Goal: Information Seeking & Learning: Check status

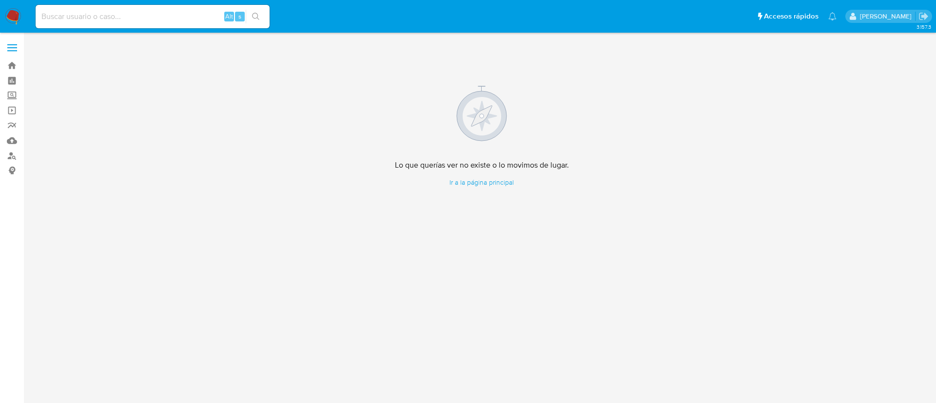
click at [15, 13] on img at bounding box center [13, 16] width 17 height 17
click at [193, 22] on input at bounding box center [153, 16] width 234 height 13
paste input "549544423"
type input "549544423"
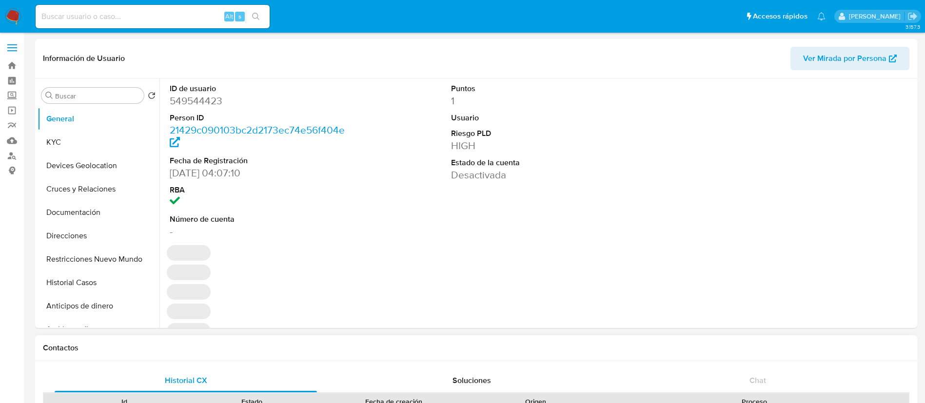
select select "10"
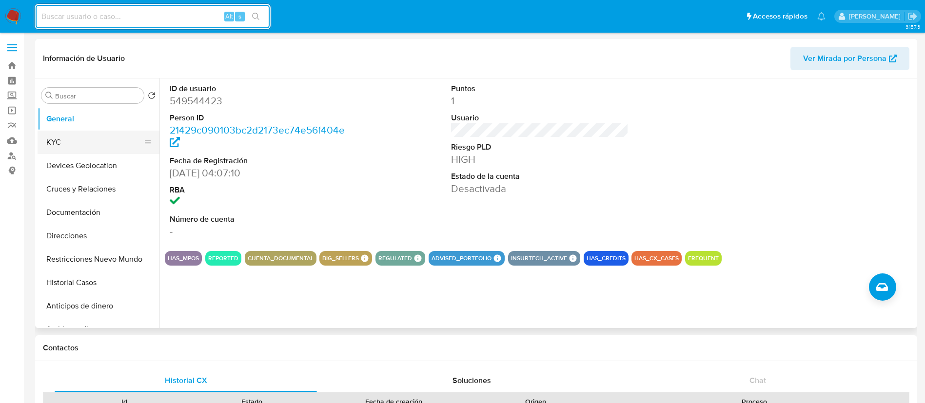
click at [83, 137] on button "KYC" at bounding box center [95, 142] width 114 height 23
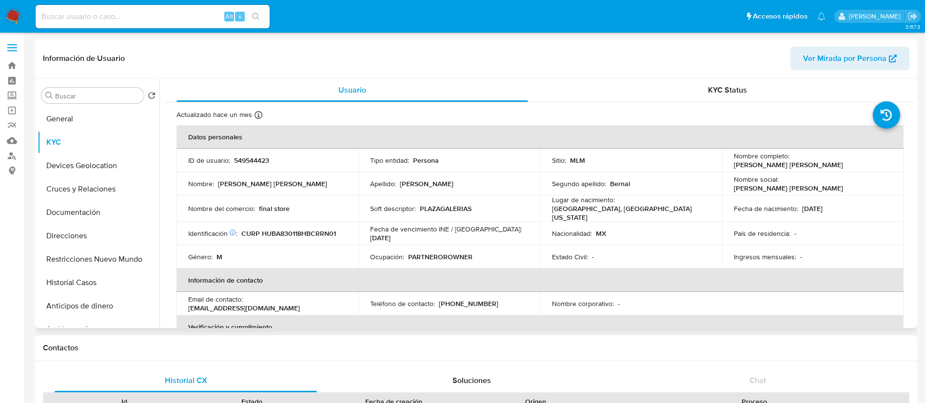
click at [623, 160] on p "Jose Antonio Hurtado Bernal" at bounding box center [788, 164] width 109 height 9
drag, startPoint x: 879, startPoint y: 159, endPoint x: 789, endPoint y: 164, distance: 90.8
click at [623, 164] on div "Nombre completo : Jose Antonio Hurtado Bernal" at bounding box center [813, 161] width 158 height 18
copy div "Jose Antonio Hurtado Bernal"
click at [258, 161] on p "549544423" at bounding box center [251, 160] width 35 height 9
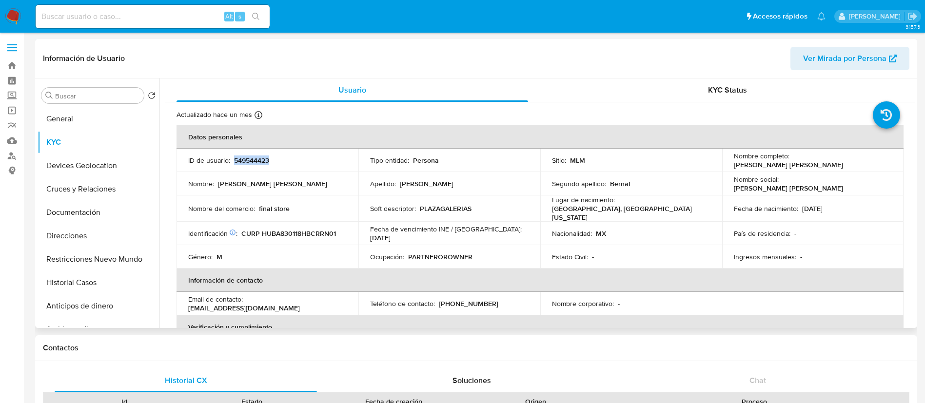
click at [258, 161] on p "549544423" at bounding box center [251, 160] width 35 height 9
copy p "549544423"
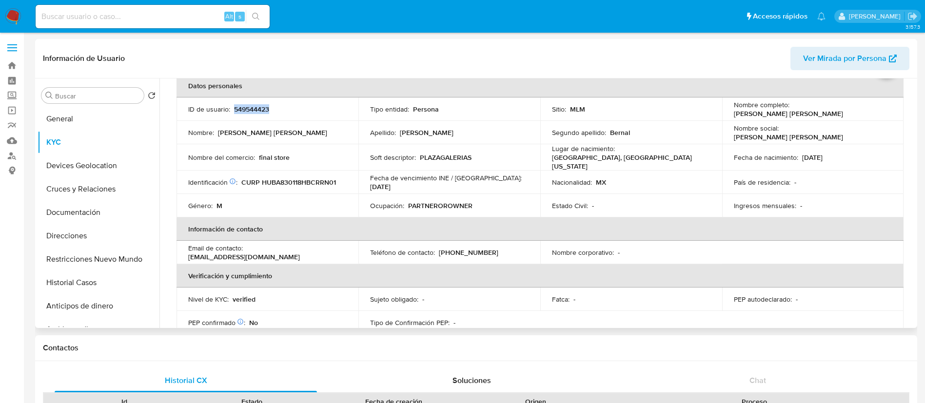
scroll to position [73, 0]
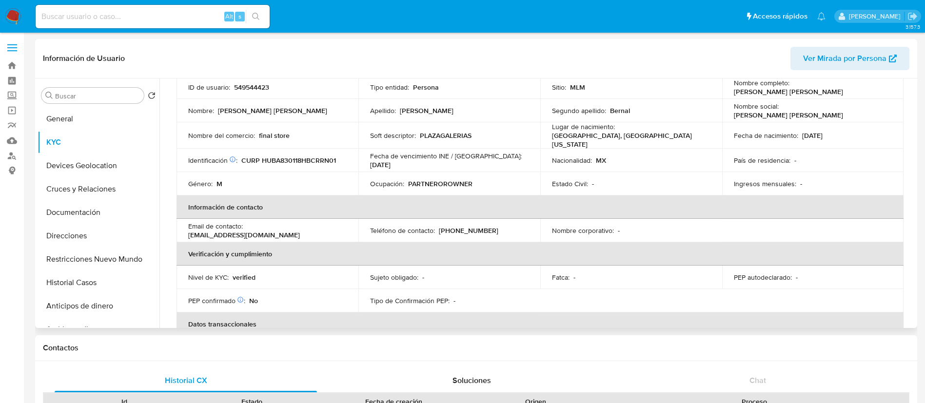
drag, startPoint x: 293, startPoint y: 135, endPoint x: 273, endPoint y: 134, distance: 20.0
click at [287, 134] on div "Nombre del comercio : final store" at bounding box center [267, 135] width 158 height 9
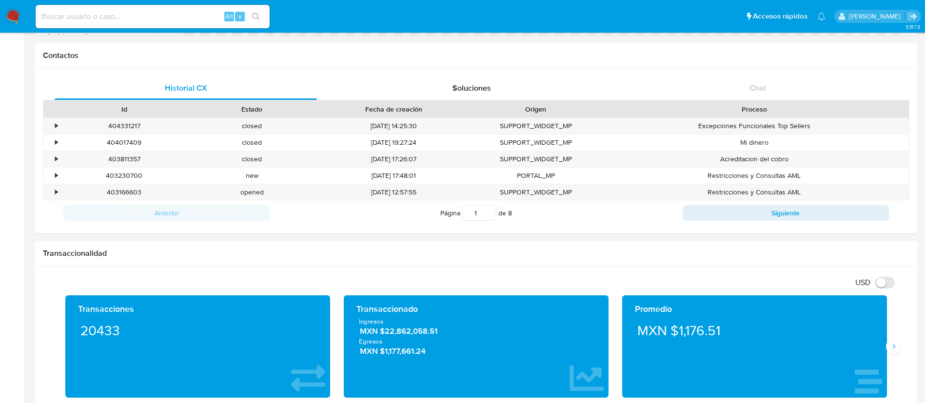
scroll to position [366, 0]
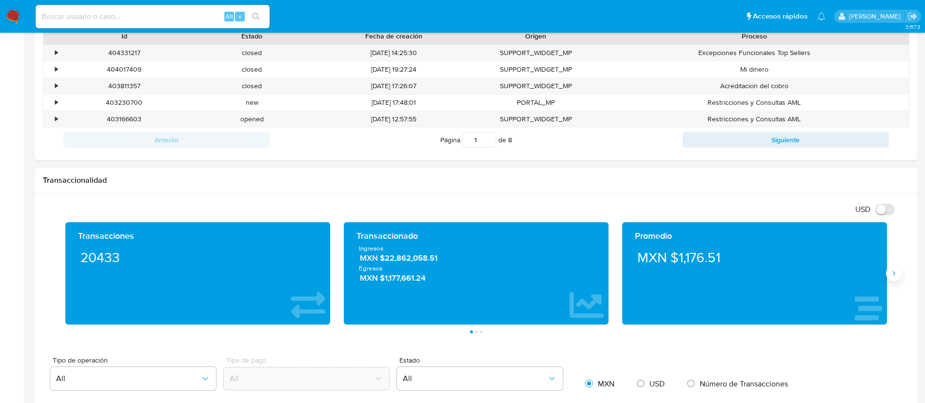
click at [623, 268] on button "Siguiente" at bounding box center [894, 274] width 16 height 16
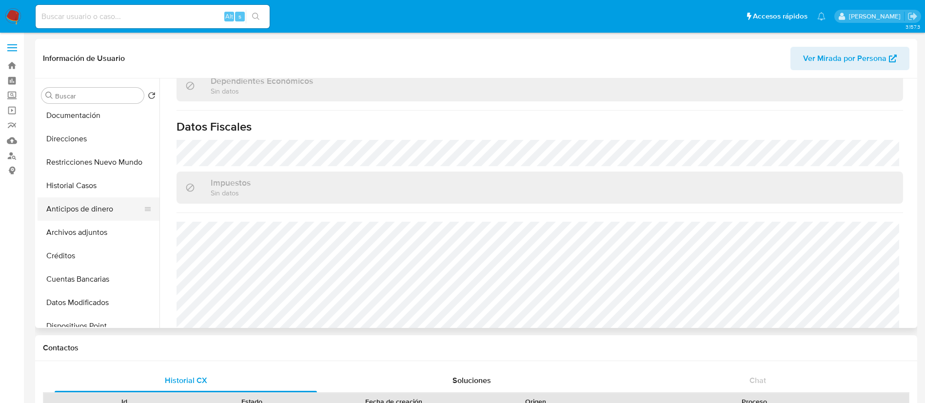
scroll to position [0, 0]
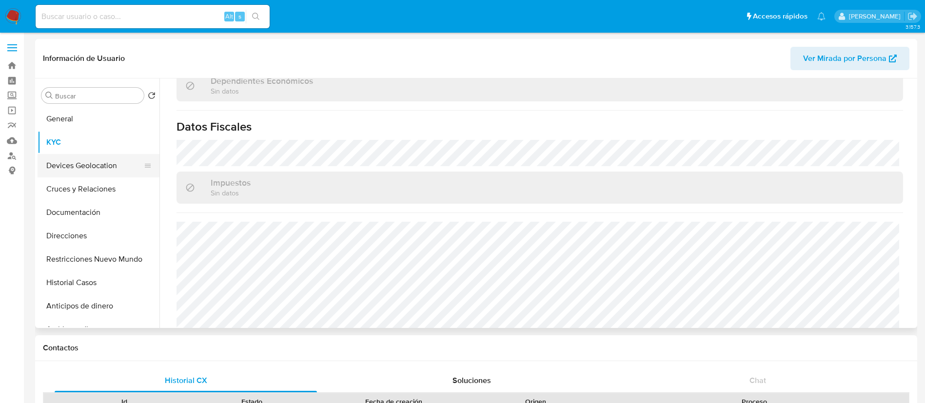
click at [85, 160] on button "Devices Geolocation" at bounding box center [95, 165] width 114 height 23
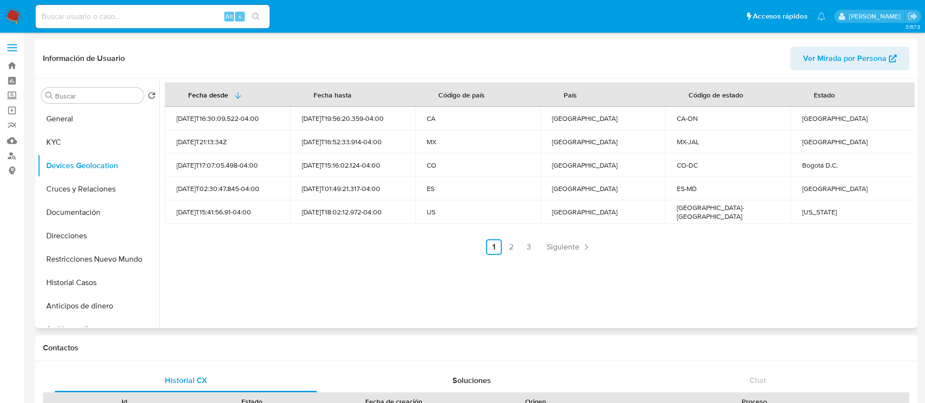
click at [585, 141] on div "México" at bounding box center [603, 141] width 102 height 9
drag, startPoint x: 584, startPoint y: 127, endPoint x: 590, endPoint y: 164, distance: 37.4
click at [585, 134] on tbody "2025-06-24T16:30:09.522-04:00 2025-07-04T19:56:20.359-04:00 CA Canadá CA-ON Ont…" at bounding box center [540, 165] width 751 height 117
drag, startPoint x: 596, startPoint y: 194, endPoint x: 615, endPoint y: 224, distance: 35.3
click at [596, 196] on td "España" at bounding box center [602, 188] width 125 height 23
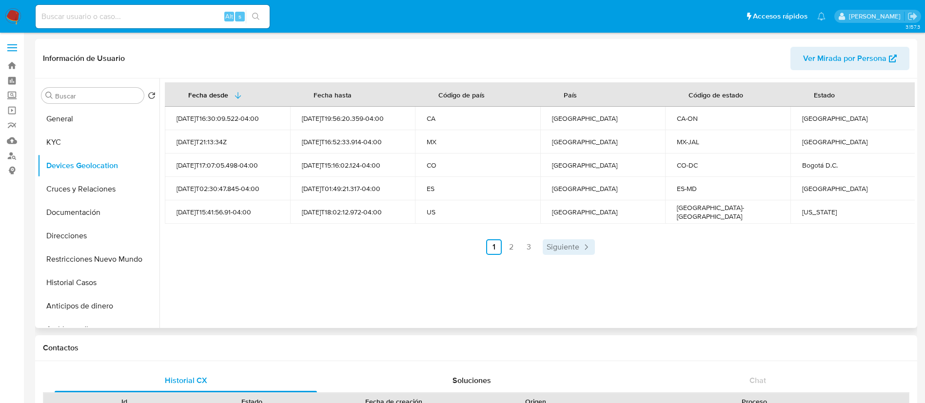
click at [553, 249] on span "Siguiente" at bounding box center [562, 247] width 33 height 8
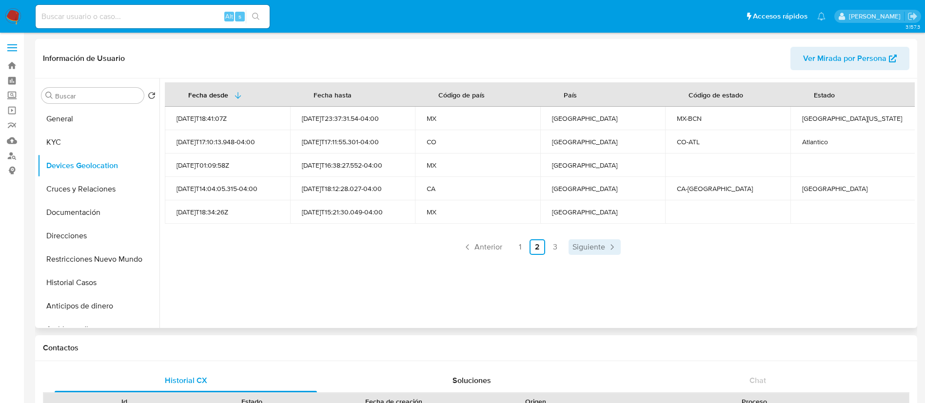
click at [588, 240] on link "Siguiente" at bounding box center [594, 247] width 52 height 16
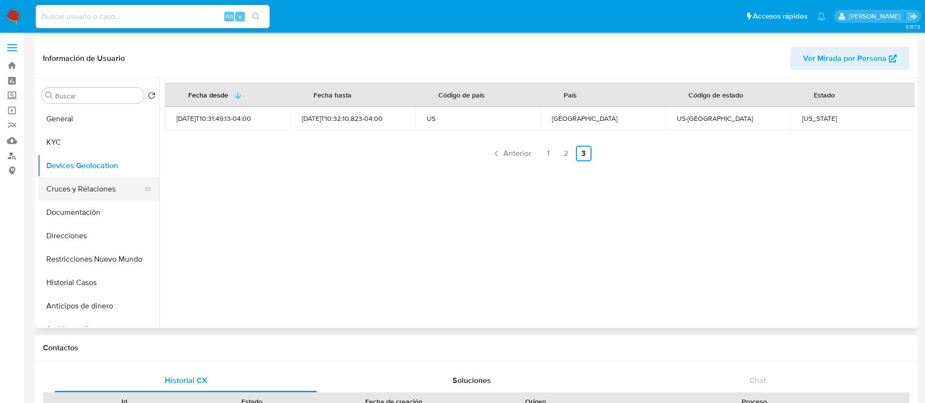
click at [79, 185] on button "Cruces y Relaciones" at bounding box center [95, 188] width 114 height 23
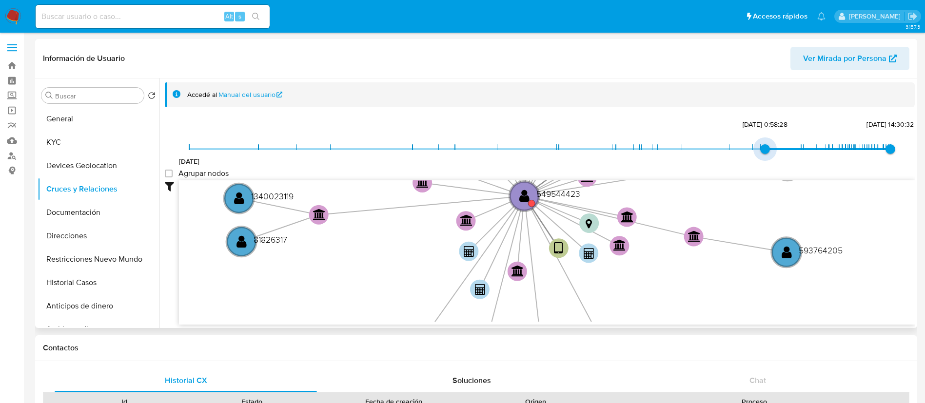
type input "1740586339000"
drag, startPoint x: 192, startPoint y: 149, endPoint x: 786, endPoint y: 162, distance: 593.9
click at [623, 162] on div "15/8/2021 26/2/2025, 10:12:19 2/9/2025, 14:30:32" at bounding box center [539, 155] width 701 height 27
click at [164, 170] on div "Accedé al Manual del usuario 15/8/2021 26/2/2025, 10:12:19 2/9/2025, 14:30:32 A…" at bounding box center [536, 203] width 755 height 250
click at [166, 172] on group_nodes "Agrupar nodos" at bounding box center [169, 174] width 8 height 8
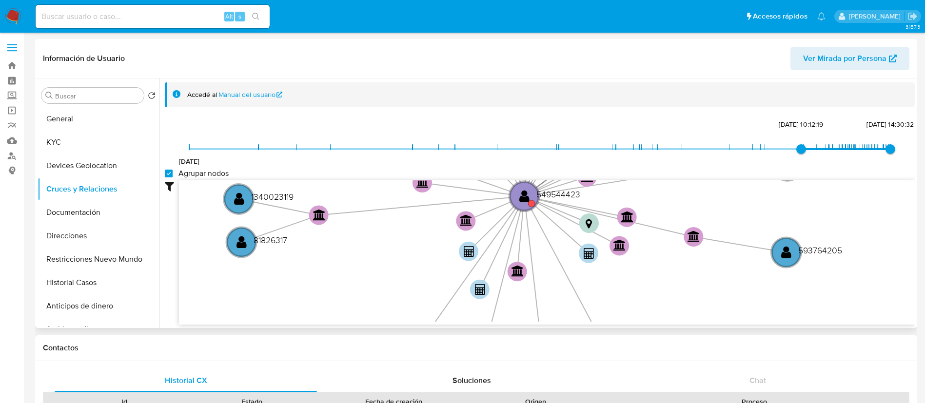
checkbox group_nodes "true"
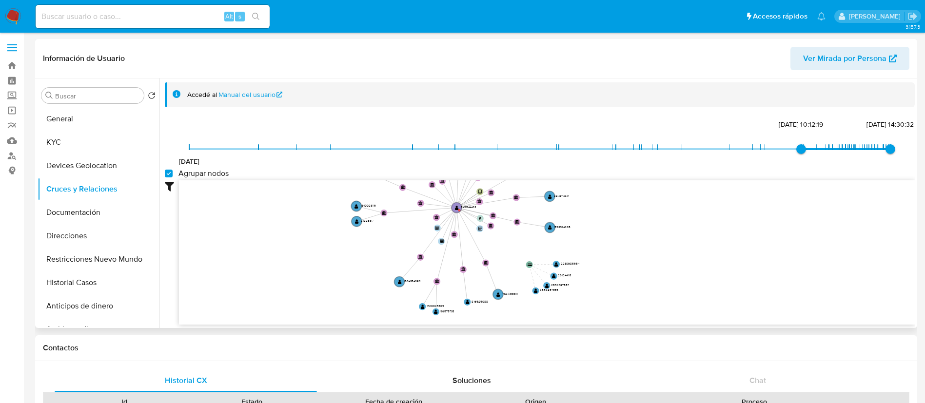
drag, startPoint x: 581, startPoint y: 272, endPoint x: 477, endPoint y: 222, distance: 115.1
click at [477, 222] on icon "device-65ed97f6e06fb1276e10a575  user-549544423  549544423 device-66f7a330520…" at bounding box center [547, 250] width 736 height 141
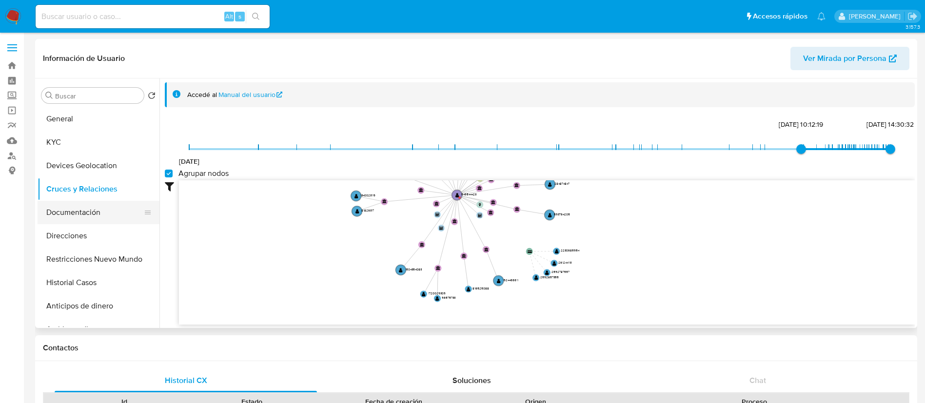
click at [98, 206] on button "Documentación" at bounding box center [95, 212] width 114 height 23
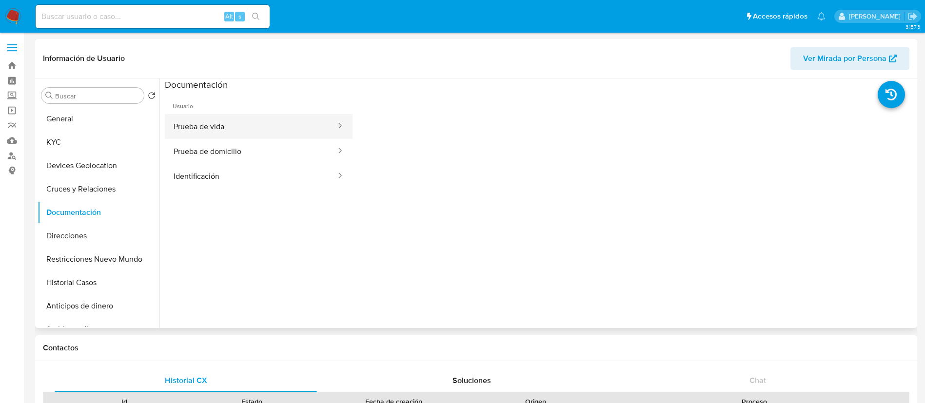
click at [240, 136] on button "Prueba de vida" at bounding box center [251, 126] width 172 height 25
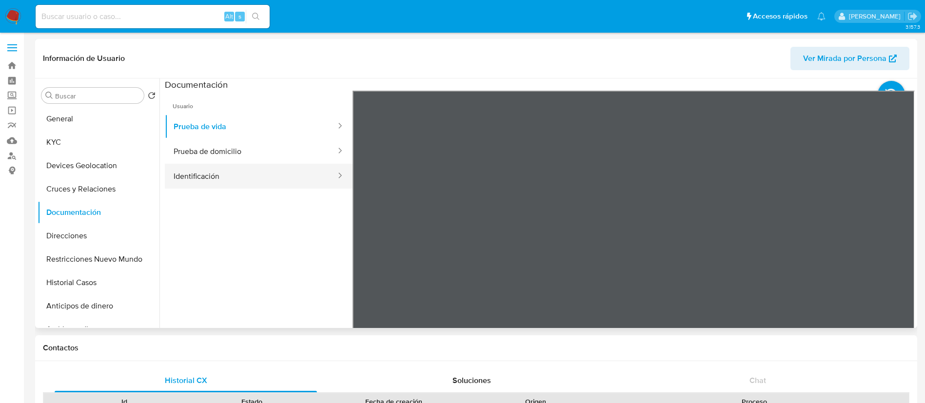
click at [253, 180] on button "Identificación" at bounding box center [251, 176] width 172 height 25
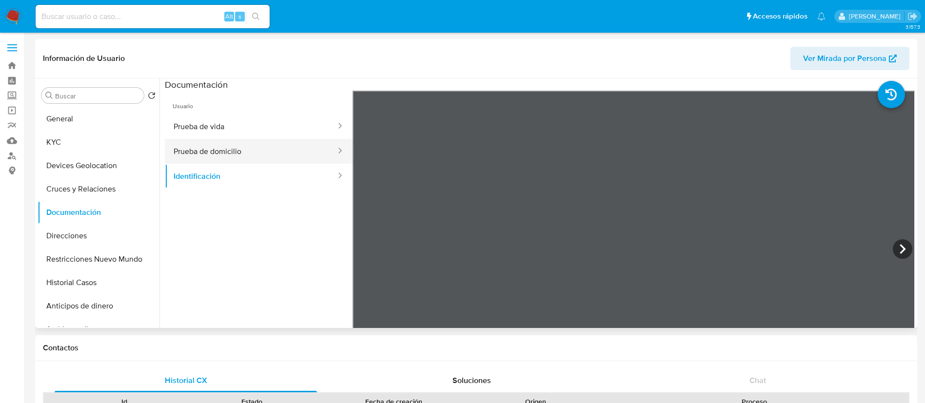
click at [256, 151] on button "Prueba de domicilio" at bounding box center [251, 151] width 172 height 25
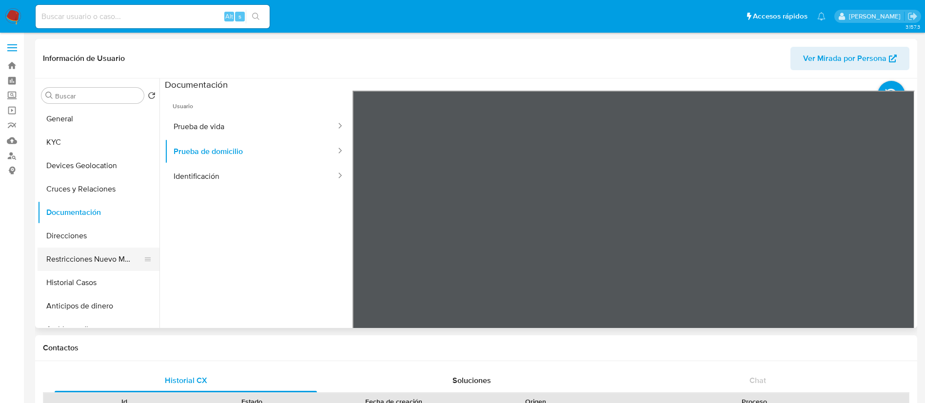
click at [111, 259] on button "Restricciones Nuevo Mundo" at bounding box center [95, 259] width 114 height 23
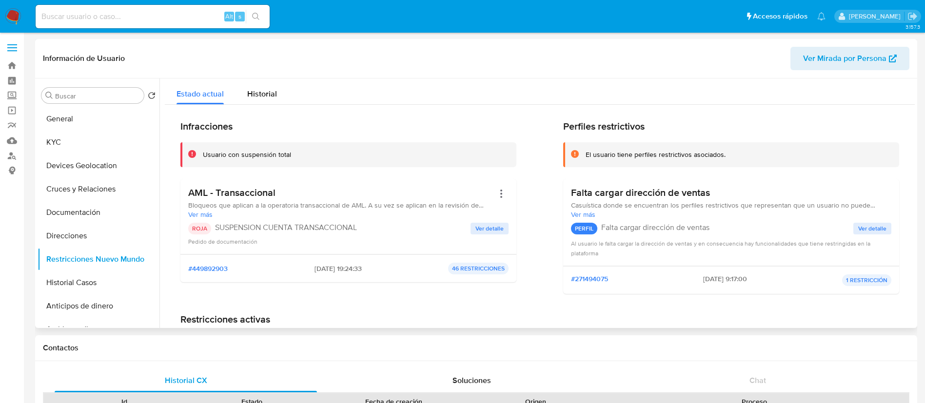
click at [493, 233] on span "Ver detalle" at bounding box center [489, 229] width 28 height 10
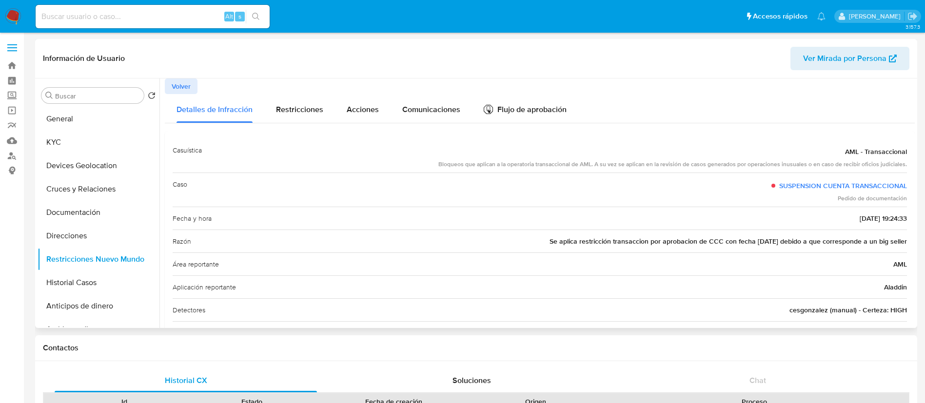
click at [596, 246] on span "Se aplica restricción transaccion por aprobacion de CCC con fecha 07-08-2025 de…" at bounding box center [727, 241] width 357 height 10
click at [619, 237] on span "Se aplica restricción transaccion por aprobacion de CCC con fecha 07-08-2025 de…" at bounding box center [727, 241] width 357 height 10
drag, startPoint x: 640, startPoint y: 241, endPoint x: 746, endPoint y: 240, distance: 106.8
click at [623, 240] on span "Se aplica restricción transaccion por aprobacion de CCC con fecha 07-08-2025 de…" at bounding box center [727, 241] width 357 height 10
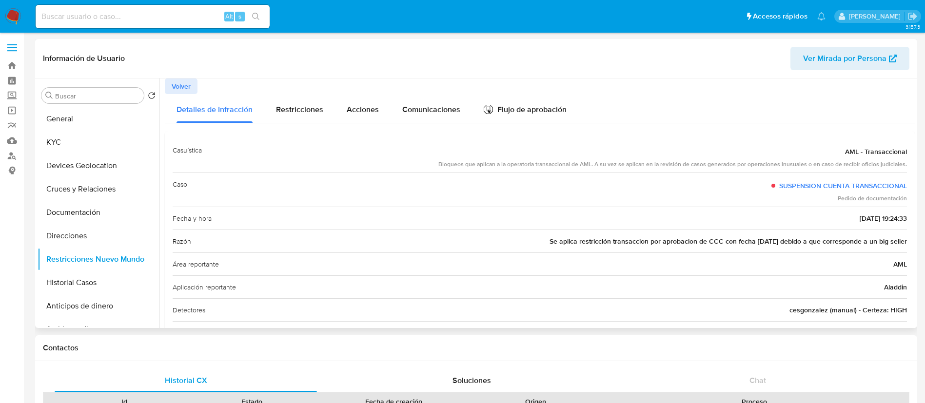
click at [623, 240] on span "Se aplica restricción transaccion por aprobacion de CCC con fecha 07-08-2025 de…" at bounding box center [727, 241] width 357 height 10
click at [81, 268] on button "Historial Casos" at bounding box center [95, 282] width 114 height 23
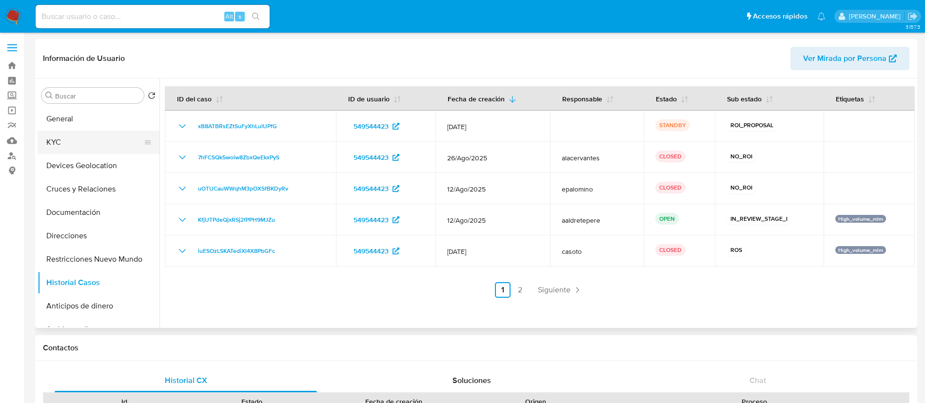
click at [73, 148] on button "KYC" at bounding box center [95, 142] width 114 height 23
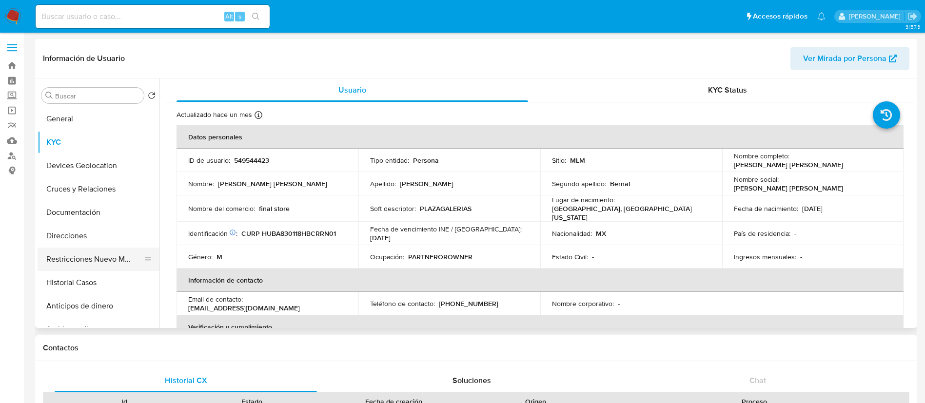
click at [114, 256] on button "Restricciones Nuevo Mundo" at bounding box center [95, 259] width 114 height 23
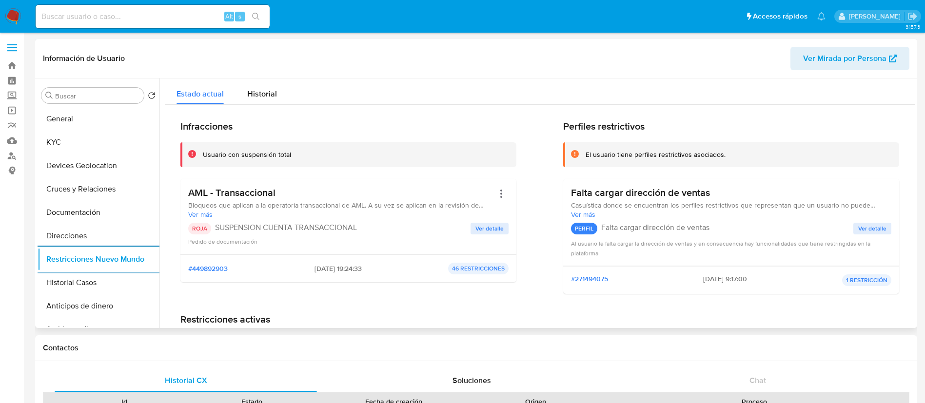
click at [481, 230] on span "Ver detalle" at bounding box center [489, 229] width 28 height 10
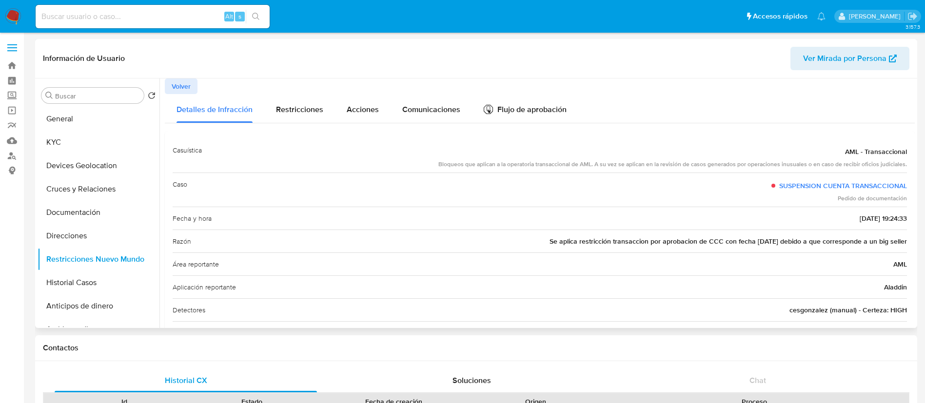
drag, startPoint x: 573, startPoint y: 239, endPoint x: 578, endPoint y: 248, distance: 10.5
click at [578, 248] on div "Razón Se aplica restricción transaccion por aprobacion de CCC con fecha 07-08-2…" at bounding box center [540, 241] width 734 height 23
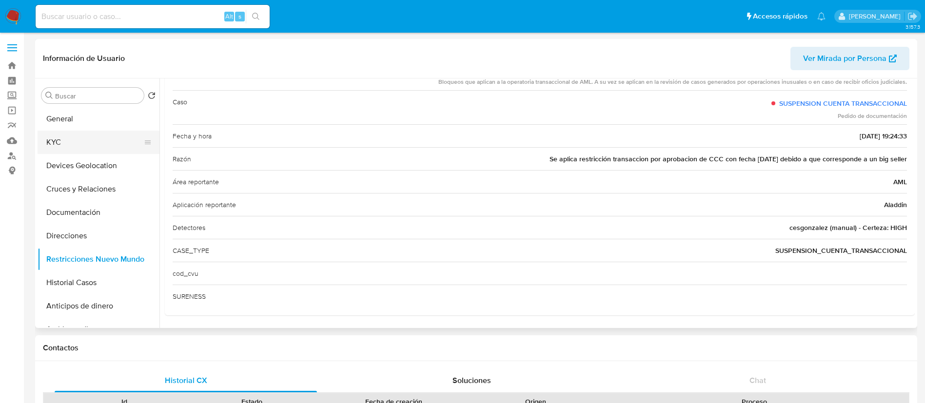
click at [76, 149] on button "KYC" at bounding box center [95, 142] width 114 height 23
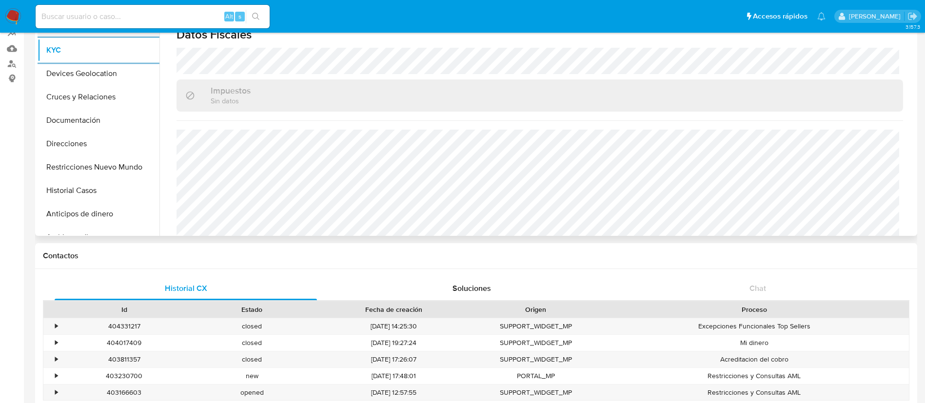
scroll to position [0, 0]
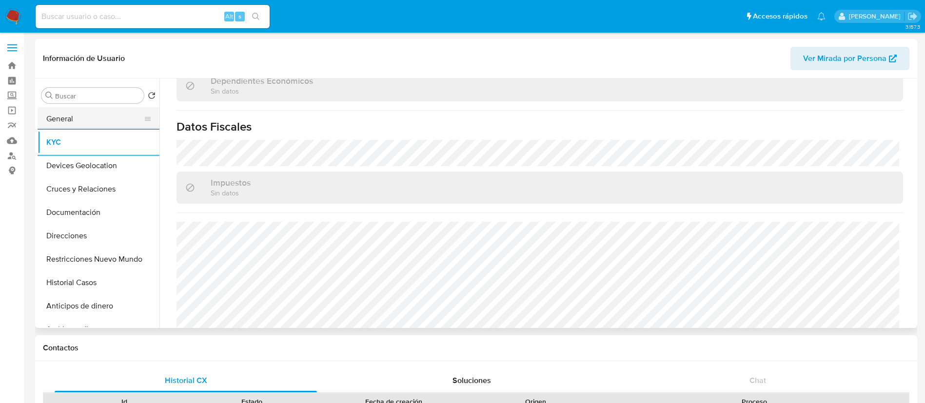
click at [73, 119] on button "General" at bounding box center [95, 118] width 114 height 23
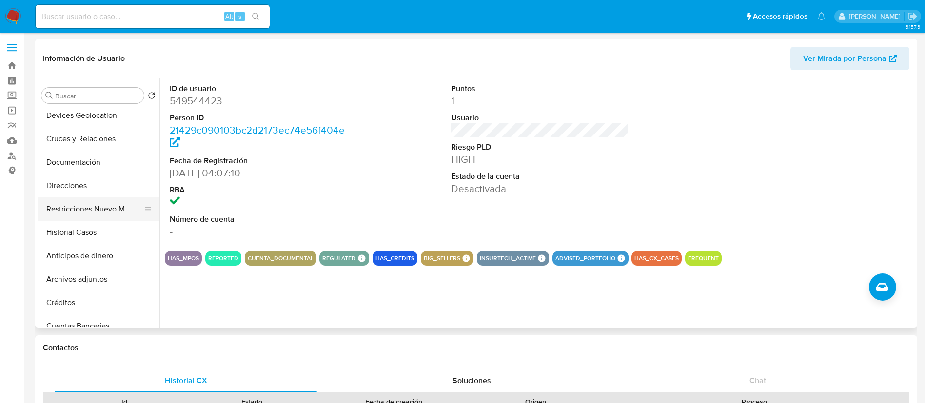
scroll to position [73, 0]
click at [96, 245] on button "Archivos adjuntos" at bounding box center [95, 256] width 114 height 23
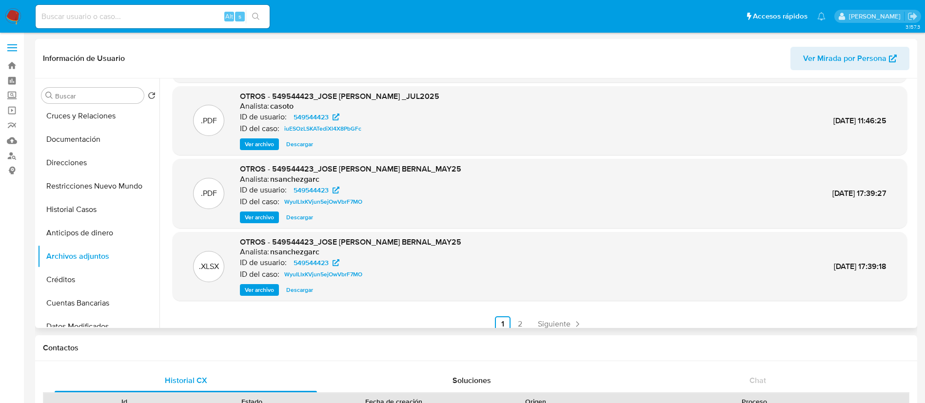
click at [269, 218] on span "Ver archivo" at bounding box center [259, 218] width 29 height 10
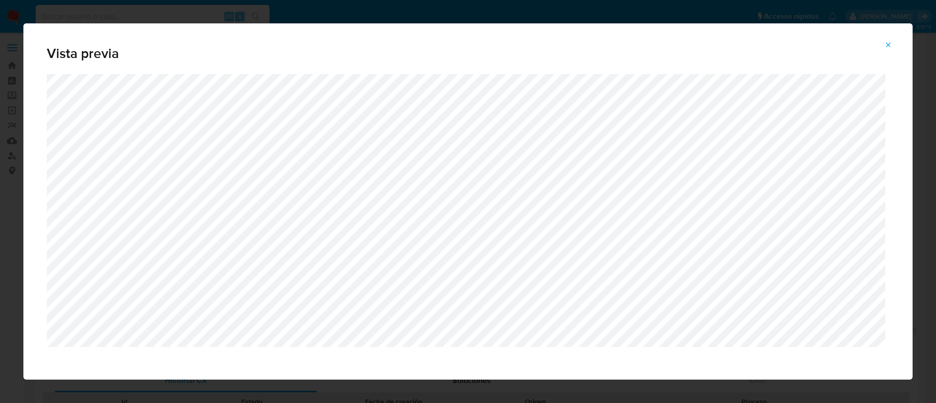
click at [623, 45] on icon "Attachment preview" at bounding box center [888, 44] width 4 height 4
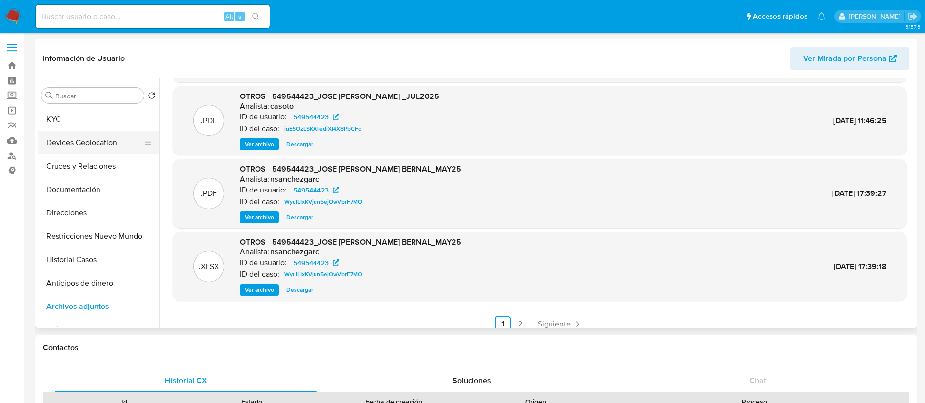
scroll to position [0, 0]
click at [69, 134] on button "KYC" at bounding box center [95, 142] width 114 height 23
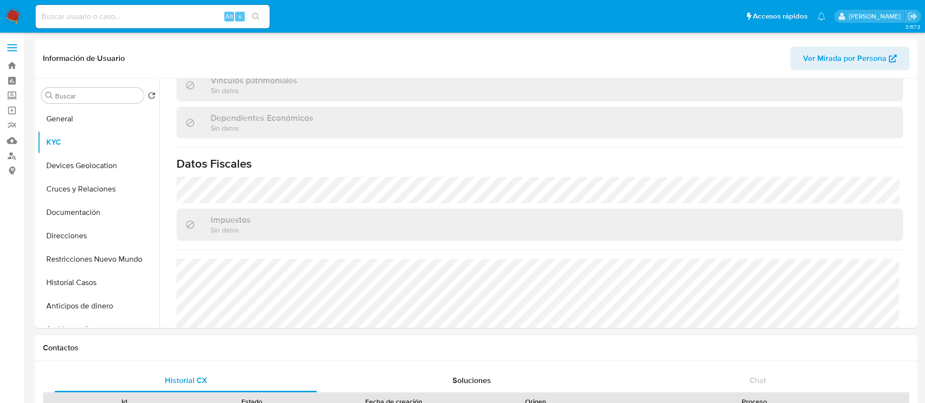
scroll to position [597, 0]
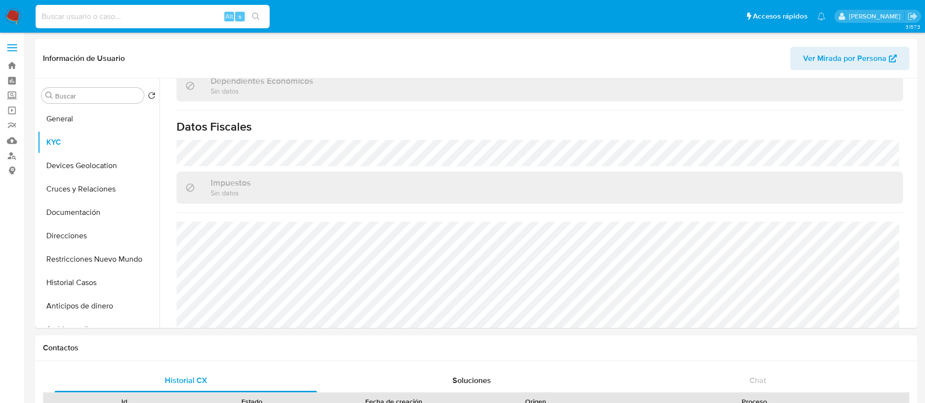
drag, startPoint x: 133, startPoint y: 13, endPoint x: 142, endPoint y: 14, distance: 9.8
click at [133, 14] on input at bounding box center [153, 16] width 234 height 13
paste input "697693980"
type input "697693980"
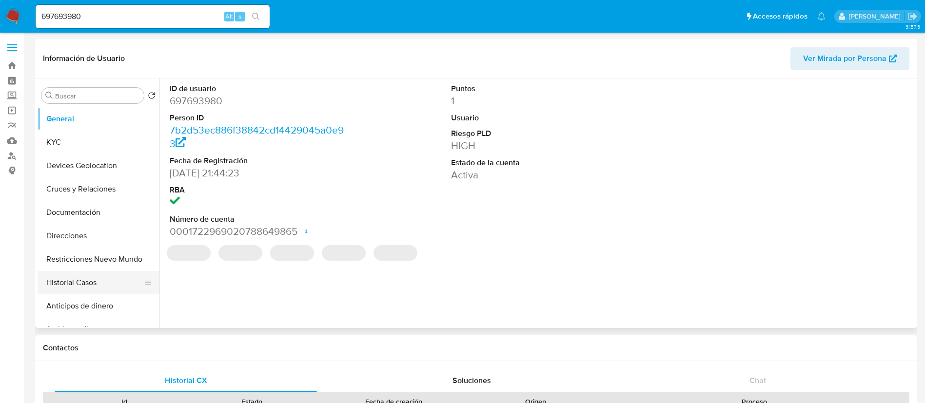
click at [105, 268] on button "Historial Casos" at bounding box center [95, 282] width 114 height 23
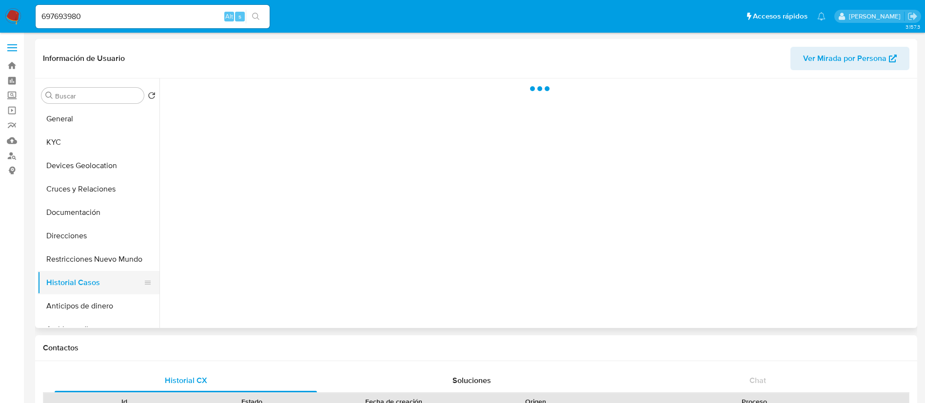
select select "10"
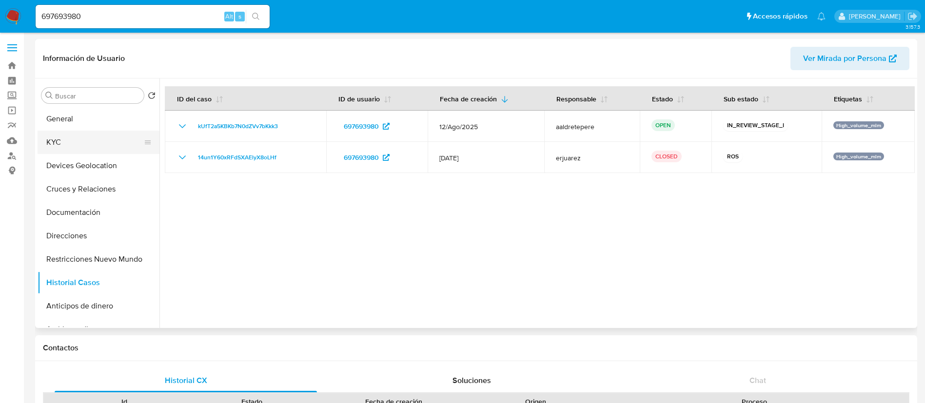
click at [63, 142] on button "KYC" at bounding box center [95, 142] width 114 height 23
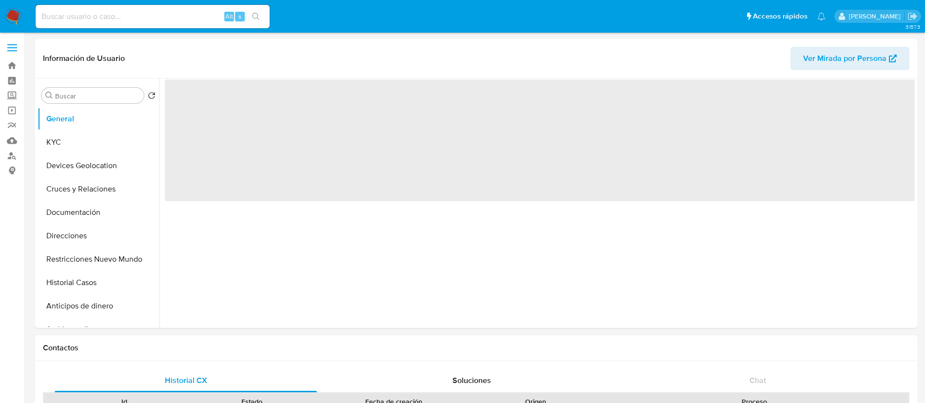
select select "10"
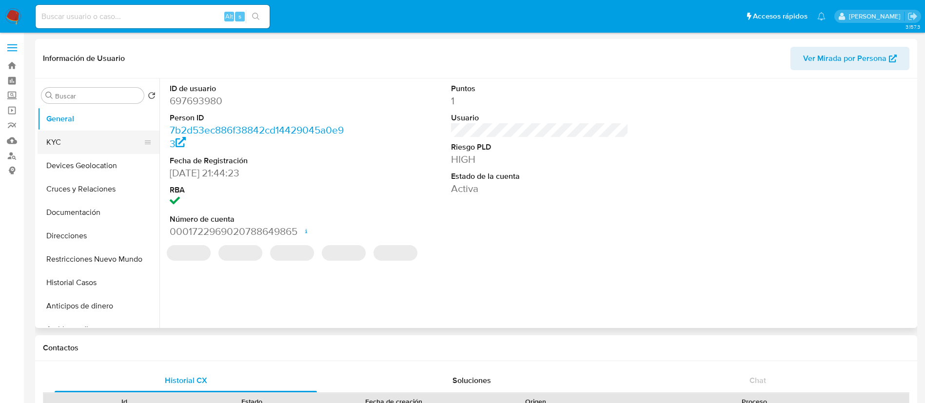
click at [110, 136] on button "KYC" at bounding box center [95, 142] width 114 height 23
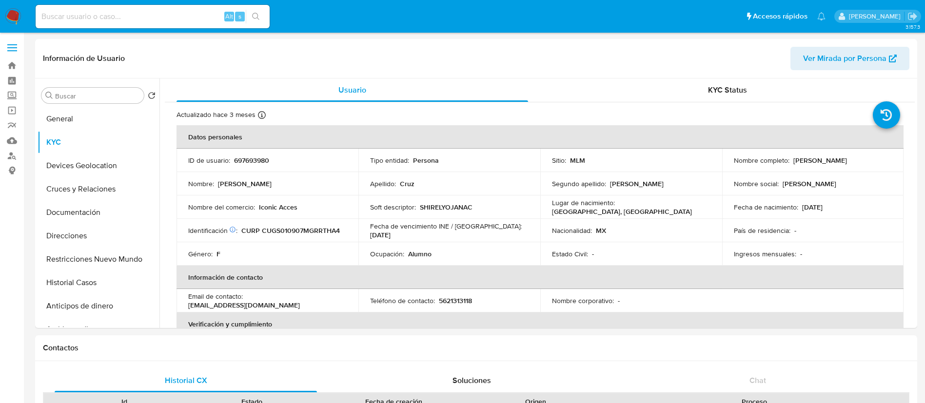
click at [237, 162] on p "697693980" at bounding box center [251, 160] width 35 height 9
copy p "697693980"
drag, startPoint x: 876, startPoint y: 163, endPoint x: 801, endPoint y: 154, distance: 76.1
click at [801, 154] on td "Nombre completo : Shirel Yojana Cruz Gutierrez" at bounding box center [813, 160] width 182 height 23
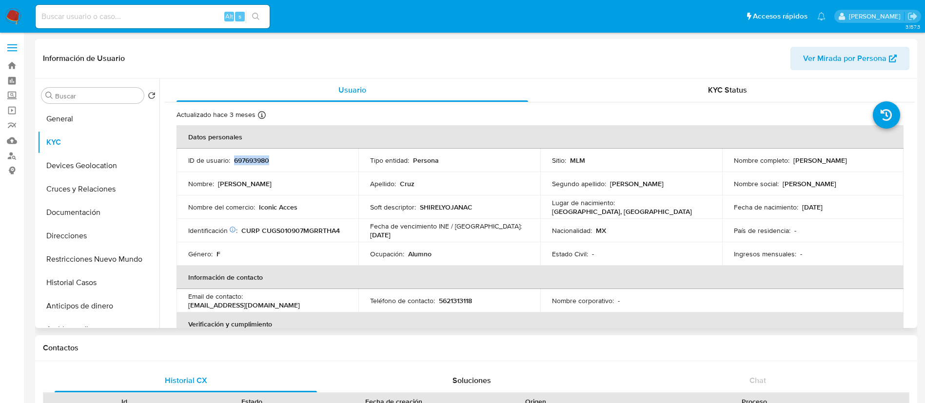
copy p "Shirel Yojana Cruz Gutierrez"
click at [445, 208] on p "SHIRELYOJANAC" at bounding box center [446, 207] width 53 height 9
click at [253, 155] on td "ID de usuario : 697693980" at bounding box center [267, 160] width 182 height 23
click at [253, 156] on p "697693980" at bounding box center [251, 160] width 35 height 9
copy p "697693980"
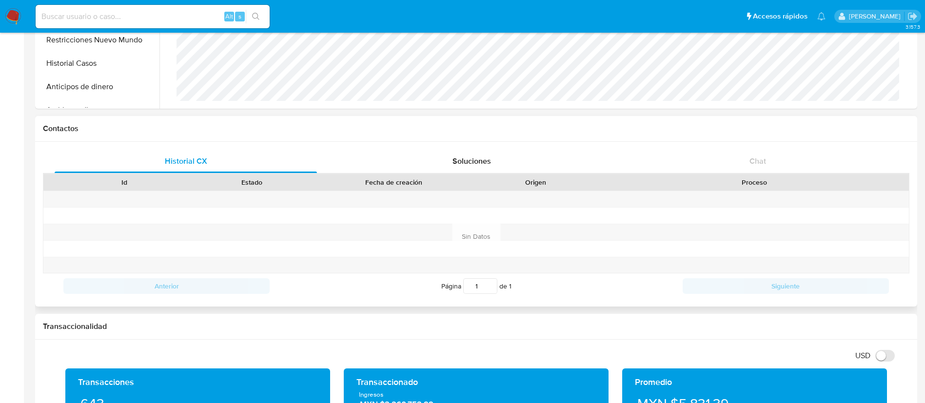
scroll to position [366, 0]
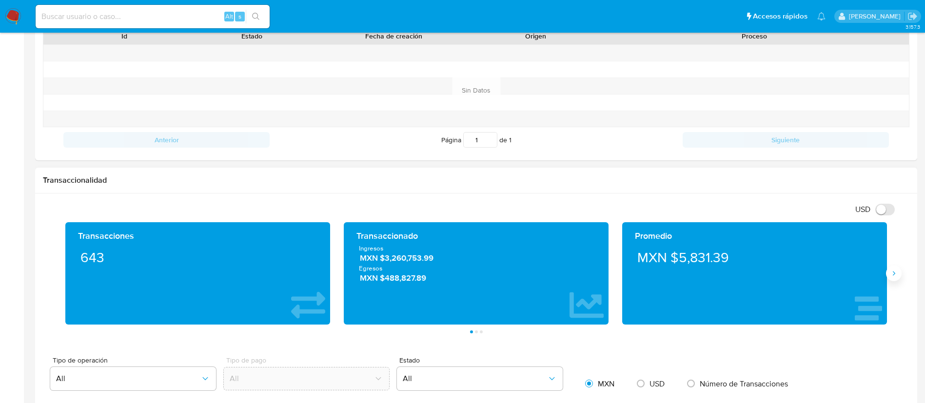
click at [891, 278] on button "Siguiente" at bounding box center [894, 274] width 16 height 16
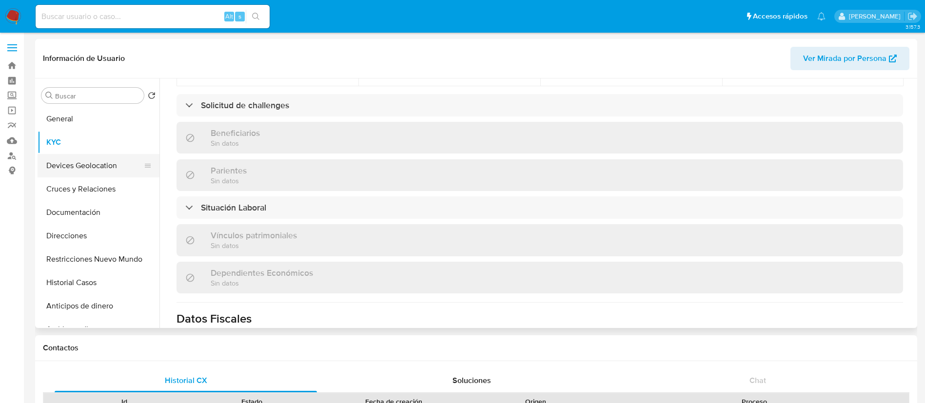
scroll to position [301, 0]
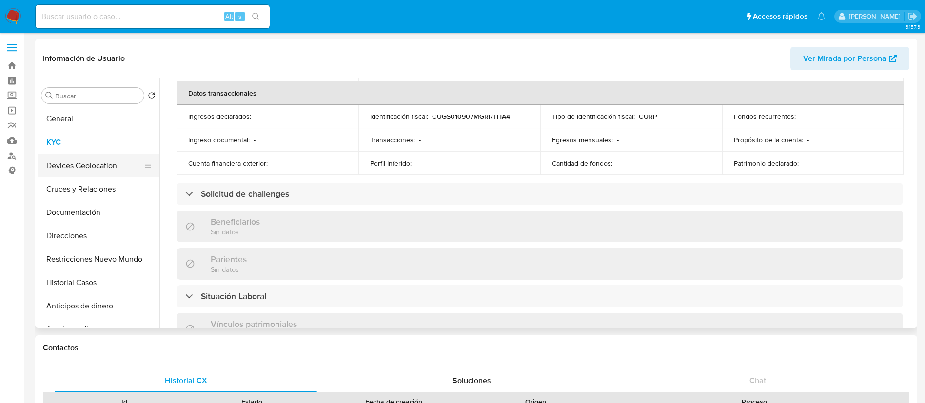
click at [108, 158] on button "Devices Geolocation" at bounding box center [95, 165] width 114 height 23
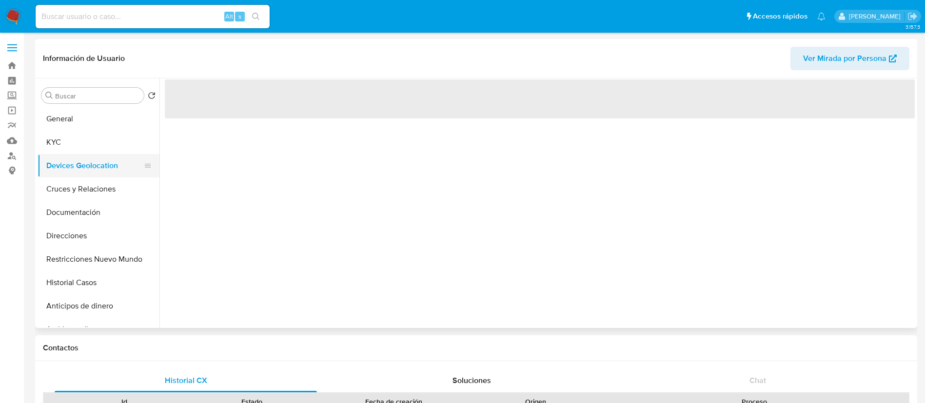
scroll to position [0, 0]
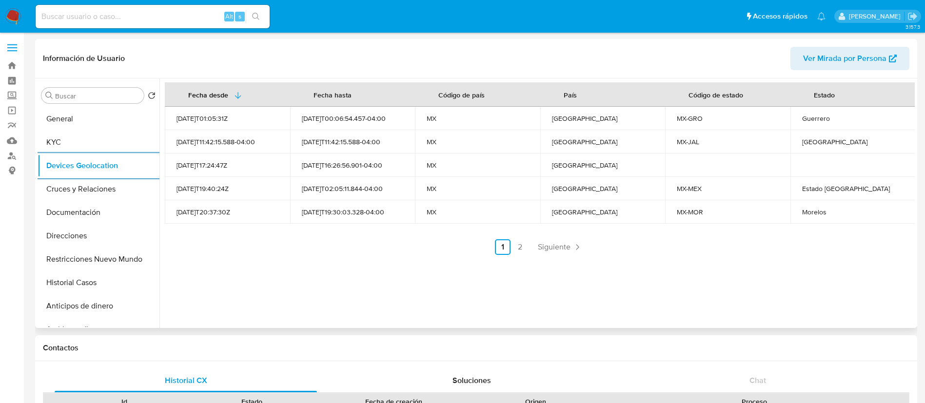
click at [555, 246] on span "Siguiente" at bounding box center [554, 247] width 33 height 8
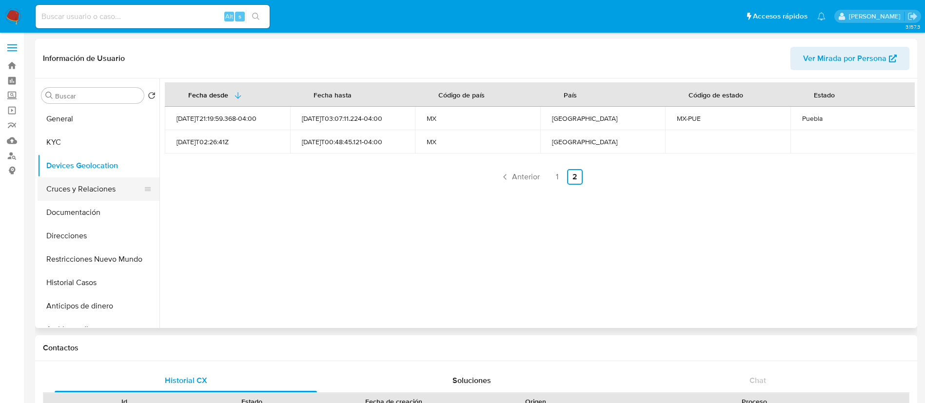
click at [89, 195] on button "Cruces y Relaciones" at bounding box center [95, 188] width 114 height 23
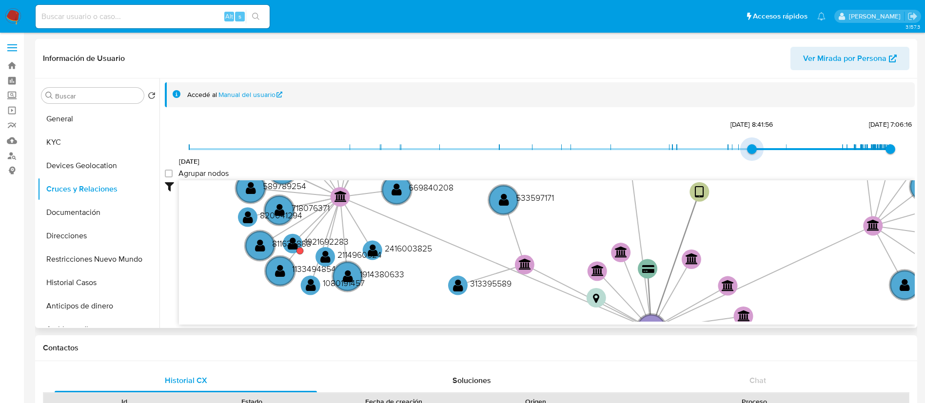
type input "1738450138000"
drag, startPoint x: 189, startPoint y: 147, endPoint x: 790, endPoint y: 155, distance: 601.1
click at [790, 154] on span "1/2/2025, 16:48:58" at bounding box center [786, 149] width 10 height 10
drag, startPoint x: 169, startPoint y: 175, endPoint x: 185, endPoint y: 184, distance: 18.3
click at [170, 175] on group_nodes "Agrupar nodos" at bounding box center [169, 174] width 8 height 8
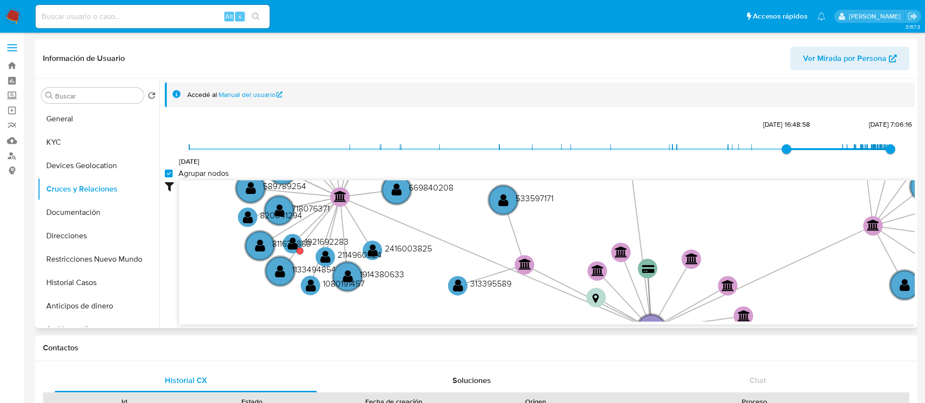
checkbox group_nodes "true"
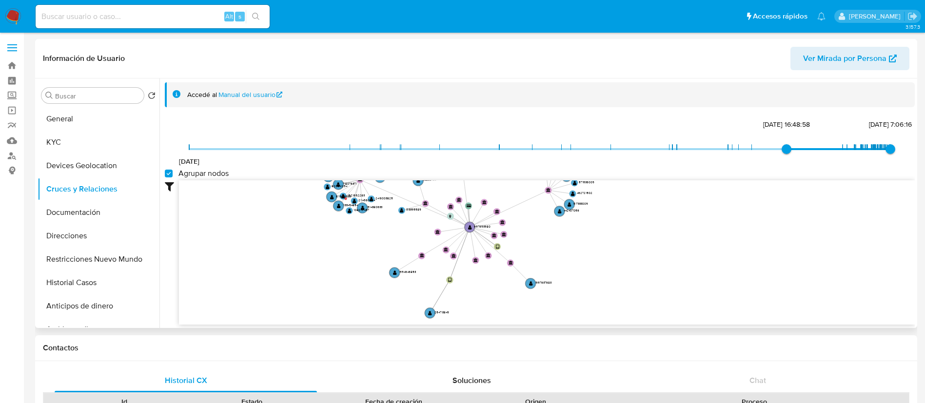
drag, startPoint x: 456, startPoint y: 271, endPoint x: 401, endPoint y: 206, distance: 85.0
click at [401, 206] on icon "device-679ea140cb80a61f496cd764  user-697693980  697693980 device-652cac8ca25…" at bounding box center [547, 250] width 736 height 141
click at [121, 214] on button "Documentación" at bounding box center [95, 212] width 114 height 23
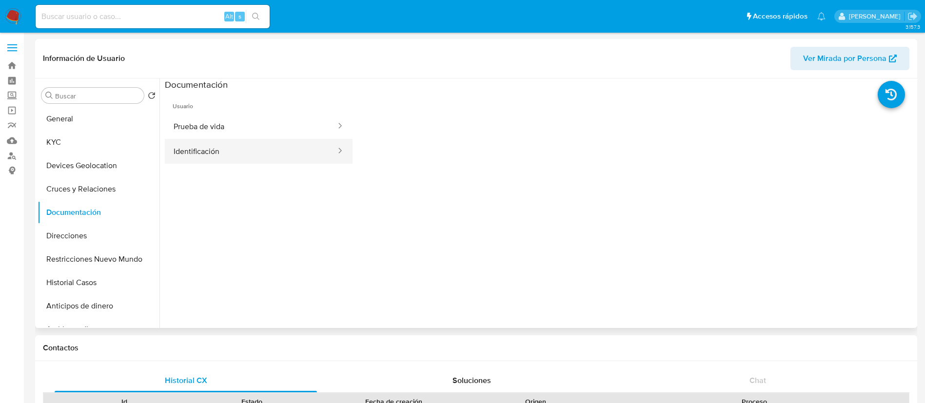
click at [251, 149] on button "Identificación" at bounding box center [251, 151] width 172 height 25
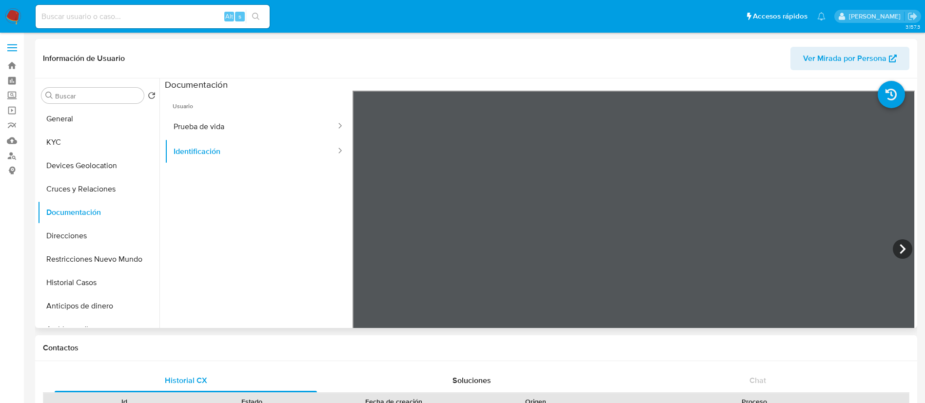
click at [270, 111] on span "Usuario" at bounding box center [259, 102] width 188 height 23
click at [261, 121] on button "Prueba de vida" at bounding box center [251, 126] width 172 height 25
click at [83, 138] on button "KYC" at bounding box center [95, 142] width 114 height 23
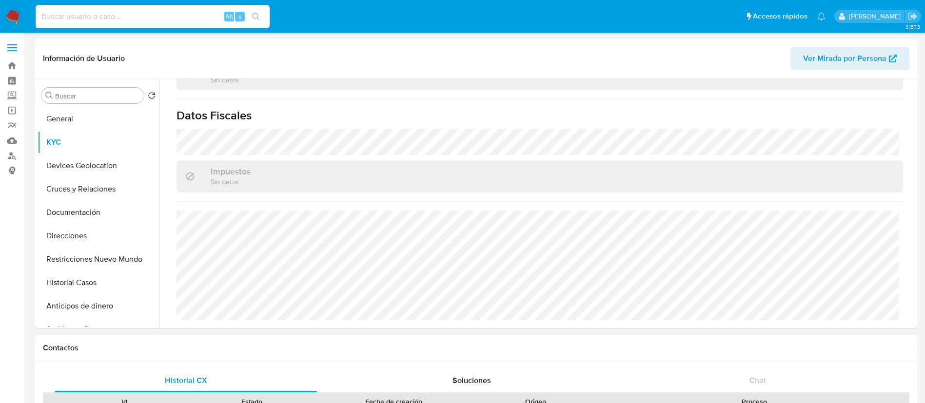
drag, startPoint x: 204, startPoint y: 13, endPoint x: 228, endPoint y: 13, distance: 23.4
click at [205, 13] on input at bounding box center [153, 16] width 234 height 13
paste input "745185565"
type input "745185565"
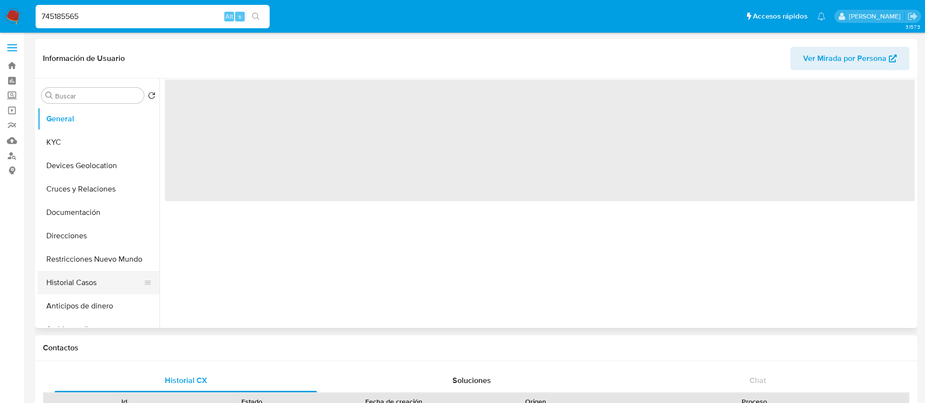
click at [70, 280] on button "Historial Casos" at bounding box center [95, 282] width 114 height 23
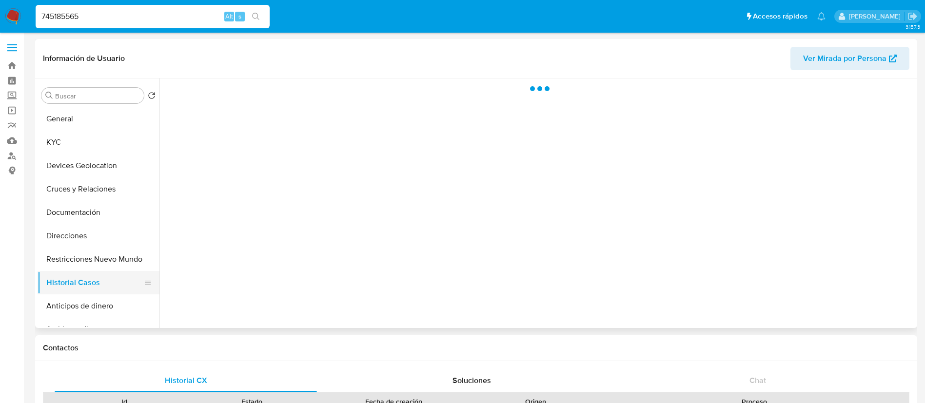
select select "10"
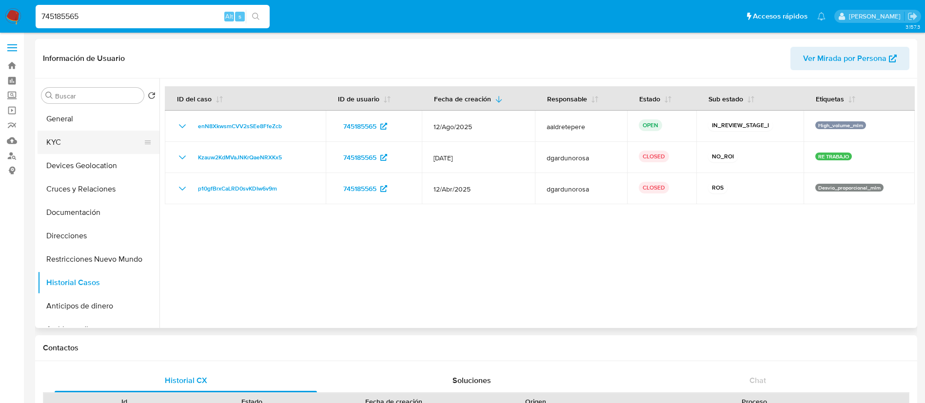
click at [90, 145] on button "KYC" at bounding box center [95, 142] width 114 height 23
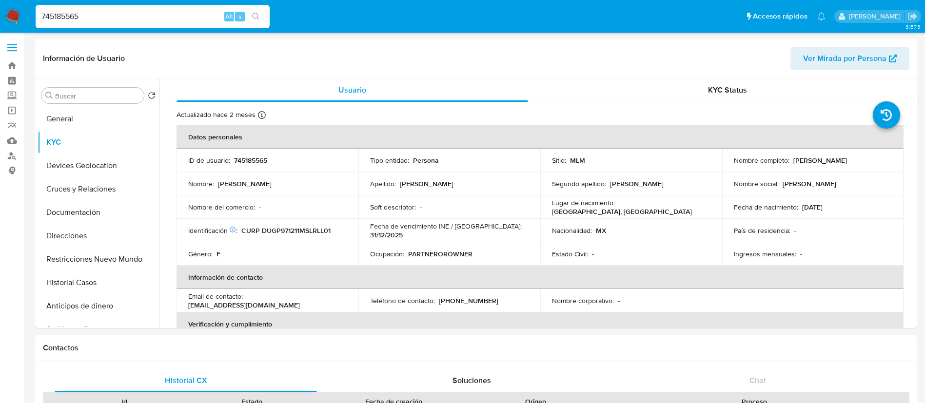
click at [258, 157] on p "745185565" at bounding box center [250, 160] width 33 height 9
copy p "745185565"
drag, startPoint x: 849, startPoint y: 160, endPoint x: 731, endPoint y: 167, distance: 118.6
click at [734, 165] on div "Nombre completo : Paulina Guadalupe Duarte Galindo" at bounding box center [813, 160] width 158 height 9
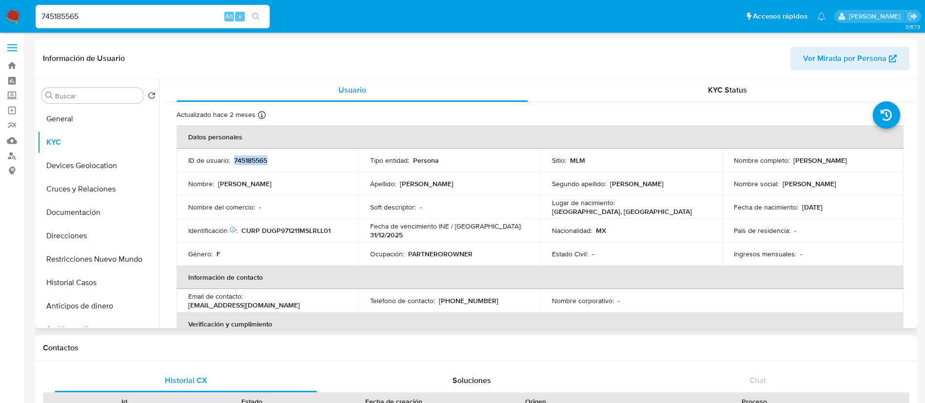
copy p "Paulina Guadalupe Duarte Galindo"
click at [440, 269] on th "Información de contacto" at bounding box center [539, 277] width 727 height 23
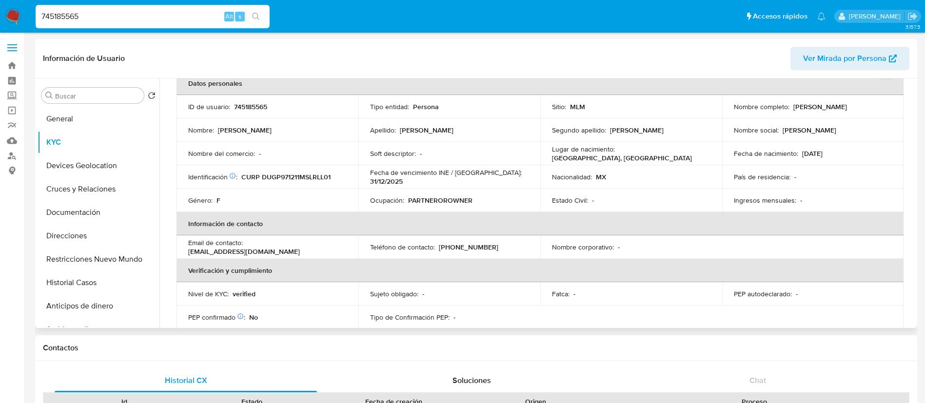
scroll to position [73, 0]
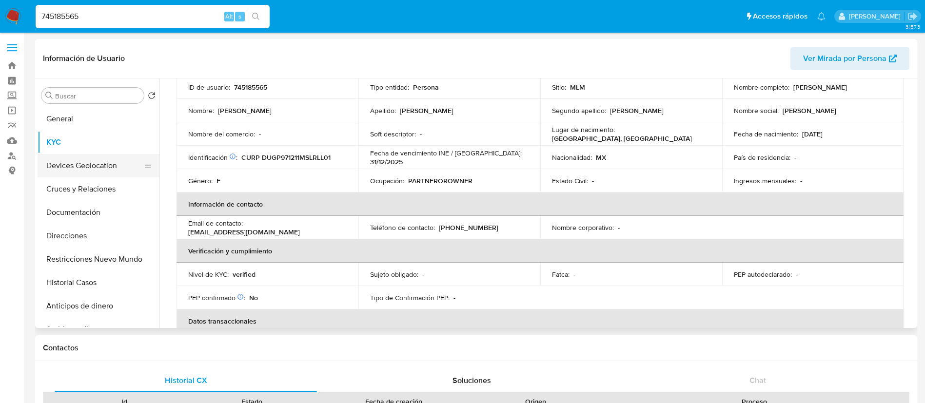
click at [120, 173] on button "Devices Geolocation" at bounding box center [95, 165] width 114 height 23
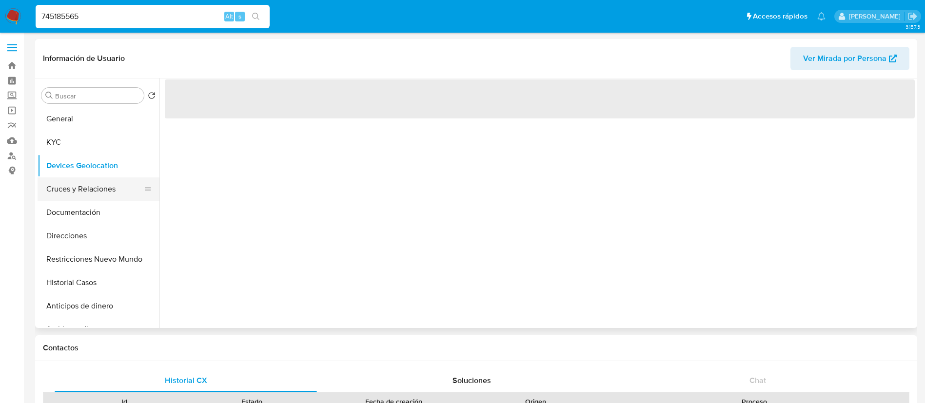
scroll to position [0, 0]
click at [119, 195] on button "Cruces y Relaciones" at bounding box center [95, 188] width 114 height 23
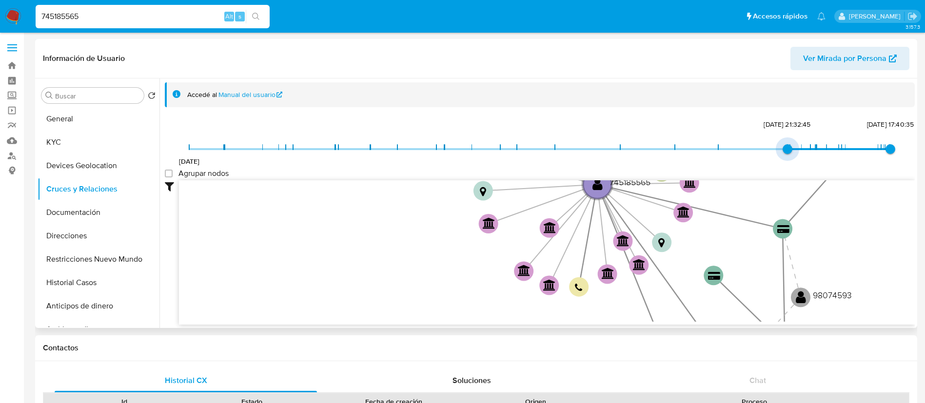
drag, startPoint x: 195, startPoint y: 154, endPoint x: 745, endPoint y: 137, distance: 550.1
click at [746, 137] on div "20/1/2021 2/1/2025, 21:32:45 8/9/2025, 17:40:35 Agrupar nodos Filtros Confianza…" at bounding box center [540, 220] width 750 height 207
type input "1735875165000"
drag, startPoint x: 722, startPoint y: 144, endPoint x: 756, endPoint y: 145, distance: 34.1
click at [756, 145] on span "20/1/2021 2/1/2025, 21:32:45 8/9/2025, 17:40:35" at bounding box center [539, 149] width 701 height 15
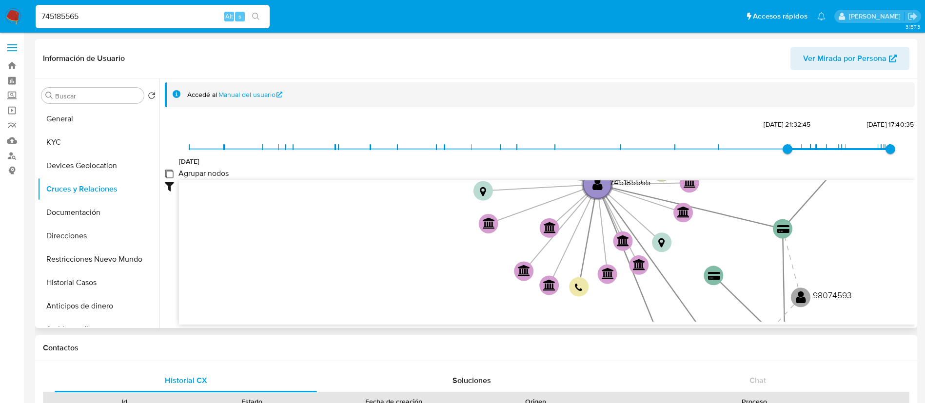
click at [166, 172] on group_nodes "Agrupar nodos" at bounding box center [169, 174] width 8 height 8
checkbox group_nodes "true"
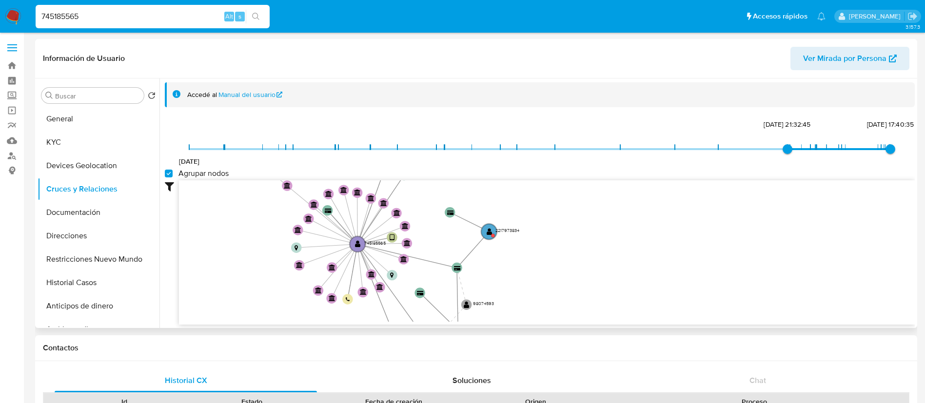
drag, startPoint x: 389, startPoint y: 241, endPoint x: 246, endPoint y: 274, distance: 147.2
click at [246, 274] on icon "device-67082700e6f248cb3b3f4d86  user-745185565  745185565 device-63e71ebe088…" at bounding box center [547, 250] width 736 height 141
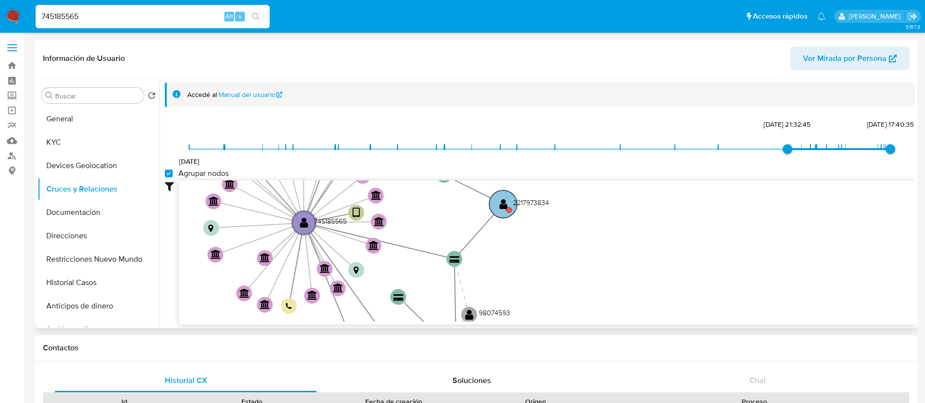
click at [521, 202] on text "2217973834" at bounding box center [531, 203] width 36 height 10
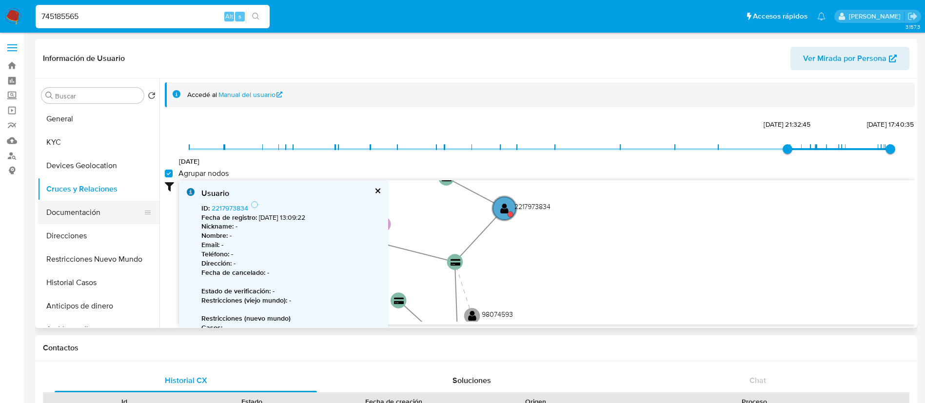
click at [57, 217] on button "Documentación" at bounding box center [95, 212] width 114 height 23
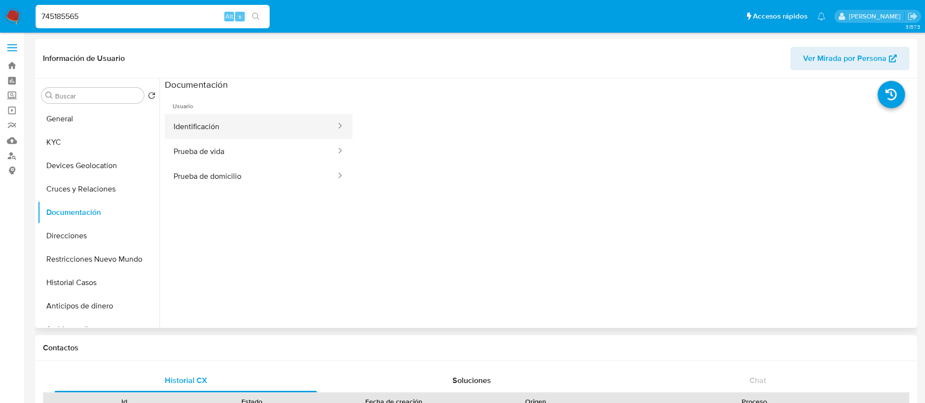
click at [240, 121] on button "Identificación" at bounding box center [251, 126] width 172 height 25
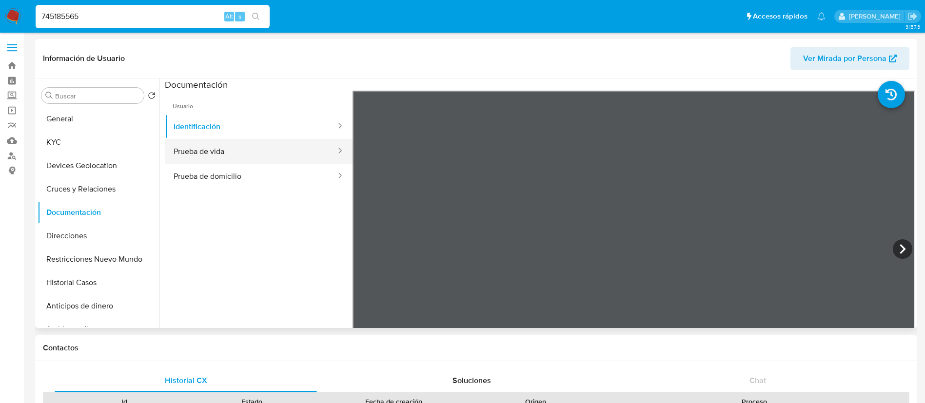
click at [245, 156] on button "Prueba de vida" at bounding box center [251, 151] width 172 height 25
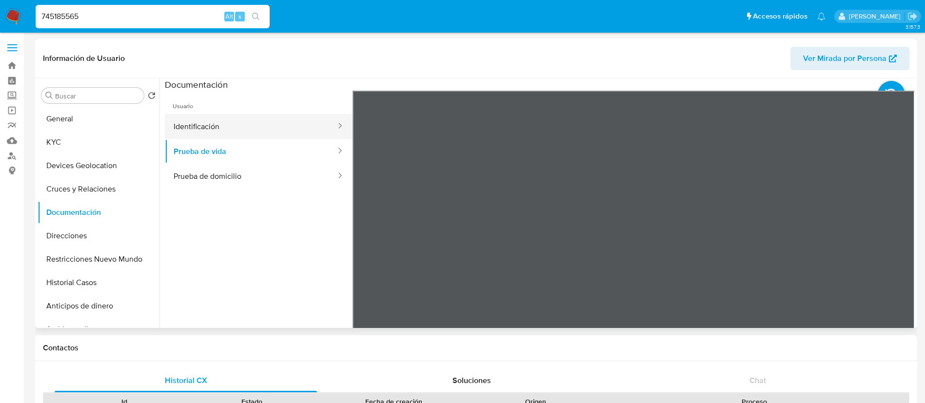
click at [242, 126] on button "Identificación" at bounding box center [251, 126] width 172 height 25
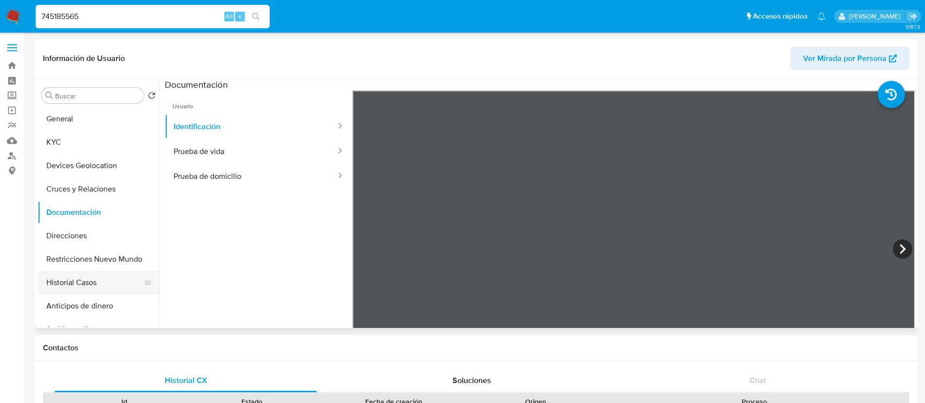
click at [57, 275] on button "Historial Casos" at bounding box center [95, 282] width 114 height 23
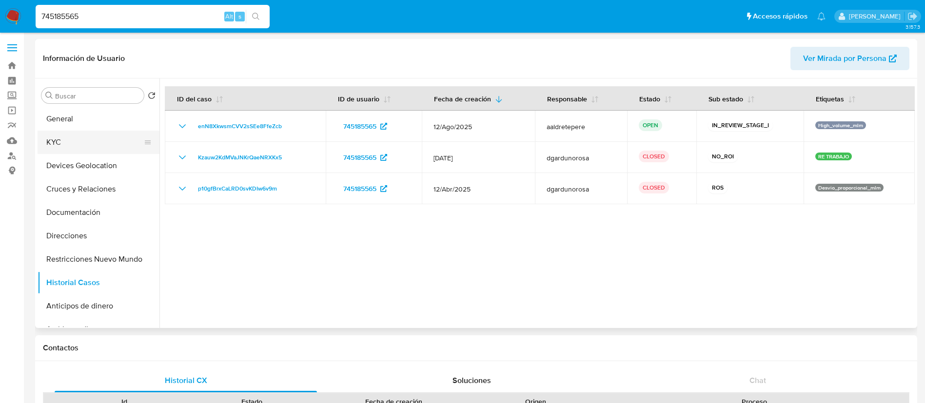
click at [82, 140] on button "KYC" at bounding box center [95, 142] width 114 height 23
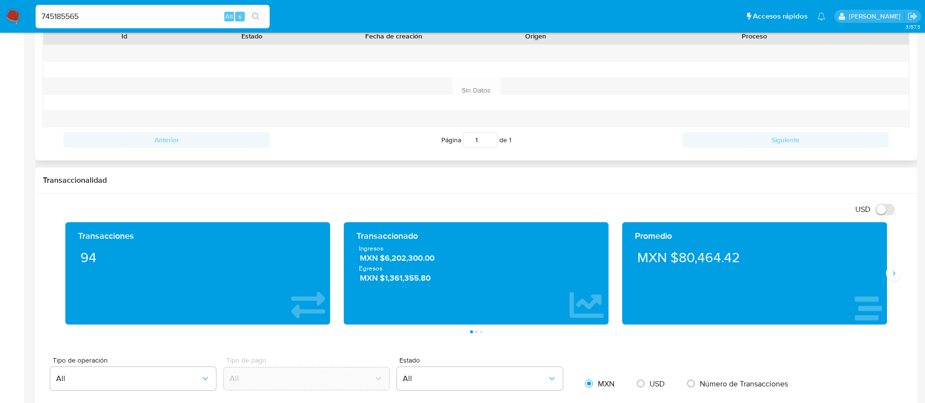
scroll to position [439, 0]
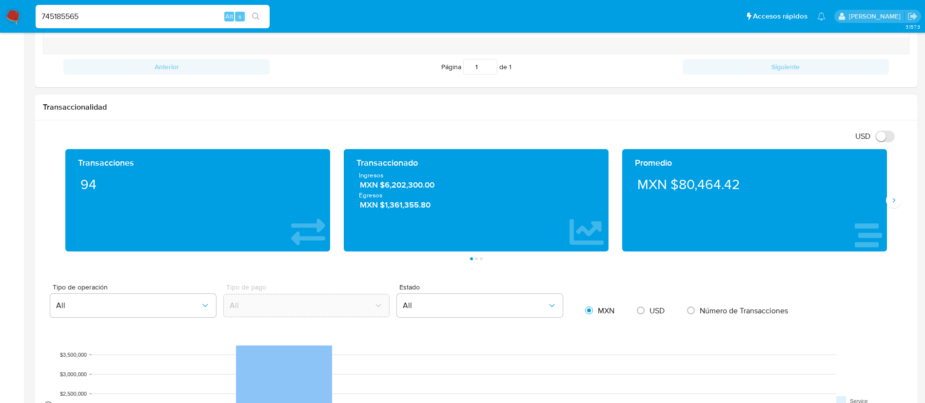
drag, startPoint x: 898, startPoint y: 196, endPoint x: 834, endPoint y: 249, distance: 83.5
click at [898, 197] on button "Siguiente" at bounding box center [894, 201] width 16 height 16
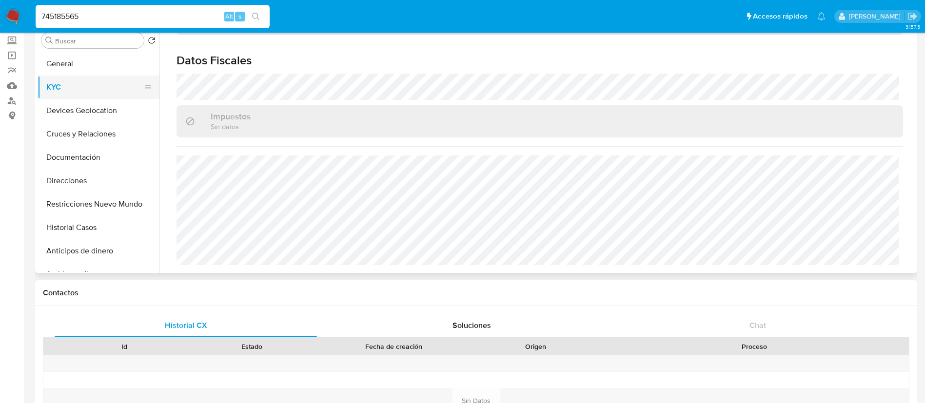
scroll to position [0, 0]
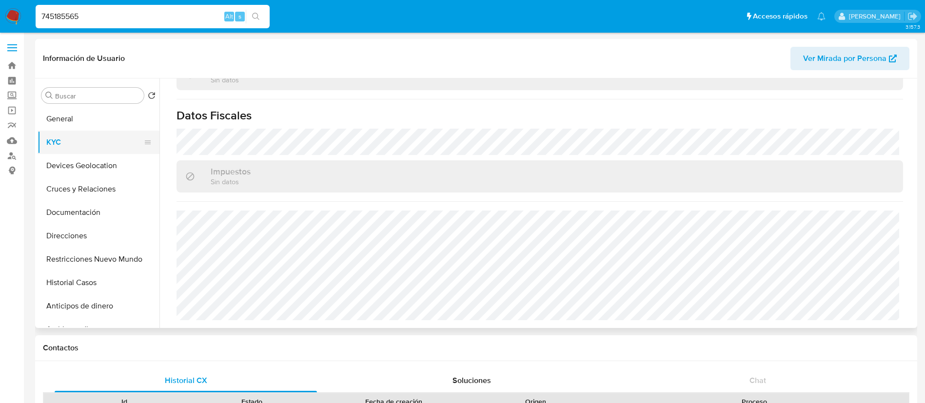
click at [87, 140] on button "KYC" at bounding box center [95, 142] width 114 height 23
drag, startPoint x: 155, startPoint y: 14, endPoint x: 0, endPoint y: -42, distance: 164.8
paste input "95473884"
type input "795473884"
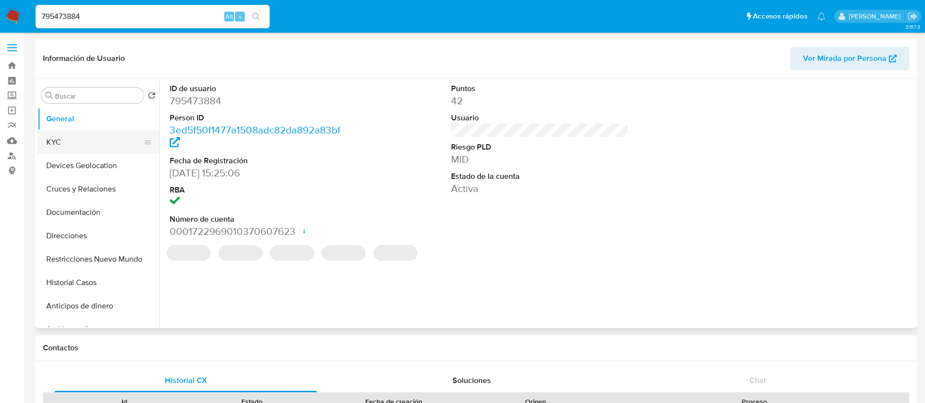
drag, startPoint x: 88, startPoint y: 137, endPoint x: 115, endPoint y: 147, distance: 28.7
click at [88, 137] on button "KYC" at bounding box center [95, 142] width 114 height 23
select select "10"
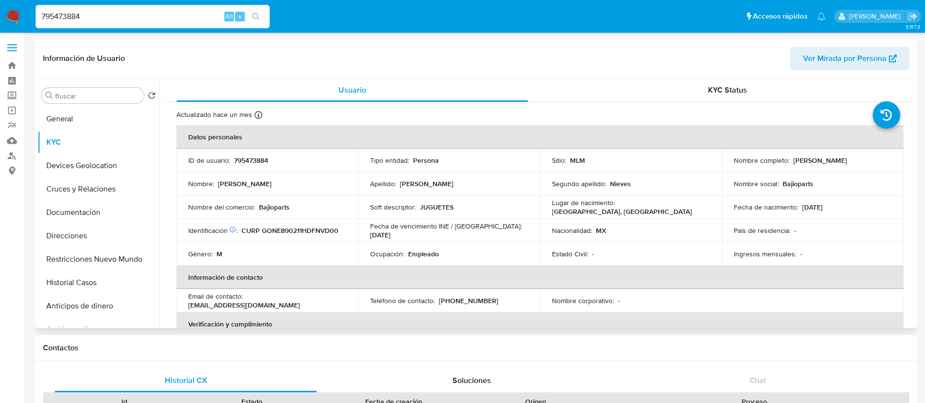
click at [244, 162] on p "795473884" at bounding box center [251, 160] width 34 height 9
copy p "795473884"
drag, startPoint x: 833, startPoint y: 167, endPoint x: 720, endPoint y: 168, distance: 112.6
click at [722, 168] on td "Nombre completo : Edgar Eduardo Gonzalez Nieves" at bounding box center [813, 160] width 182 height 23
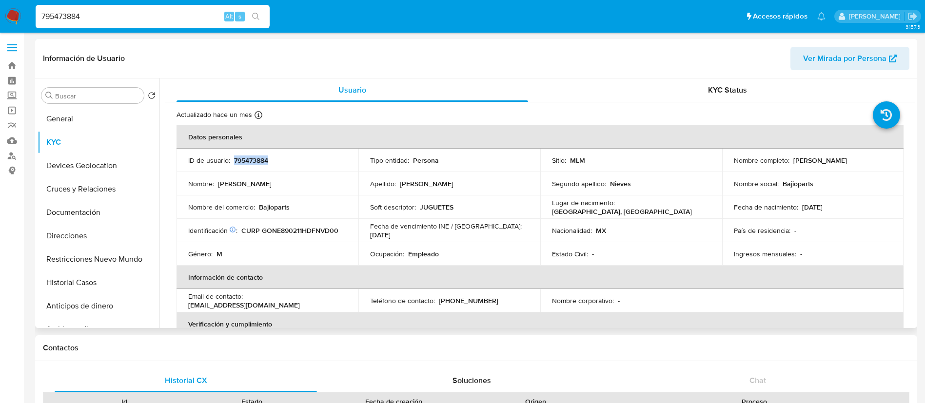
copy p "Edgar Eduardo Gonzalez Nieves"
click at [259, 164] on p "795473884" at bounding box center [251, 160] width 34 height 9
copy p "795473884"
drag, startPoint x: 234, startPoint y: 203, endPoint x: 320, endPoint y: 213, distance: 85.8
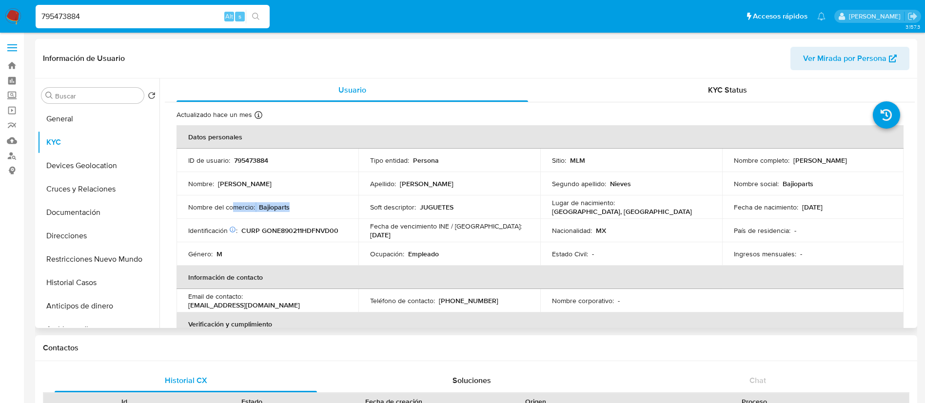
click at [319, 213] on td "Nombre del comercio : Bajioparts" at bounding box center [267, 206] width 182 height 23
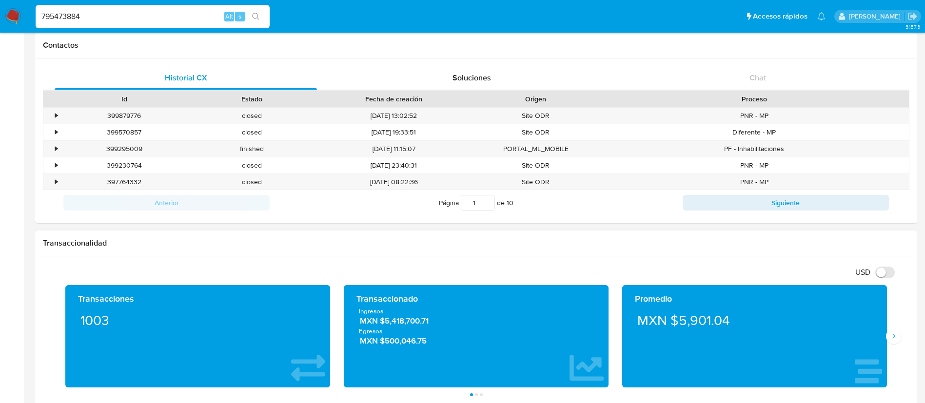
scroll to position [366, 0]
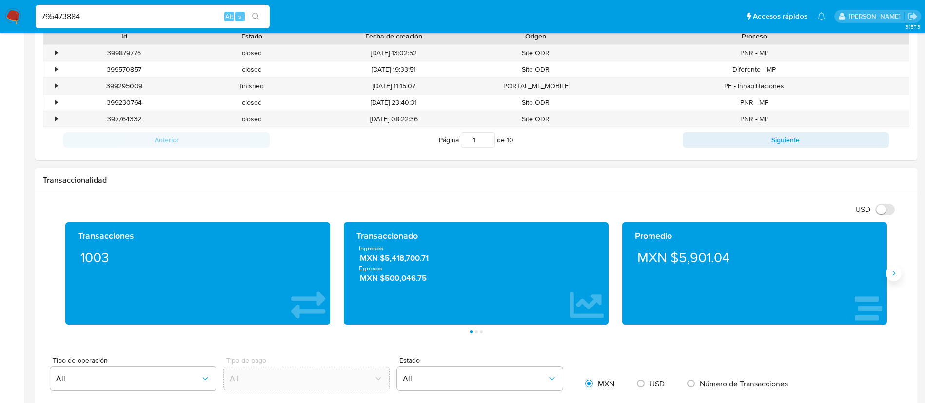
click at [893, 272] on icon "Siguiente" at bounding box center [894, 274] width 8 height 8
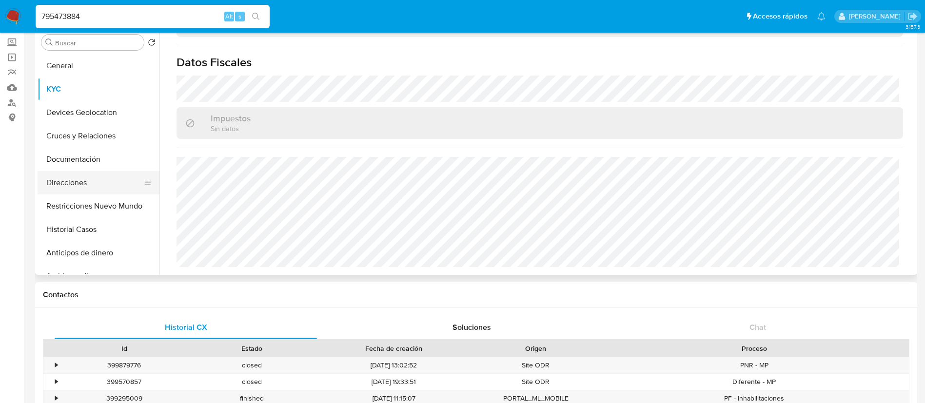
scroll to position [0, 0]
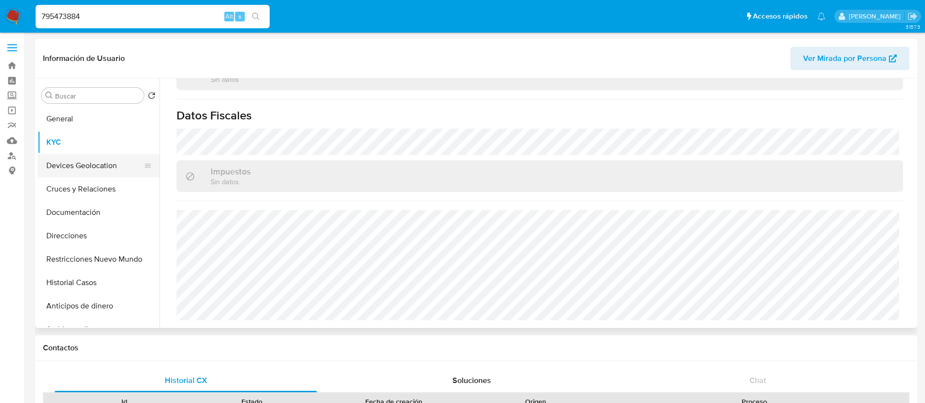
click at [101, 171] on button "Devices Geolocation" at bounding box center [95, 165] width 114 height 23
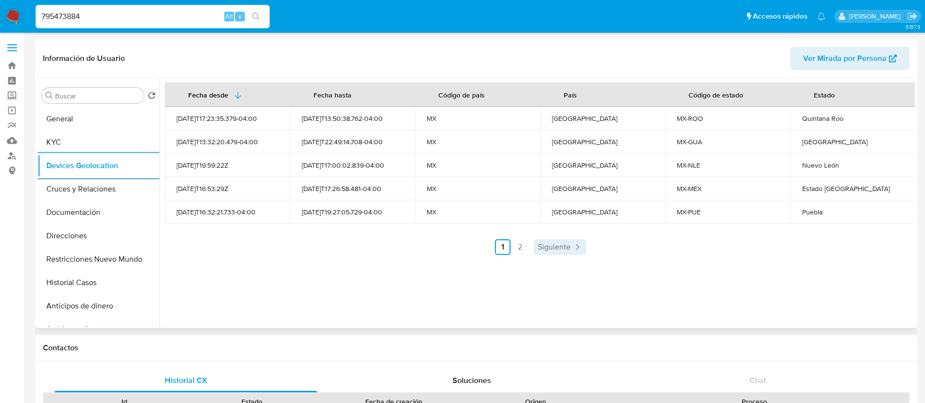
click at [549, 246] on span "Siguiente" at bounding box center [554, 247] width 33 height 8
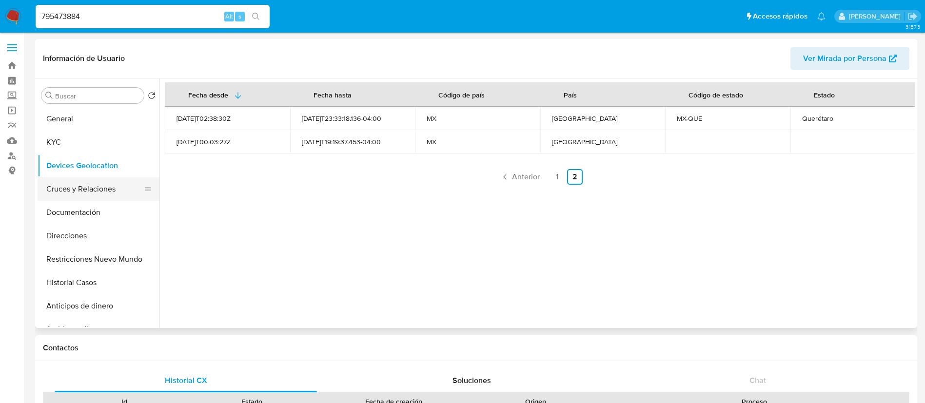
click at [67, 183] on button "Cruces y Relaciones" at bounding box center [95, 188] width 114 height 23
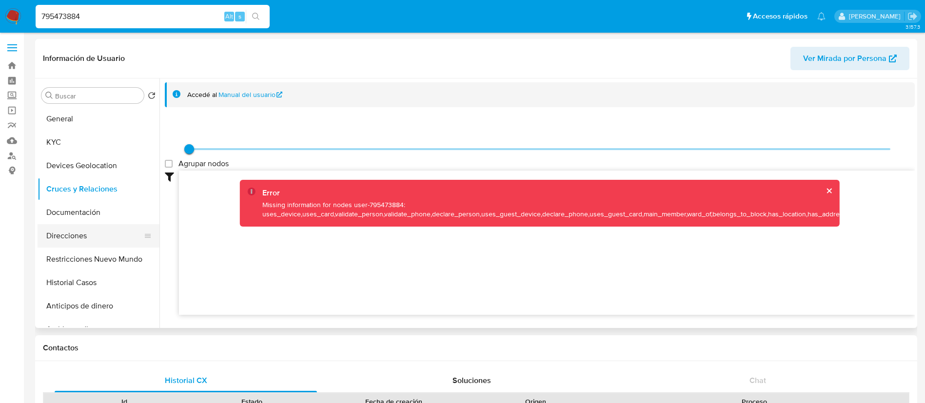
click at [72, 230] on button "Direcciones" at bounding box center [95, 235] width 114 height 23
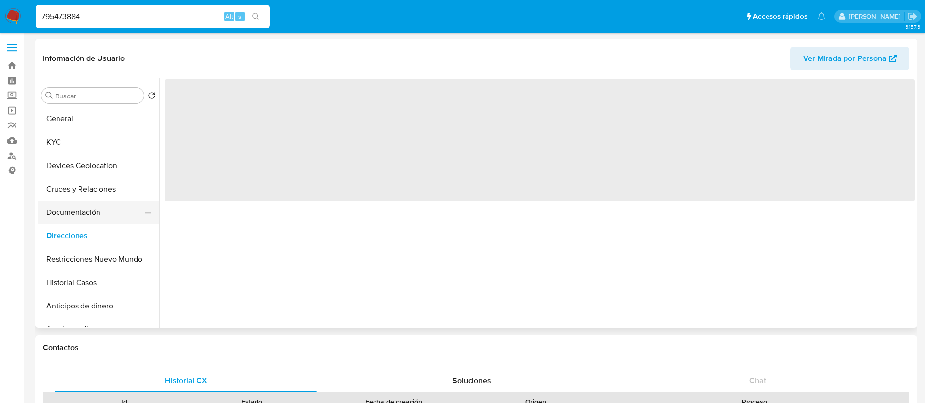
click at [67, 220] on button "Documentación" at bounding box center [95, 212] width 114 height 23
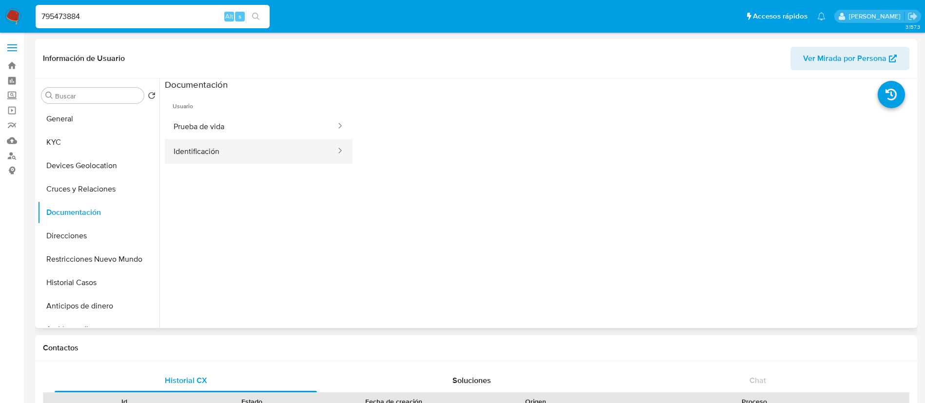
click at [202, 139] on button "Identificación" at bounding box center [251, 151] width 172 height 25
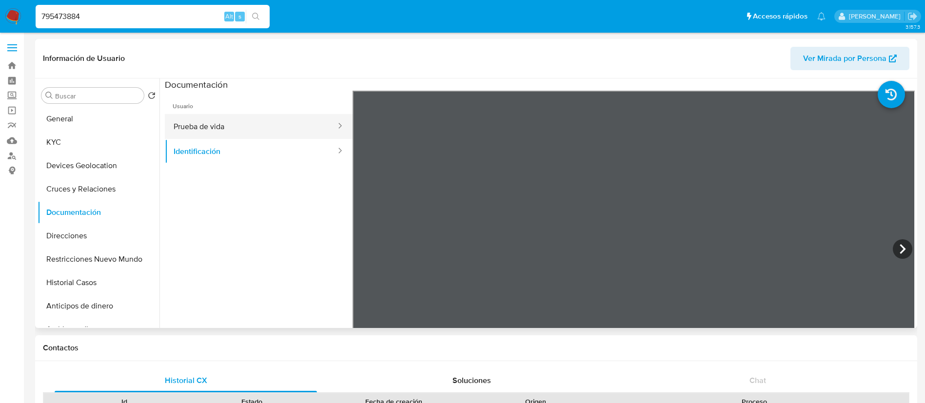
click at [232, 135] on button "Prueba de vida" at bounding box center [251, 126] width 172 height 25
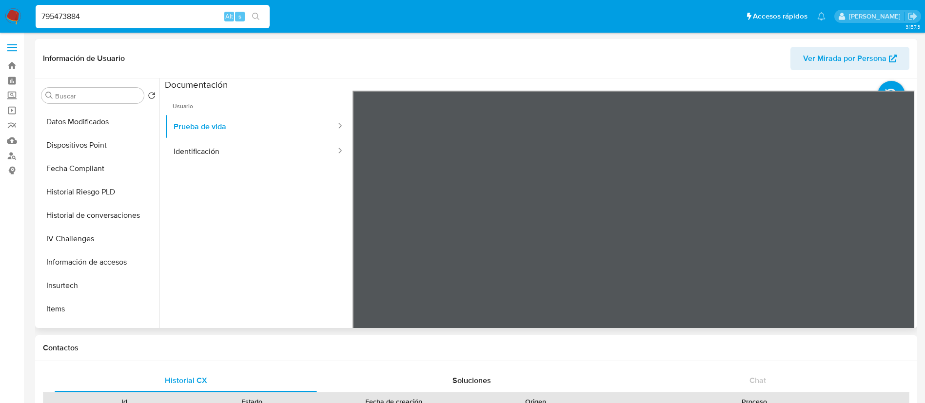
scroll to position [366, 0]
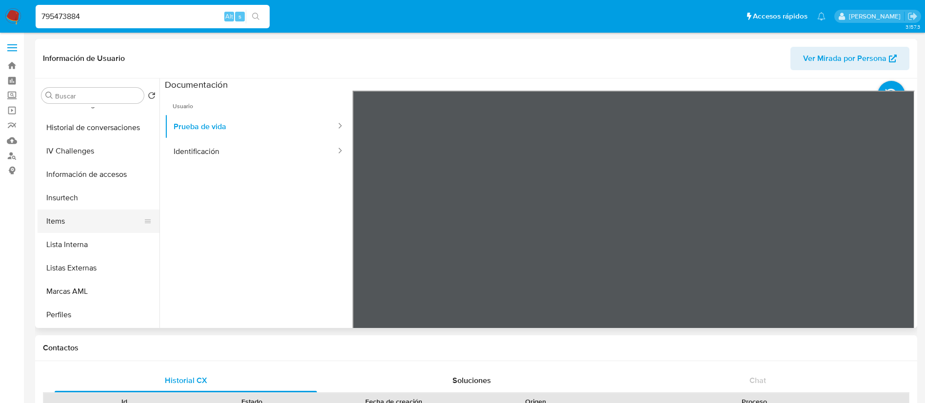
click at [69, 217] on button "Items" at bounding box center [95, 221] width 114 height 23
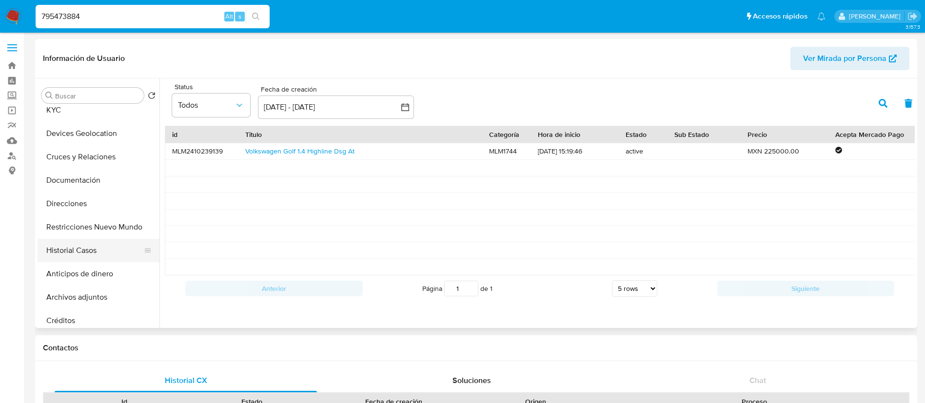
scroll to position [0, 0]
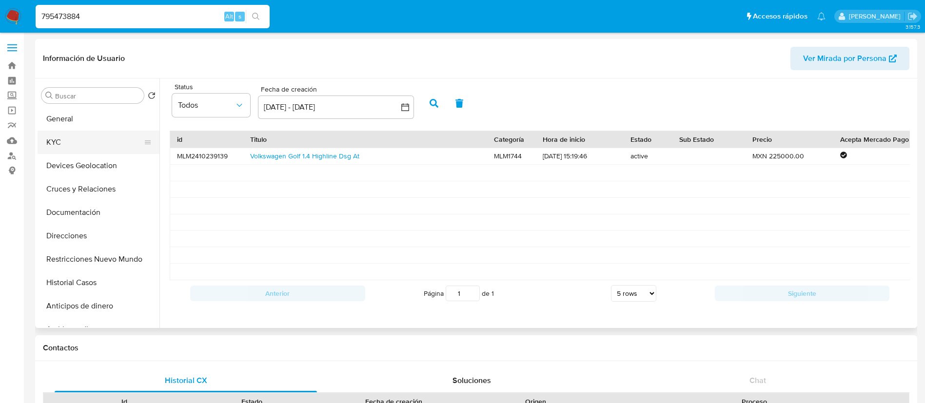
click at [78, 137] on button "KYC" at bounding box center [95, 142] width 114 height 23
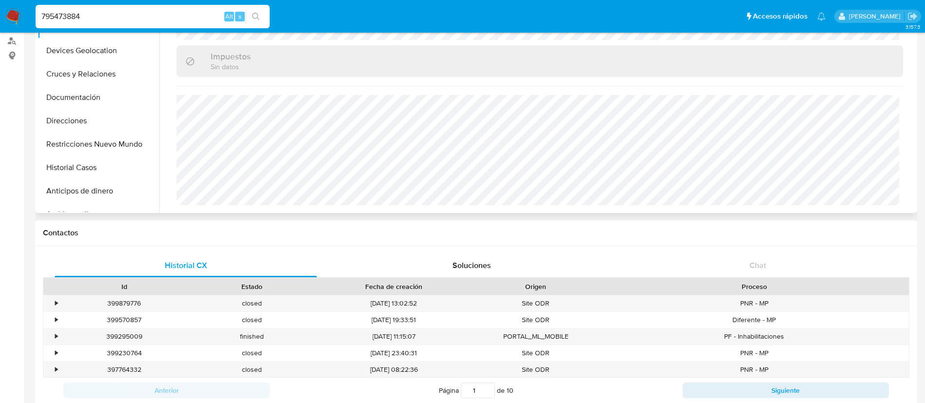
scroll to position [73, 0]
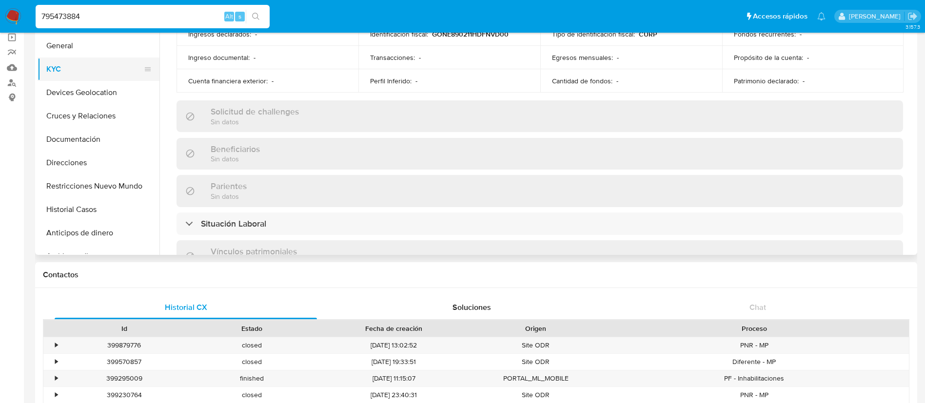
click at [77, 68] on button "KYC" at bounding box center [95, 69] width 114 height 23
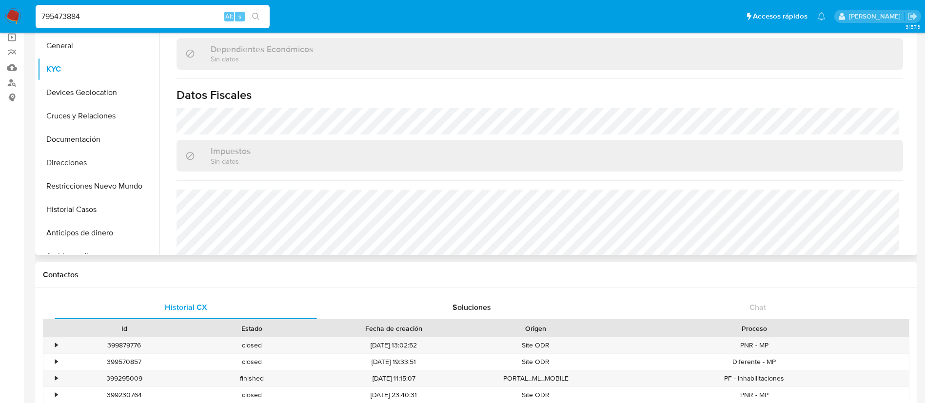
scroll to position [603, 0]
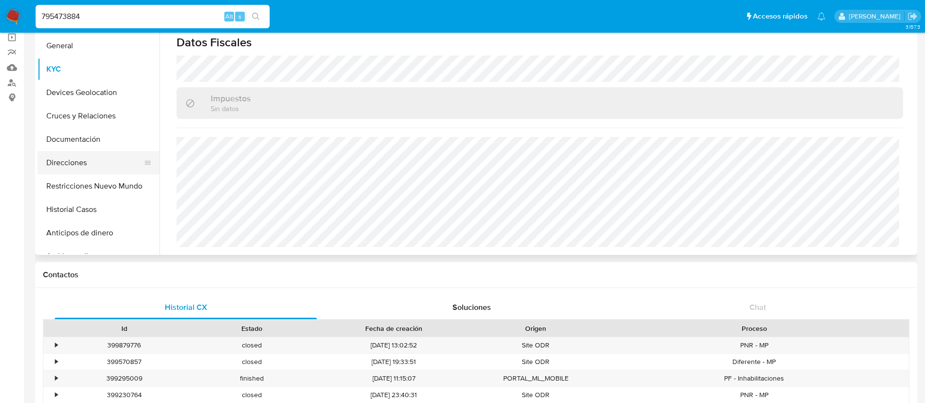
click at [69, 161] on button "Direcciones" at bounding box center [95, 162] width 114 height 23
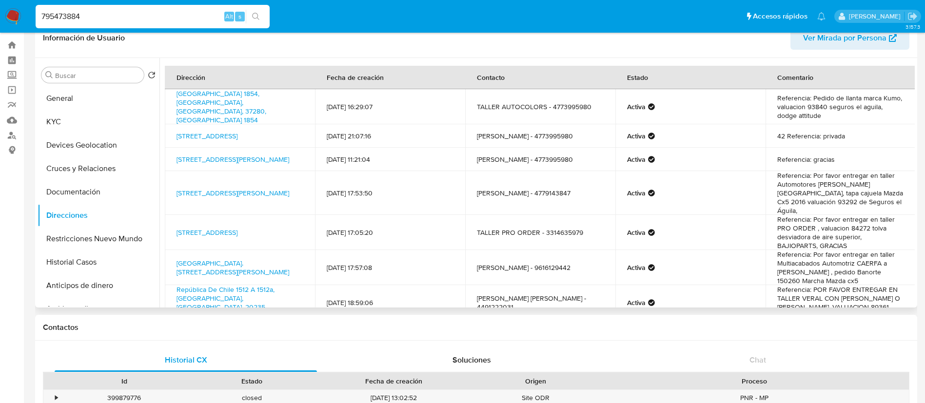
scroll to position [0, 0]
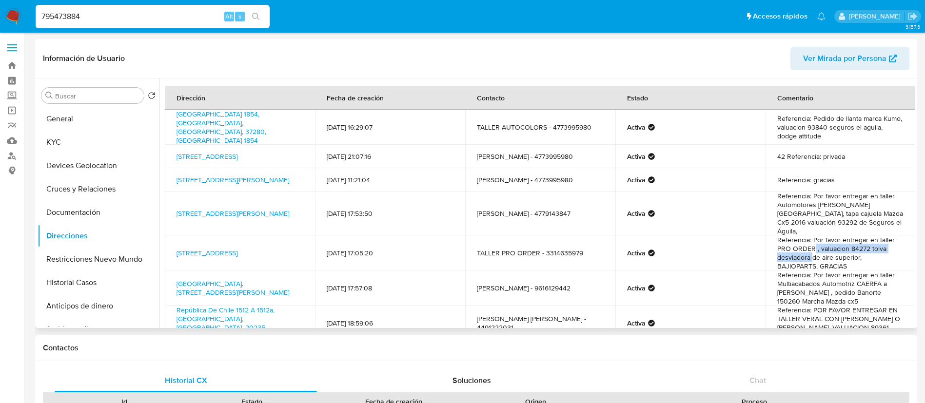
drag, startPoint x: 812, startPoint y: 237, endPoint x: 809, endPoint y: 247, distance: 10.0
click at [809, 247] on td "Referencia: Por favor entregar en taller PRO ORDER , valuacion 84272 tolva desv…" at bounding box center [840, 252] width 150 height 35
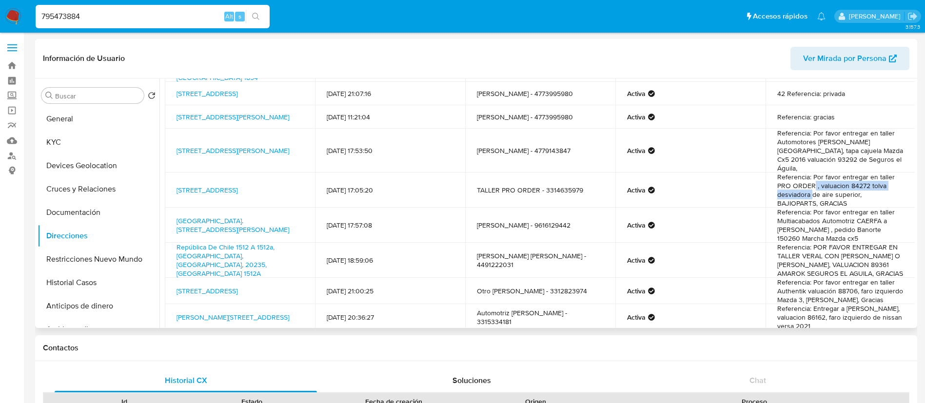
scroll to position [127, 0]
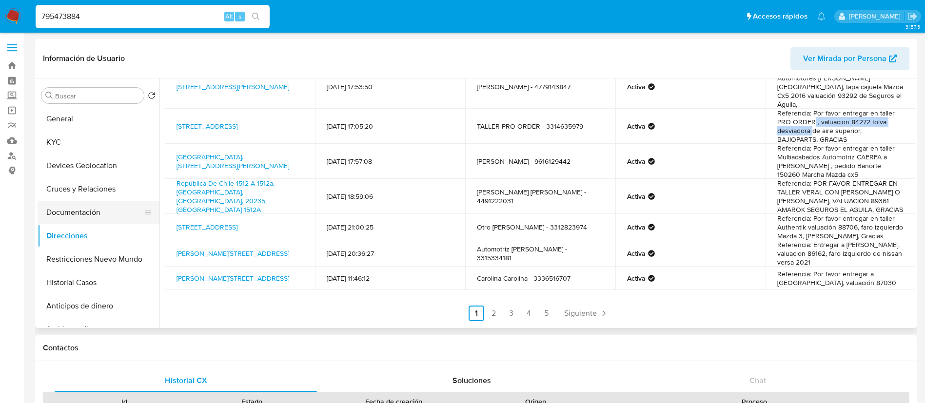
click at [115, 208] on button "Documentación" at bounding box center [95, 212] width 114 height 23
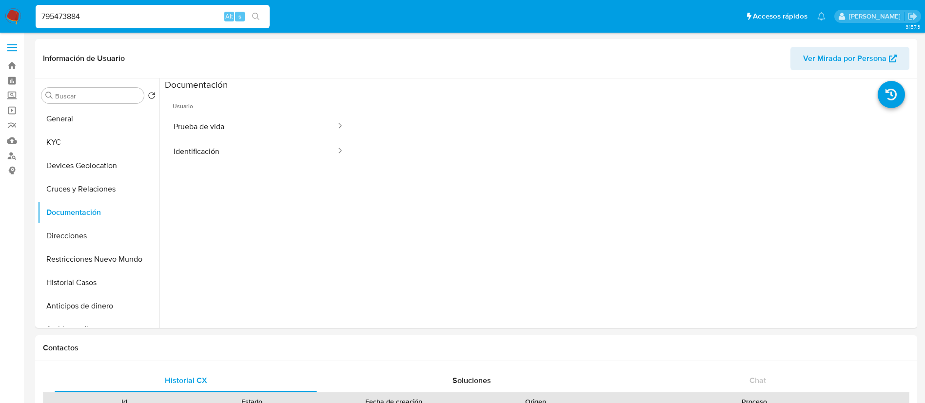
drag, startPoint x: 0, startPoint y: -29, endPoint x: 0, endPoint y: -58, distance: 28.8
paste input "1404091009"
type input "1404091009"
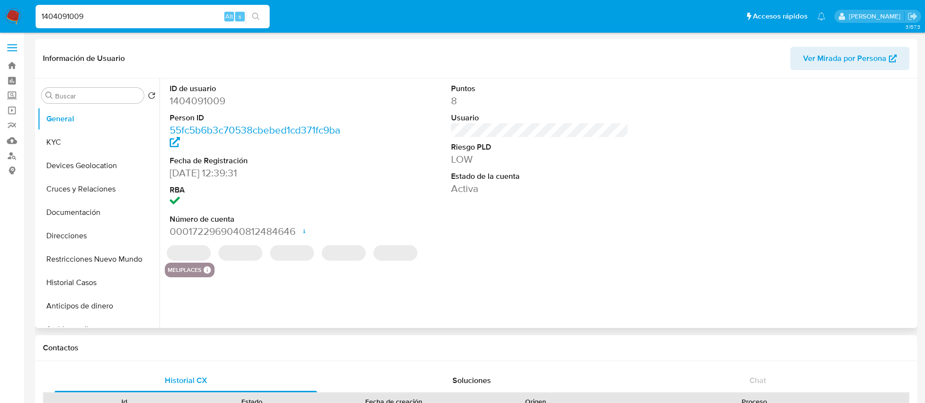
select select "10"
click at [194, 103] on dd "1404091009" at bounding box center [259, 101] width 178 height 14
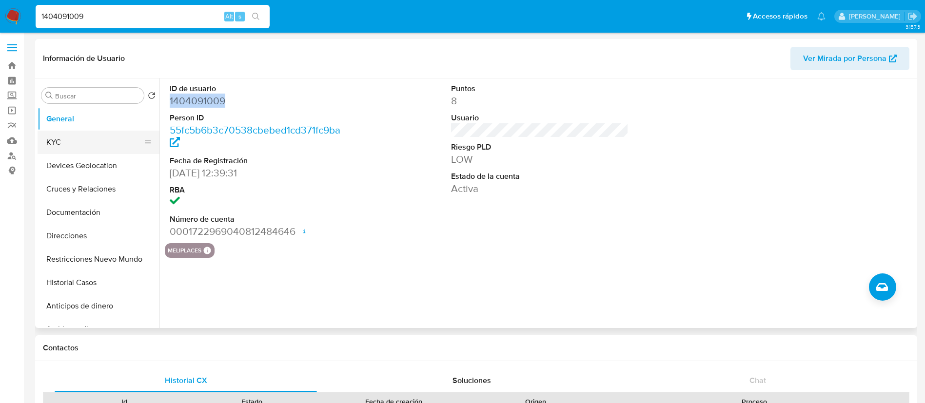
copy dd "1404091009"
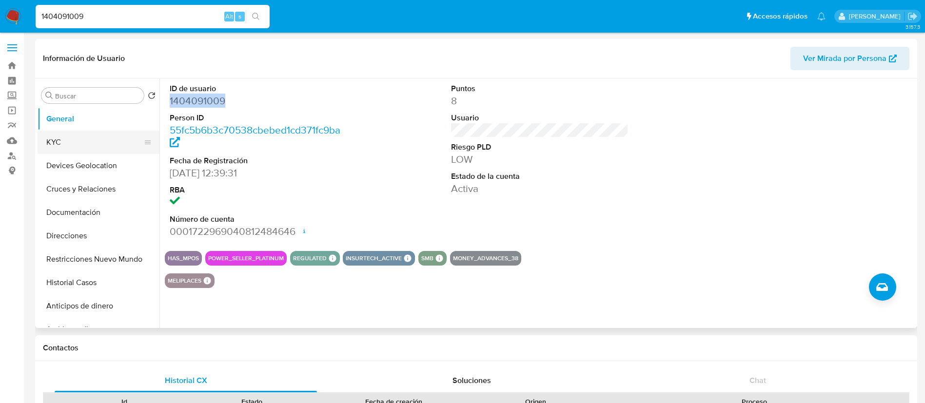
click at [106, 149] on button "KYC" at bounding box center [95, 142] width 114 height 23
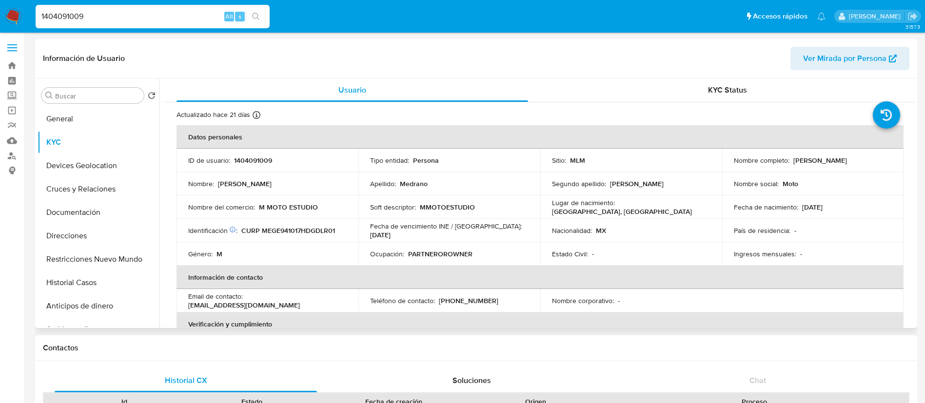
drag, startPoint x: 882, startPoint y: 162, endPoint x: 790, endPoint y: 158, distance: 92.7
click at [790, 158] on div "Nombre completo : Erick Daniel Medrano Galvan" at bounding box center [813, 160] width 158 height 9
copy p "Erick Daniel Medrano Galvan"
click at [260, 159] on p "1404091009" at bounding box center [253, 160] width 38 height 9
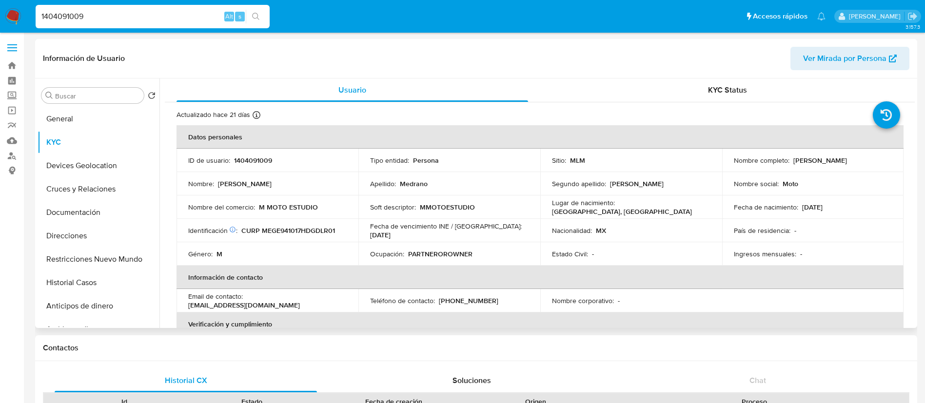
click at [250, 214] on td "Nombre del comercio : M MOTO ESTUDIO" at bounding box center [267, 206] width 182 height 23
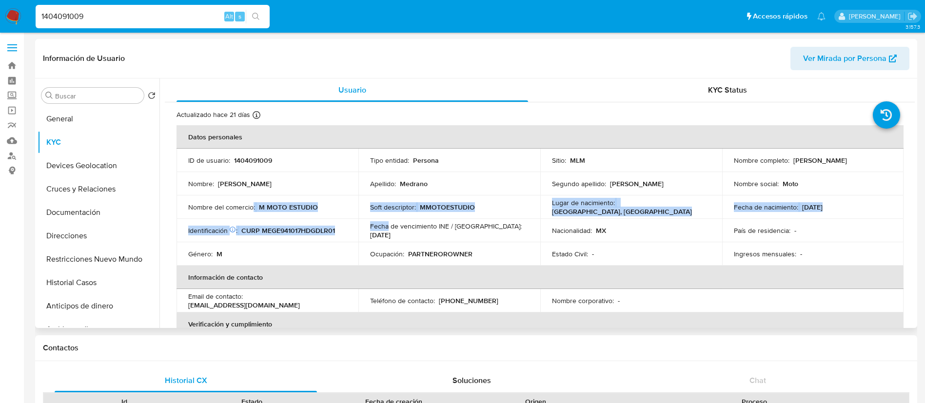
drag, startPoint x: 250, startPoint y: 214, endPoint x: 411, endPoint y: 219, distance: 160.9
click at [411, 219] on tbody "ID de usuario : 1404091009 Tipo entidad : Persona Sitio : MLM Nombre completo :…" at bounding box center [539, 207] width 727 height 117
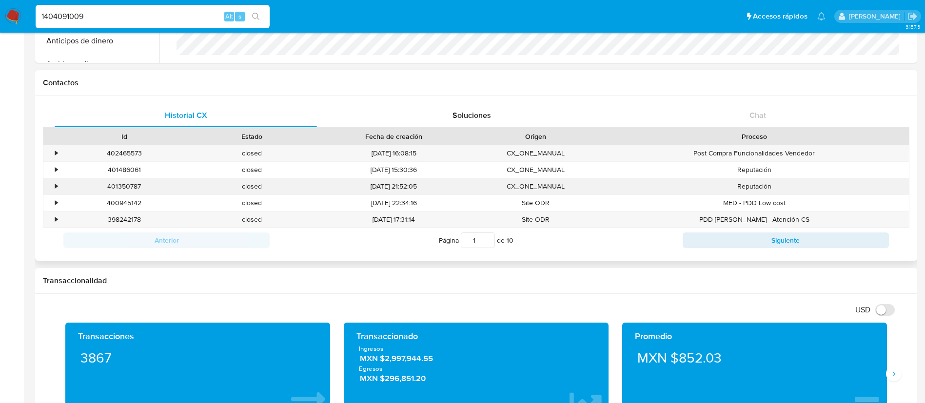
scroll to position [292, 0]
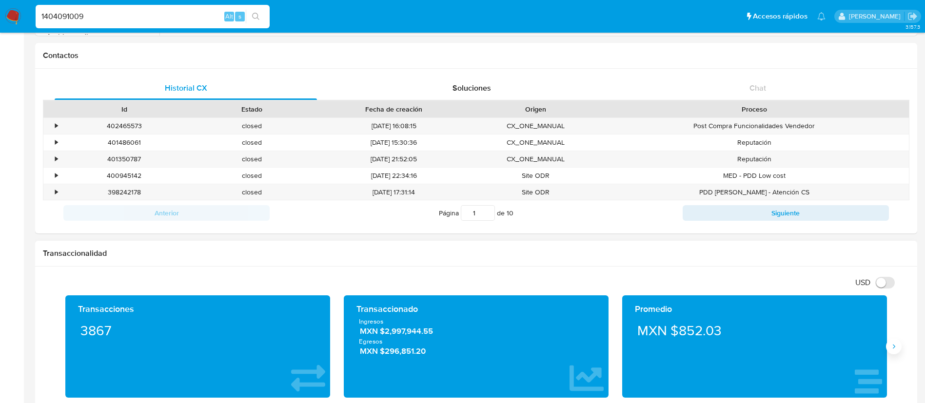
click at [894, 348] on icon "Siguiente" at bounding box center [894, 347] width 8 height 8
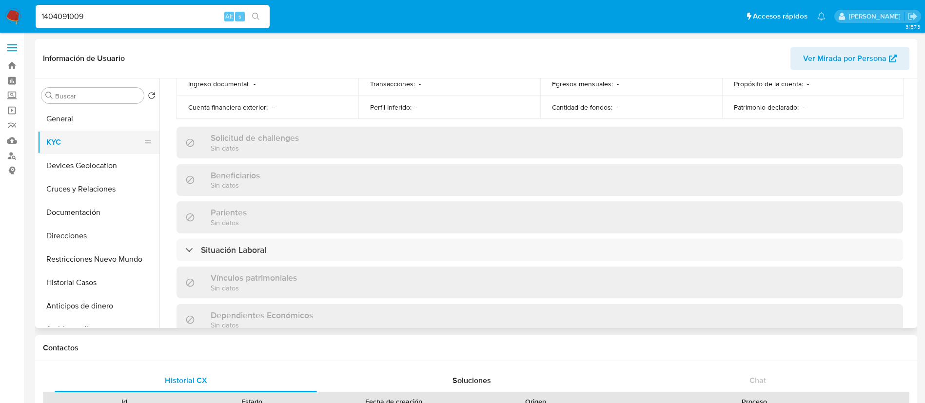
scroll to position [311, 0]
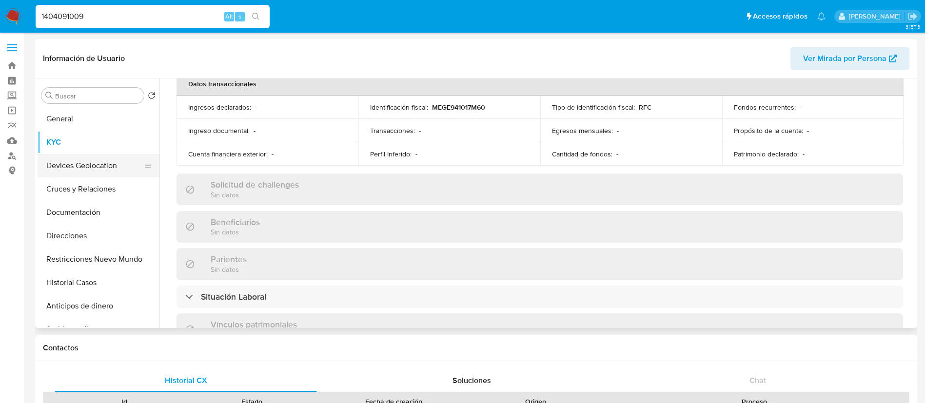
click at [109, 161] on button "Devices Geolocation" at bounding box center [95, 165] width 114 height 23
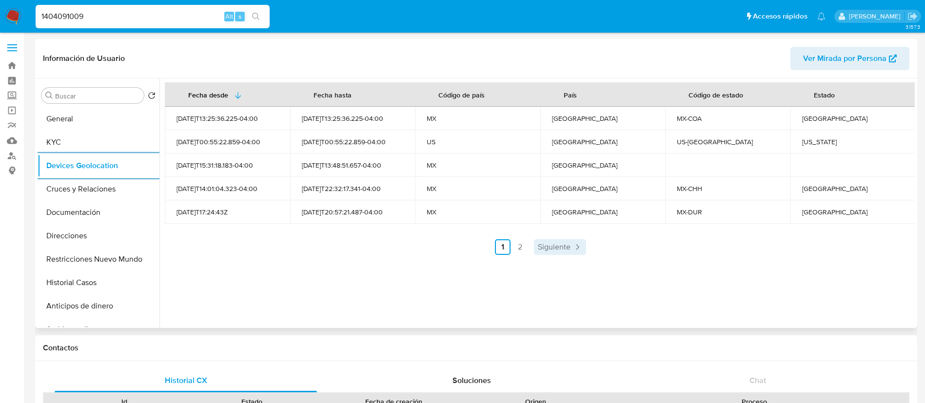
click at [564, 249] on span "Siguiente" at bounding box center [554, 247] width 33 height 8
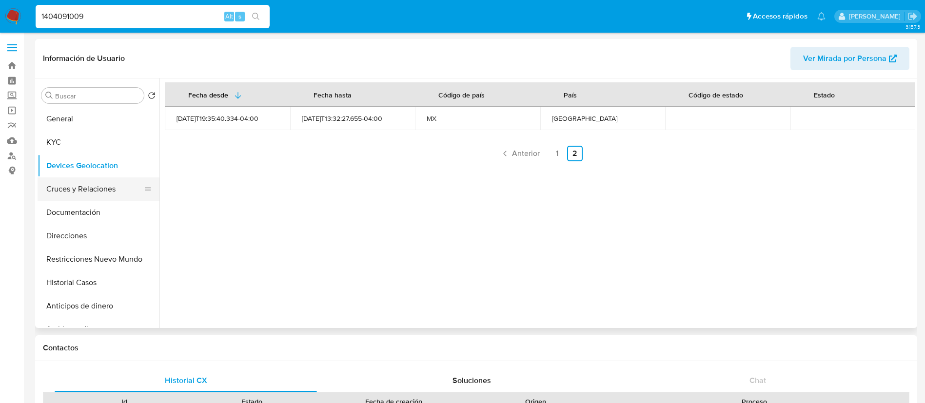
click at [78, 180] on button "Cruces y Relaciones" at bounding box center [95, 188] width 114 height 23
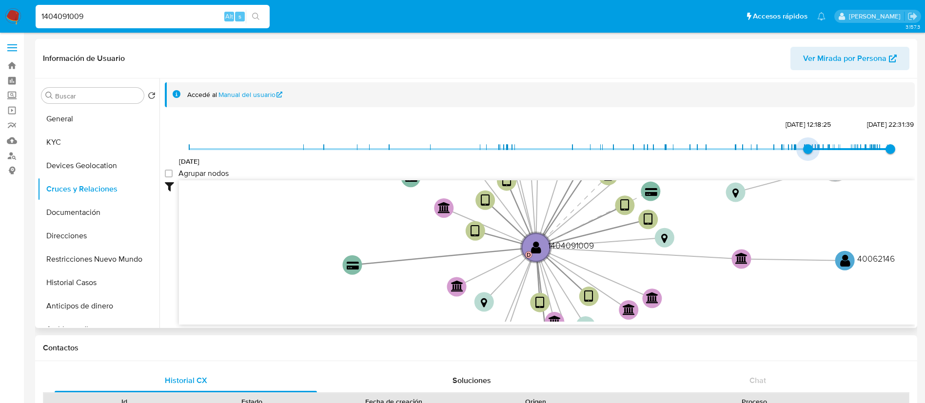
type input "1740093672000"
drag, startPoint x: 186, startPoint y: 146, endPoint x: 795, endPoint y: 146, distance: 609.3
click at [795, 146] on span "20/2/2025, 17:21:12" at bounding box center [796, 149] width 10 height 10
click at [174, 175] on label "Agrupar nodos" at bounding box center [197, 174] width 64 height 10
click at [173, 175] on group_nodes "Agrupar nodos" at bounding box center [169, 174] width 8 height 8
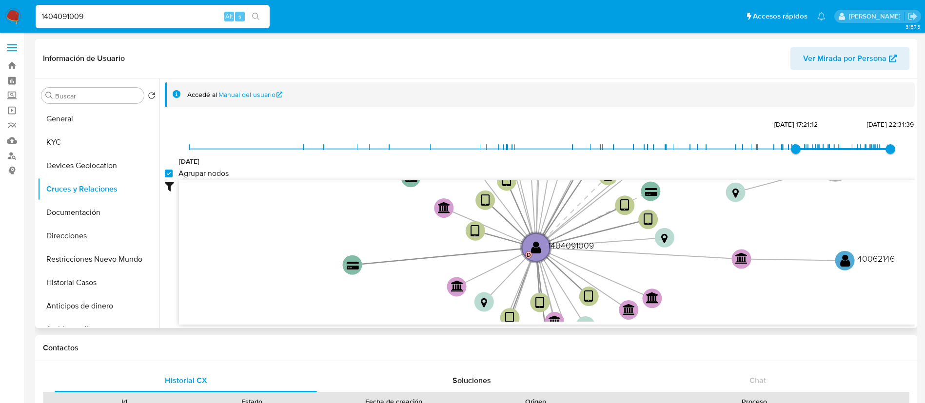
checkbox group_nodes "true"
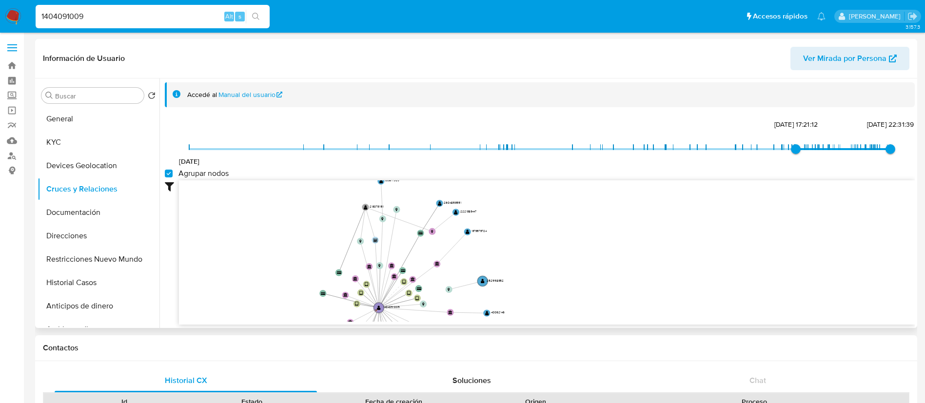
drag, startPoint x: 299, startPoint y: 243, endPoint x: 259, endPoint y: 210, distance: 51.9
click at [301, 194] on icon "device-65bc0e65f9f2b3bbd895cb42  user-1404091009  1404091009 D user-29379402 …" at bounding box center [547, 250] width 736 height 141
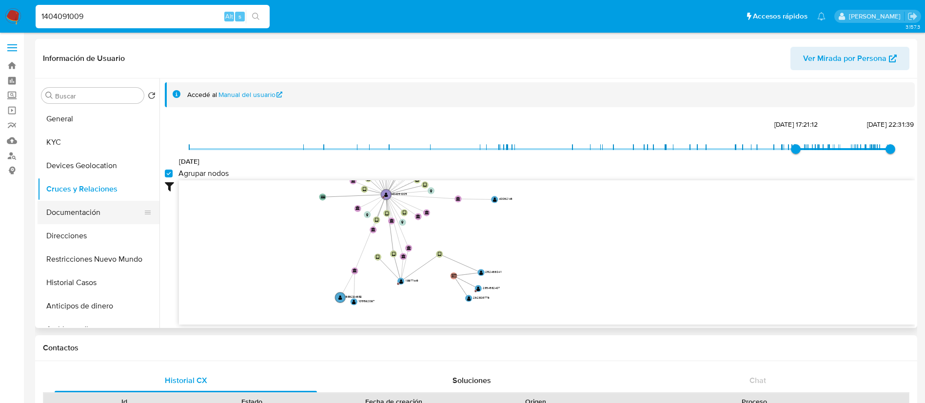
click at [103, 217] on button "Documentación" at bounding box center [95, 212] width 114 height 23
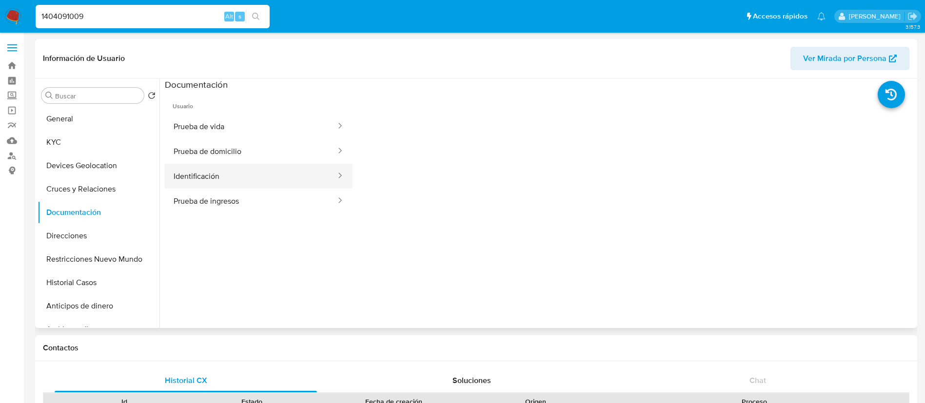
click at [230, 177] on button "Identificación" at bounding box center [251, 176] width 172 height 25
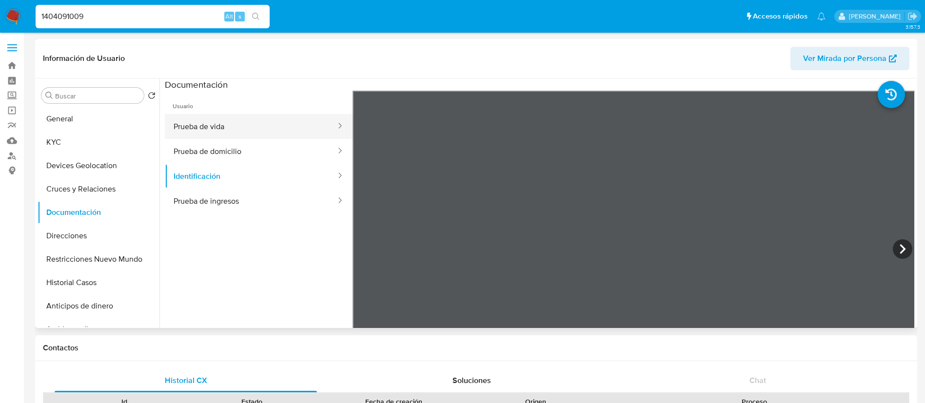
click at [210, 124] on button "Prueba de vida" at bounding box center [251, 126] width 172 height 25
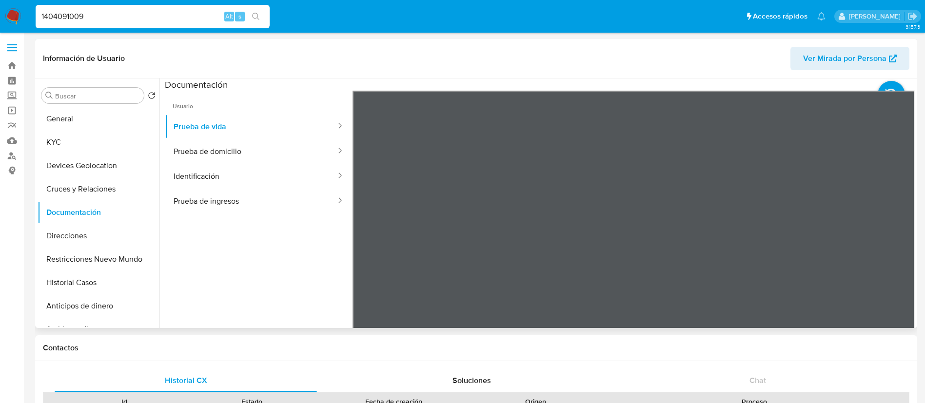
scroll to position [31, 0]
click at [241, 158] on button "Prueba de domicilio" at bounding box center [251, 151] width 172 height 25
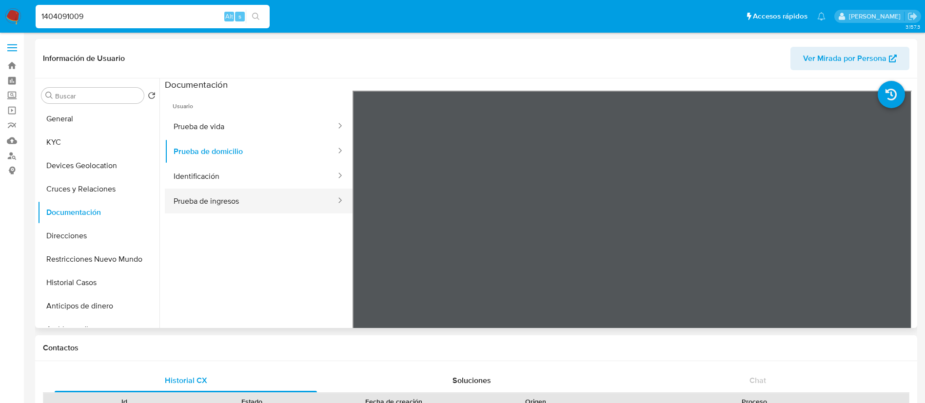
click at [223, 208] on button "Prueba de ingresos" at bounding box center [251, 201] width 172 height 25
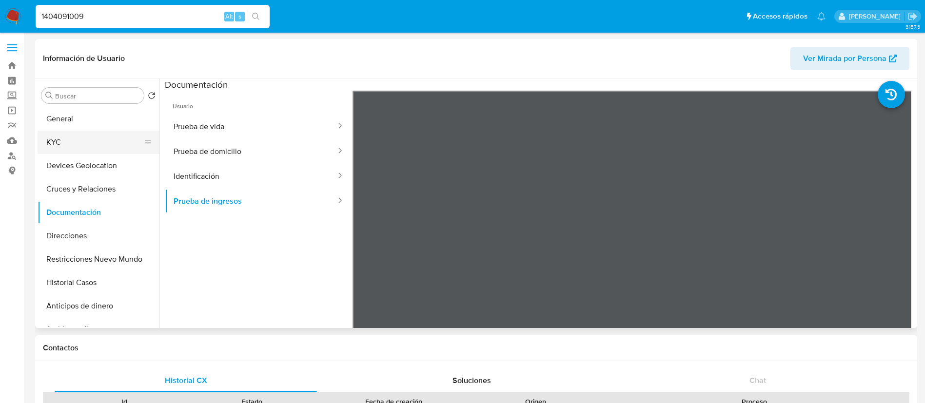
click at [88, 146] on button "KYC" at bounding box center [95, 142] width 114 height 23
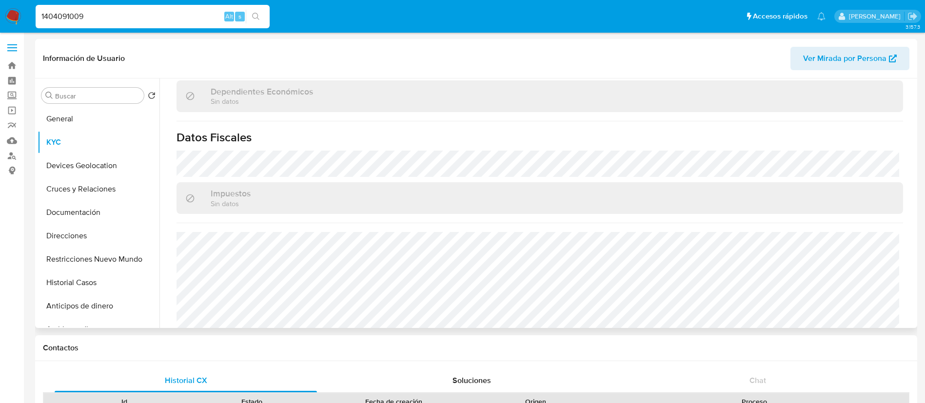
scroll to position [603, 0]
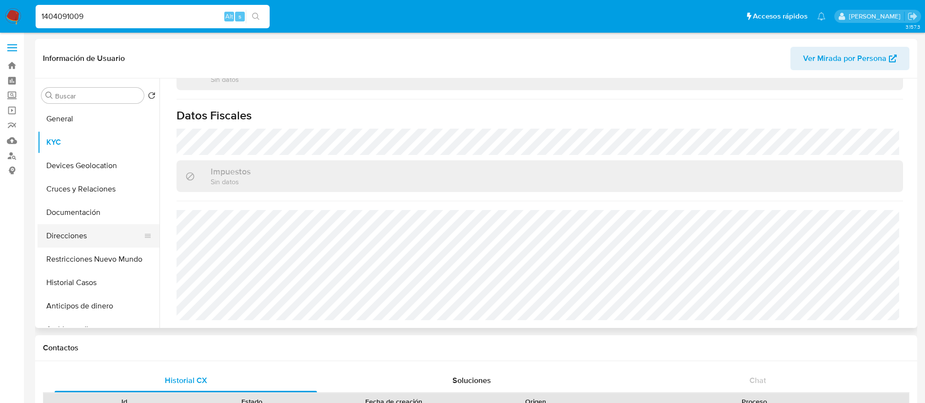
click at [85, 231] on button "Direcciones" at bounding box center [95, 235] width 114 height 23
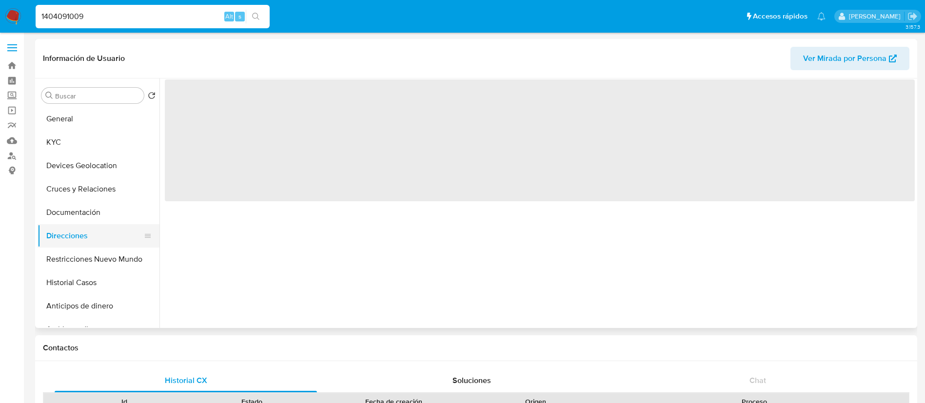
scroll to position [0, 0]
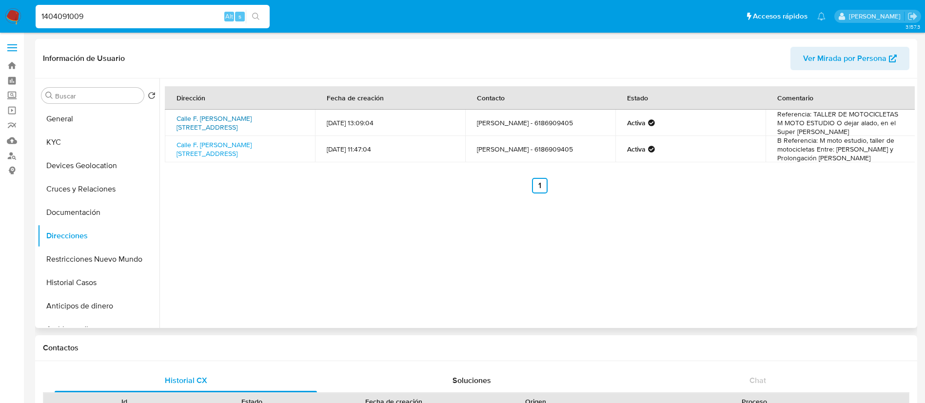
click at [252, 127] on link "Calle F. Alberto Cincunegui 205, Durango, Durango, 34010, Mexico 205" at bounding box center [213, 123] width 75 height 19
drag, startPoint x: 166, startPoint y: 23, endPoint x: 0, endPoint y: 11, distance: 166.7
click at [0, 9] on nav "Pausado Ver notificaciones 1404091009 Alt s Accesos rápidos Presiona las siguie…" at bounding box center [462, 16] width 925 height 33
click at [186, 20] on input "1404091009" at bounding box center [153, 16] width 234 height 13
type input "1"
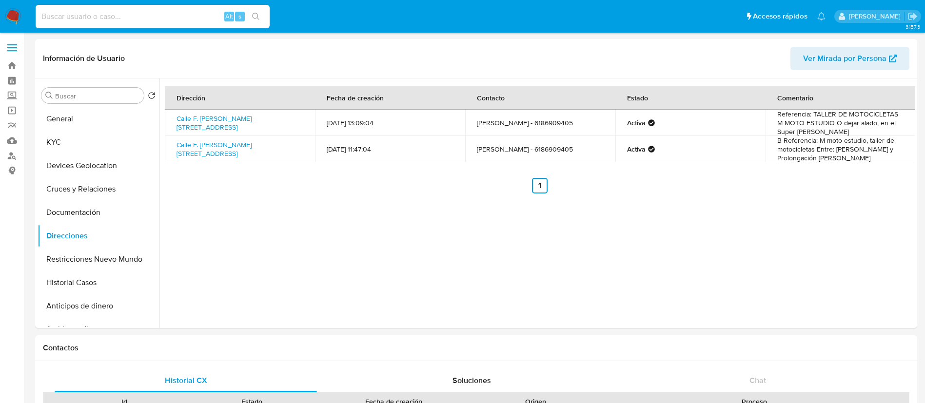
paste input "1413440376"
type input "1413440376"
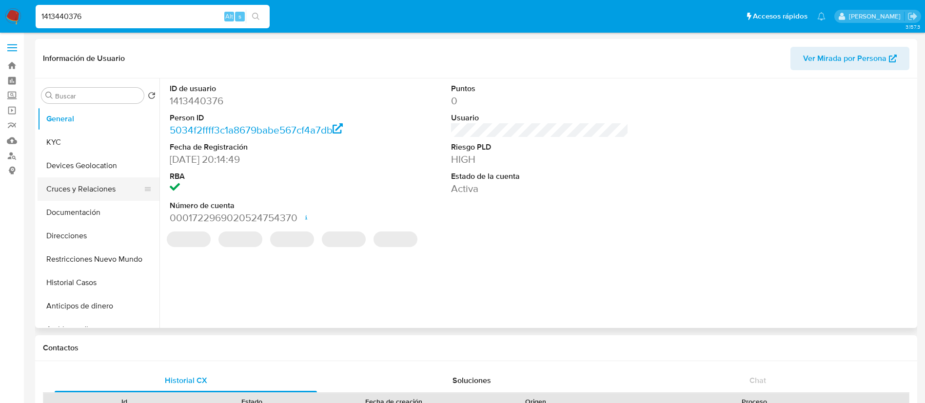
select select "10"
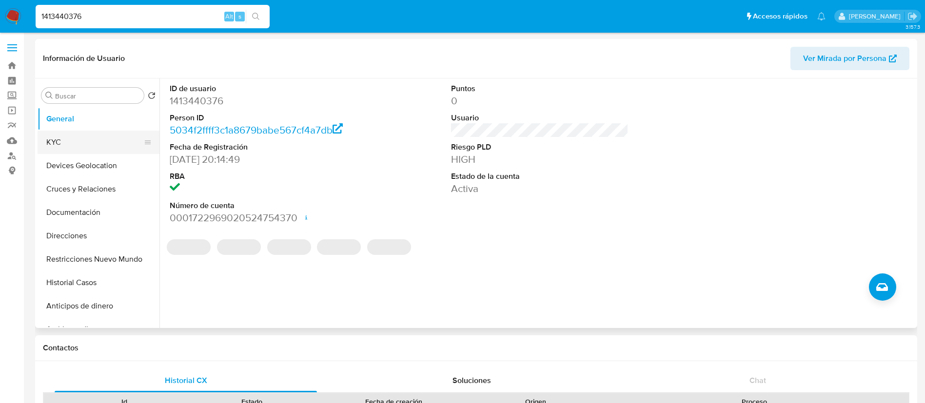
click at [73, 140] on button "KYC" at bounding box center [95, 142] width 114 height 23
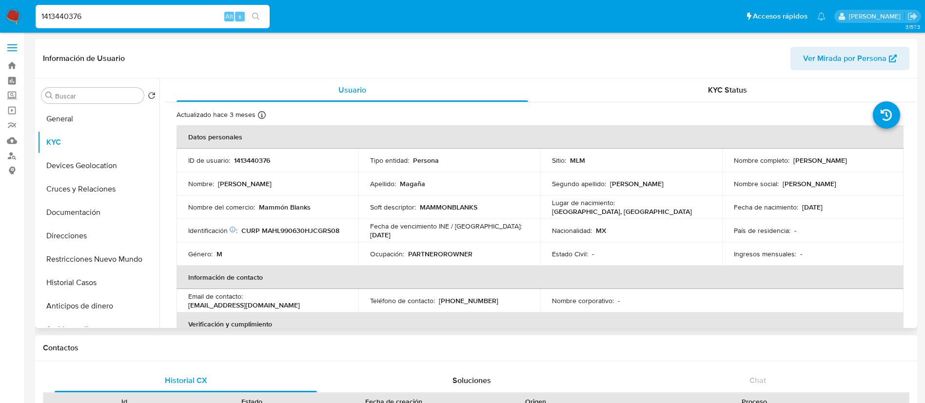
click at [256, 160] on p "1413440376" at bounding box center [252, 160] width 36 height 9
drag, startPoint x: 846, startPoint y: 166, endPoint x: 732, endPoint y: 168, distance: 114.6
click at [734, 165] on div "Nombre completo : Luis Fernando Magaña Hernandez" at bounding box center [813, 160] width 158 height 9
click at [263, 160] on p "1413440376" at bounding box center [252, 160] width 36 height 9
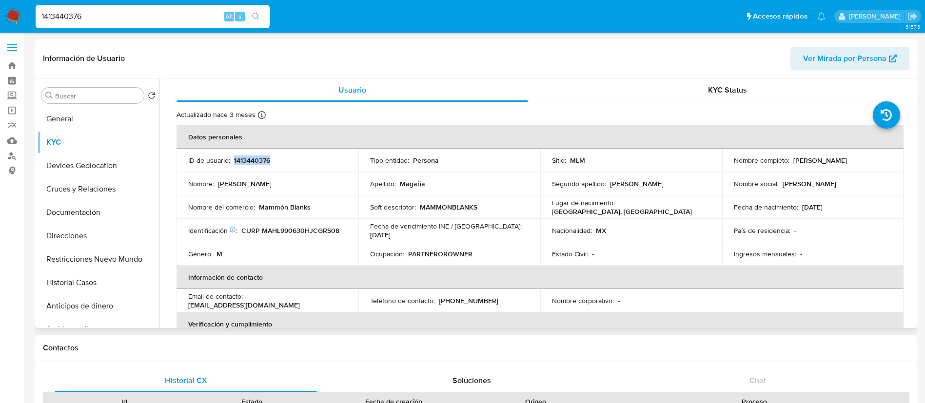
click at [263, 160] on p "1413440376" at bounding box center [252, 160] width 36 height 9
click at [78, 214] on button "Documentación" at bounding box center [95, 212] width 114 height 23
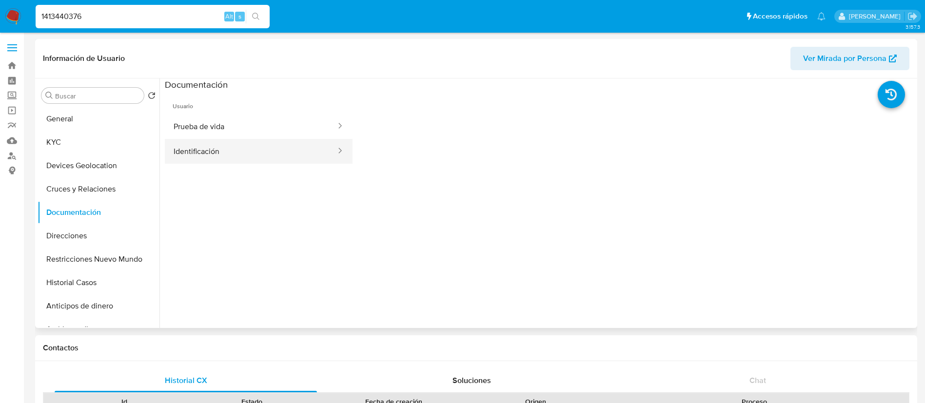
click at [187, 156] on button "Identificación" at bounding box center [251, 151] width 172 height 25
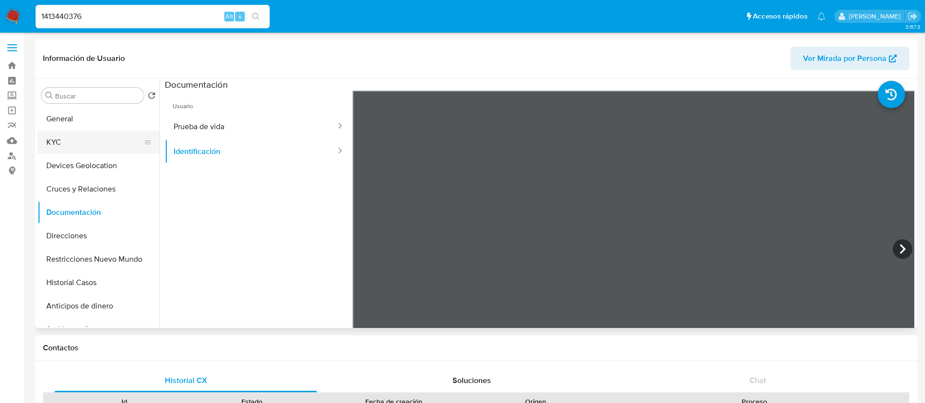
click at [97, 145] on button "KYC" at bounding box center [95, 142] width 114 height 23
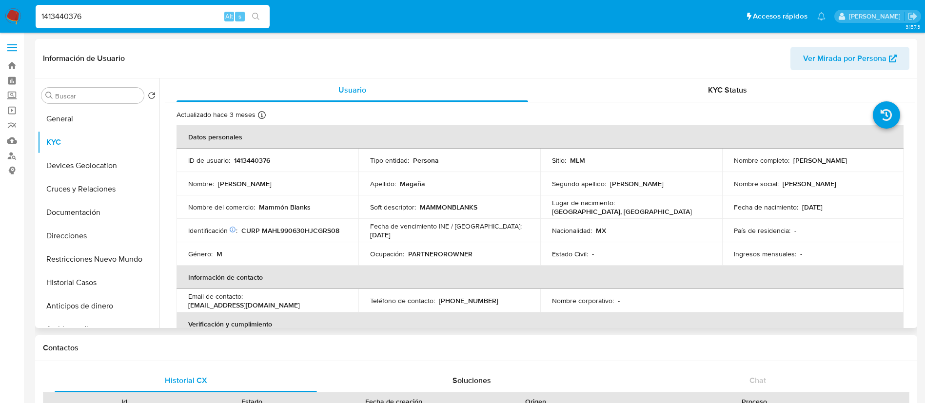
click at [780, 275] on th "Información de contacto" at bounding box center [539, 277] width 727 height 23
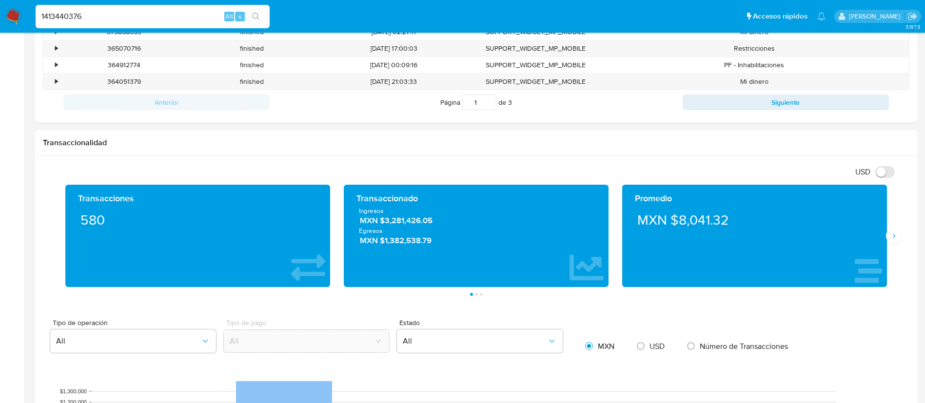
scroll to position [439, 0]
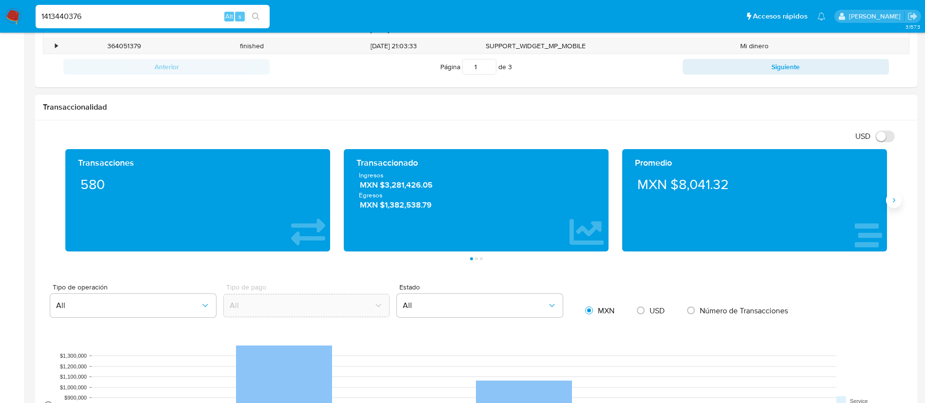
click at [897, 204] on button "Siguiente" at bounding box center [894, 201] width 16 height 16
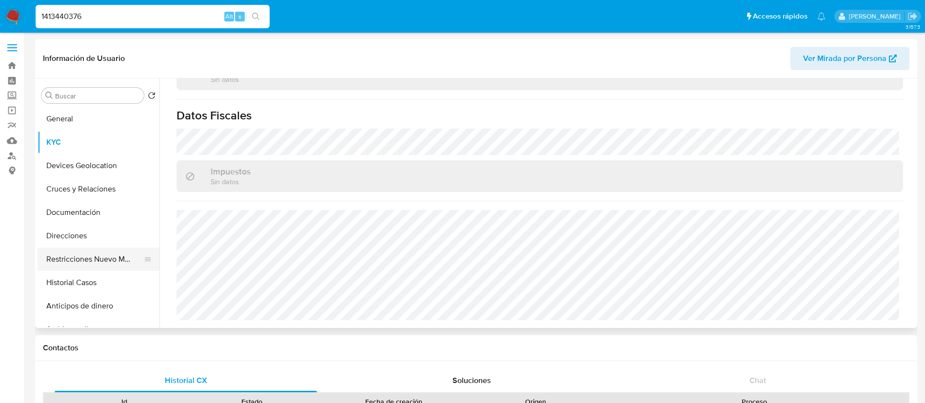
scroll to position [311, 0]
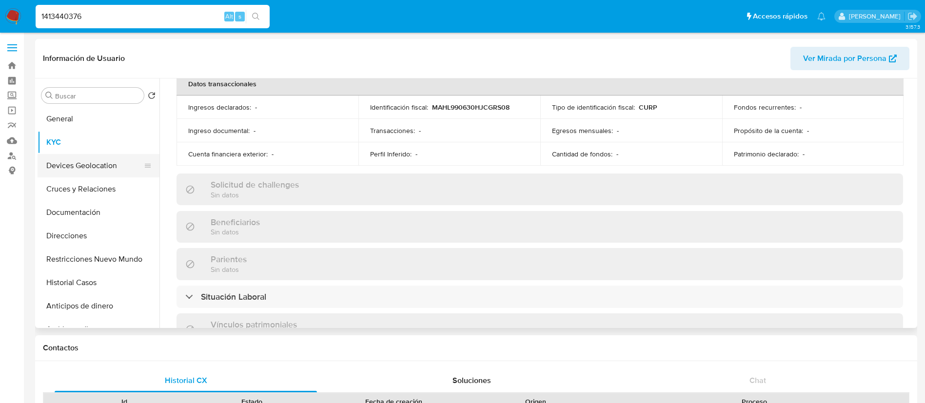
click at [103, 159] on button "Devices Geolocation" at bounding box center [95, 165] width 114 height 23
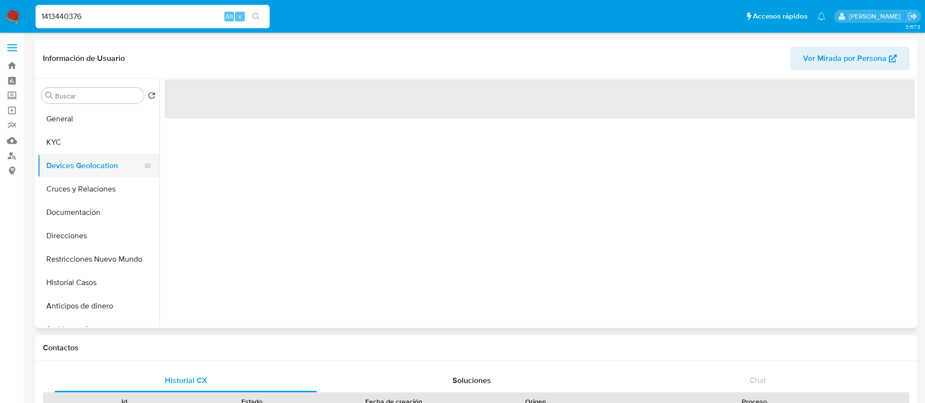
scroll to position [0, 0]
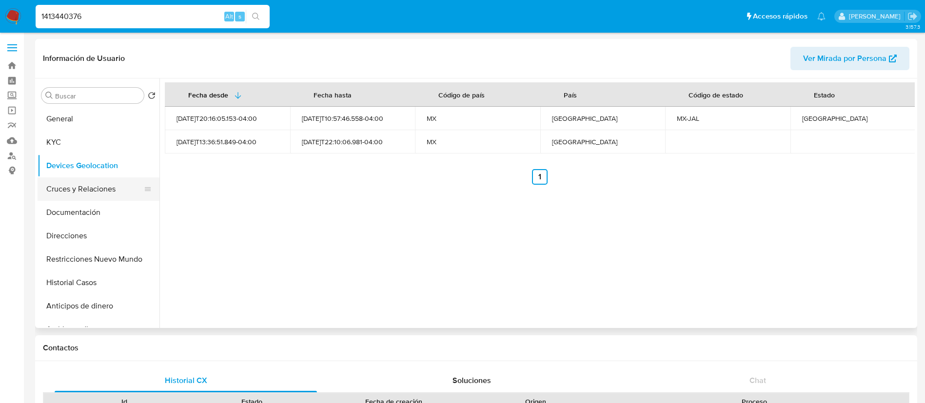
click at [83, 190] on button "Cruces y Relaciones" at bounding box center [95, 188] width 114 height 23
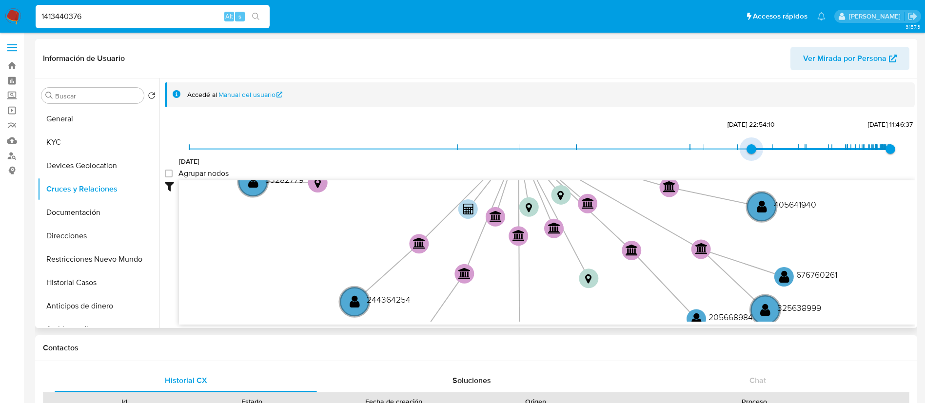
type input "1716765763000"
drag, startPoint x: 189, startPoint y: 151, endPoint x: 773, endPoint y: 150, distance: 584.0
click at [773, 150] on span "26/5/2024, 17:22:43" at bounding box center [773, 149] width 10 height 10
click at [173, 173] on group_nodes "Agrupar nodos" at bounding box center [169, 174] width 8 height 8
checkbox group_nodes "true"
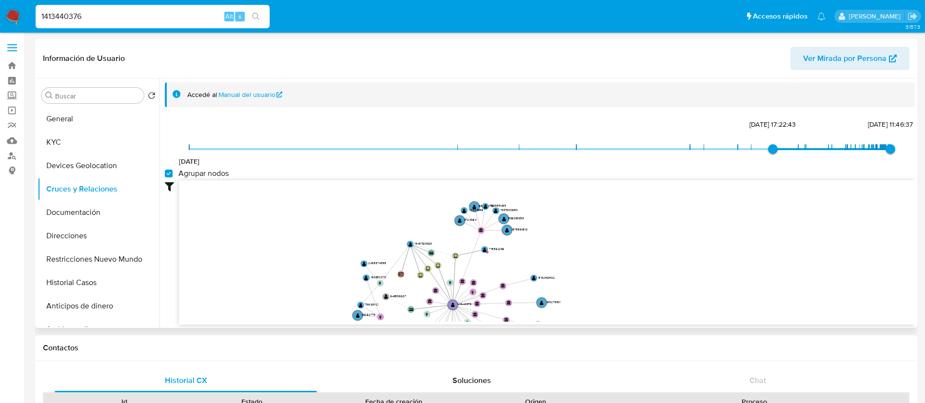
drag, startPoint x: 378, startPoint y: 273, endPoint x: 355, endPoint y: 209, distance: 67.7
click at [362, 210] on icon "user-1413440376  1413440376 device-6830fcd1535bc856ce090c62  user-1949780983 …" at bounding box center [547, 250] width 736 height 141
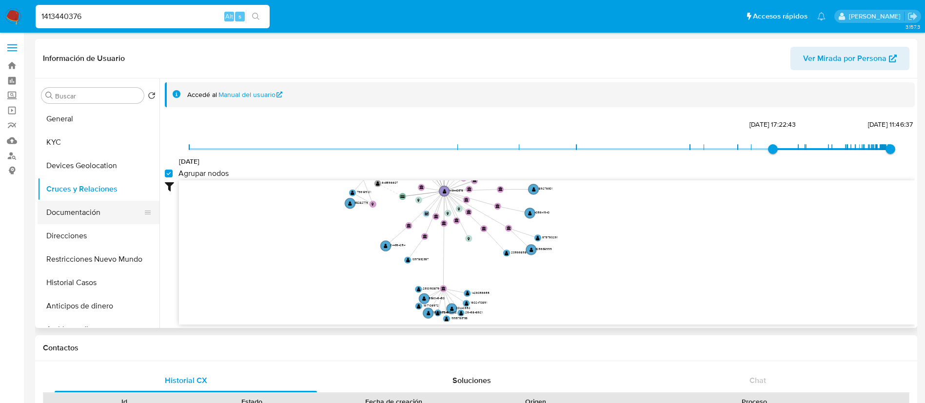
click at [57, 206] on button "Documentación" at bounding box center [95, 212] width 114 height 23
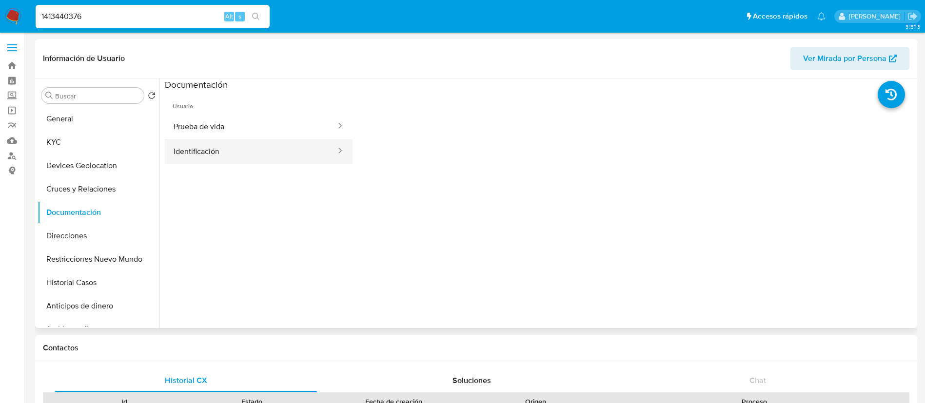
click at [171, 159] on button "Identificación" at bounding box center [251, 151] width 172 height 25
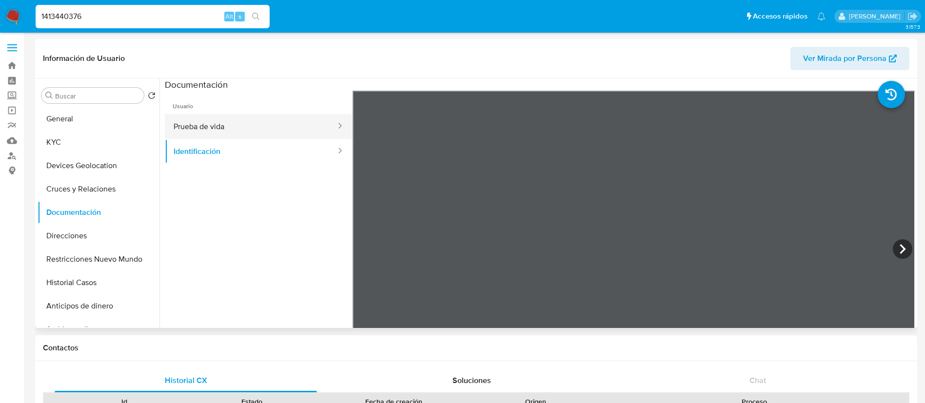
click at [204, 132] on button "Prueba de vida" at bounding box center [251, 126] width 172 height 25
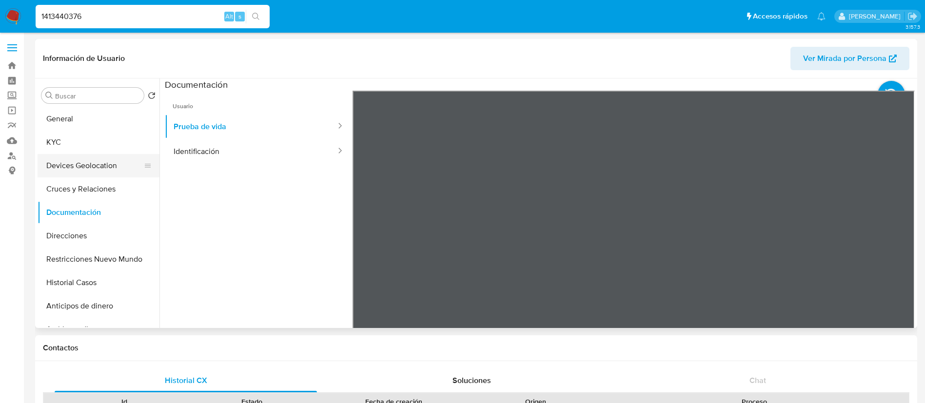
click at [105, 155] on button "Devices Geolocation" at bounding box center [95, 165] width 114 height 23
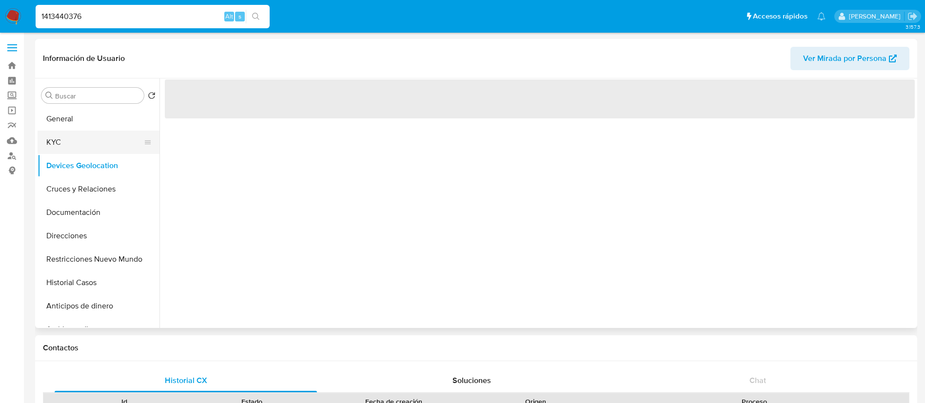
click at [117, 142] on button "KYC" at bounding box center [95, 142] width 114 height 23
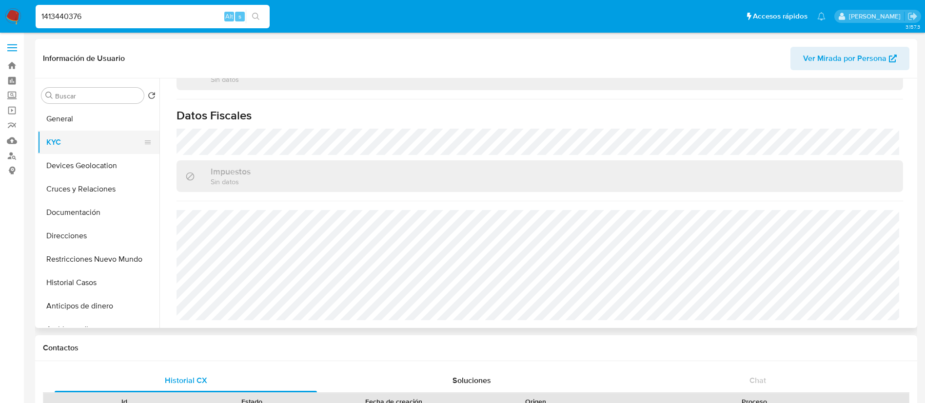
click at [101, 138] on button "KYC" at bounding box center [95, 142] width 114 height 23
click at [86, 226] on button "Direcciones" at bounding box center [95, 235] width 114 height 23
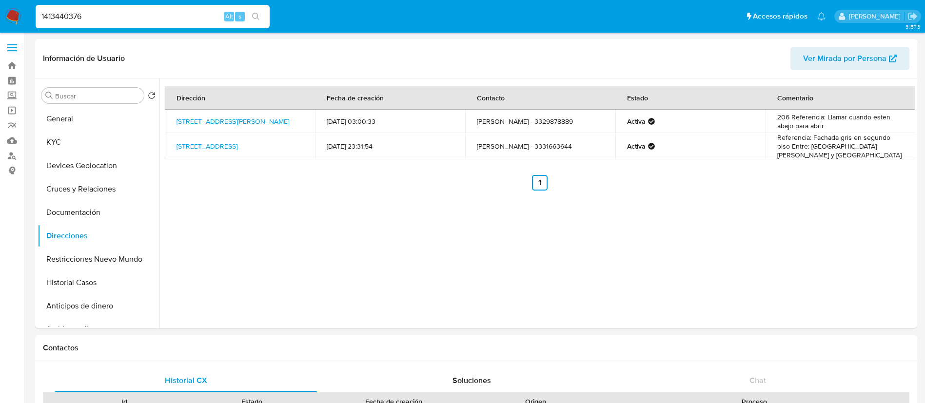
drag, startPoint x: 128, startPoint y: 17, endPoint x: 0, endPoint y: -58, distance: 148.3
paste input "76683902"
type input "1476683902"
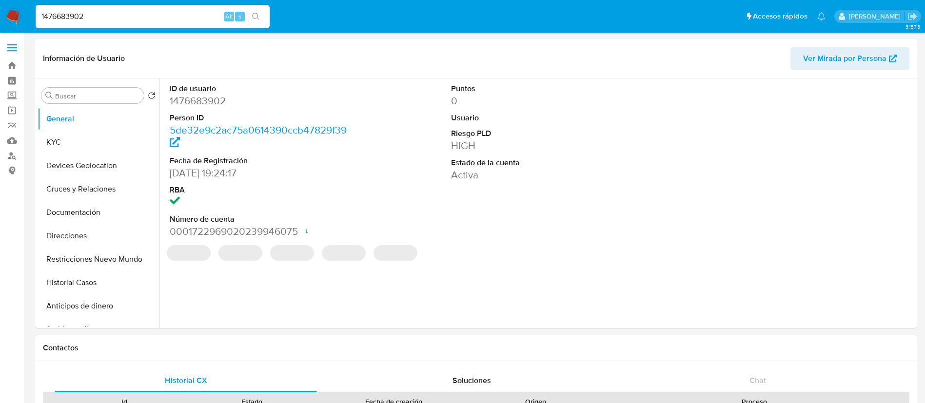
select select "10"
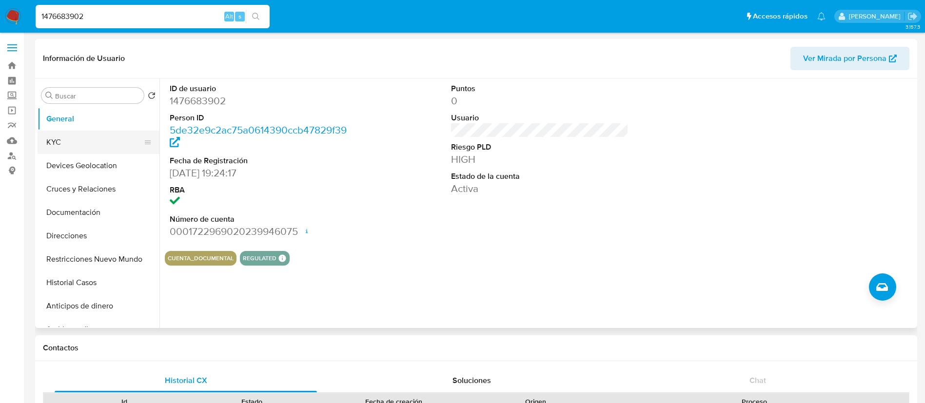
click at [96, 147] on button "KYC" at bounding box center [95, 142] width 114 height 23
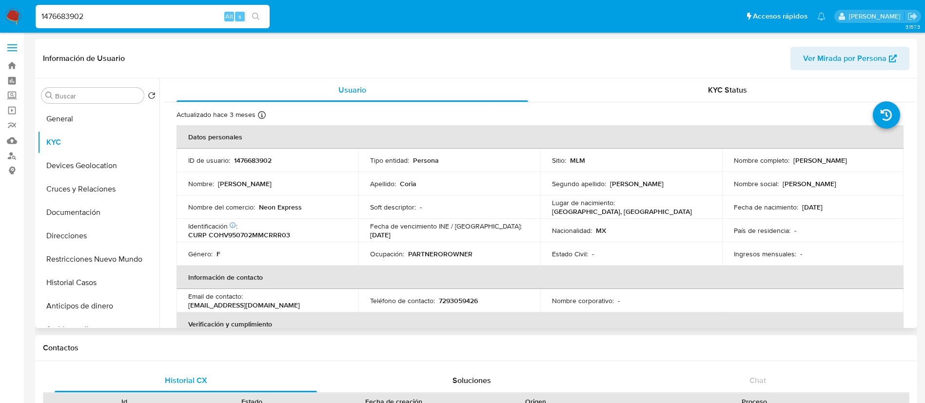
click at [254, 168] on td "ID de usuario : 1476683902" at bounding box center [267, 160] width 182 height 23
click at [256, 163] on p "1476683902" at bounding box center [253, 160] width 38 height 9
copy p "1476683902"
drag, startPoint x: 874, startPoint y: 165, endPoint x: 789, endPoint y: 163, distance: 85.3
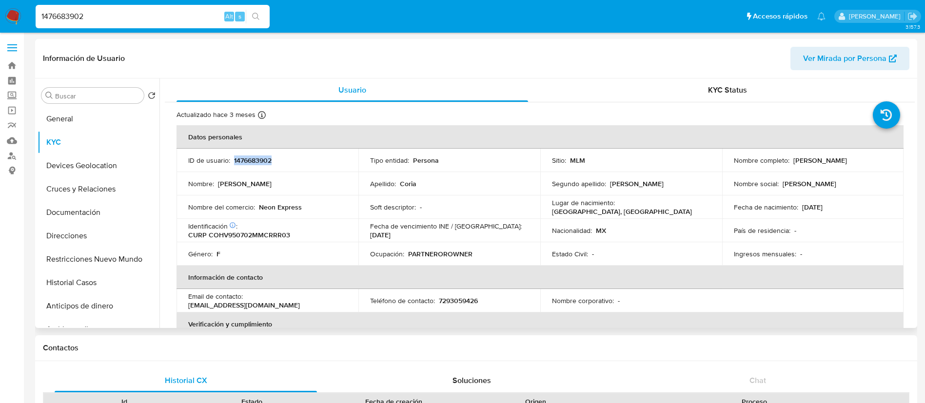
click at [789, 163] on td "Nombre completo : Veronica Coria Hernandez" at bounding box center [813, 160] width 182 height 23
copy div "Veronica Coria Hernandez"
click at [243, 159] on p "1476683902" at bounding box center [253, 160] width 38 height 9
copy p "1476683902"
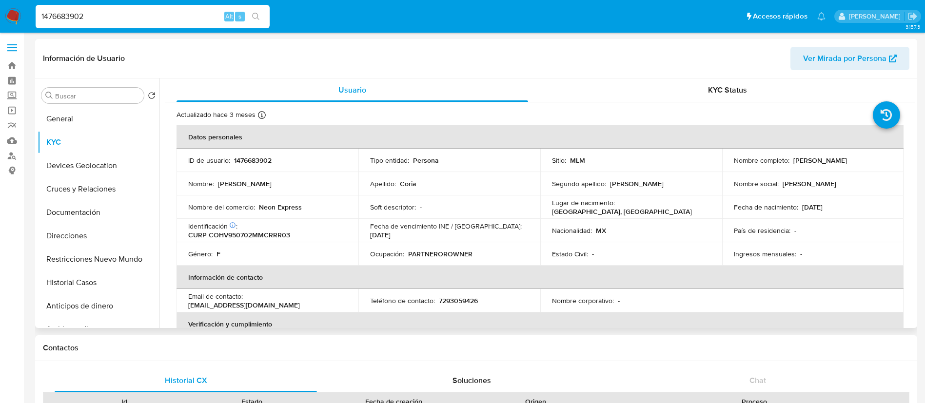
drag, startPoint x: 278, startPoint y: 242, endPoint x: 257, endPoint y: 231, distance: 23.8
click at [276, 241] on tbody "ID de usuario : 1476683902 Tipo entidad : Persona Sitio : MLM Nombre completo :…" at bounding box center [539, 207] width 727 height 117
drag, startPoint x: 257, startPoint y: 220, endPoint x: 307, endPoint y: 225, distance: 50.0
click at [307, 225] on td "Identificación CIC: 160158407 : CURP COHV950702MMCRRR03" at bounding box center [267, 230] width 182 height 23
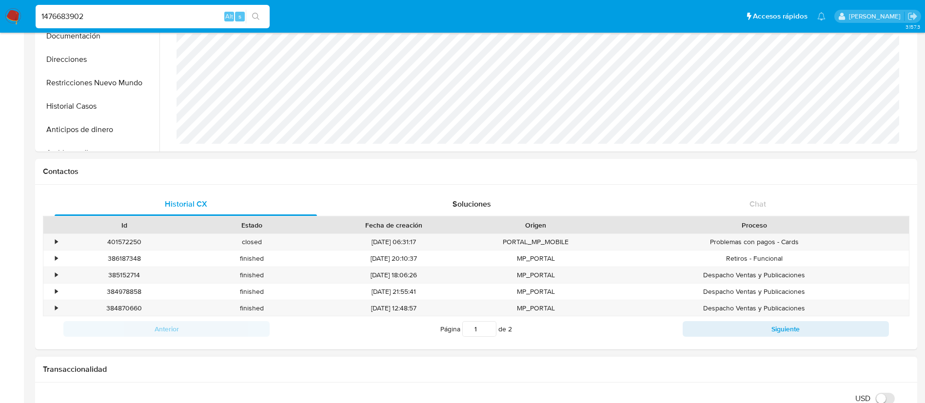
scroll to position [366, 0]
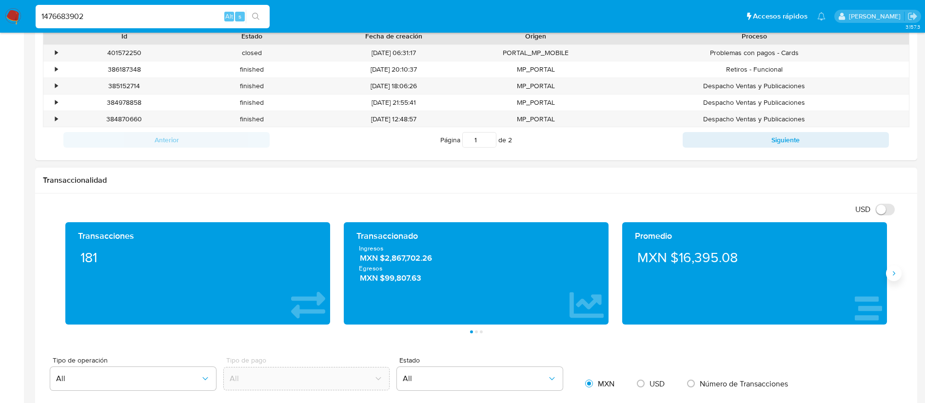
click at [895, 277] on button "Siguiente" at bounding box center [894, 274] width 16 height 16
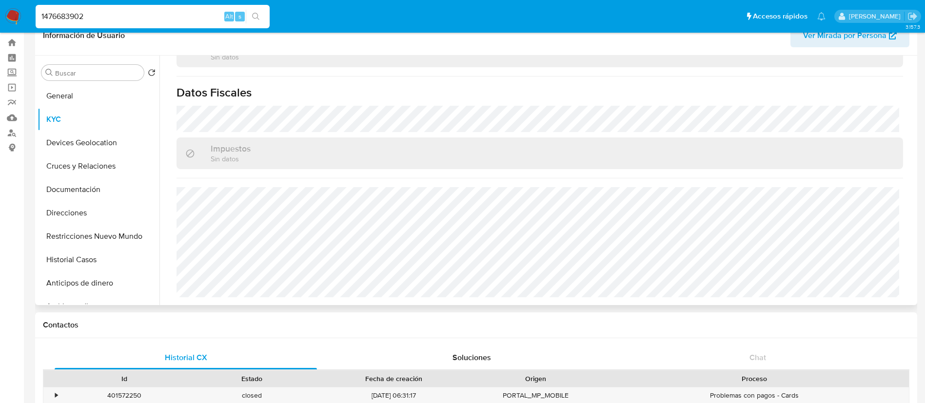
scroll to position [0, 0]
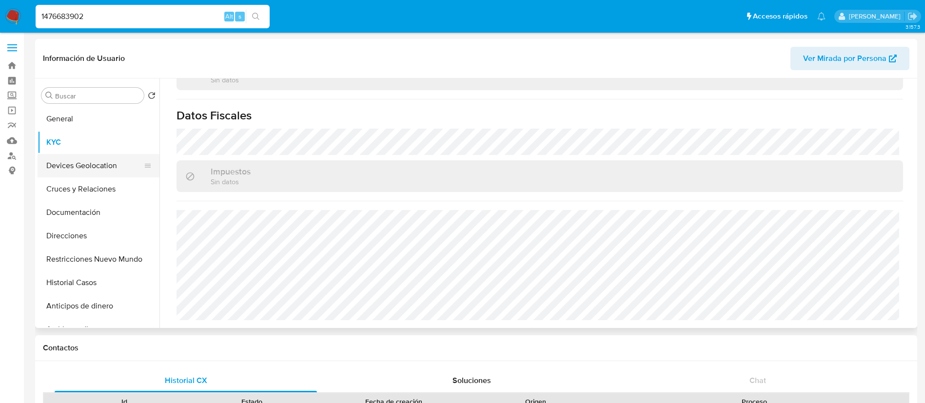
click at [102, 173] on button "Devices Geolocation" at bounding box center [95, 165] width 114 height 23
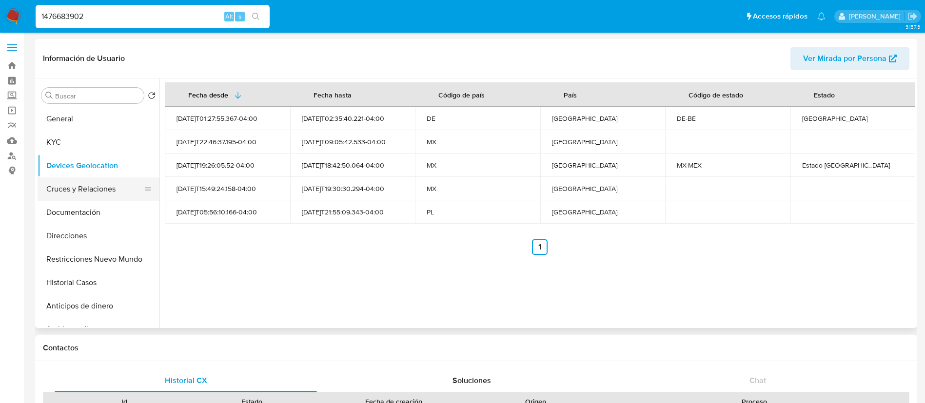
click at [123, 197] on button "Cruces y Relaciones" at bounding box center [95, 188] width 114 height 23
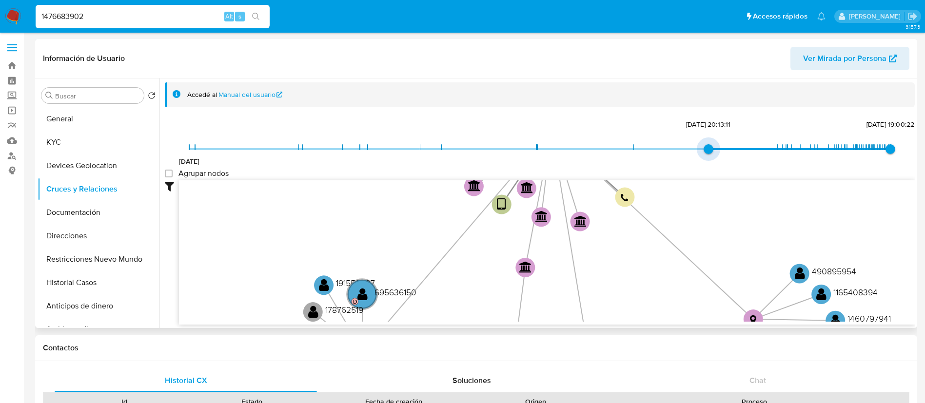
type input "1736558470000"
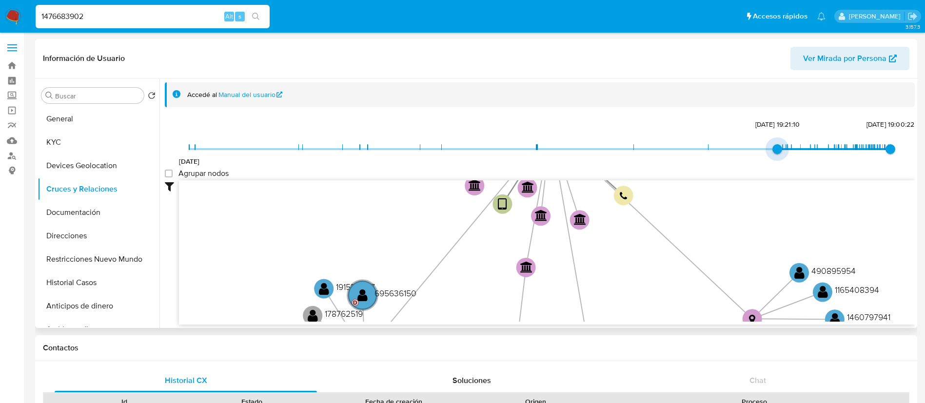
drag, startPoint x: 190, startPoint y: 152, endPoint x: 757, endPoint y: 158, distance: 567.4
click at [757, 158] on div "6/10/2021 10/1/2025, 19:21:10 27/8/2025, 19:00:22" at bounding box center [539, 155] width 701 height 27
click at [168, 175] on group_nodes "Agrupar nodos" at bounding box center [169, 174] width 8 height 8
checkbox group_nodes "true"
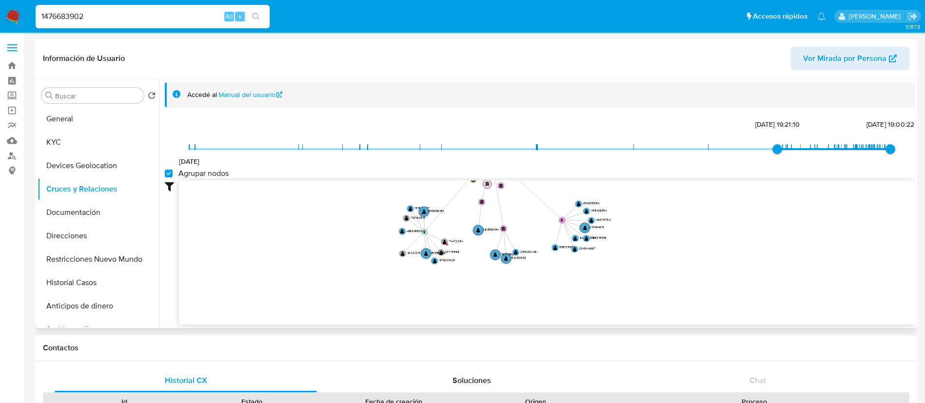
drag, startPoint x: 533, startPoint y: 233, endPoint x: 487, endPoint y: 182, distance: 68.3
click at [487, 182] on icon "device-64fe52080399f87074e72bfd  user-1476683902  1476683902 device-64fe508e7…" at bounding box center [547, 250] width 736 height 141
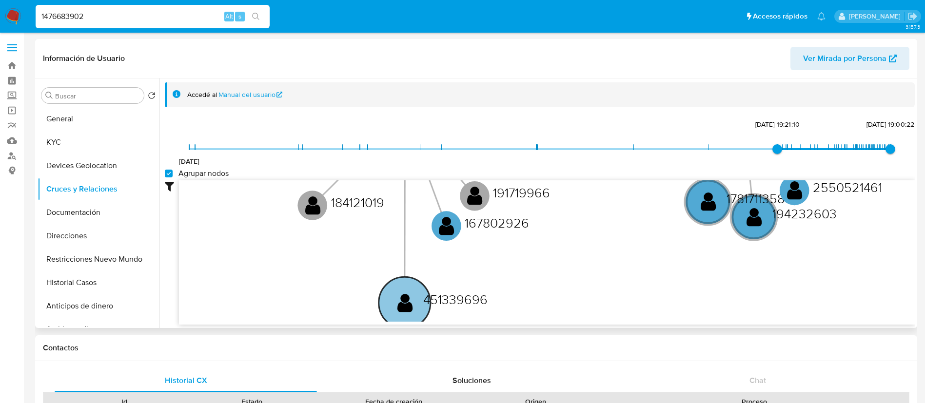
drag, startPoint x: 485, startPoint y: 196, endPoint x: 477, endPoint y: 294, distance: 98.3
click at [477, 294] on text "451339696" at bounding box center [455, 299] width 64 height 19
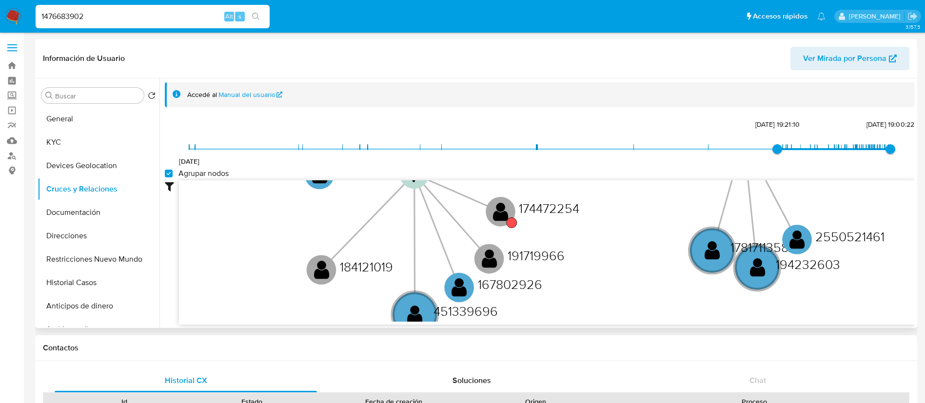
drag, startPoint x: 546, startPoint y: 248, endPoint x: 547, endPoint y: 316, distance: 68.2
click at [547, 316] on icon "device-64fe52080399f87074e72bfd  user-1476683902  1476683902 device-64fe508e7…" at bounding box center [547, 250] width 736 height 141
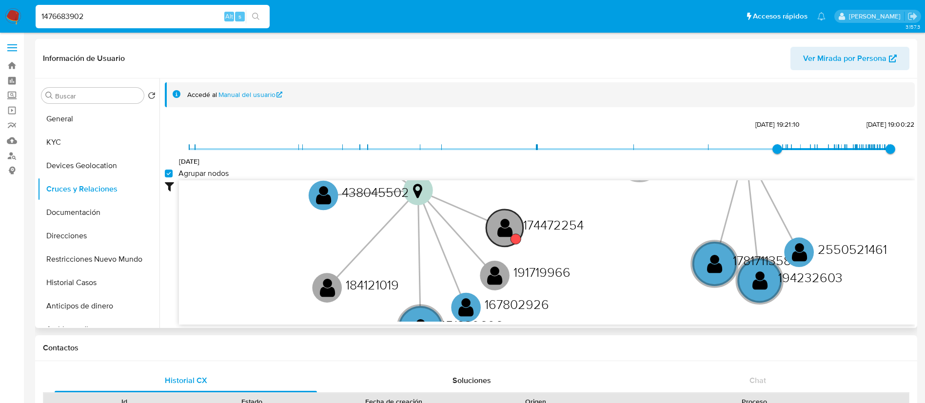
click at [542, 223] on text "174472254" at bounding box center [553, 224] width 60 height 19
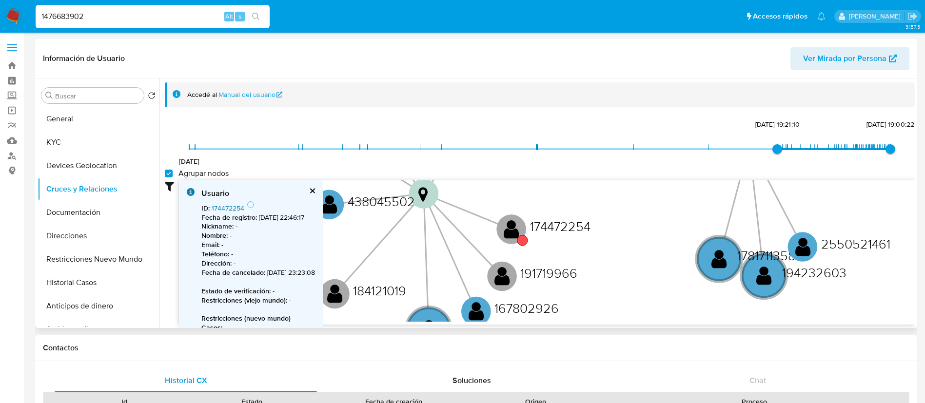
click at [223, 211] on link "174472254" at bounding box center [228, 208] width 33 height 10
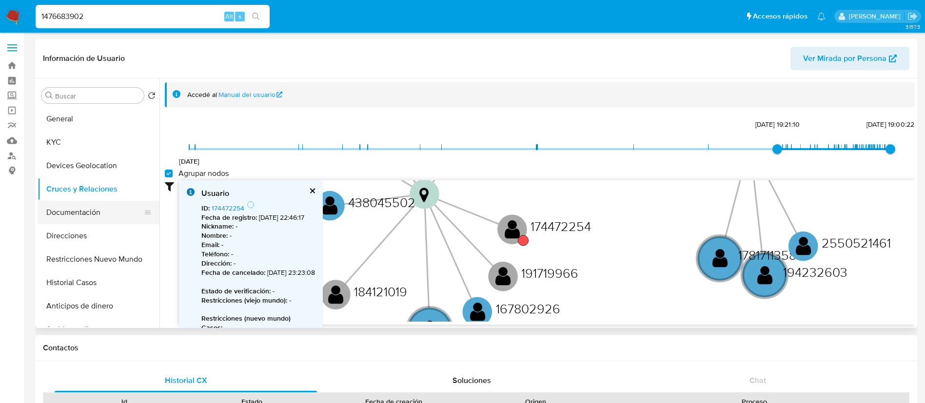
click at [84, 209] on button "Documentación" at bounding box center [95, 212] width 114 height 23
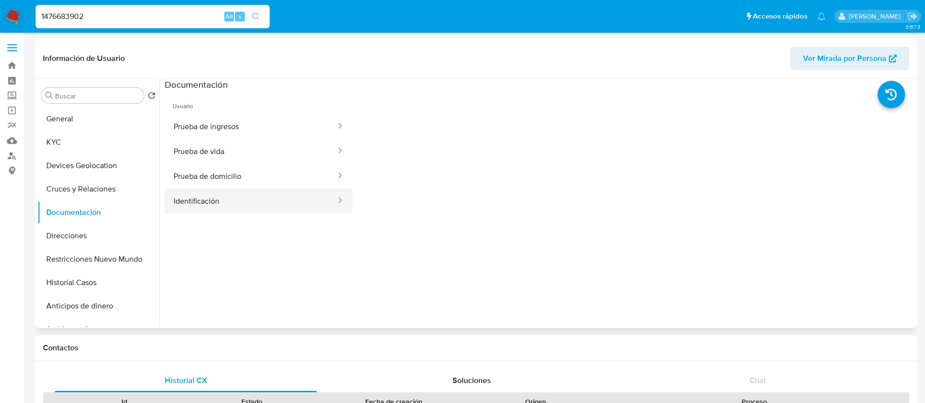
click at [206, 199] on button "Identificación" at bounding box center [251, 201] width 172 height 25
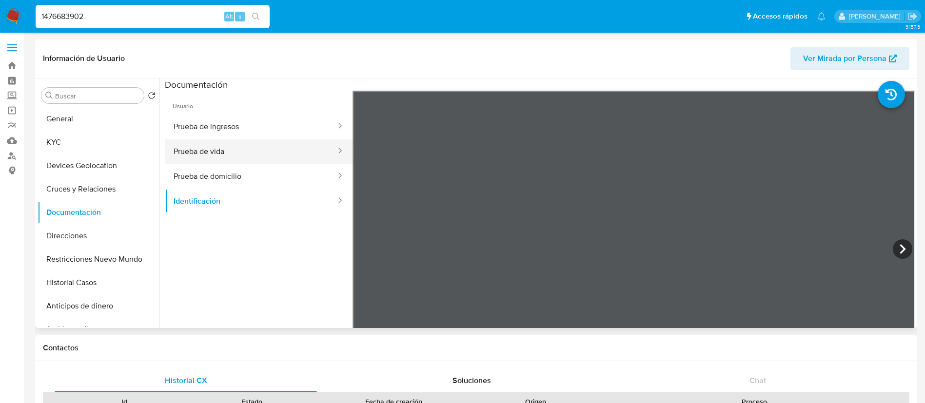
click at [224, 151] on button "Prueba de vida" at bounding box center [251, 151] width 172 height 25
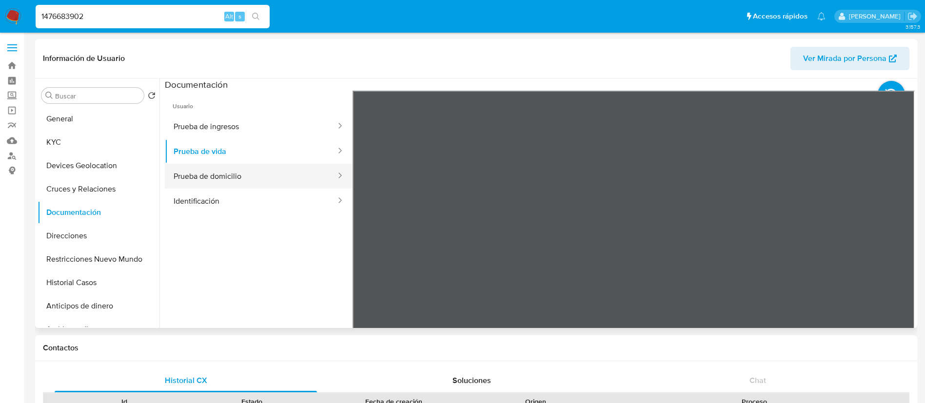
click at [249, 179] on button "Prueba de domicilio" at bounding box center [251, 176] width 172 height 25
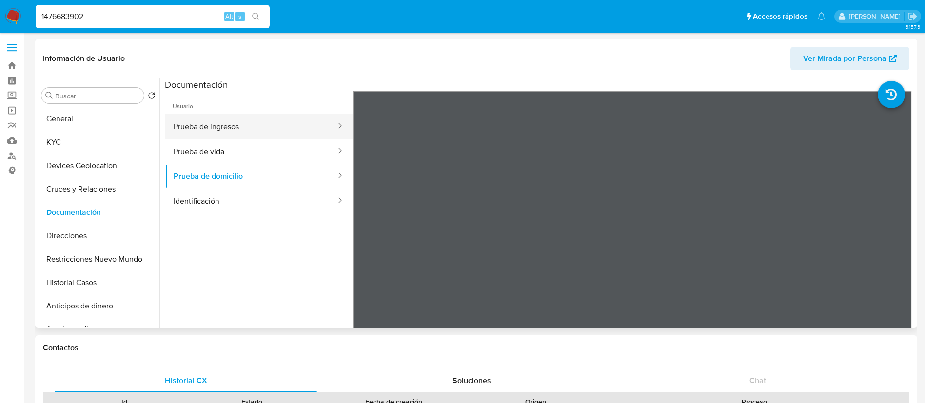
click at [208, 122] on button "Prueba de ingresos" at bounding box center [251, 126] width 172 height 25
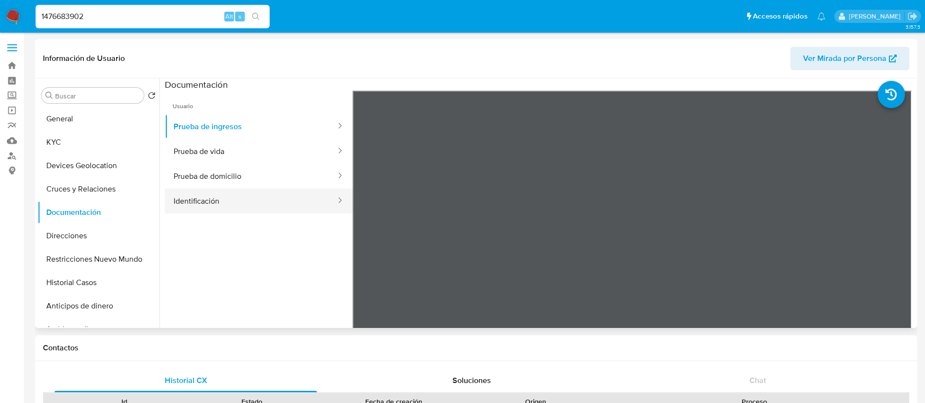
click at [302, 213] on button "Identificación" at bounding box center [251, 201] width 172 height 25
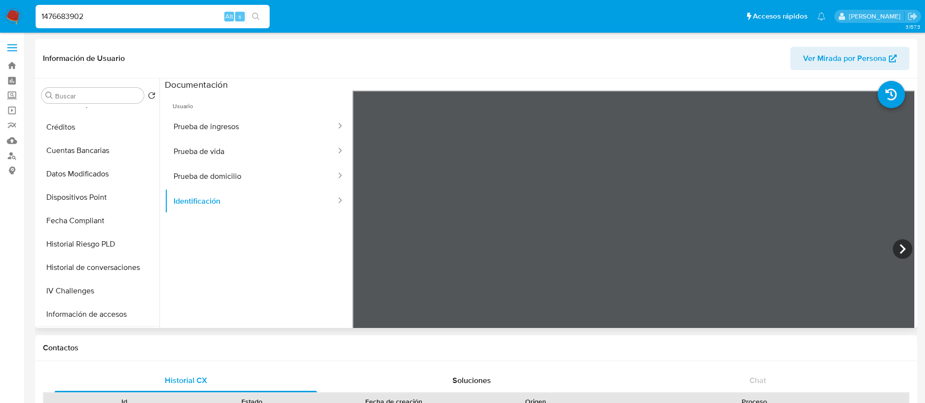
scroll to position [366, 0]
click at [82, 221] on button "Items" at bounding box center [95, 221] width 114 height 23
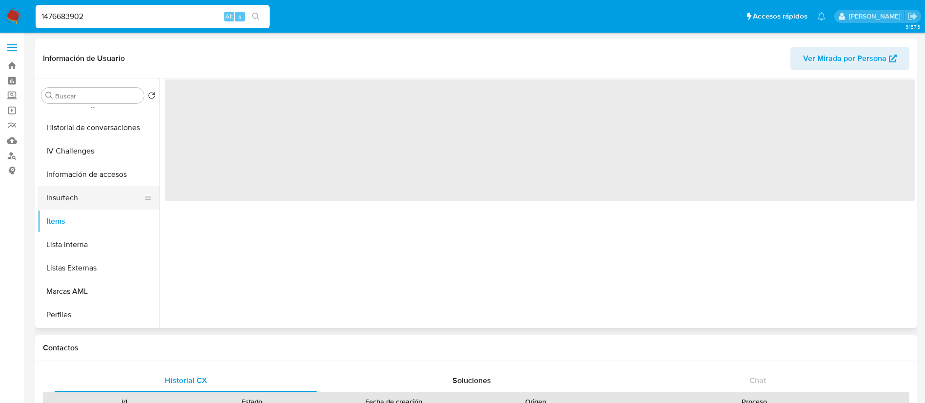
scroll to position [0, 0]
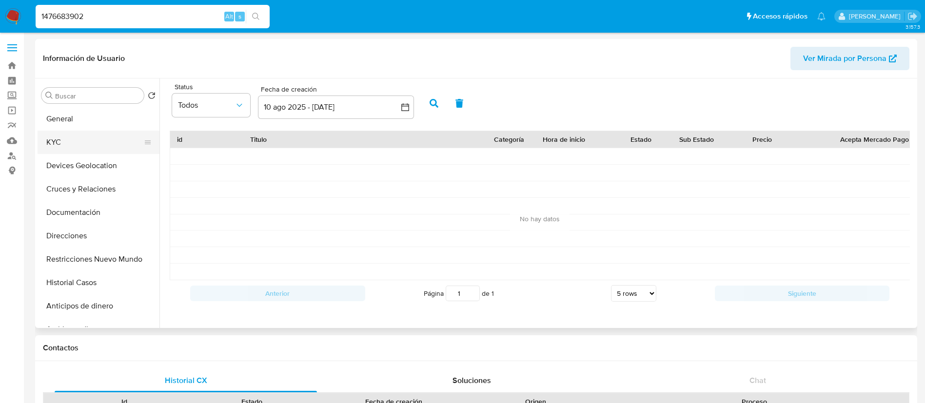
click at [95, 140] on button "KYC" at bounding box center [95, 142] width 114 height 23
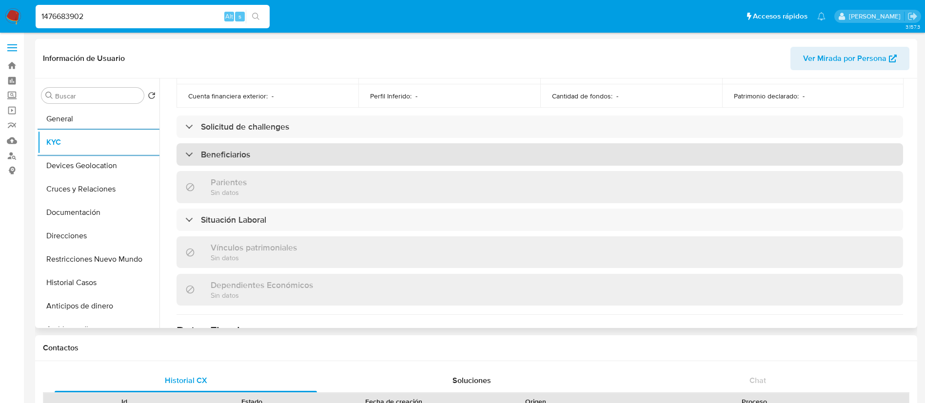
scroll to position [295, 0]
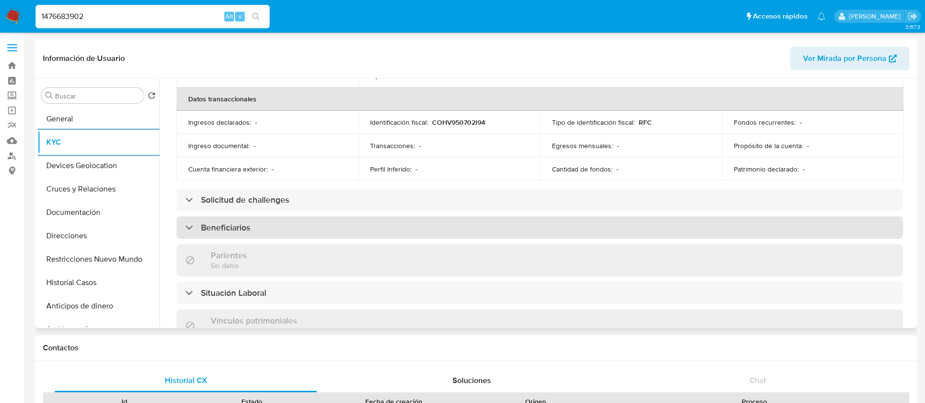
click at [413, 233] on div "Beneficiarios" at bounding box center [539, 227] width 726 height 22
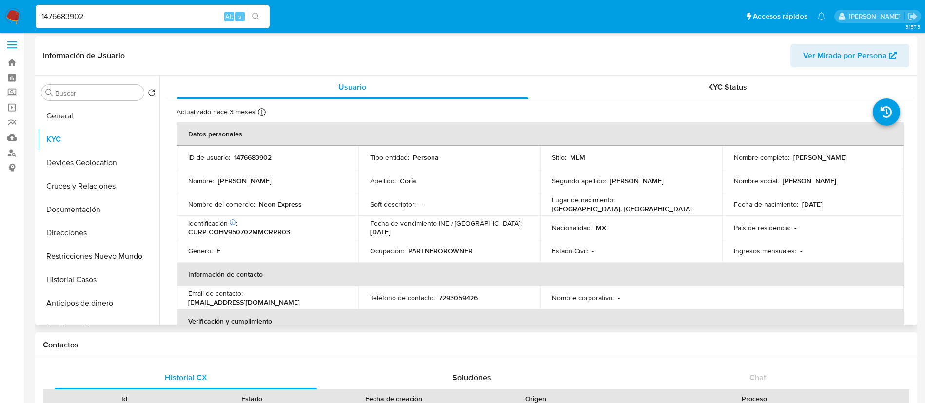
scroll to position [0, 0]
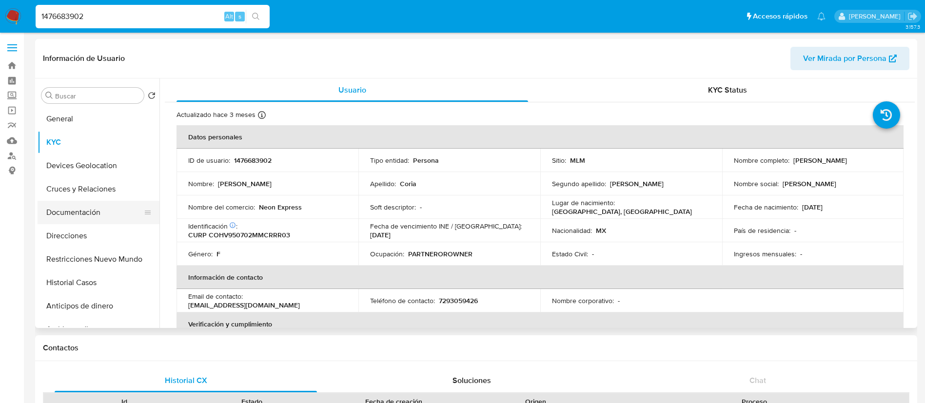
click at [81, 212] on button "Documentación" at bounding box center [95, 212] width 114 height 23
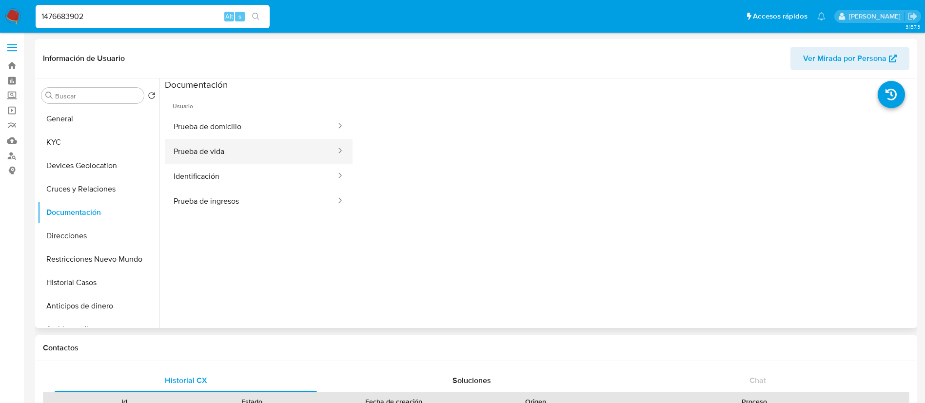
click at [220, 154] on button "Prueba de vida" at bounding box center [251, 151] width 172 height 25
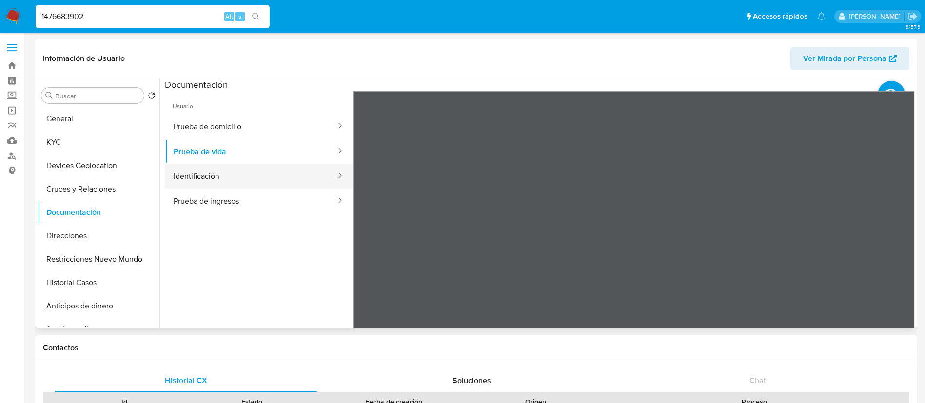
click at [202, 174] on button "Identificación" at bounding box center [251, 176] width 172 height 25
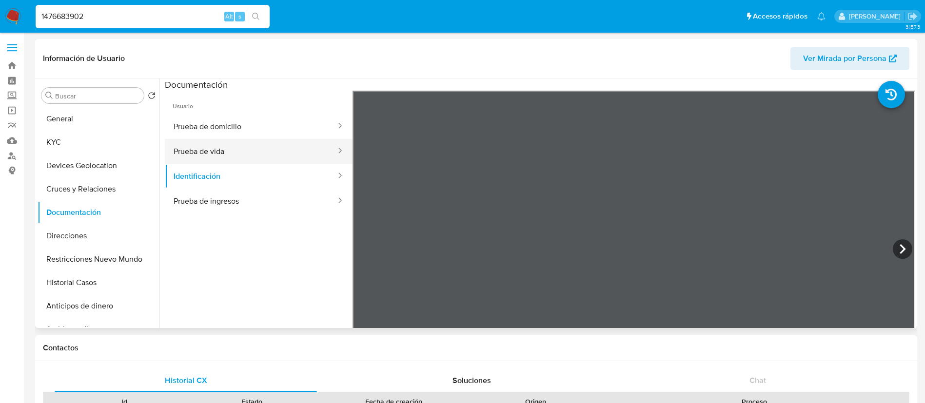
click at [215, 156] on button "Prueba de vida" at bounding box center [251, 151] width 172 height 25
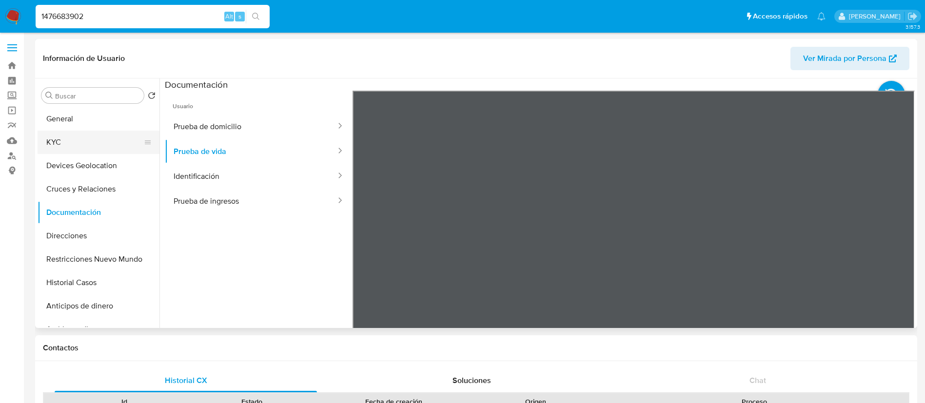
click at [81, 139] on button "KYC" at bounding box center [95, 142] width 114 height 23
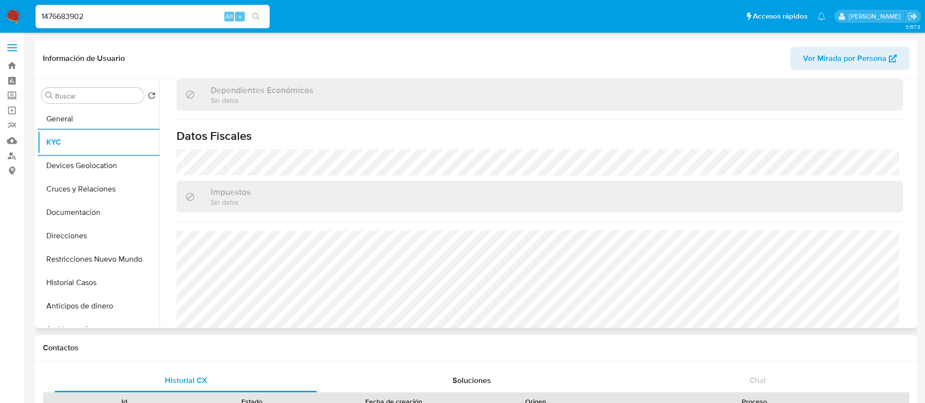
scroll to position [584, 0]
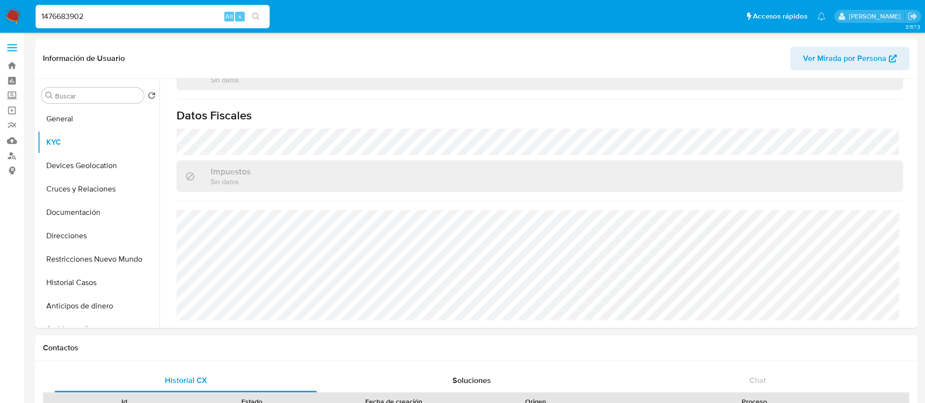
drag, startPoint x: 131, startPoint y: 18, endPoint x: 0, endPoint y: -65, distance: 154.7
paste input "812188908"
type input "1812188908"
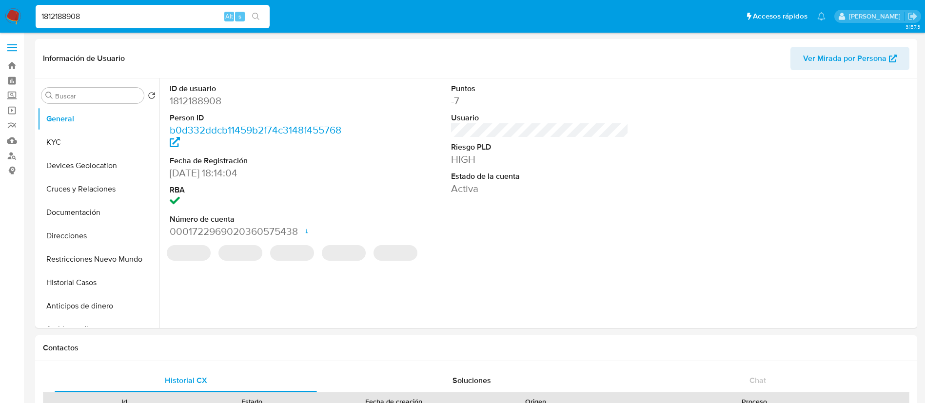
select select "10"
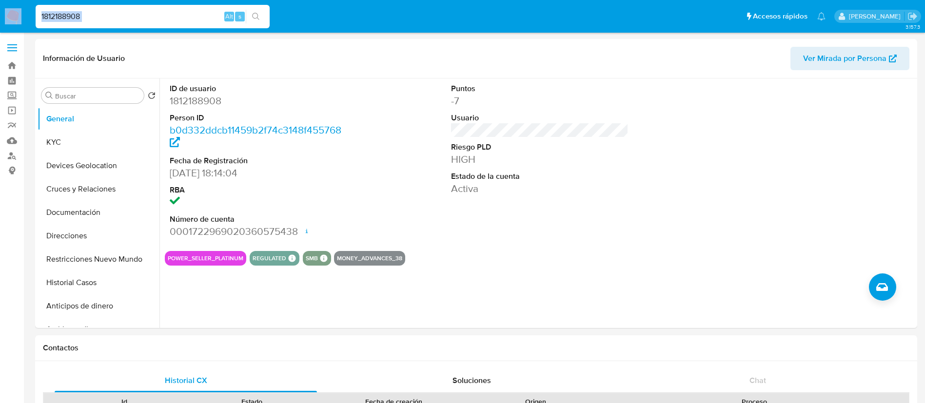
drag, startPoint x: 178, startPoint y: 9, endPoint x: 0, endPoint y: 4, distance: 178.0
click at [0, 4] on nav "Pausado Ver notificaciones 1812188908 Alt s Accesos rápidos Presiona las siguie…" at bounding box center [462, 16] width 925 height 33
click at [400, 196] on div "ID de usuario 1812188908 Person ID b0d332ddcb11459b2f74c3148f455768 Fecha de Re…" at bounding box center [540, 160] width 750 height 165
click at [82, 150] on button "KYC" at bounding box center [95, 142] width 114 height 23
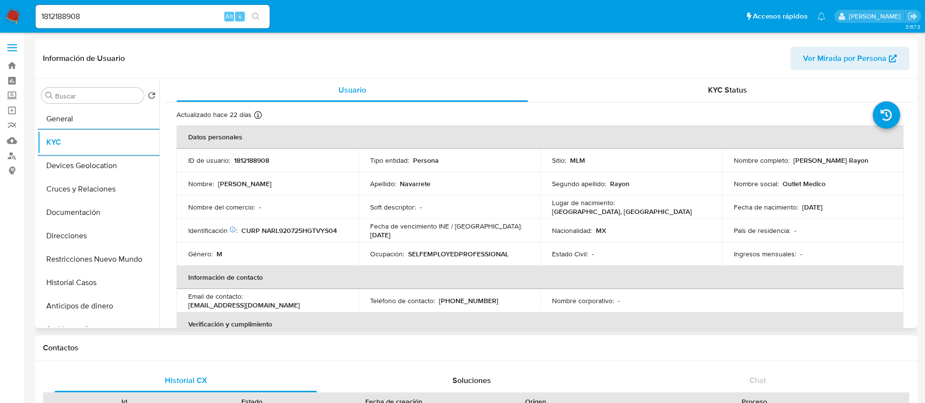
click at [281, 173] on td "Nombre : Luis Eduardo" at bounding box center [267, 183] width 182 height 23
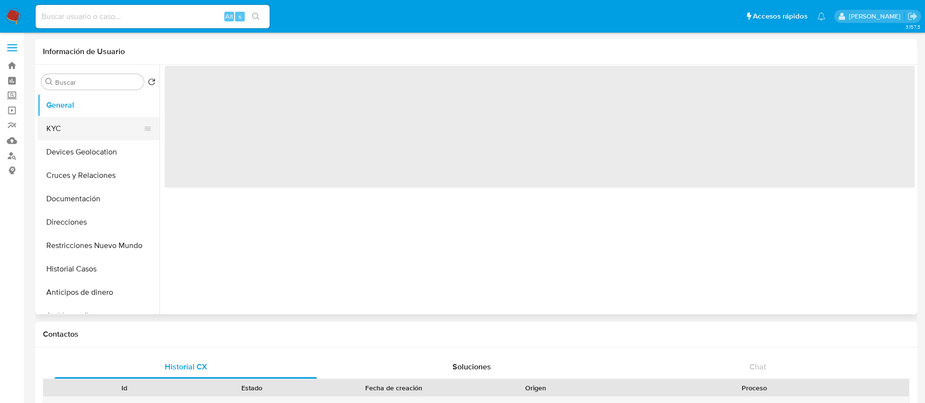
click at [107, 134] on button "KYC" at bounding box center [95, 128] width 114 height 23
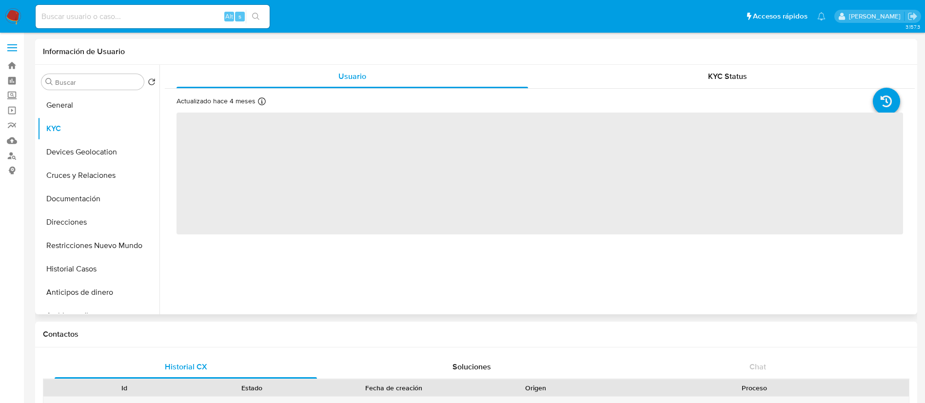
select select "10"
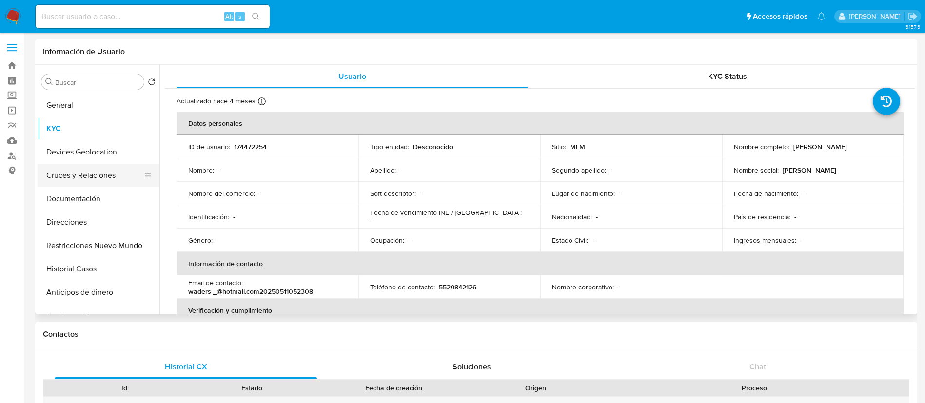
click at [102, 180] on button "Cruces y Relaciones" at bounding box center [95, 175] width 114 height 23
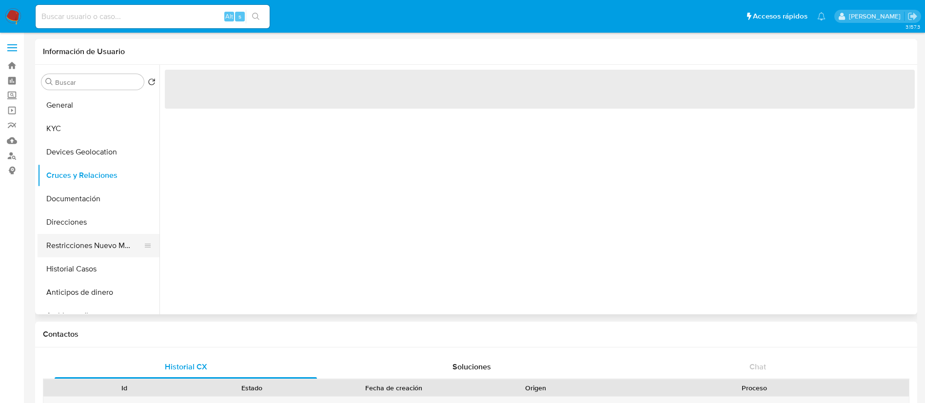
click at [89, 248] on button "Restricciones Nuevo Mundo" at bounding box center [95, 245] width 114 height 23
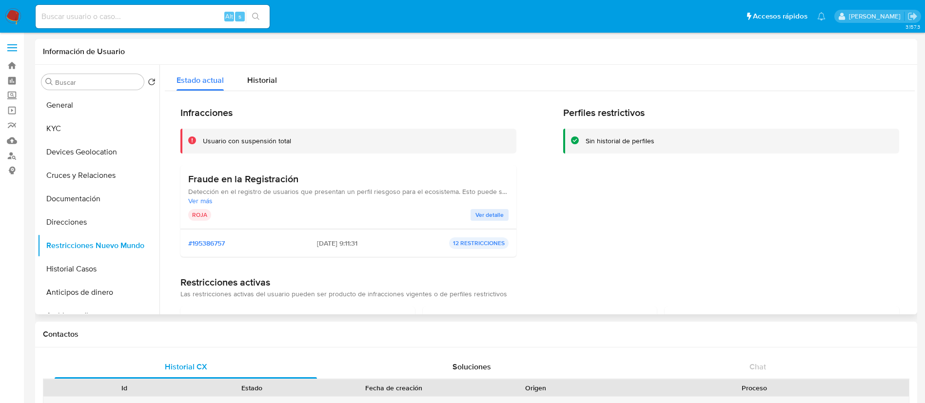
click at [482, 216] on span "Ver detalle" at bounding box center [489, 215] width 28 height 10
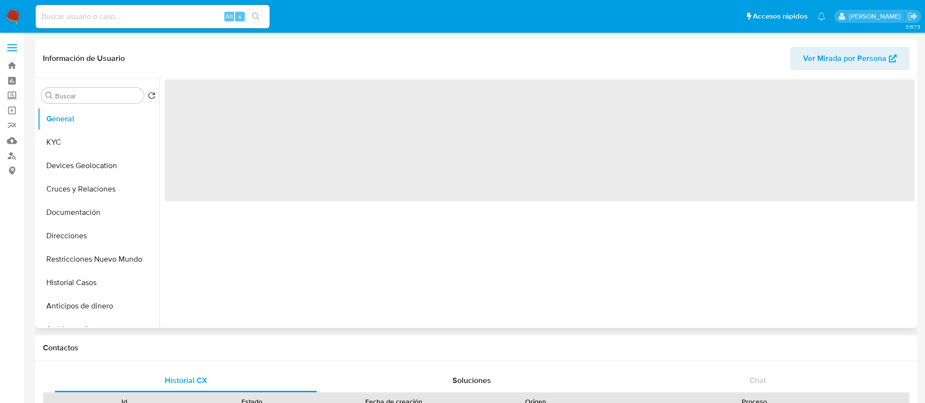
click at [714, 262] on div "‌" at bounding box center [536, 203] width 755 height 250
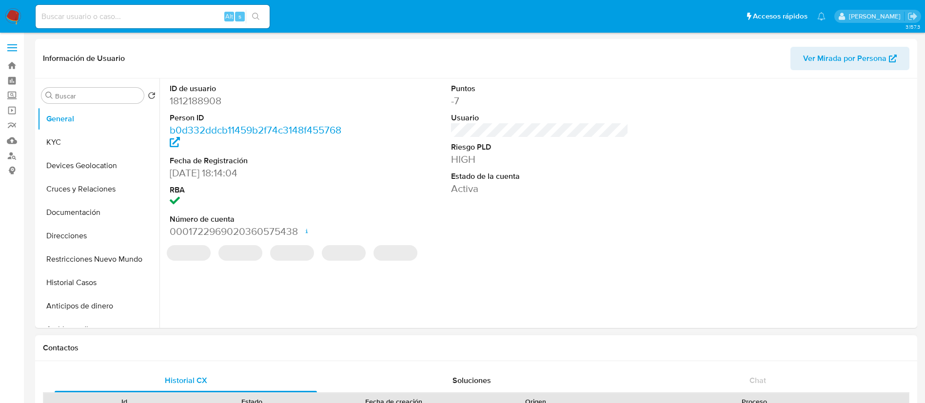
select select "10"
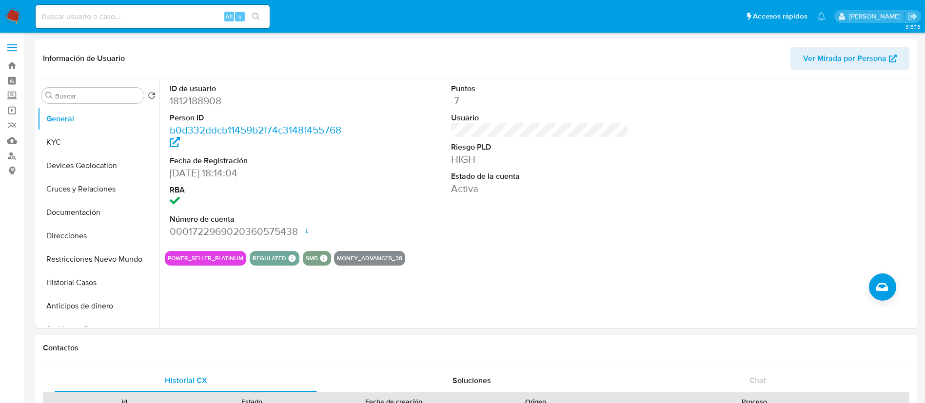
click at [149, 18] on input at bounding box center [153, 16] width 234 height 13
paste input "1812188908"
type input "1812188908"
click at [146, 7] on div "1812188908 Alt s" at bounding box center [153, 16] width 234 height 23
click at [180, 22] on input "1812188908" at bounding box center [153, 16] width 234 height 13
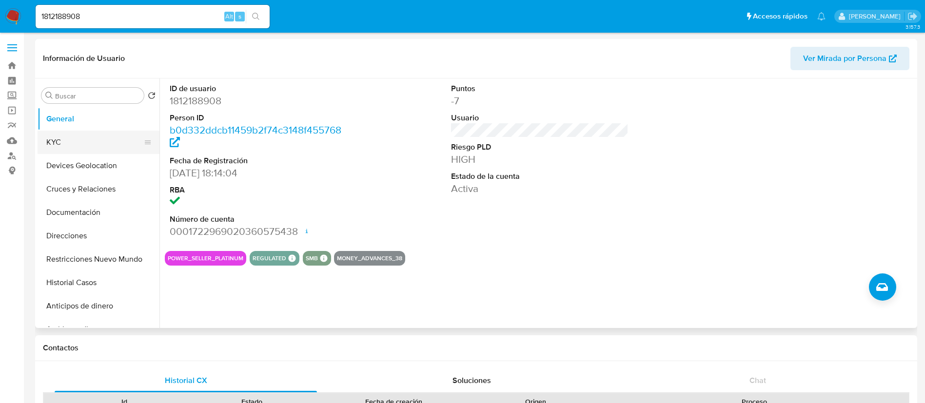
click at [58, 143] on button "KYC" at bounding box center [95, 142] width 114 height 23
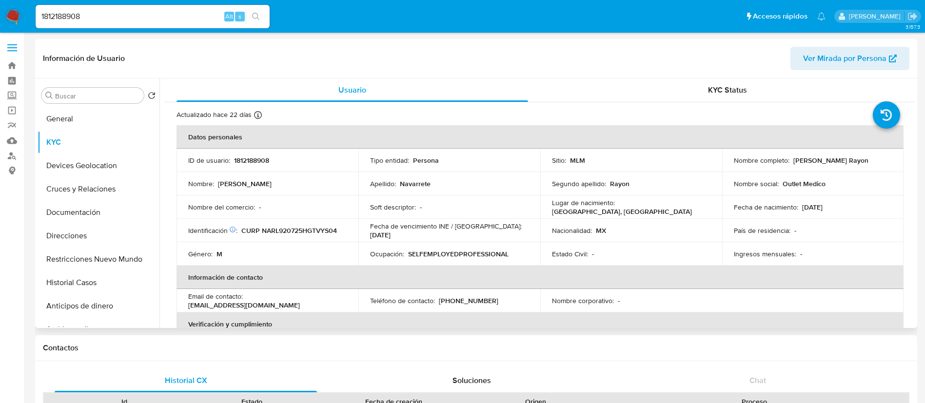
click at [265, 165] on td "ID de usuario : 1812188908" at bounding box center [267, 160] width 182 height 23
click at [264, 162] on p "1812188908" at bounding box center [251, 160] width 35 height 9
copy p "1812188908"
drag, startPoint x: 883, startPoint y: 159, endPoint x: 790, endPoint y: 162, distance: 93.2
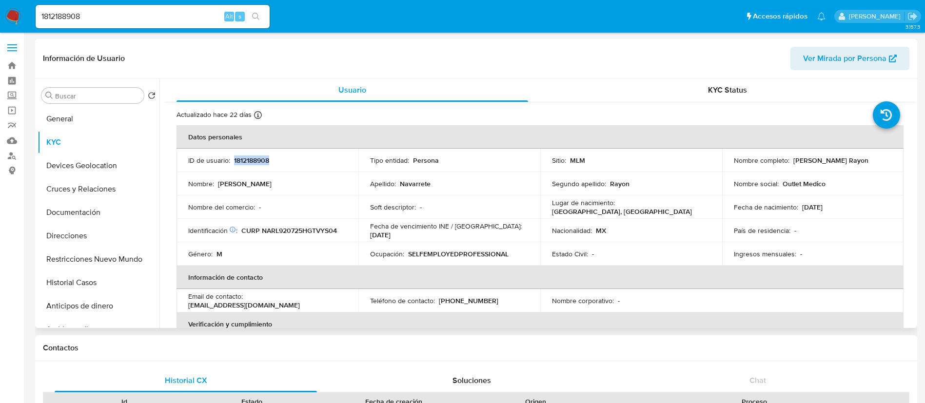
click at [790, 162] on div "Nombre completo : Luis Eduardo Navarrete Rayon" at bounding box center [813, 160] width 158 height 9
copy p "Luis Eduardo Navarrete Rayon"
click at [259, 153] on td "ID de usuario : 1812188908" at bounding box center [267, 160] width 182 height 23
click at [258, 162] on p "1812188908" at bounding box center [251, 160] width 35 height 9
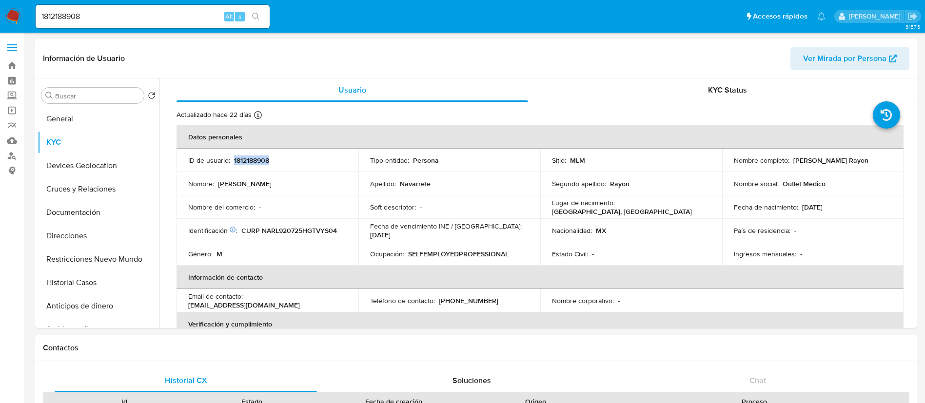
copy p "1812188908"
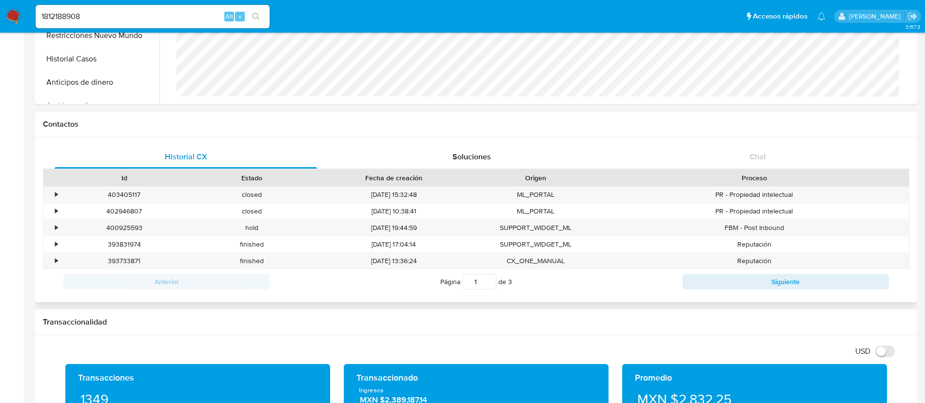
scroll to position [292, 0]
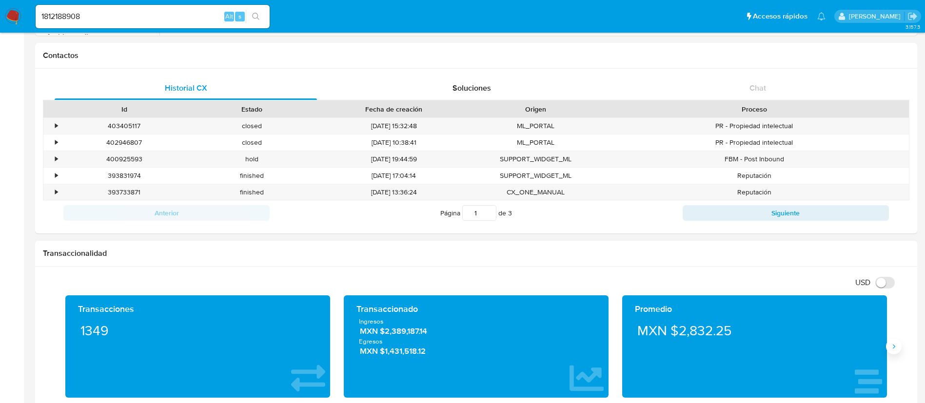
click at [894, 350] on button "Siguiente" at bounding box center [894, 347] width 16 height 16
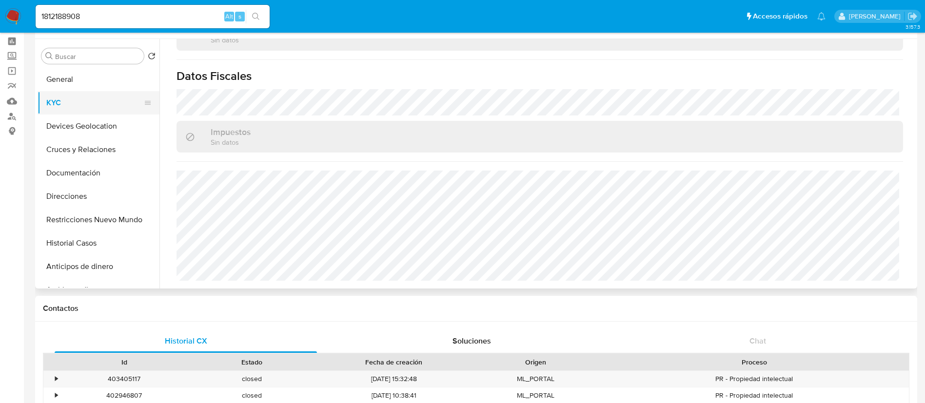
scroll to position [0, 0]
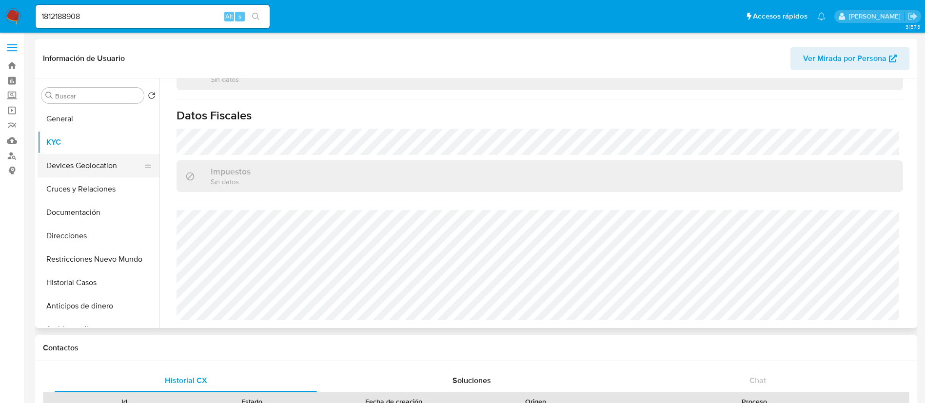
click at [83, 165] on button "Devices Geolocation" at bounding box center [95, 165] width 114 height 23
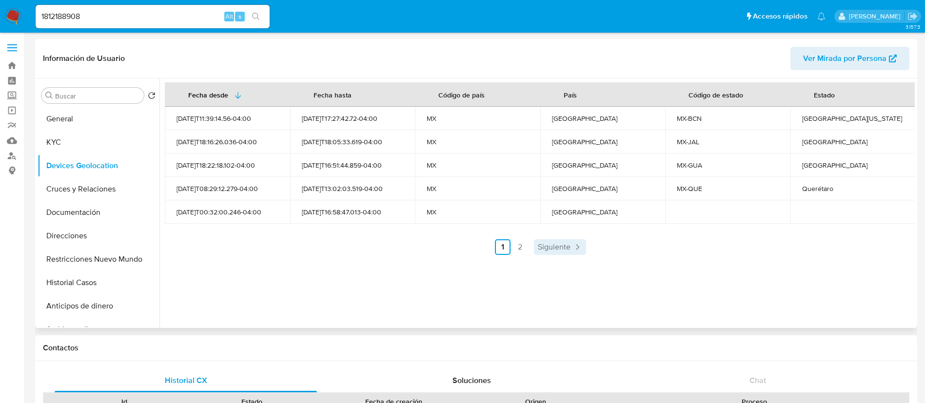
click at [544, 244] on span "Siguiente" at bounding box center [554, 247] width 33 height 8
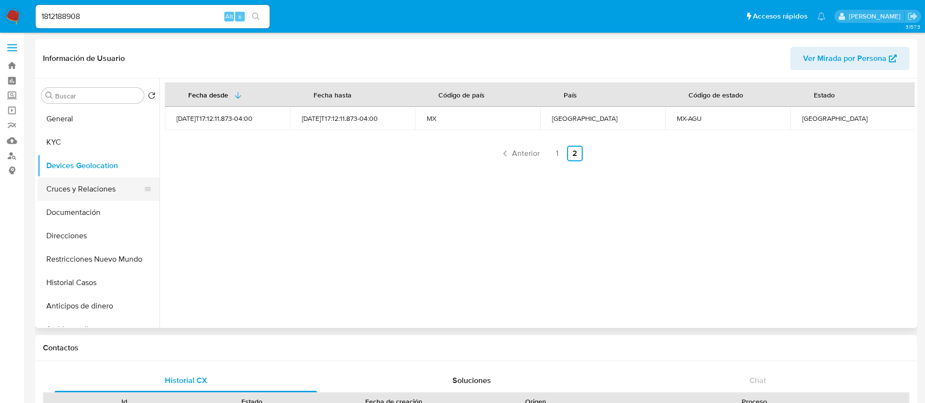
click at [135, 179] on button "Cruces y Relaciones" at bounding box center [95, 188] width 114 height 23
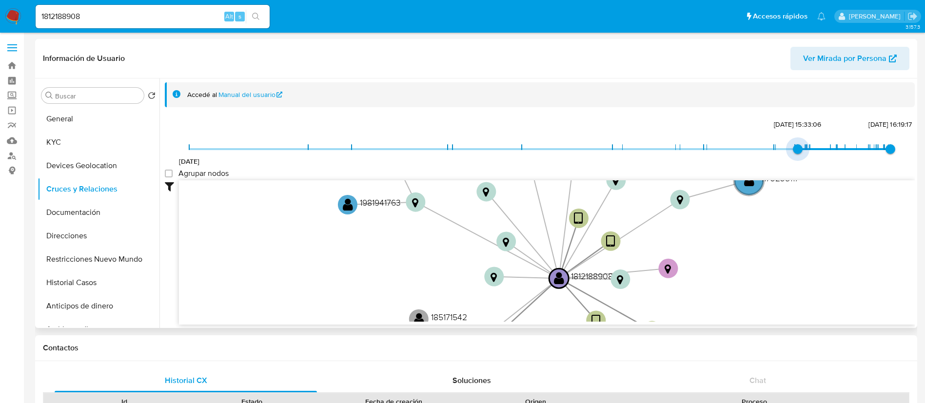
type input "1736280230000"
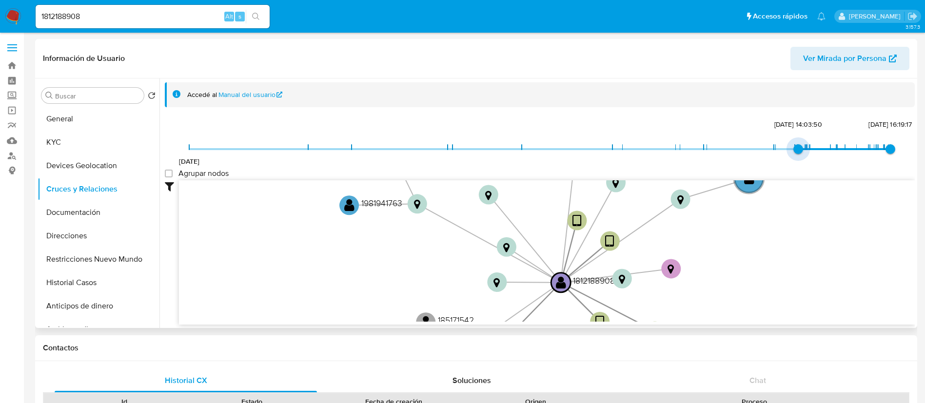
drag, startPoint x: 187, startPoint y: 152, endPoint x: 796, endPoint y: 158, distance: 608.9
click at [796, 154] on span "7/1/2025, 14:03:50" at bounding box center [798, 149] width 10 height 10
click at [172, 175] on group_nodes "Agrupar nodos" at bounding box center [169, 174] width 8 height 8
checkbox group_nodes "true"
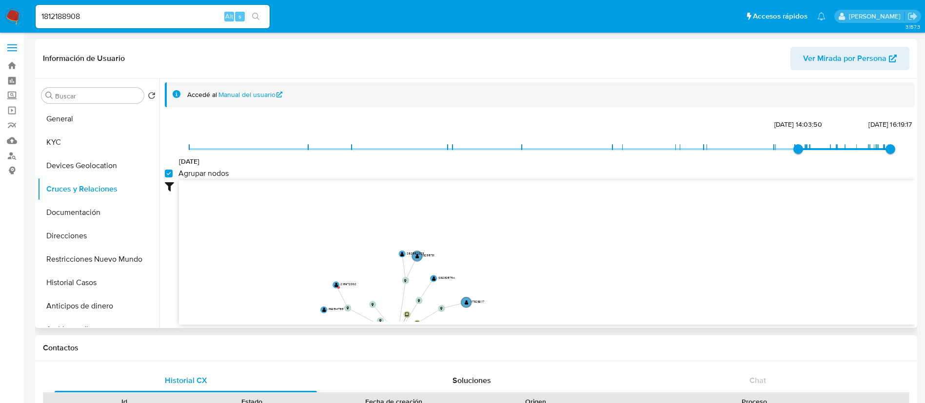
drag, startPoint x: 410, startPoint y: 255, endPoint x: 347, endPoint y: 328, distance: 96.0
click at [347, 328] on div "Accedé al Manual del usuario 23/10/2020 7/1/2025, 14:03:50 28/8/2025, 16:19:17 …" at bounding box center [536, 203] width 755 height 250
click at [103, 212] on button "Documentación" at bounding box center [95, 212] width 114 height 23
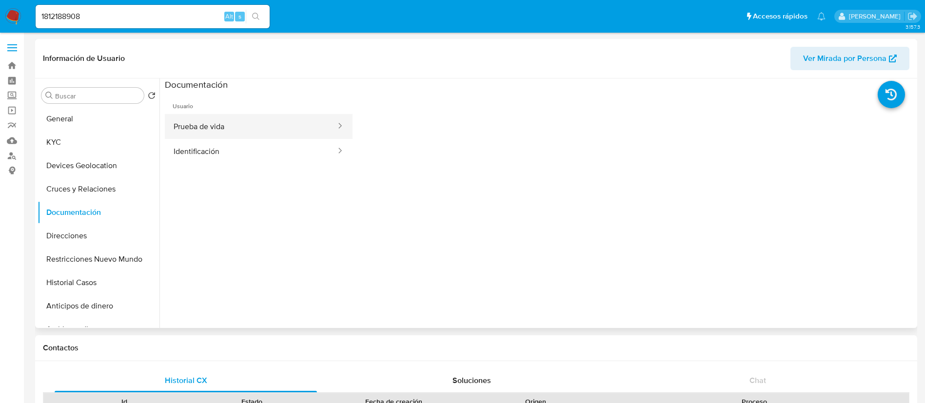
click at [241, 124] on button "Prueba de vida" at bounding box center [251, 126] width 172 height 25
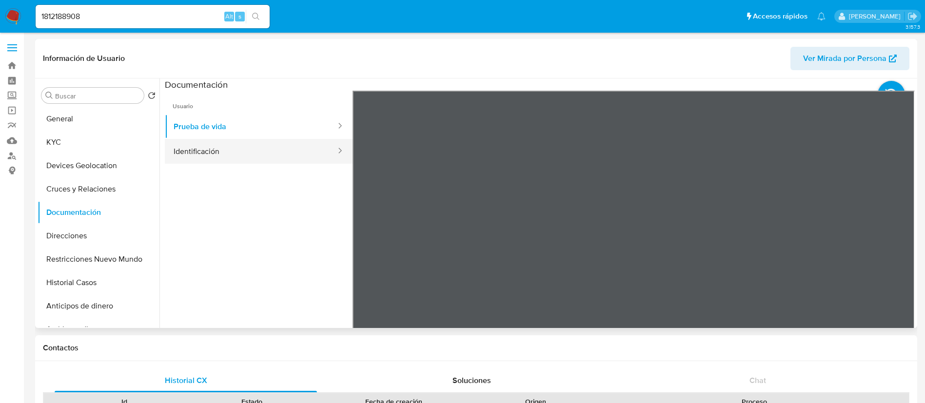
click at [236, 161] on button "Identificación" at bounding box center [251, 151] width 172 height 25
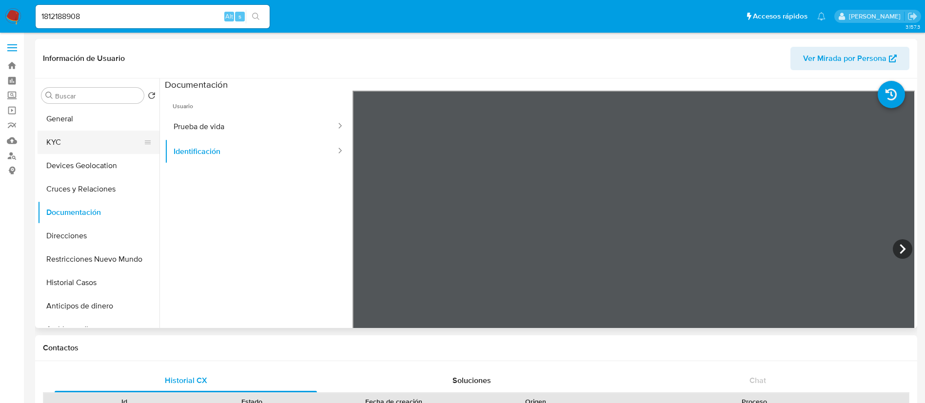
click at [77, 134] on button "KYC" at bounding box center [95, 142] width 114 height 23
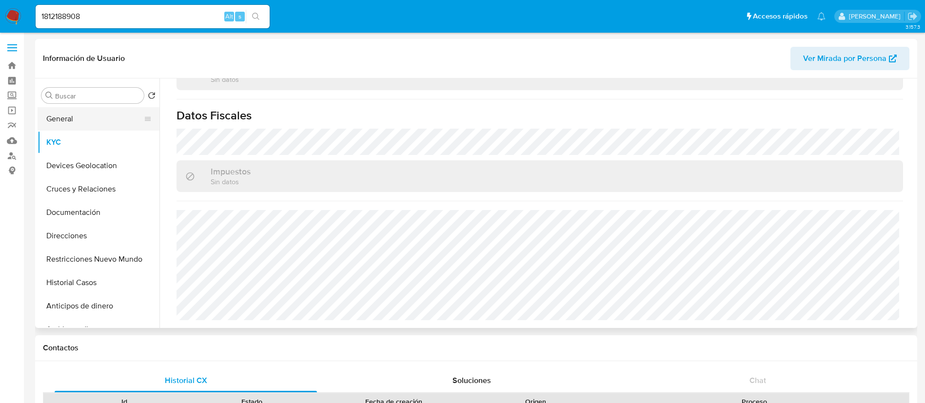
click at [70, 128] on button "General" at bounding box center [95, 118] width 114 height 23
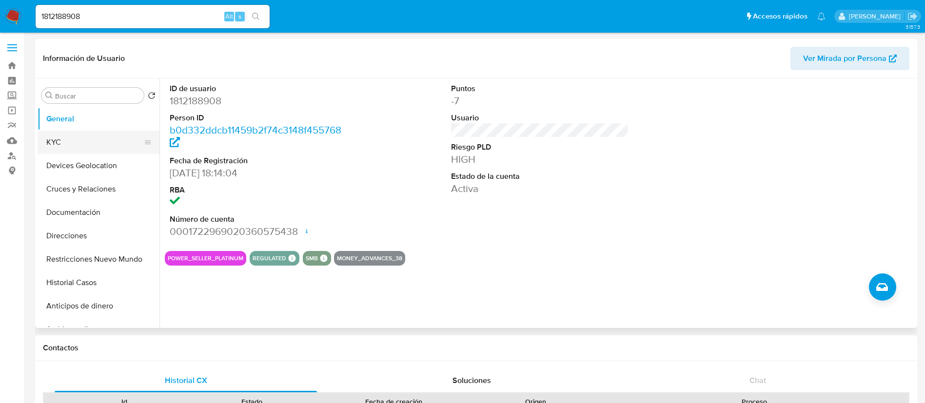
click at [105, 140] on button "KYC" at bounding box center [95, 142] width 114 height 23
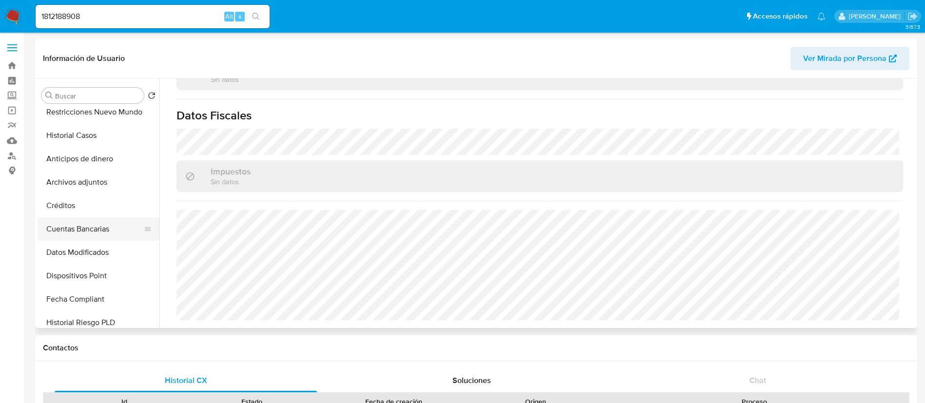
scroll to position [292, 0]
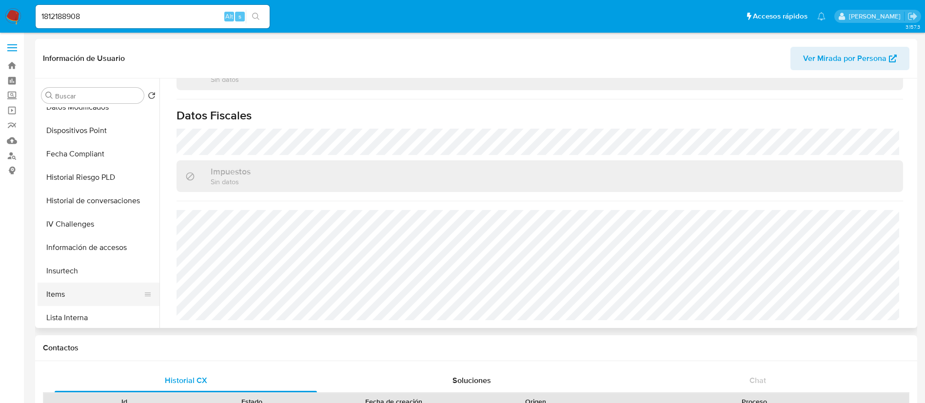
click at [64, 291] on button "Items" at bounding box center [95, 294] width 114 height 23
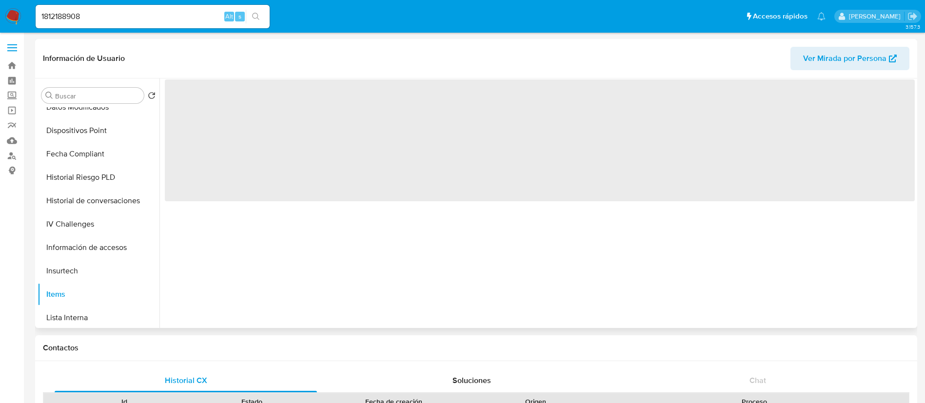
scroll to position [0, 0]
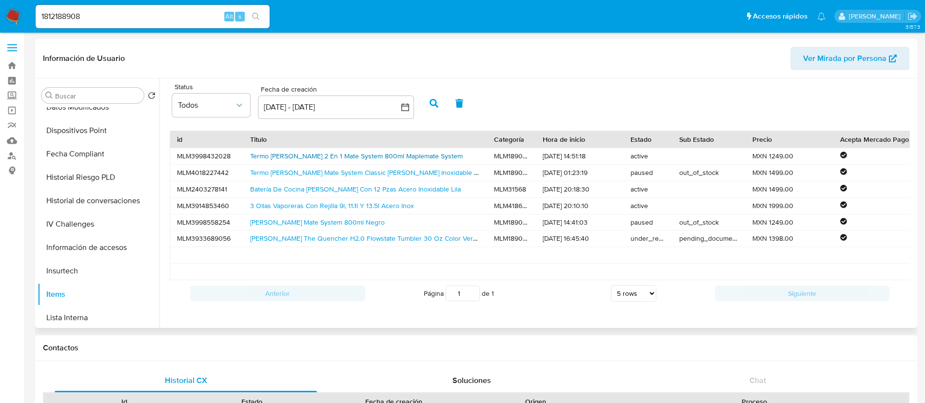
click at [357, 155] on link "Termo Stanley 2 En 1 Mate System 800ml Maplemate System" at bounding box center [356, 156] width 213 height 10
click at [326, 173] on link "Termo Stanley Mate System Classic De Acero Inoxidable 1.2l Maplesystem" at bounding box center [387, 173] width 274 height 10
click at [274, 188] on link "Batería De Cocina Yajad Hogar Con 12 Pzas Acero Inoxidable Lila" at bounding box center [355, 189] width 211 height 10
click at [295, 207] on link "3 Ollas Vaporeras Con Rejilla 9l, 11.1l Y 13.5l Acero Inox" at bounding box center [332, 206] width 164 height 10
click at [284, 224] on link "Stanley Mate System 800ml Negro" at bounding box center [317, 222] width 135 height 10
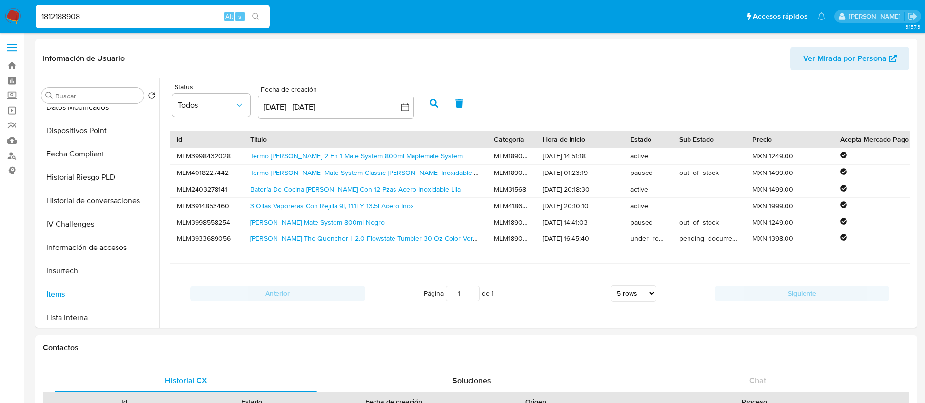
drag, startPoint x: 97, startPoint y: 16, endPoint x: 0, endPoint y: -87, distance: 141.0
paste input "39680114"
type input "1839680114"
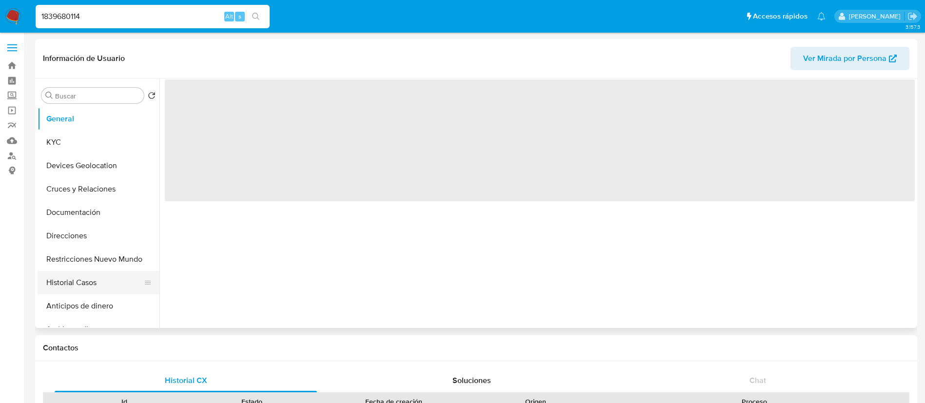
click at [108, 280] on button "Historial Casos" at bounding box center [95, 282] width 114 height 23
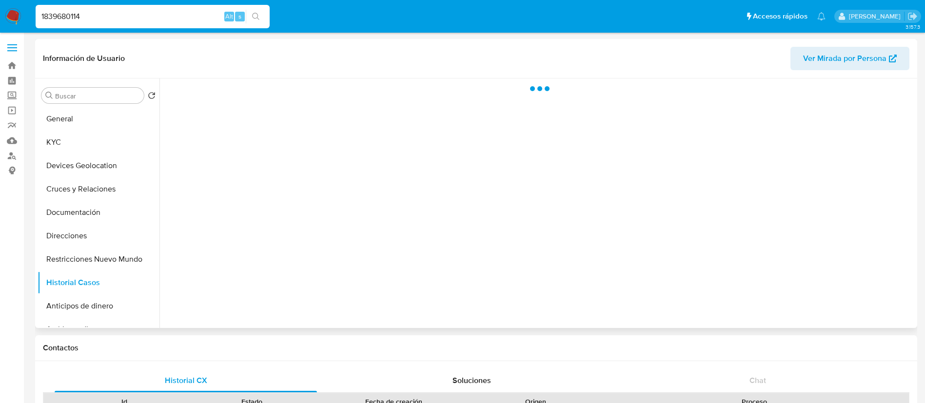
select select "10"
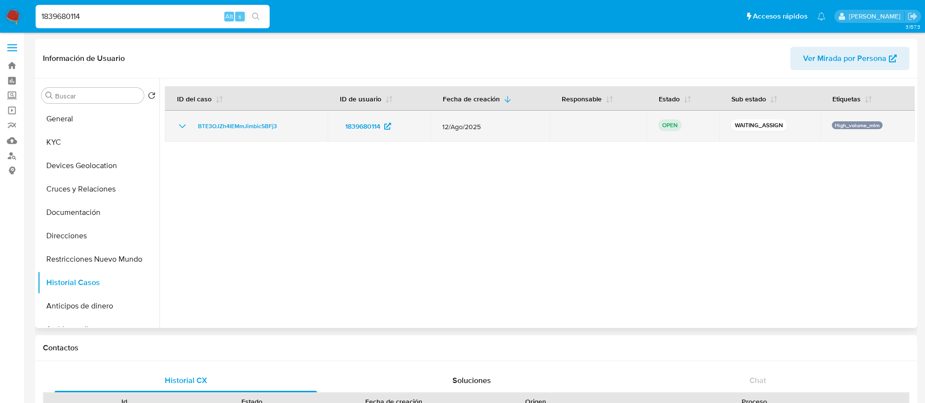
drag, startPoint x: 303, startPoint y: 137, endPoint x: 191, endPoint y: 120, distance: 113.5
click at [191, 120] on td "BTE3OJZh4IEMmJimbic5BFj3" at bounding box center [246, 126] width 163 height 31
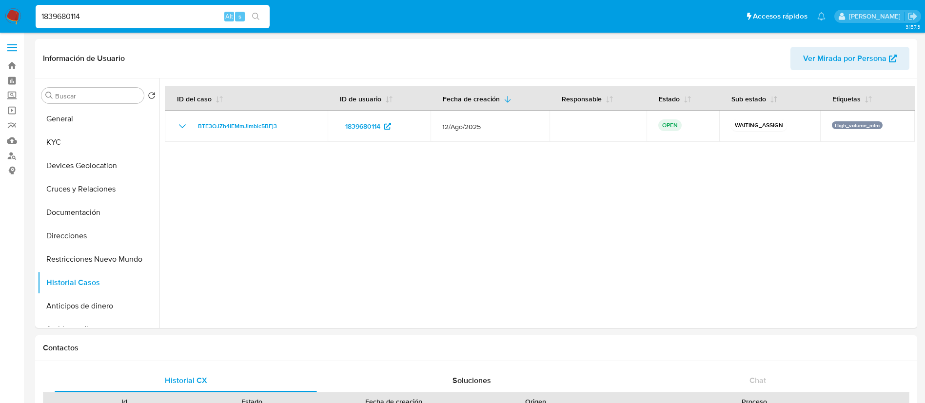
click at [19, 18] on img at bounding box center [13, 16] width 17 height 17
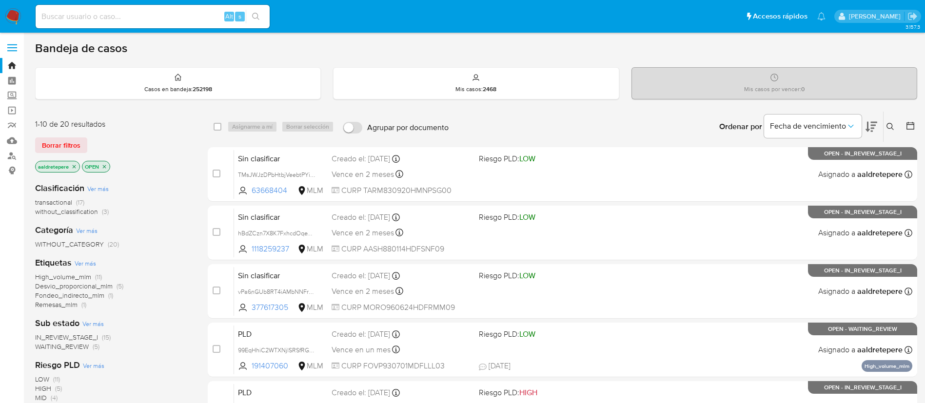
click at [892, 130] on icon at bounding box center [890, 127] width 8 height 8
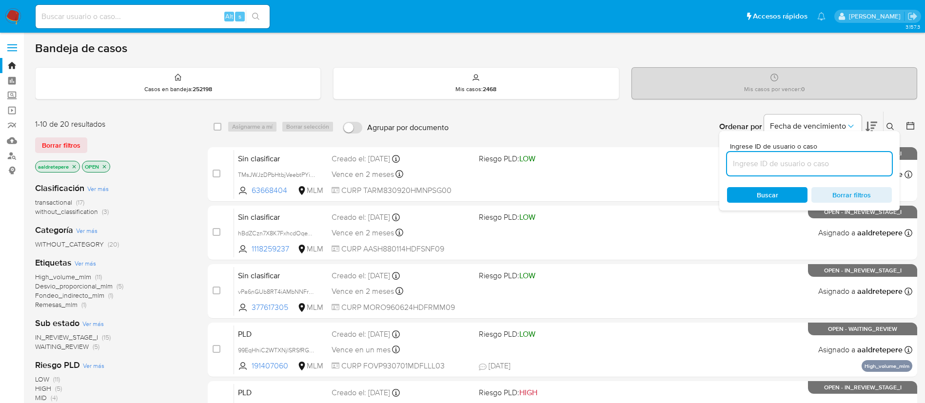
click at [794, 165] on input at bounding box center [809, 163] width 165 height 13
type input "BTE3OJZh4IEMmJimbic5BFj3"
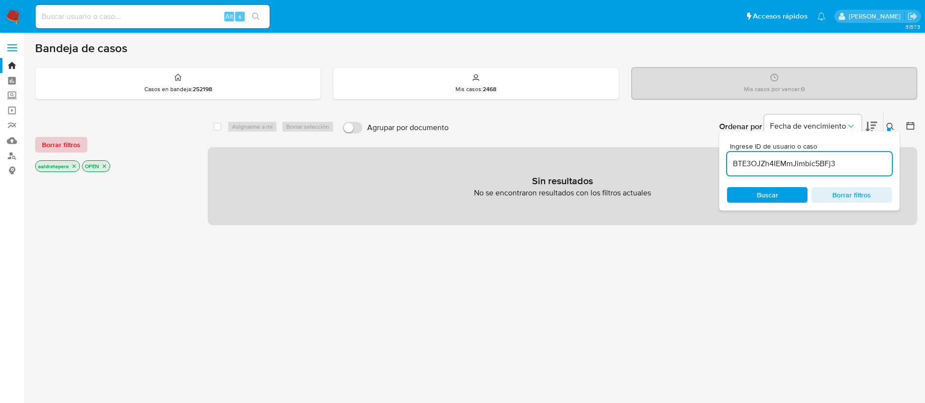
click at [81, 141] on button "Borrar filtros" at bounding box center [61, 145] width 52 height 16
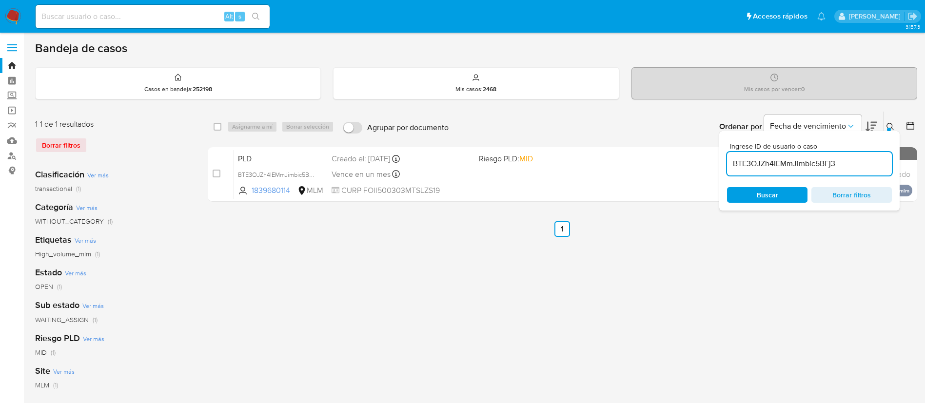
click at [255, 127] on div "Asignarme a mí Borrar selección" at bounding box center [282, 127] width 111 height 12
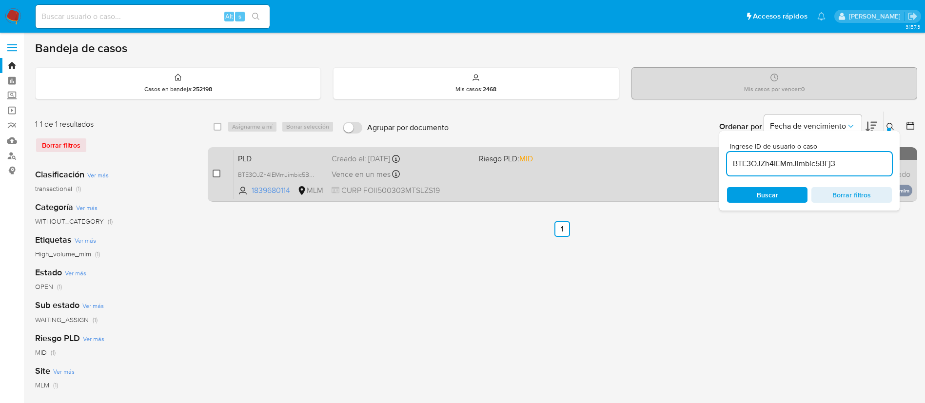
click at [213, 175] on input "checkbox" at bounding box center [217, 174] width 8 height 8
checkbox input "true"
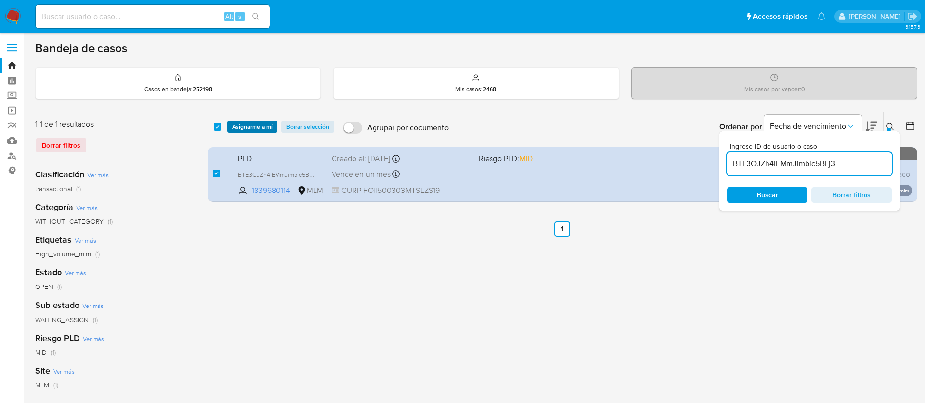
click at [243, 127] on span "Asignarme a mí" at bounding box center [252, 127] width 40 height 10
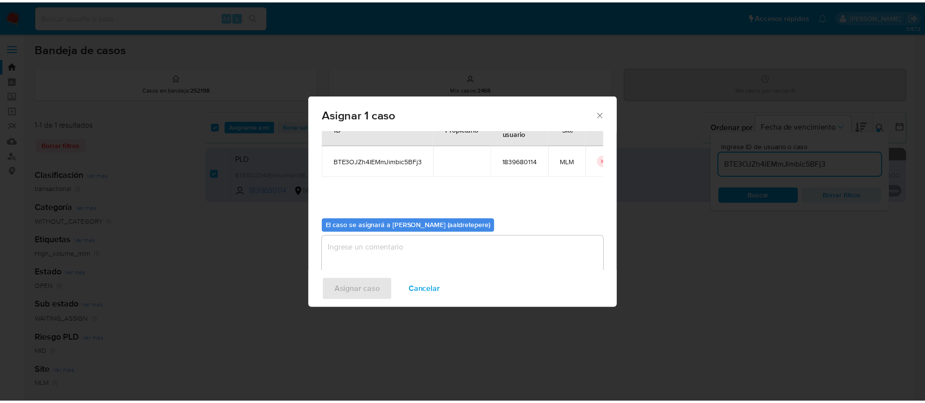
scroll to position [51, 0]
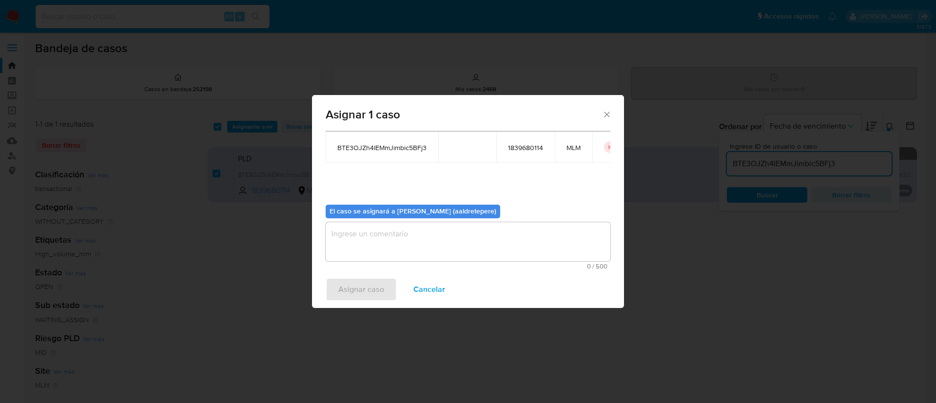
drag, startPoint x: 409, startPoint y: 248, endPoint x: 395, endPoint y: 264, distance: 21.1
click at [411, 247] on textarea "assign-modal" at bounding box center [468, 241] width 285 height 39
click at [368, 290] on span "Asignar caso" at bounding box center [361, 289] width 46 height 21
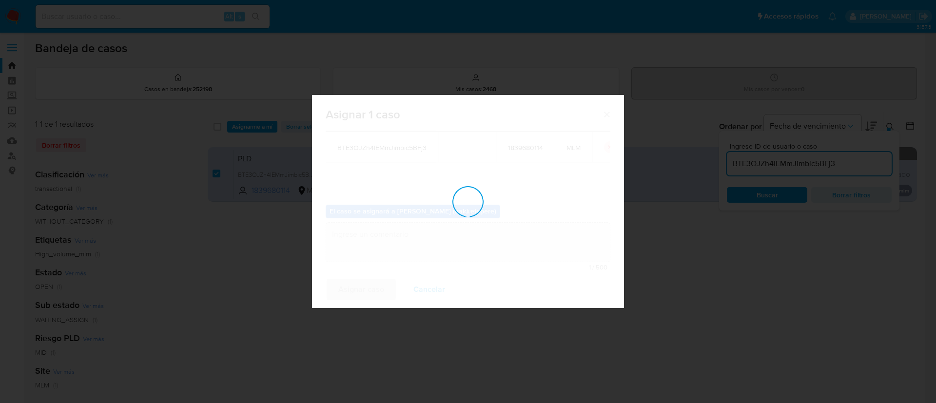
checkbox input "false"
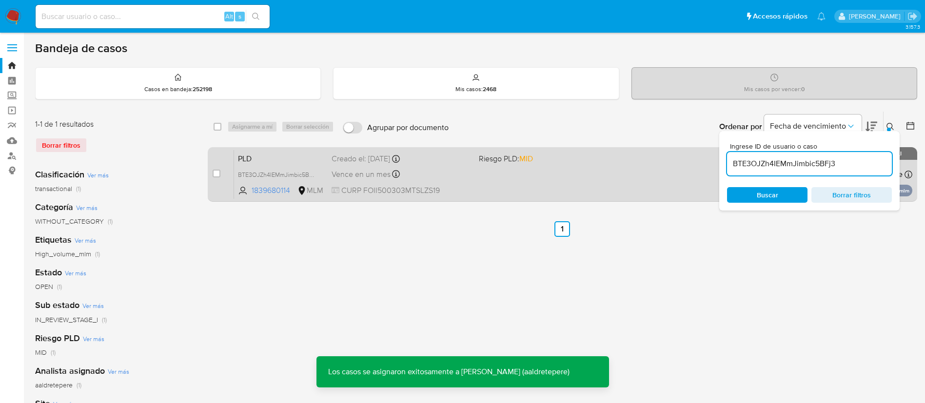
click at [365, 186] on span "CURP FOII500303MTSLZS19" at bounding box center [400, 190] width 139 height 11
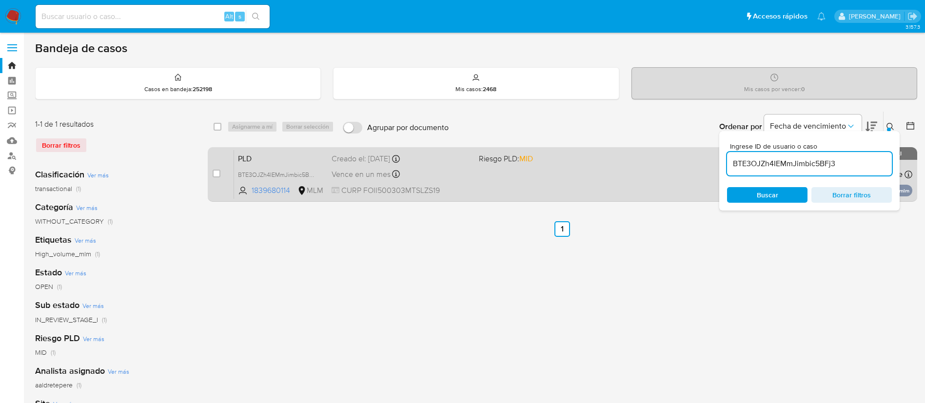
click at [535, 174] on div "PLD BTE3OJZh4IEMmJimbic5BFj3 1839680114 MLM Riesgo PLD: MID Creado el: [DATE] C…" at bounding box center [573, 174] width 678 height 49
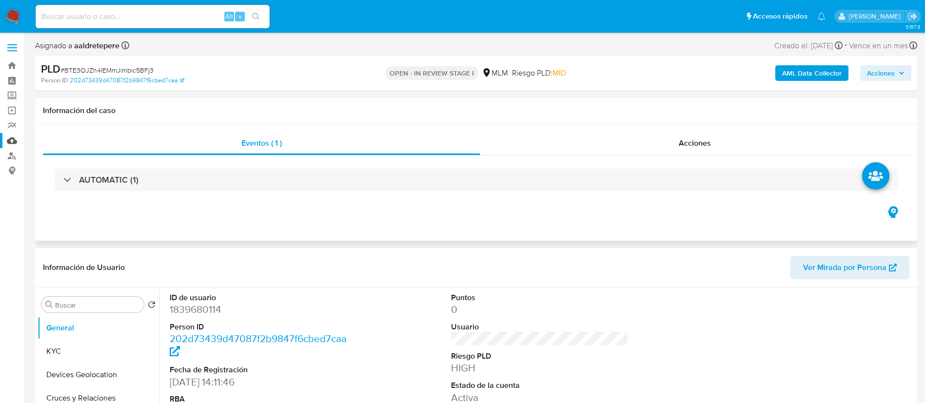
click at [12, 139] on link "Mulan" at bounding box center [58, 140] width 116 height 15
select select "10"
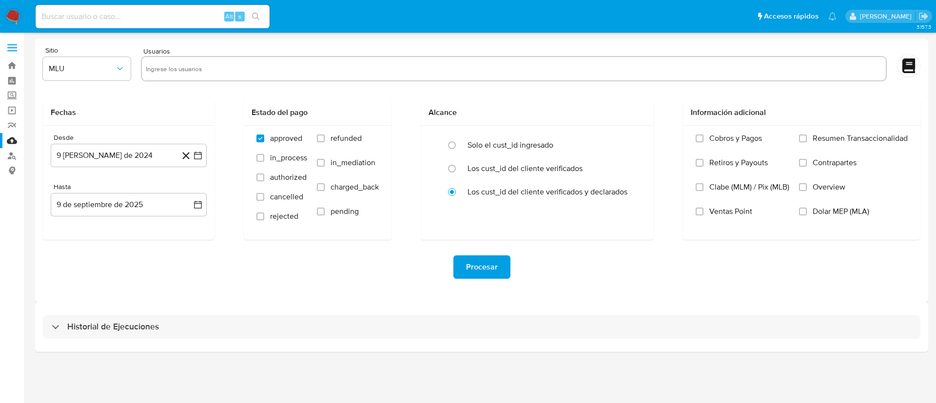
click at [255, 64] on input "text" at bounding box center [514, 69] width 736 height 16
paste input "1839680114"
type input "1839680114"
click at [68, 74] on button "MLU" at bounding box center [87, 68] width 88 height 23
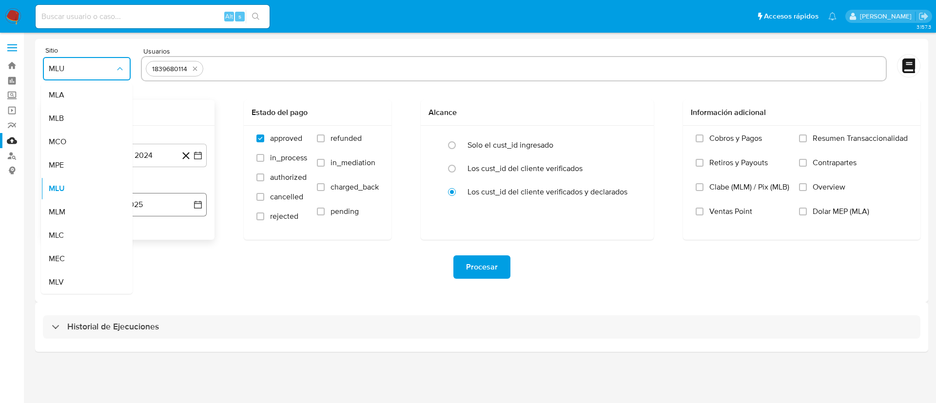
drag, startPoint x: 63, startPoint y: 206, endPoint x: 135, endPoint y: 210, distance: 71.7
click at [66, 207] on div "MLM" at bounding box center [84, 211] width 70 height 23
click at [87, 154] on button "9 [PERSON_NAME] de 2024" at bounding box center [129, 155] width 156 height 23
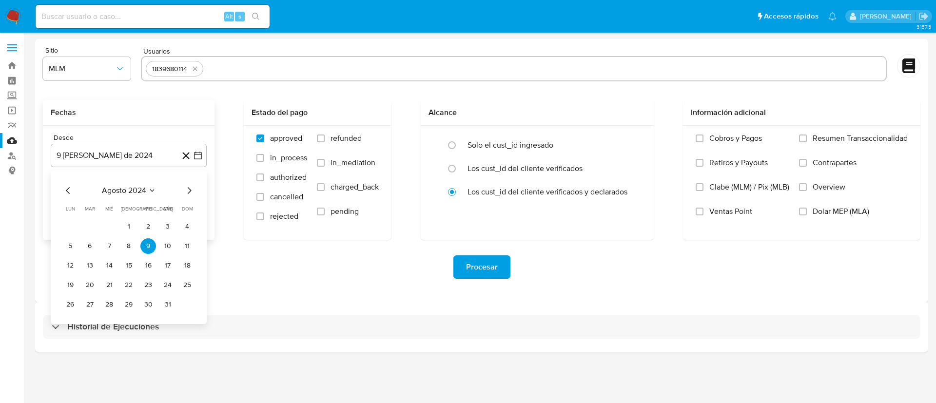
click at [128, 196] on div "agosto 2024" at bounding box center [128, 191] width 133 height 12
click at [156, 192] on div "agosto 2024" at bounding box center [128, 191] width 133 height 12
click at [104, 190] on span "agosto 2024" at bounding box center [124, 191] width 44 height 10
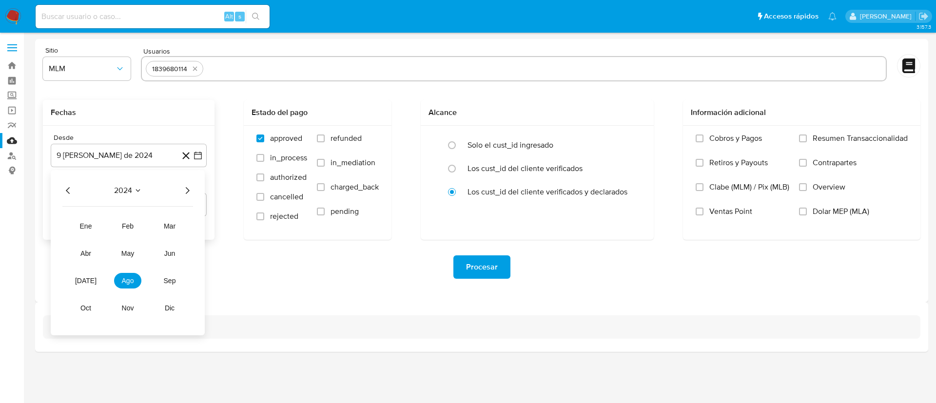
click at [190, 189] on icon "Año siguiente" at bounding box center [187, 191] width 12 height 12
click at [132, 231] on button "feb" at bounding box center [127, 226] width 27 height 16
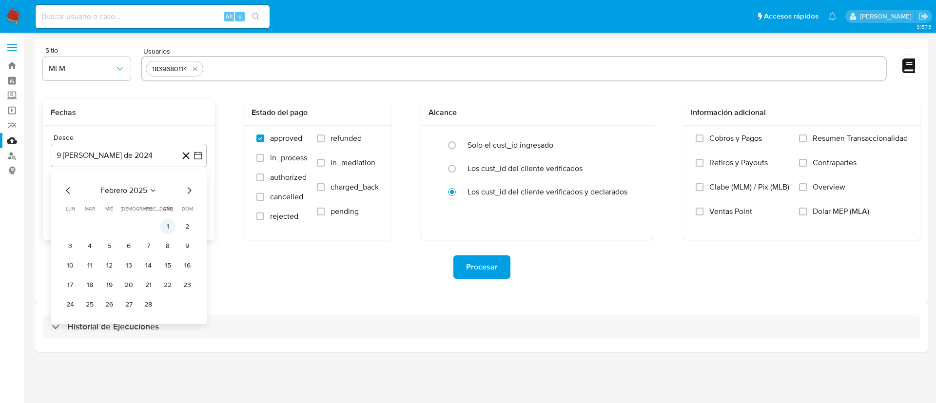
click at [166, 233] on button "1" at bounding box center [168, 227] width 16 height 16
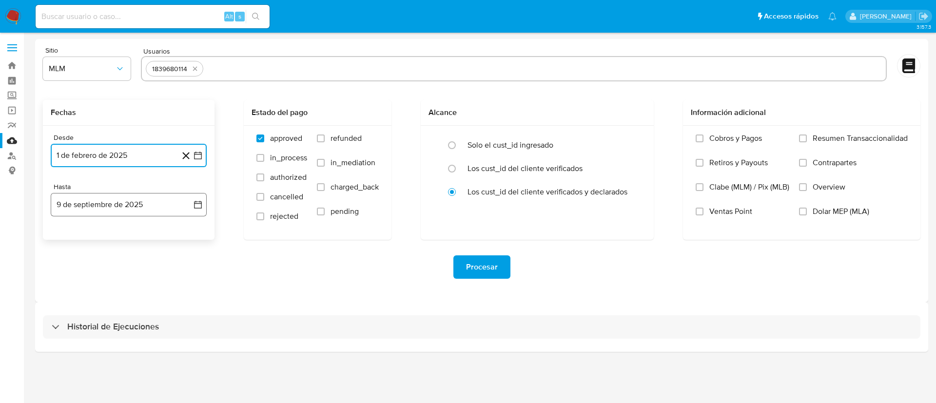
click at [159, 208] on button "9 de septiembre de 2025" at bounding box center [129, 204] width 156 height 23
click at [65, 241] on icon "Mes anterior" at bounding box center [68, 240] width 12 height 12
click at [67, 240] on icon "Mes anterior" at bounding box center [68, 240] width 12 height 12
click at [135, 356] on button "31" at bounding box center [129, 354] width 16 height 16
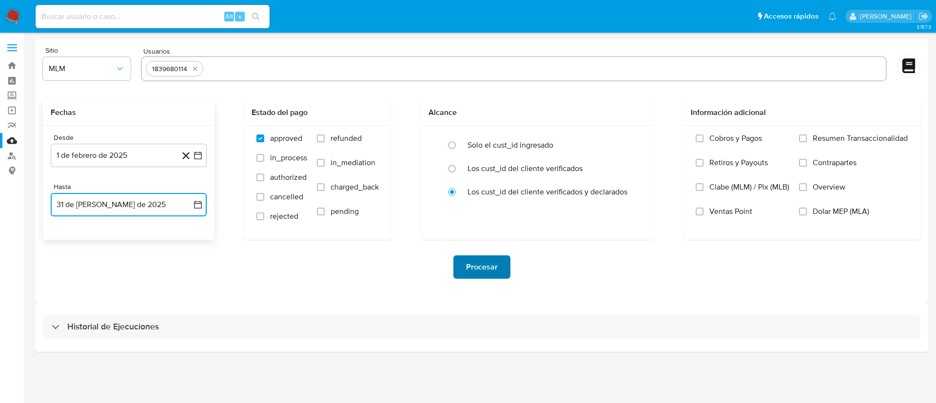
click at [483, 269] on span "Procesar" at bounding box center [482, 266] width 32 height 21
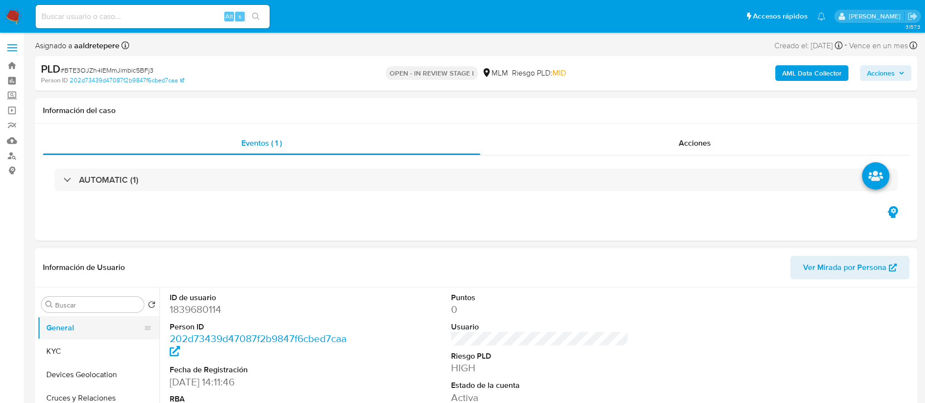
select select "10"
drag, startPoint x: 84, startPoint y: 362, endPoint x: 87, endPoint y: 351, distance: 10.6
click at [87, 351] on button "KYC" at bounding box center [95, 351] width 114 height 23
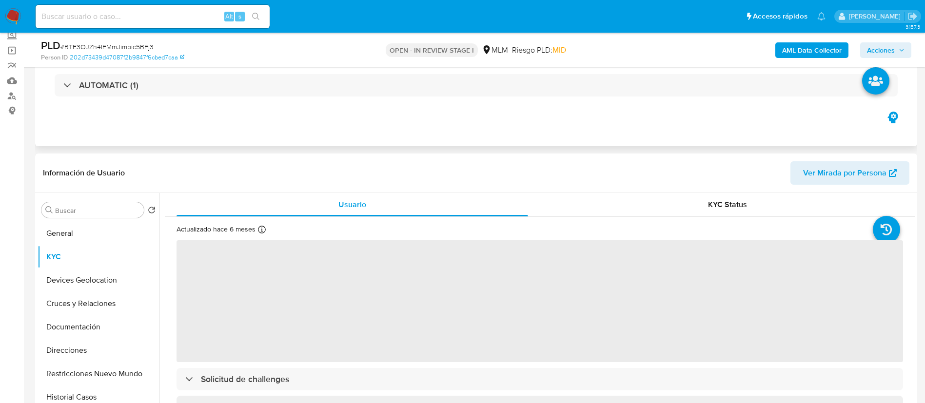
scroll to position [73, 0]
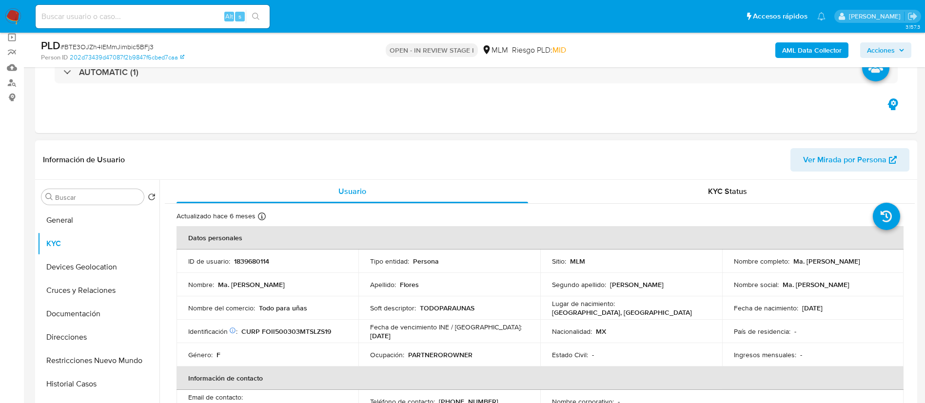
click at [237, 258] on p "1839680114" at bounding box center [251, 261] width 35 height 9
copy p "1839680114"
drag, startPoint x: 882, startPoint y: 261, endPoint x: 789, endPoint y: 265, distance: 93.7
click at [789, 265] on div "Nombre completo : Ma. Isabel Flores Izaguirre" at bounding box center [813, 261] width 158 height 9
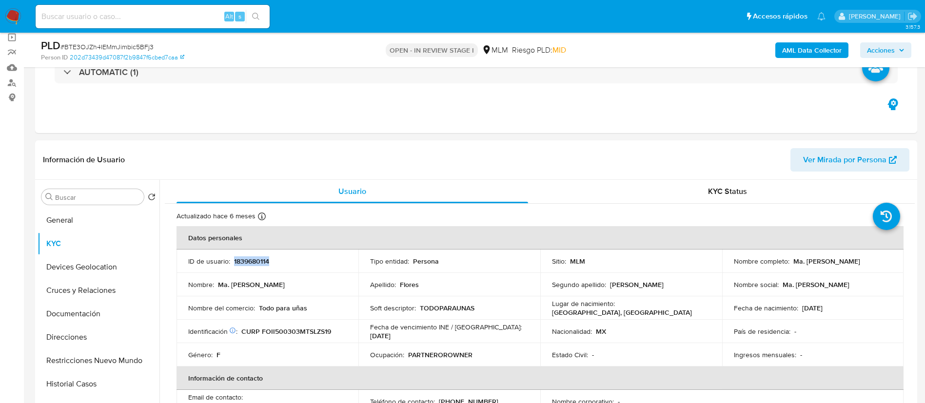
copy div "Ma. Isabel Flores Izaguirre"
click at [245, 258] on p "1839680114" at bounding box center [251, 261] width 35 height 9
copy p "1839680114"
click at [108, 315] on button "Documentación" at bounding box center [95, 313] width 114 height 23
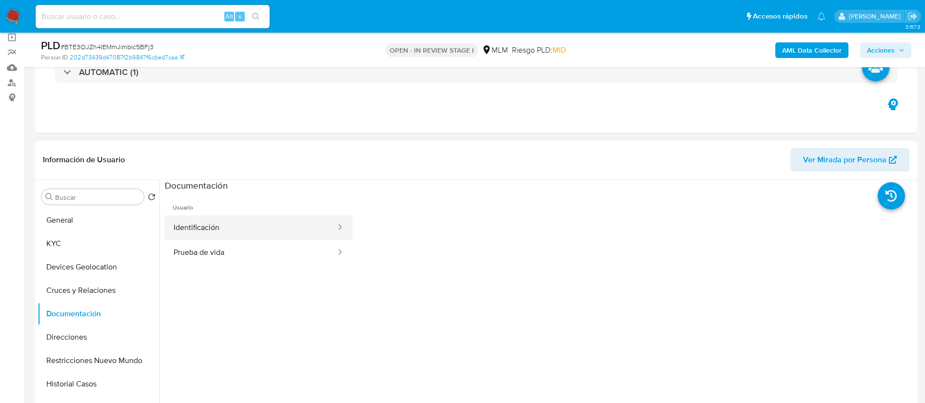
click at [225, 221] on button "Identificación" at bounding box center [251, 227] width 172 height 25
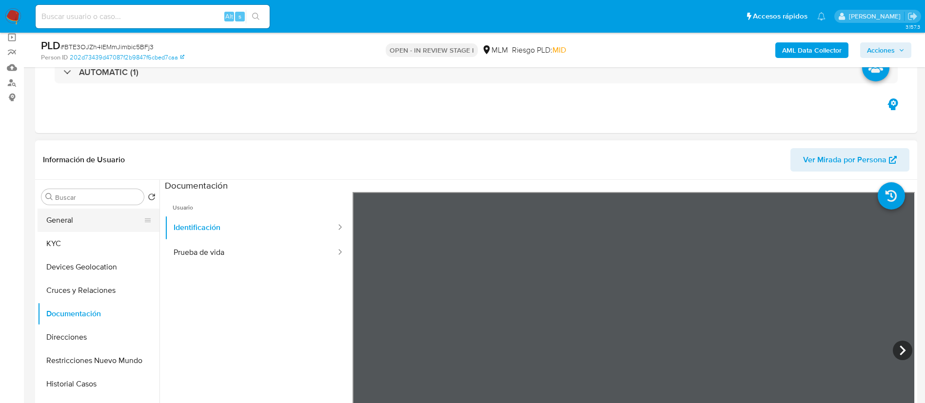
click at [102, 231] on button "General" at bounding box center [95, 220] width 114 height 23
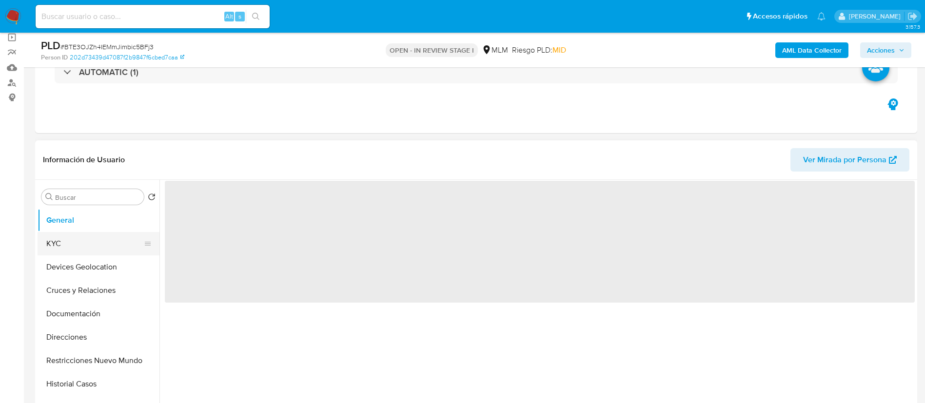
drag, startPoint x: 102, startPoint y: 235, endPoint x: 113, endPoint y: 234, distance: 10.7
click at [102, 234] on button "KYC" at bounding box center [95, 243] width 114 height 23
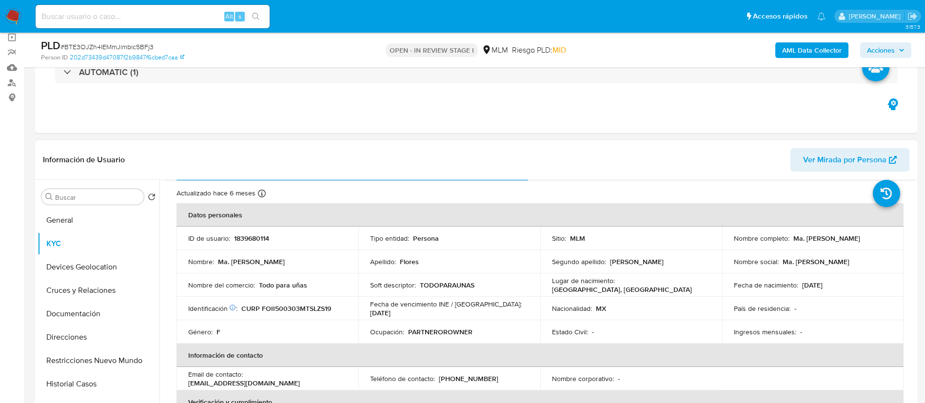
scroll to position [0, 0]
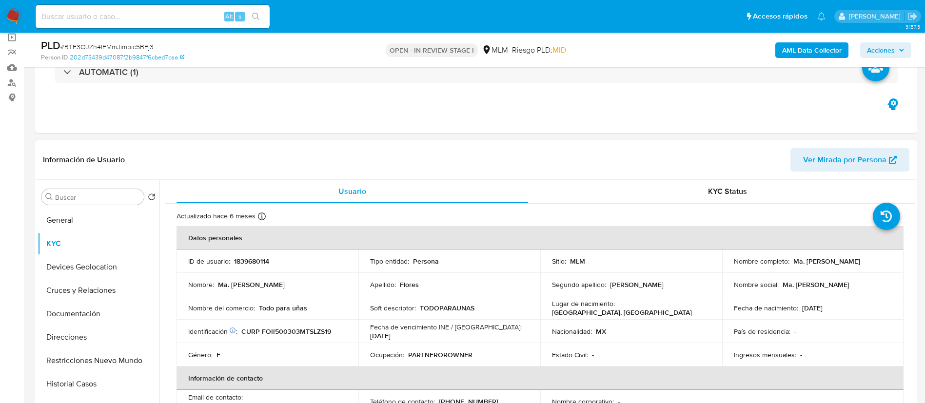
click at [834, 280] on div "Nombre social : Ma. Isabel" at bounding box center [813, 284] width 158 height 9
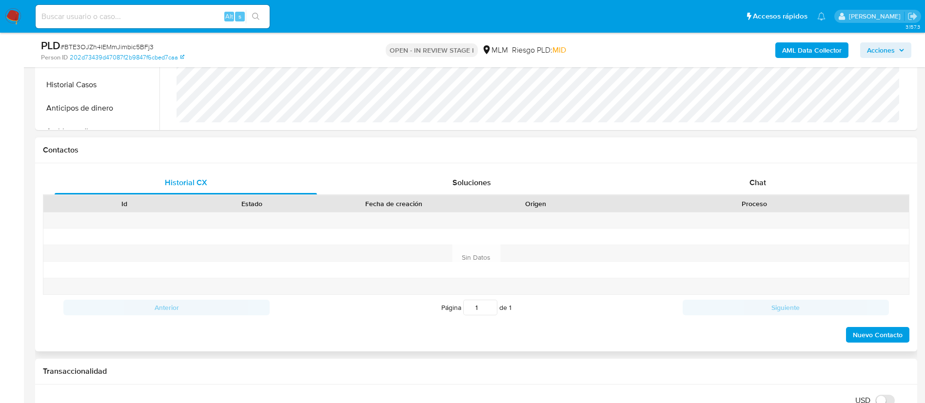
scroll to position [658, 0]
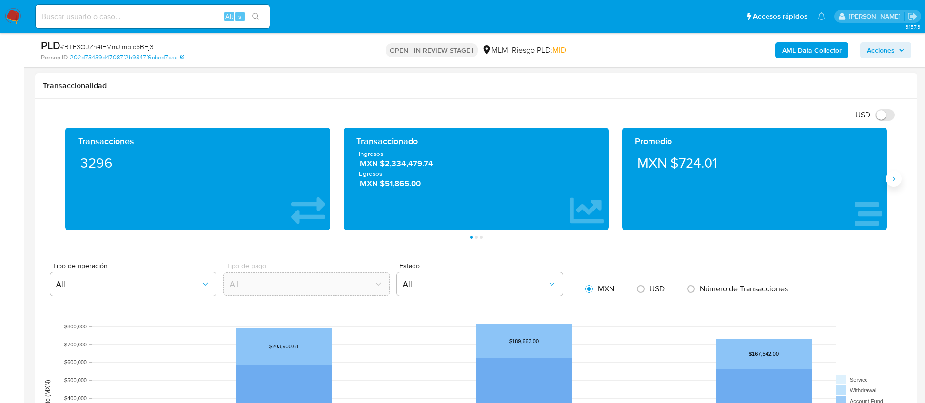
click at [894, 183] on button "Siguiente" at bounding box center [894, 179] width 16 height 16
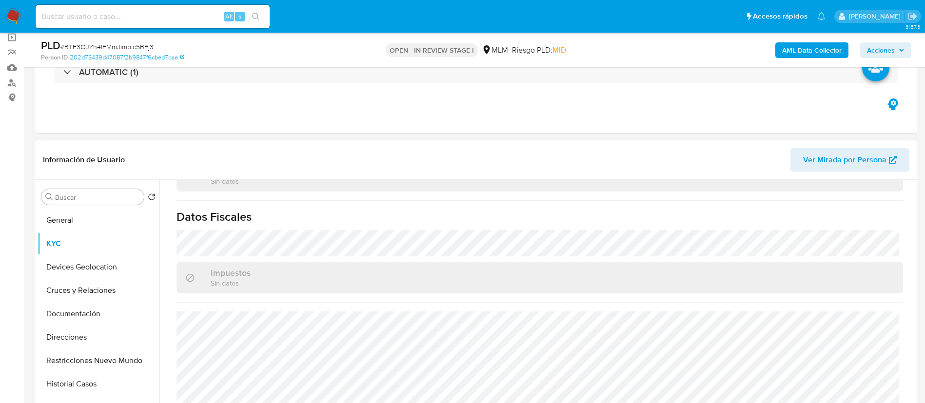
scroll to position [146, 0]
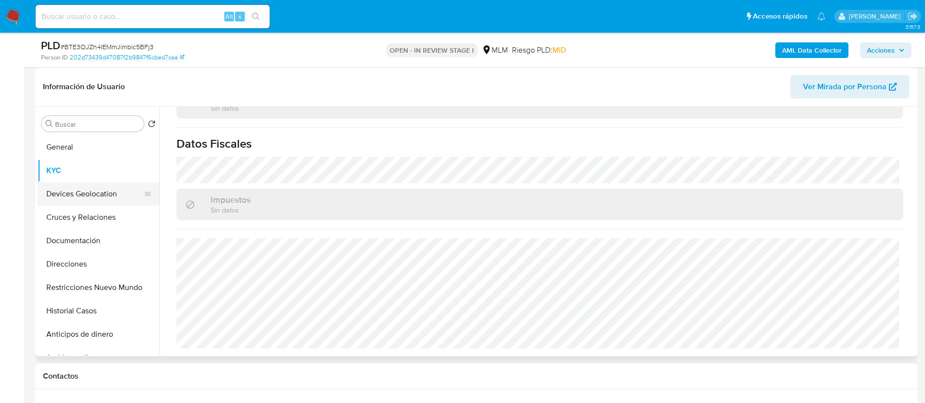
click at [122, 191] on button "Devices Geolocation" at bounding box center [95, 193] width 114 height 23
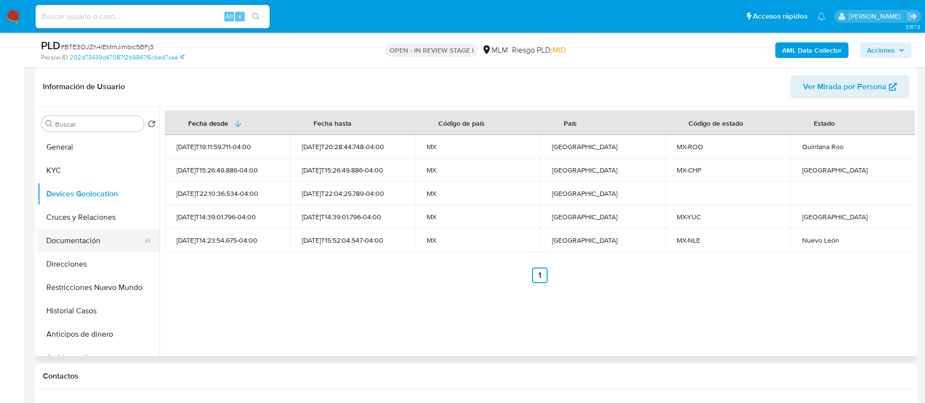
click at [85, 234] on button "Documentación" at bounding box center [95, 240] width 114 height 23
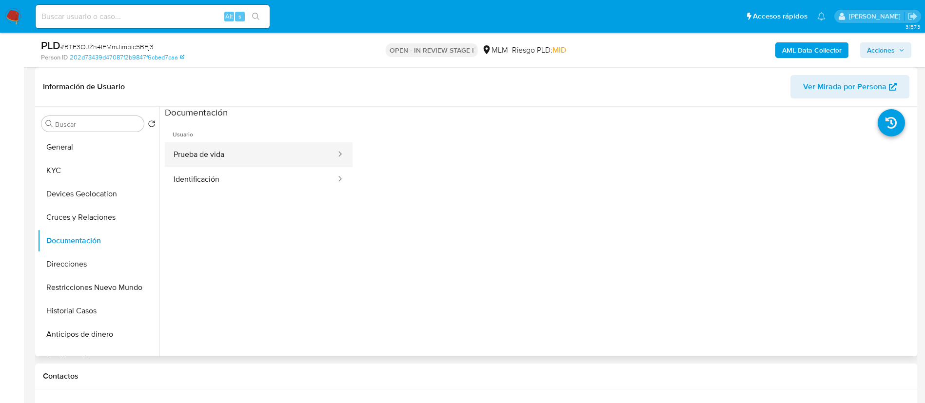
click at [227, 156] on button "Prueba de vida" at bounding box center [251, 154] width 172 height 25
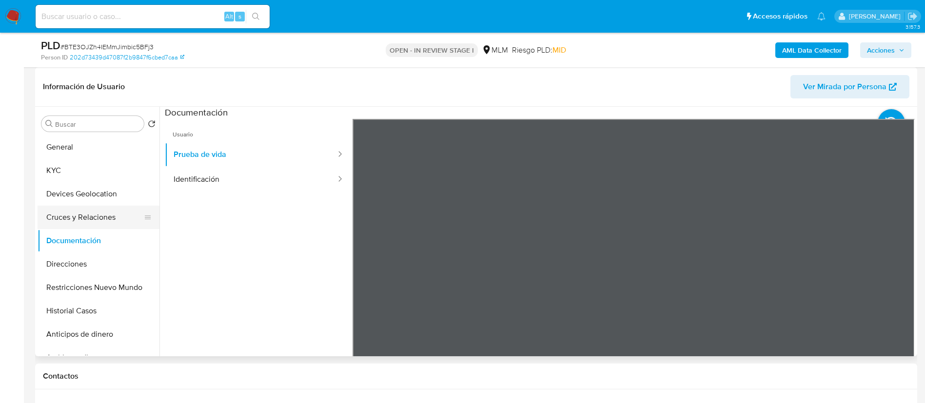
click at [103, 225] on button "Cruces y Relaciones" at bounding box center [95, 217] width 114 height 23
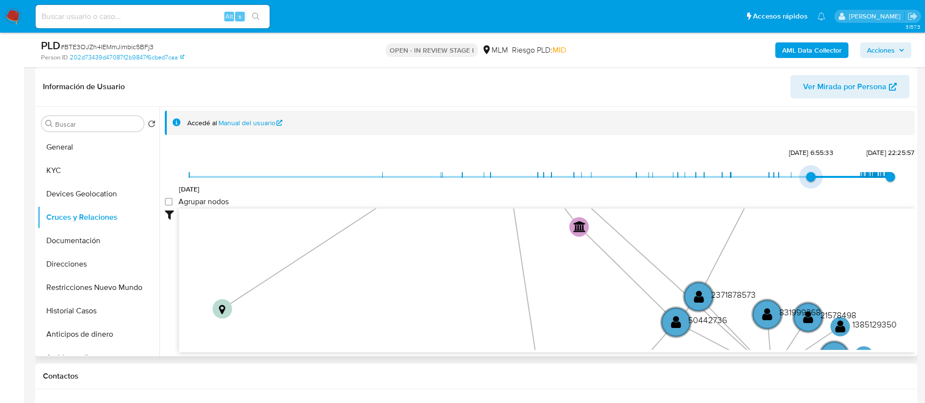
type input "1737377733000"
drag, startPoint x: 190, startPoint y: 181, endPoint x: 805, endPoint y: 180, distance: 615.2
click at [806, 180] on span "20/1/2025, 6:55:33" at bounding box center [811, 177] width 10 height 10
click at [169, 201] on group_nodes "Agrupar nodos" at bounding box center [169, 202] width 8 height 8
checkbox group_nodes "true"
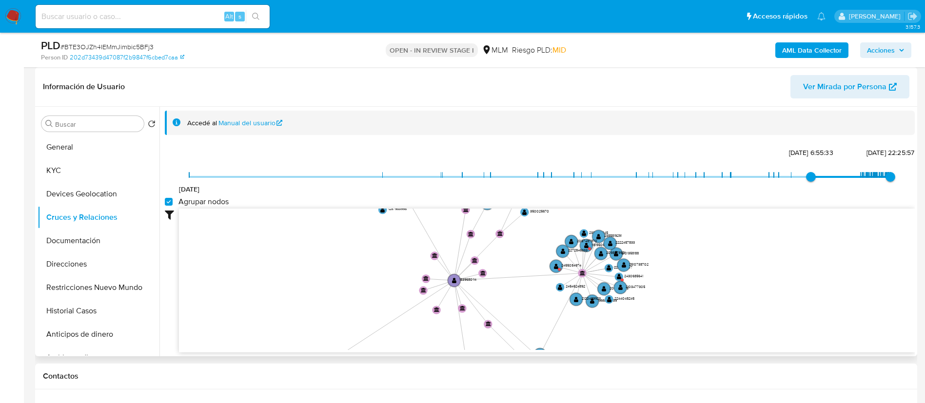
drag, startPoint x: 460, startPoint y: 243, endPoint x: 504, endPoint y: 331, distance: 99.2
click at [504, 331] on icon "user-1839680114  1839680114 device-663956076c7bba3aef87ce45  user-613208354 …" at bounding box center [547, 279] width 736 height 141
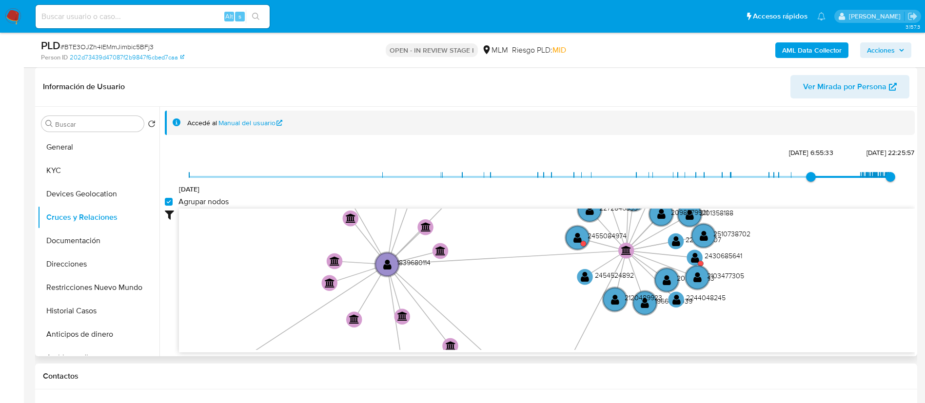
drag, startPoint x: 554, startPoint y: 222, endPoint x: 544, endPoint y: 155, distance: 67.4
click at [544, 155] on div "2/2/2020 20/1/2025, 6:55:33 8/9/2025, 22:25:57 Agrupar nodos Filtros Confianza …" at bounding box center [540, 248] width 750 height 207
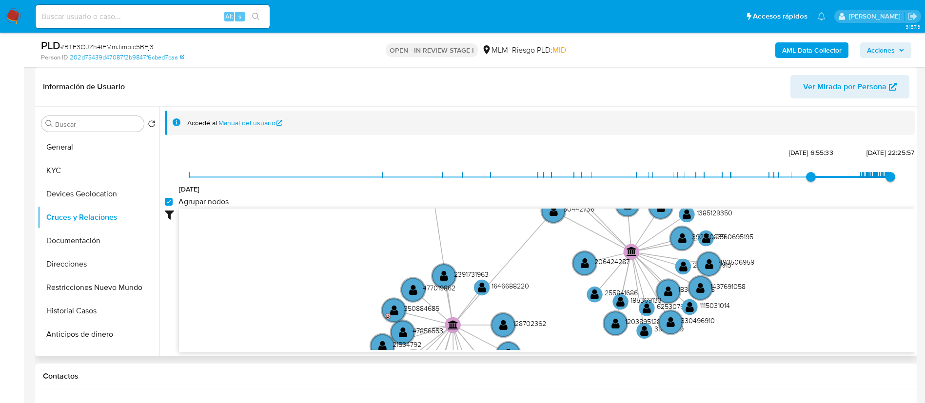
drag, startPoint x: 521, startPoint y: 263, endPoint x: 531, endPoint y: 144, distance: 119.9
click at [531, 144] on div "Accedé al Manual del usuario 2/2/2020 20/1/2025, 6:55:33 8/9/2025, 22:25:57 Agr…" at bounding box center [540, 232] width 750 height 242
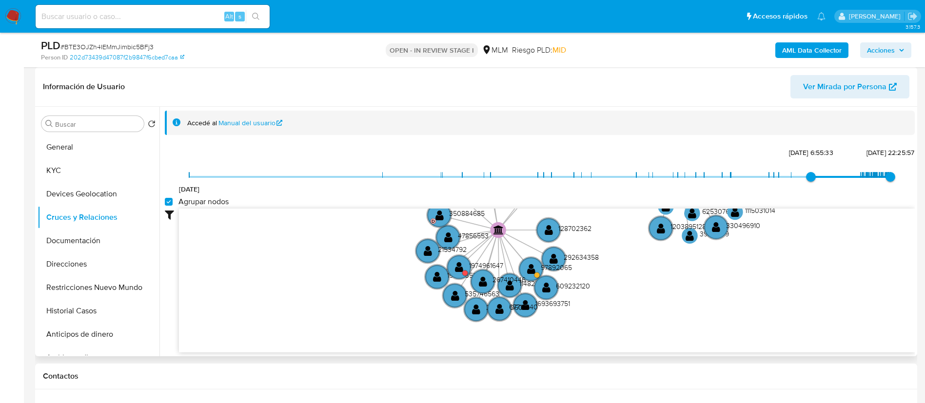
drag, startPoint x: 497, startPoint y: 259, endPoint x: 536, endPoint y: 206, distance: 65.5
click at [536, 206] on div "2/2/2020 20/1/2025, 6:55:33 8/9/2025, 22:25:57 Agrupar nodos Filtros Confianza …" at bounding box center [540, 248] width 750 height 207
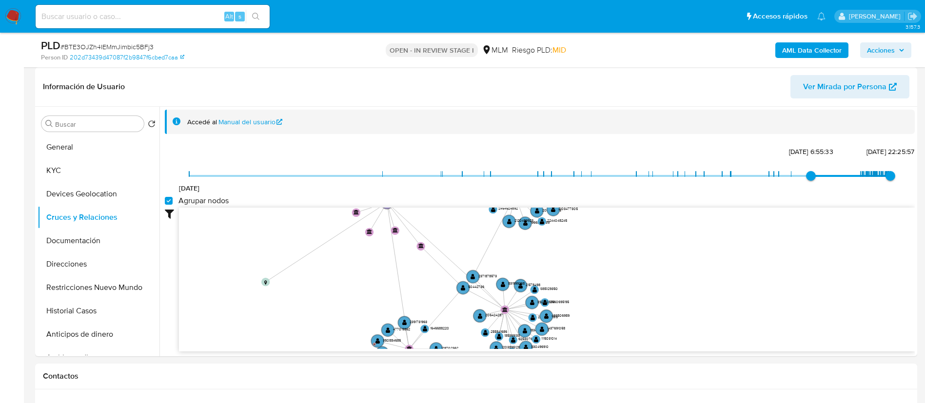
drag, startPoint x: 687, startPoint y: 286, endPoint x: 445, endPoint y: 437, distance: 285.3
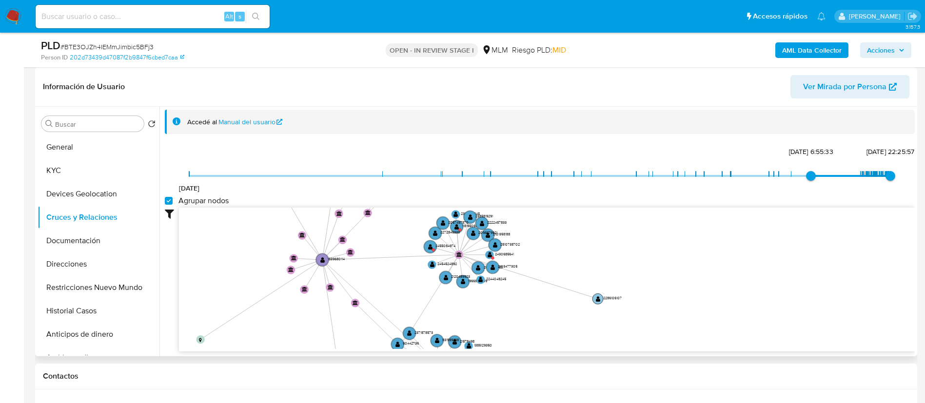
drag, startPoint x: 484, startPoint y: 249, endPoint x: 605, endPoint y: 300, distance: 131.7
click at [605, 300] on text "2286106107" at bounding box center [612, 297] width 19 height 5
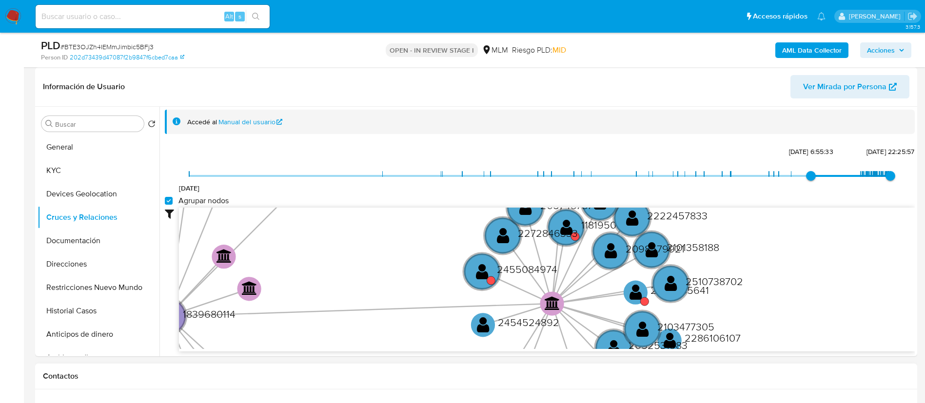
drag, startPoint x: 469, startPoint y: 257, endPoint x: 824, endPoint y: 379, distance: 374.7
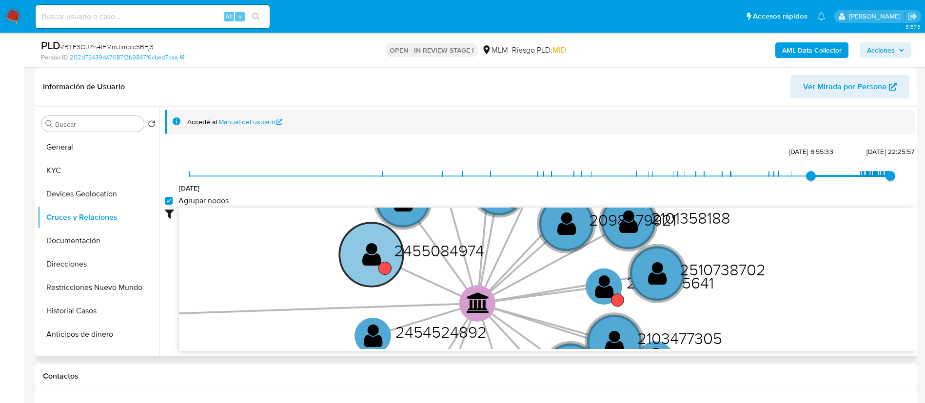
click at [414, 254] on text "2455084974" at bounding box center [439, 250] width 90 height 22
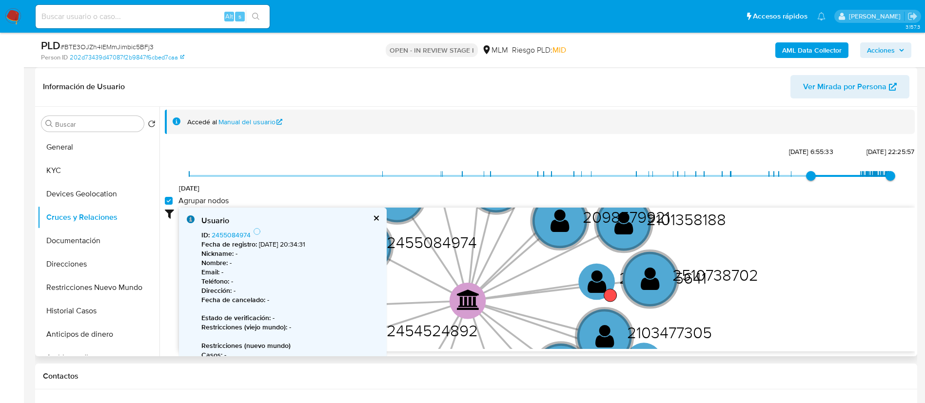
click at [228, 239] on b "Fecha de registro :" at bounding box center [229, 244] width 56 height 10
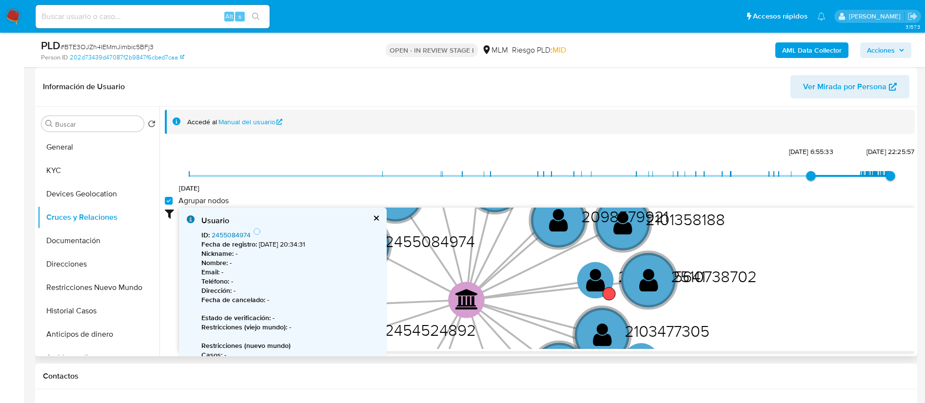
click at [229, 237] on link "2455084974" at bounding box center [231, 235] width 39 height 10
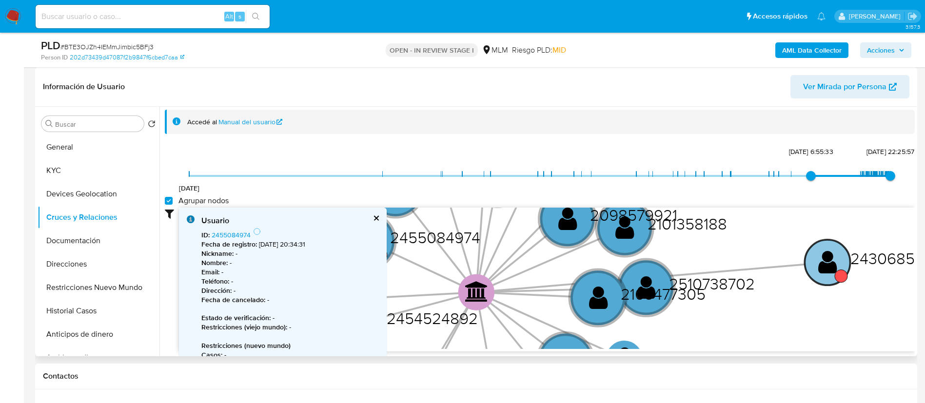
drag, startPoint x: 588, startPoint y: 280, endPoint x: 820, endPoint y: 263, distance: 233.1
click at [820, 263] on text "" at bounding box center [827, 262] width 19 height 26
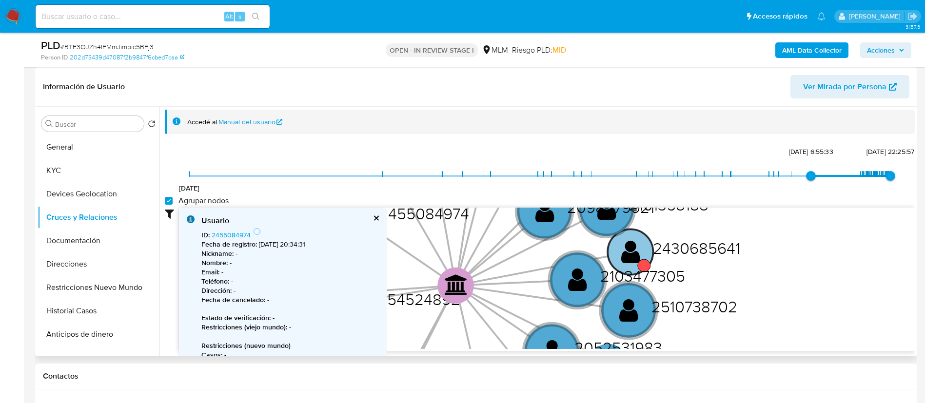
click at [702, 249] on text "2430685641" at bounding box center [696, 247] width 87 height 22
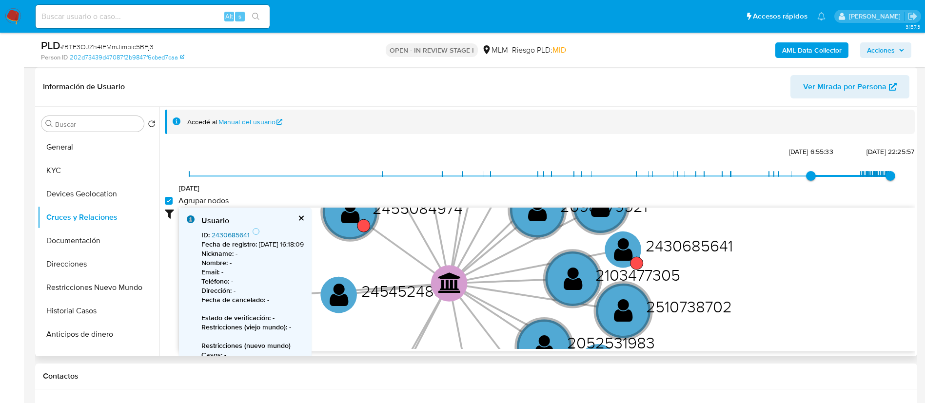
click at [241, 233] on link "2430685641" at bounding box center [231, 235] width 38 height 10
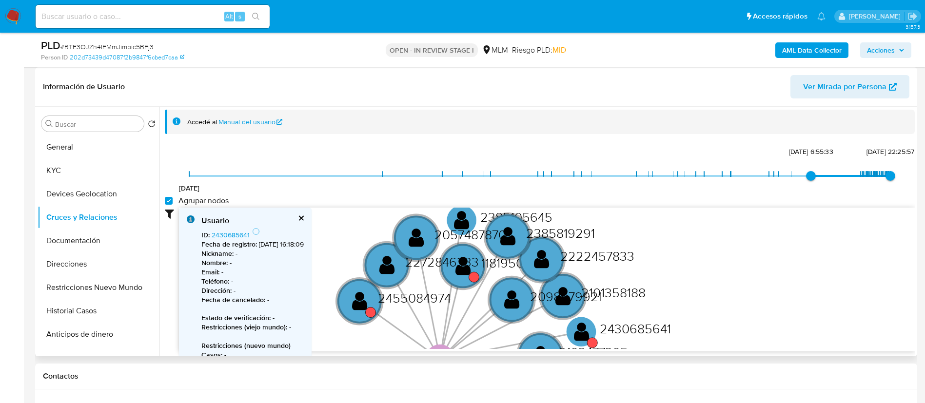
drag, startPoint x: 531, startPoint y: 251, endPoint x: 506, endPoint y: 331, distance: 83.7
click at [506, 331] on icon "user-1839680114  1839680114 device-663956076c7bba3aef87ce45  user-613208354 …" at bounding box center [547, 278] width 736 height 141
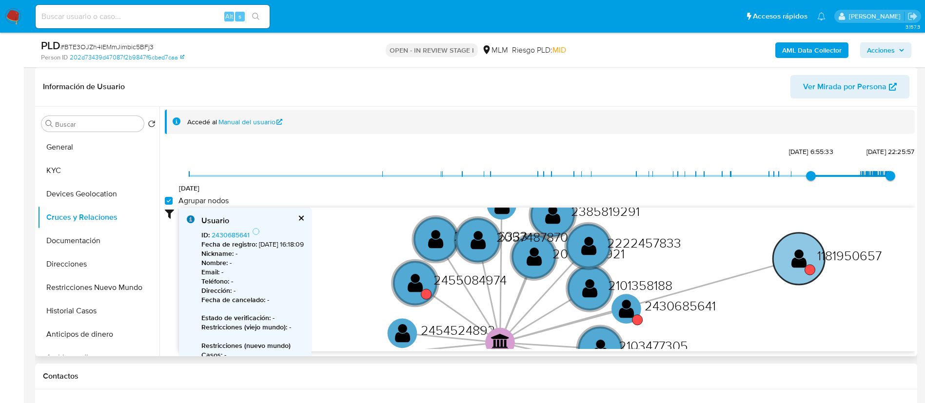
drag, startPoint x: 468, startPoint y: 272, endPoint x: 797, endPoint y: 266, distance: 329.6
click at [797, 266] on text "" at bounding box center [799, 258] width 16 height 21
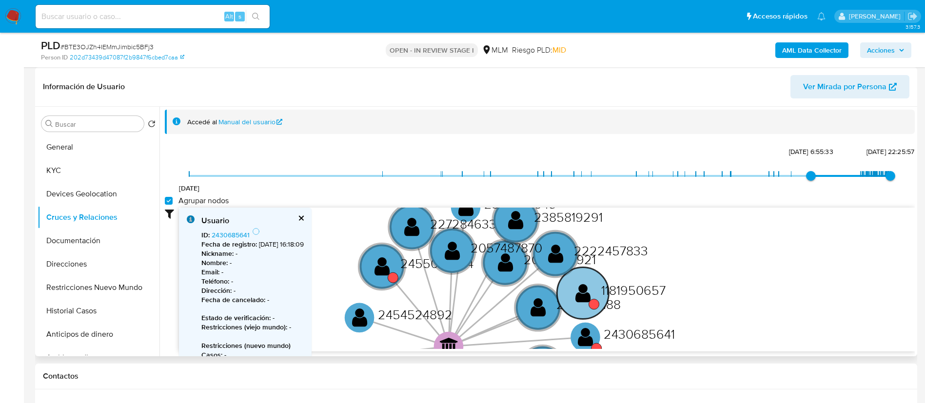
click at [641, 285] on text "1181950657" at bounding box center [633, 289] width 64 height 19
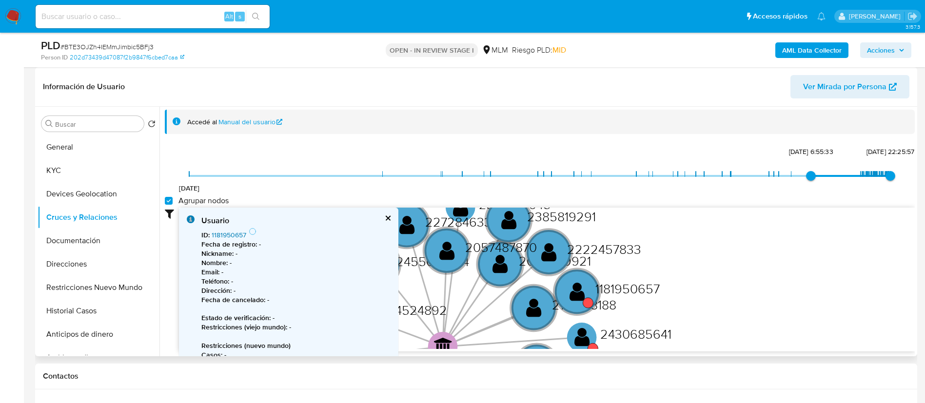
click at [239, 231] on link "1181950657" at bounding box center [229, 235] width 35 height 10
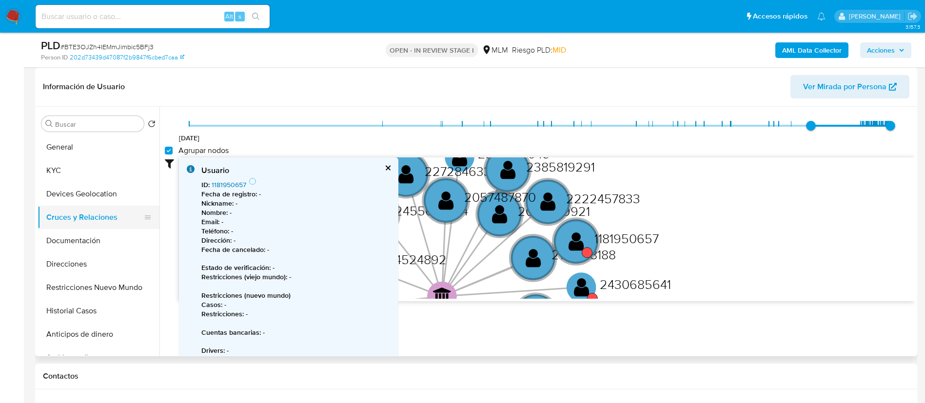
scroll to position [74, 0]
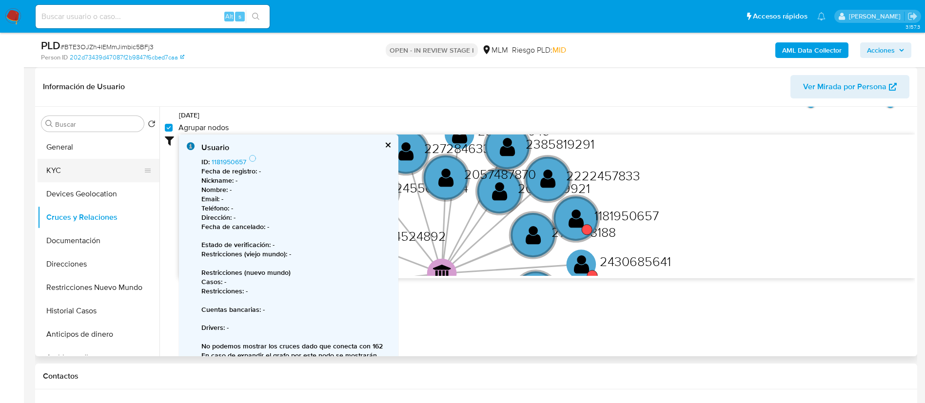
click at [66, 173] on button "KYC" at bounding box center [95, 170] width 114 height 23
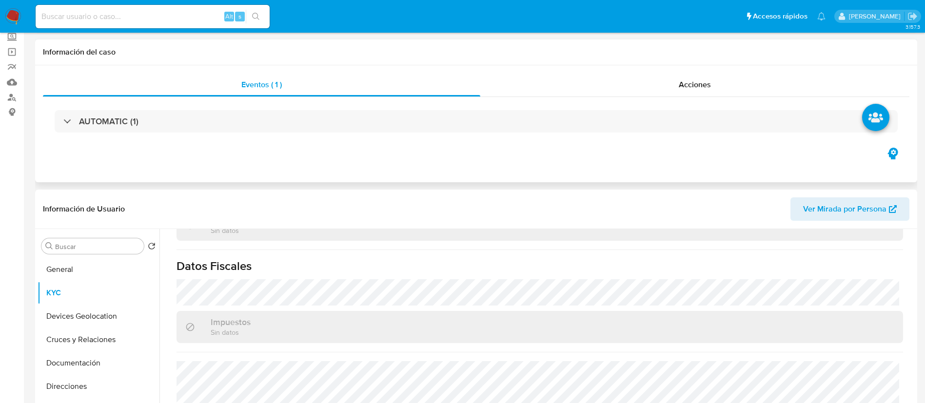
scroll to position [0, 0]
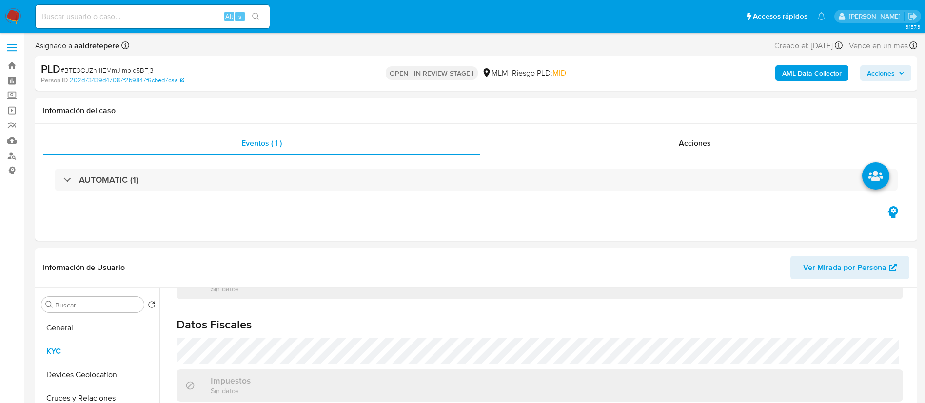
click at [12, 13] on img at bounding box center [13, 16] width 17 height 17
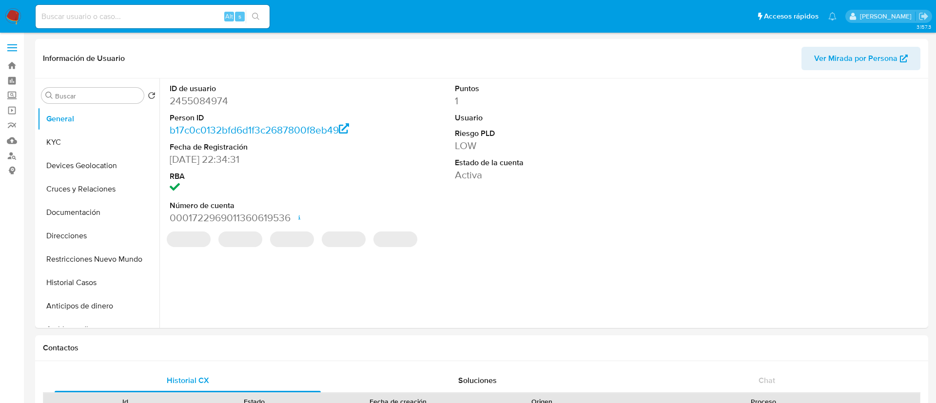
select select "10"
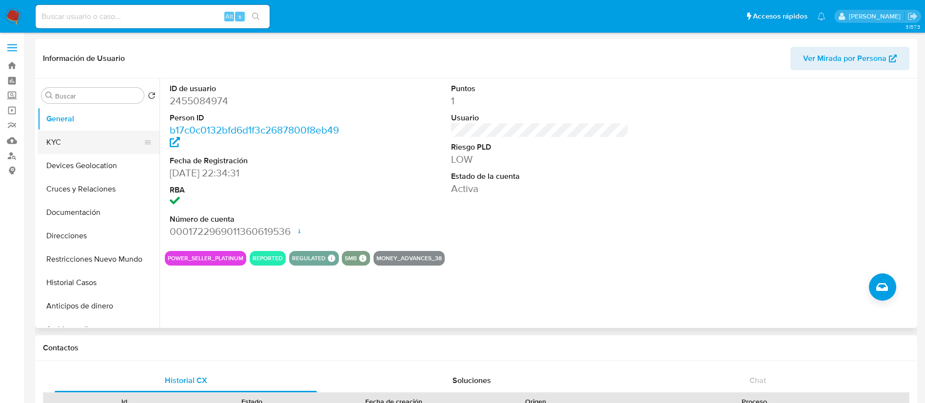
click at [76, 143] on button "KYC" at bounding box center [95, 142] width 114 height 23
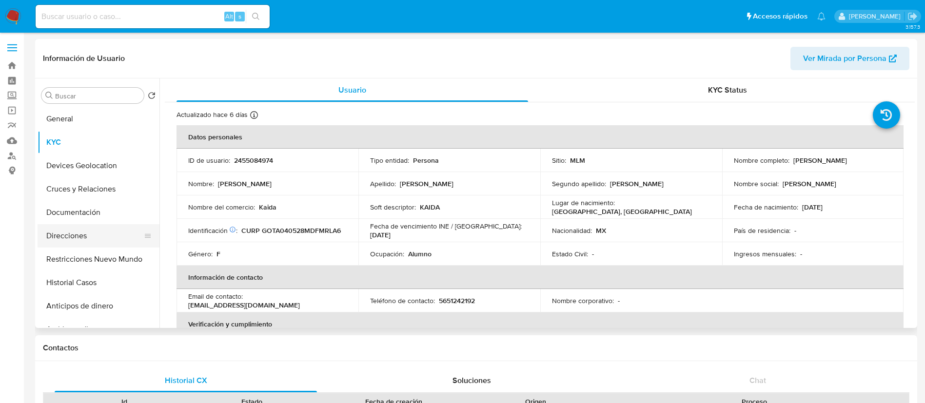
click at [106, 244] on button "Direcciones" at bounding box center [95, 235] width 114 height 23
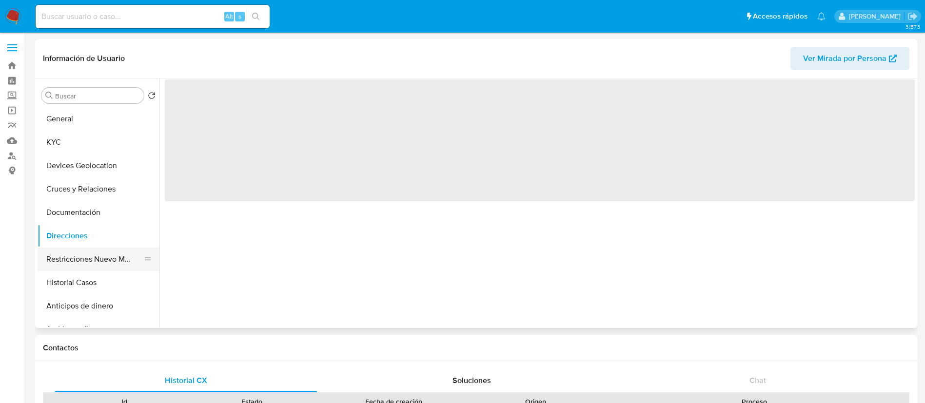
click at [106, 254] on button "Restricciones Nuevo Mundo" at bounding box center [95, 259] width 114 height 23
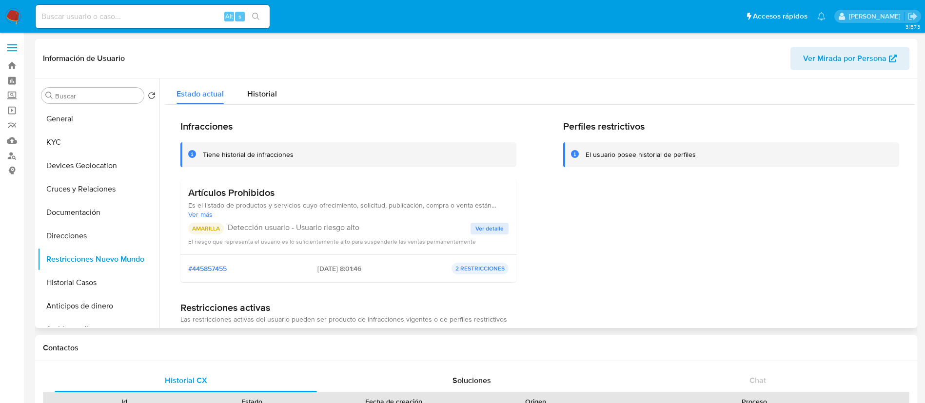
click at [492, 228] on span "Ver detalle" at bounding box center [489, 229] width 28 height 10
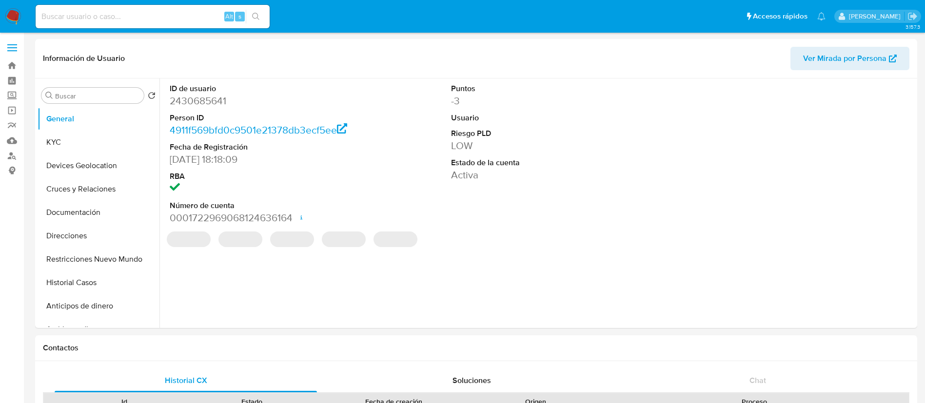
select select "10"
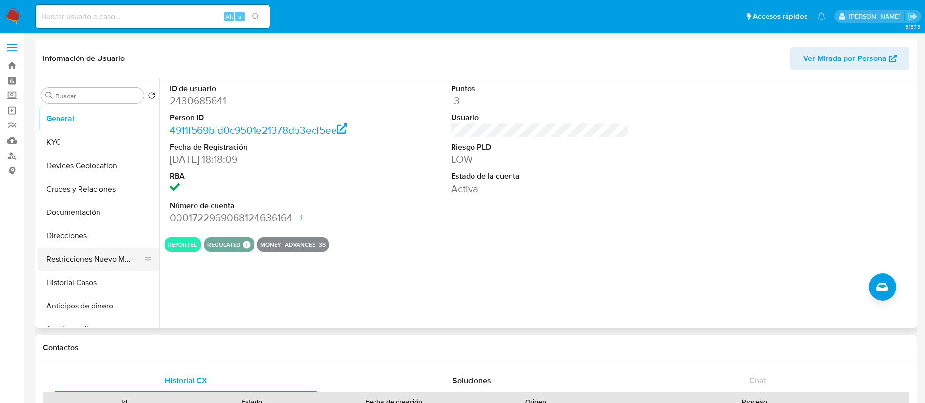
click at [78, 259] on button "Restricciones Nuevo Mundo" at bounding box center [95, 259] width 114 height 23
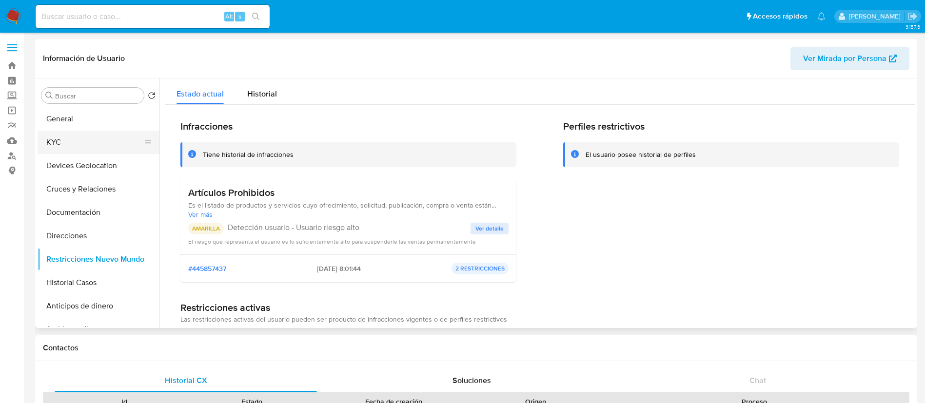
click at [85, 140] on button "KYC" at bounding box center [95, 142] width 114 height 23
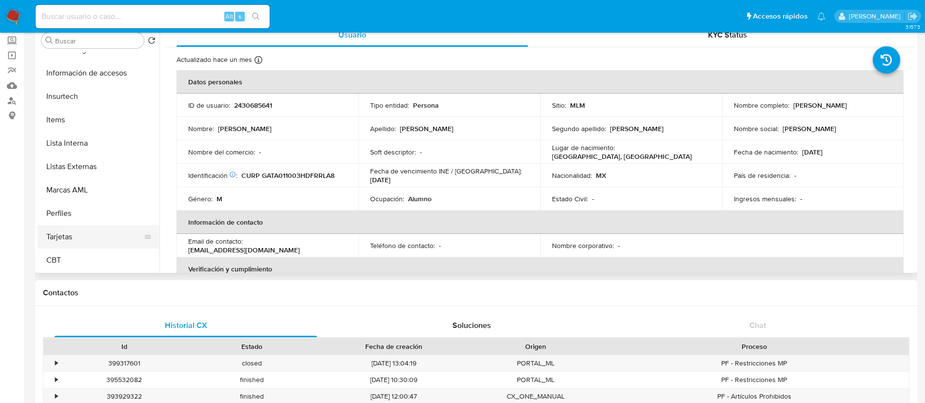
scroll to position [73, 0]
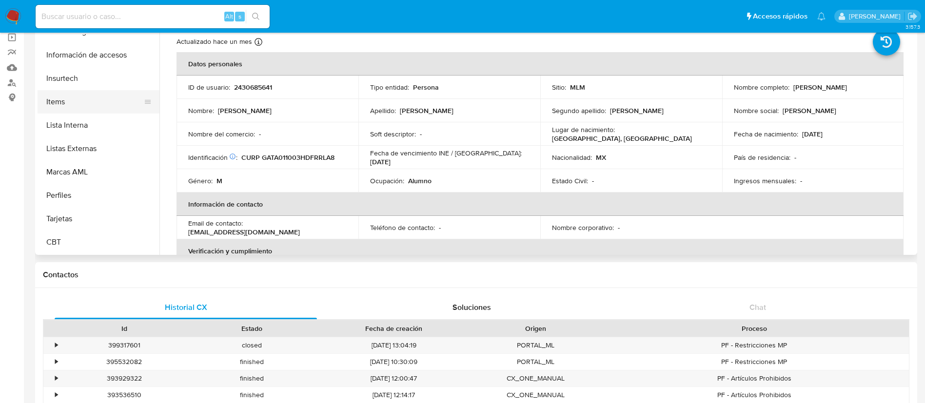
click at [78, 106] on button "Items" at bounding box center [95, 101] width 114 height 23
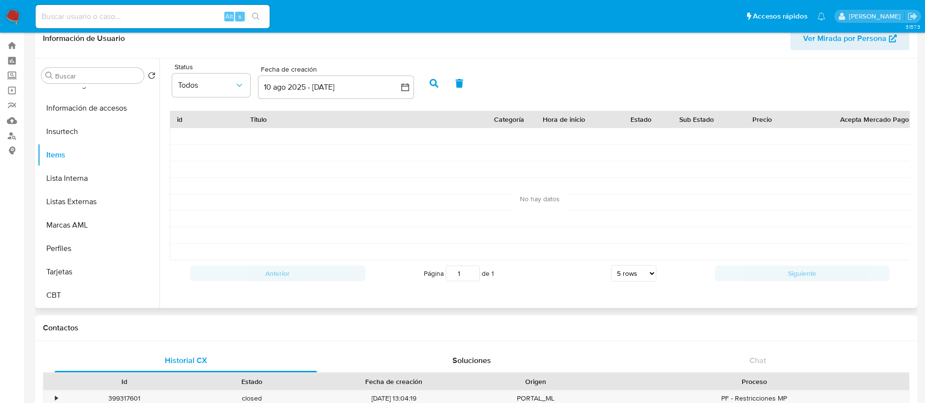
scroll to position [0, 0]
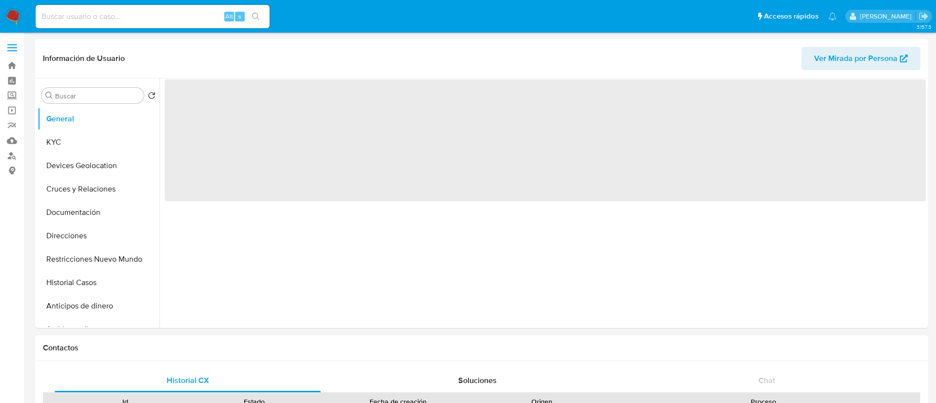
select select "10"
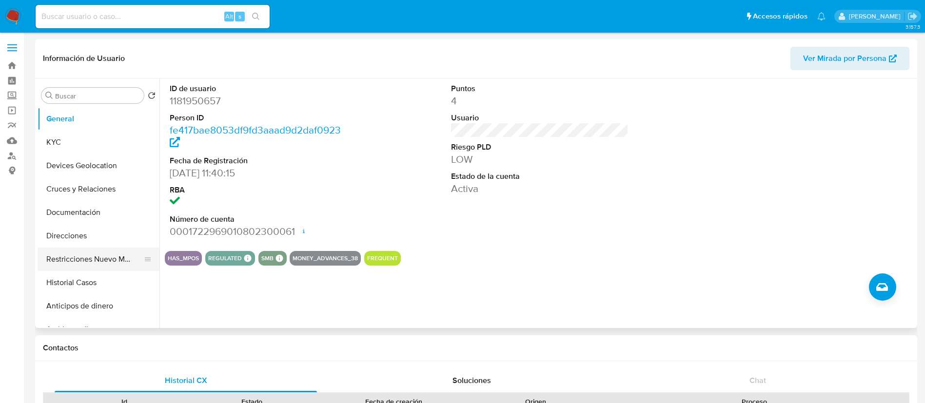
click at [105, 258] on button "Restricciones Nuevo Mundo" at bounding box center [95, 259] width 114 height 23
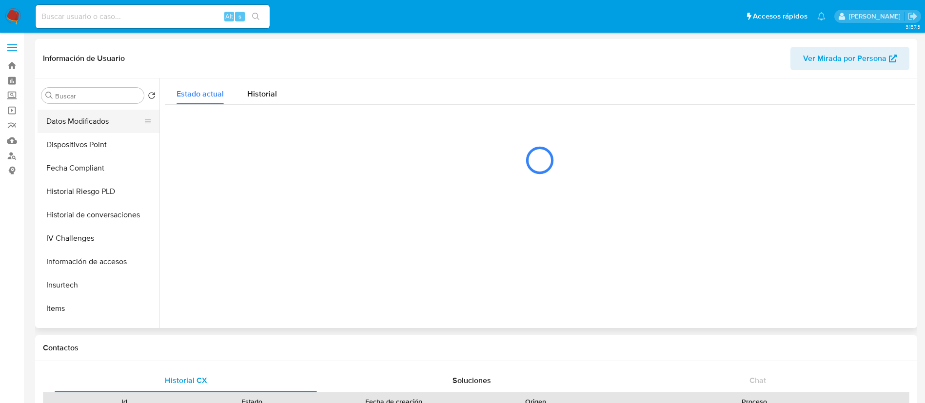
scroll to position [366, 0]
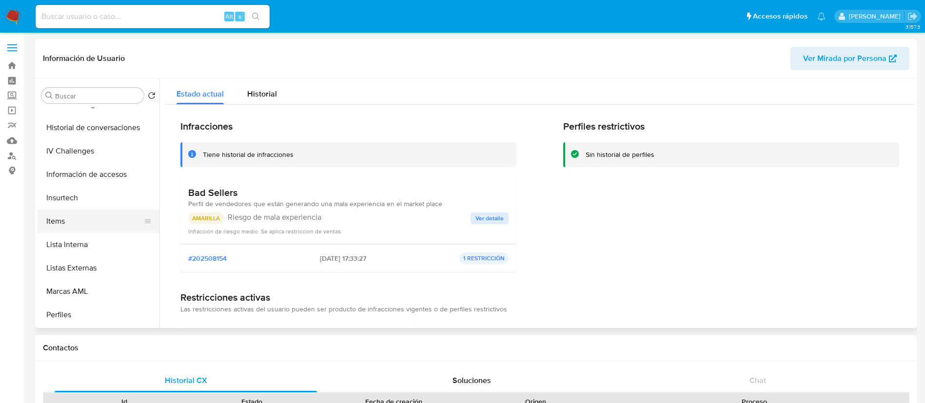
click at [93, 220] on button "Items" at bounding box center [95, 221] width 114 height 23
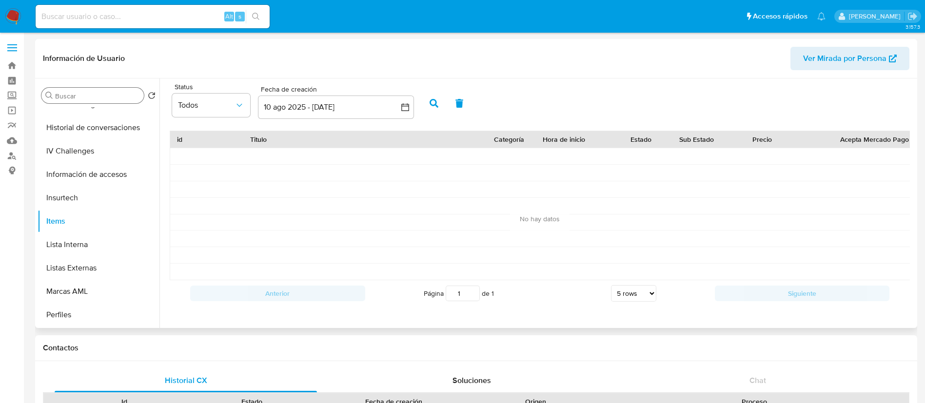
scroll to position [0, 0]
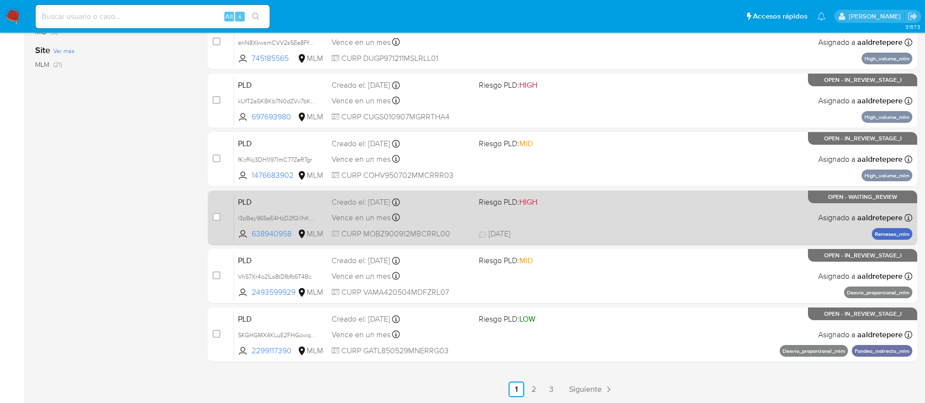
scroll to position [367, 0]
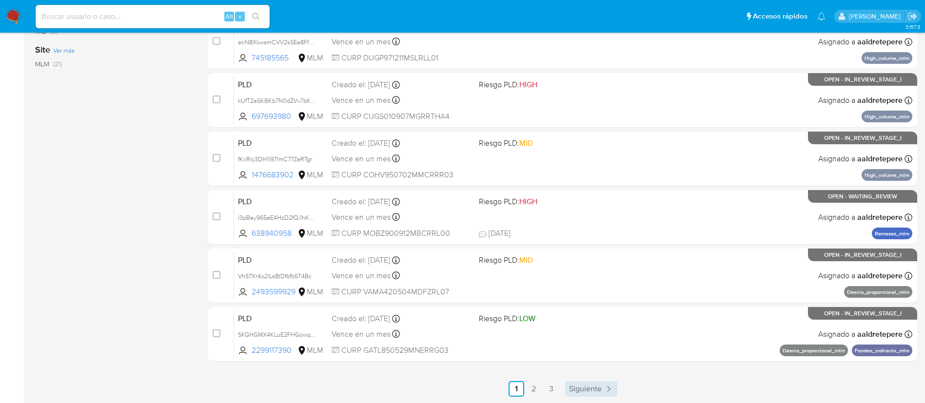
click at [588, 385] on span "Siguiente" at bounding box center [585, 389] width 33 height 8
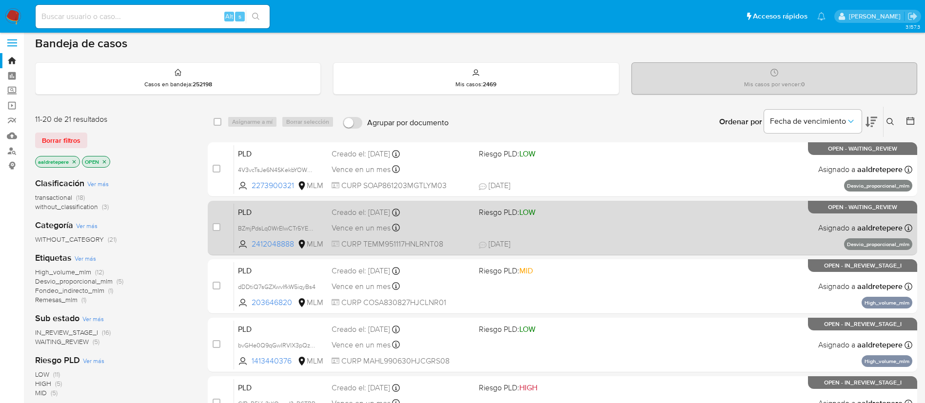
scroll to position [73, 0]
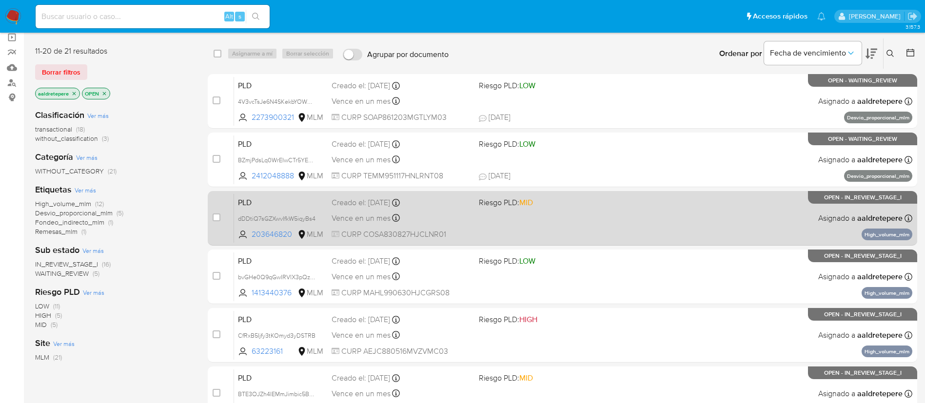
click at [530, 218] on div "PLD dDDtiQ7sGZXwvIfkW5iqyBs4 203646820 MLM Riesgo PLD: MID Creado el: [DATE] Cr…" at bounding box center [573, 218] width 678 height 49
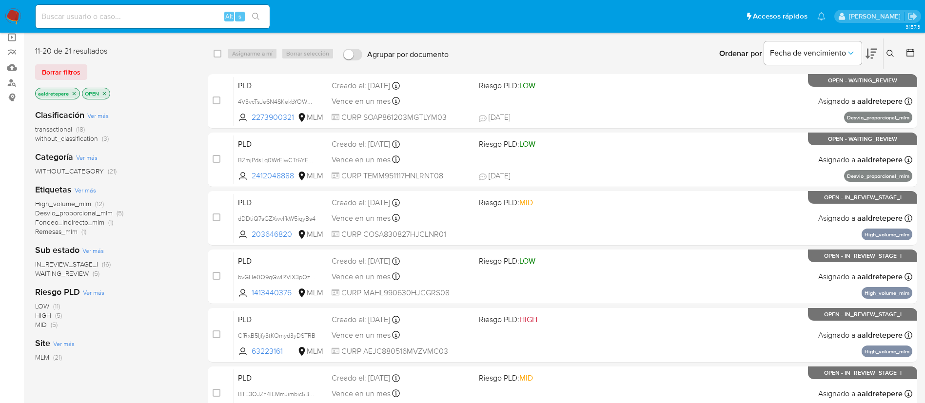
click at [11, 16] on img at bounding box center [13, 16] width 17 height 17
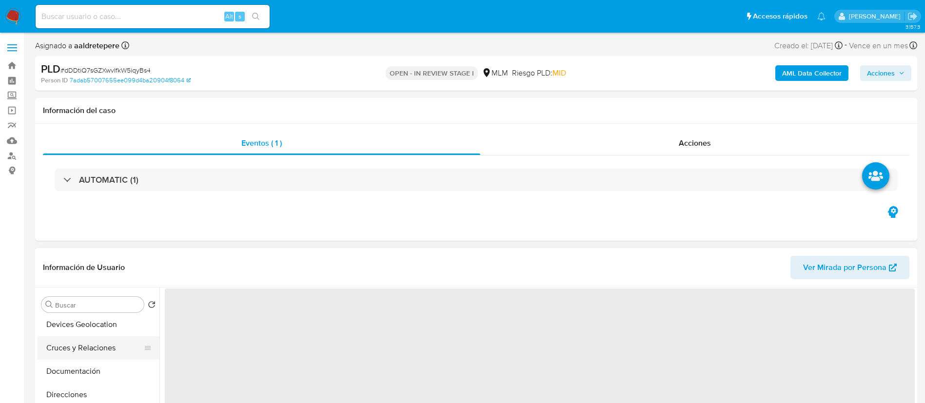
scroll to position [73, 0]
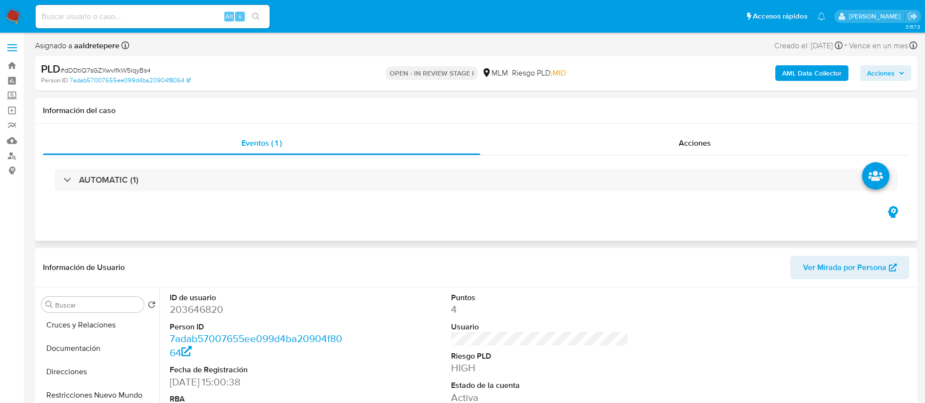
select select "10"
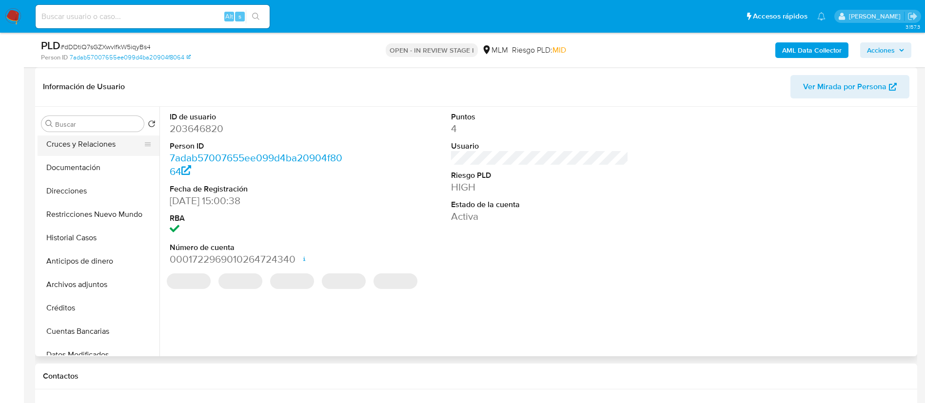
scroll to position [0, 0]
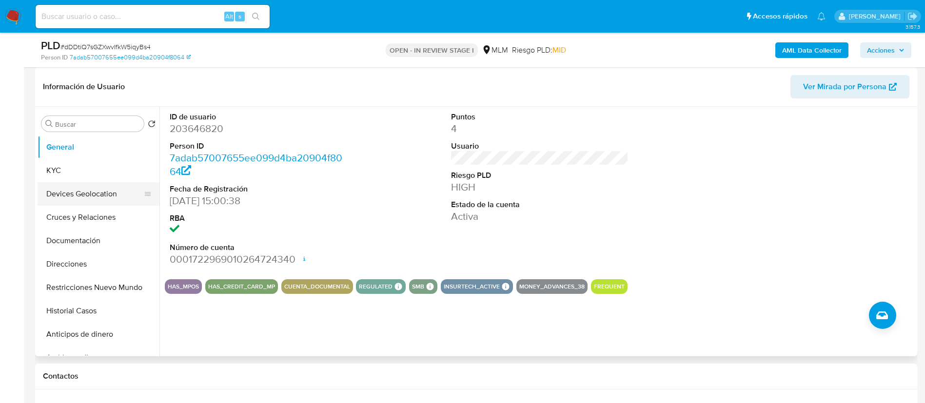
drag, startPoint x: 79, startPoint y: 171, endPoint x: 102, endPoint y: 184, distance: 26.8
click at [79, 170] on button "KYC" at bounding box center [99, 170] width 122 height 23
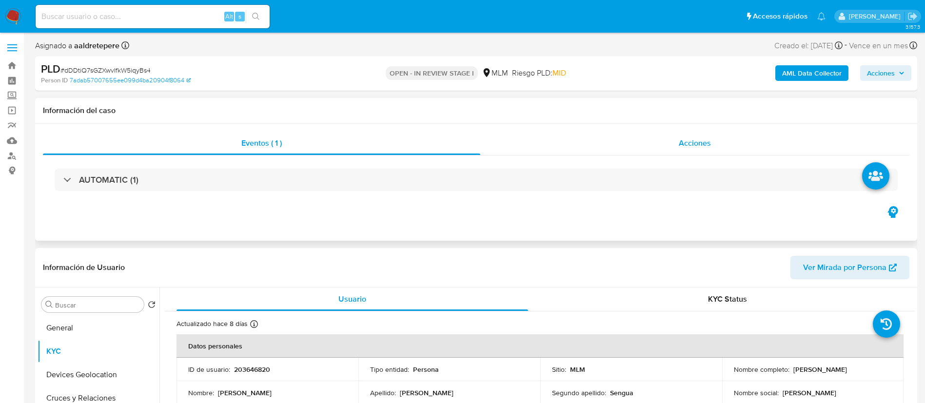
click at [709, 141] on span "Acciones" at bounding box center [695, 142] width 32 height 11
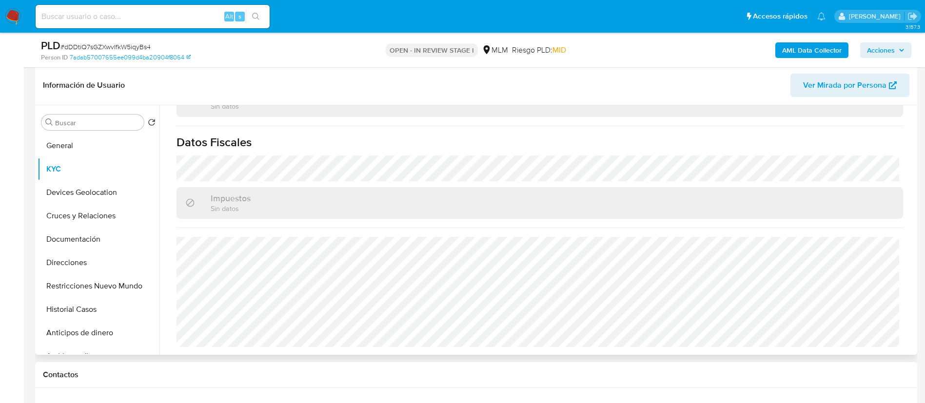
scroll to position [439, 0]
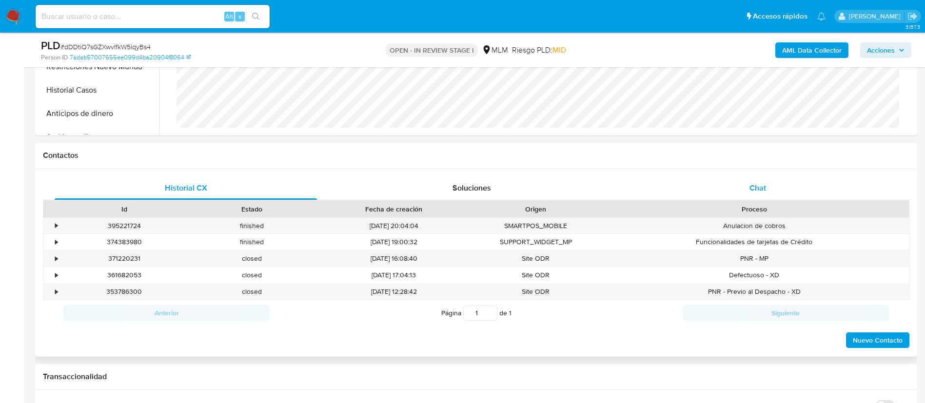
click at [760, 177] on div "Chat" at bounding box center [757, 187] width 262 height 23
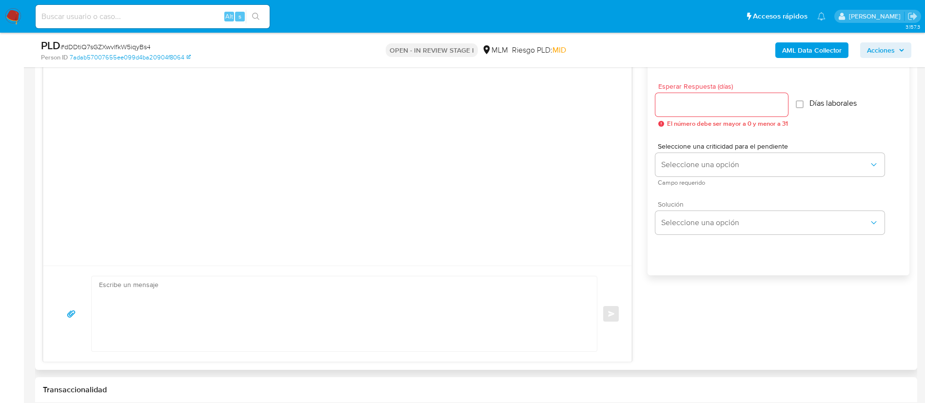
scroll to position [585, 0]
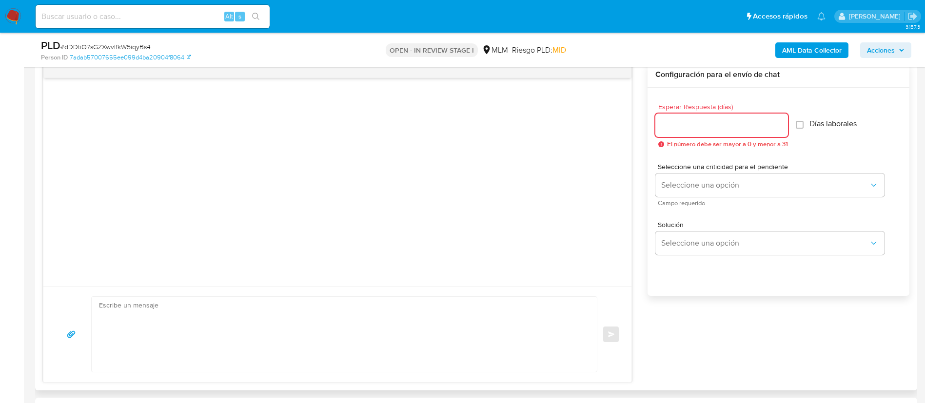
click at [687, 126] on input "Esperar Respuesta (días)" at bounding box center [721, 125] width 133 height 13
type input "5"
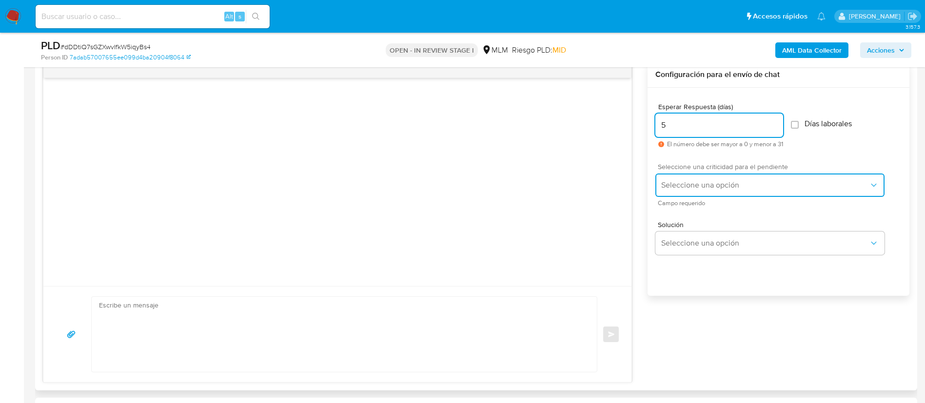
click at [701, 184] on span "Seleccione una opción" at bounding box center [765, 185] width 208 height 10
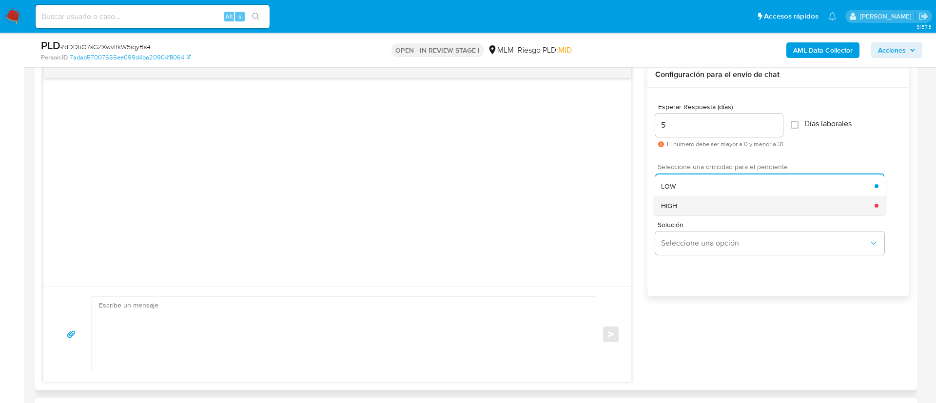
click at [684, 210] on div "HIGH" at bounding box center [768, 205] width 214 height 19
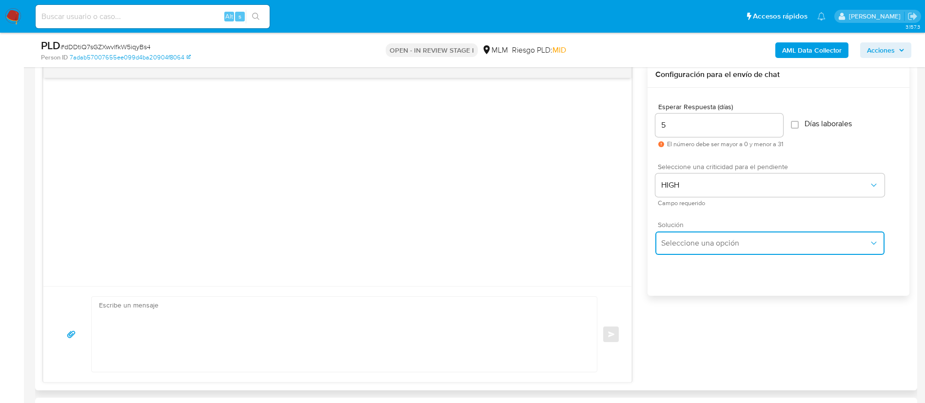
click at [688, 243] on span "Seleccione una opción" at bounding box center [765, 243] width 208 height 10
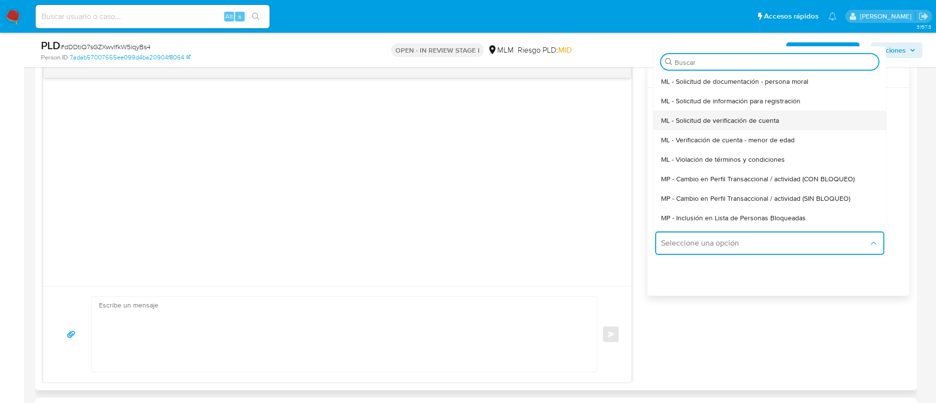
click at [701, 124] on span "ML - Solicitud de verificación de cuenta" at bounding box center [720, 120] width 118 height 9
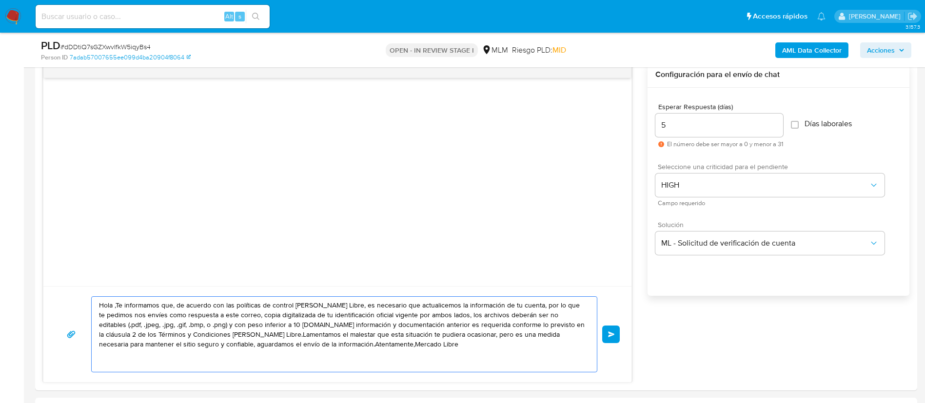
drag, startPoint x: 453, startPoint y: 350, endPoint x: 0, endPoint y: 199, distance: 477.2
paste textarea "LOREMIPS DOLORSI AMETCONSEC ADIPIS El seddoeiusmo tem in ut laboreetdolo ma ali…"
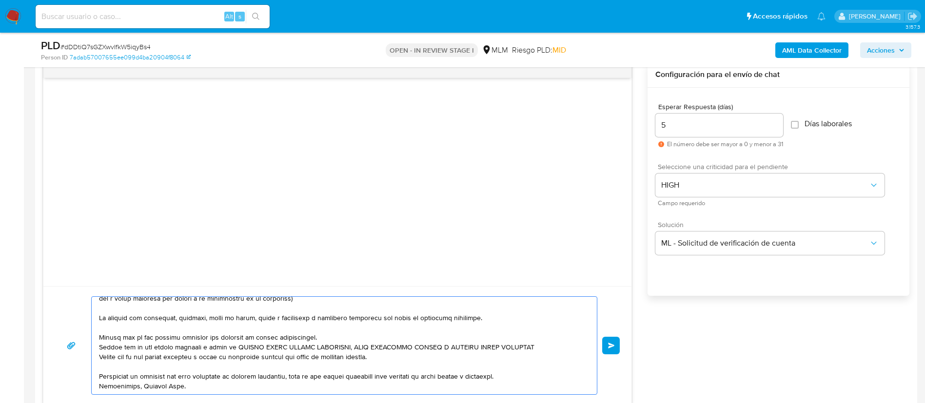
drag, startPoint x: 480, startPoint y: 314, endPoint x: 441, endPoint y: 311, distance: 39.6
click at [441, 311] on textarea at bounding box center [342, 345] width 486 height 97
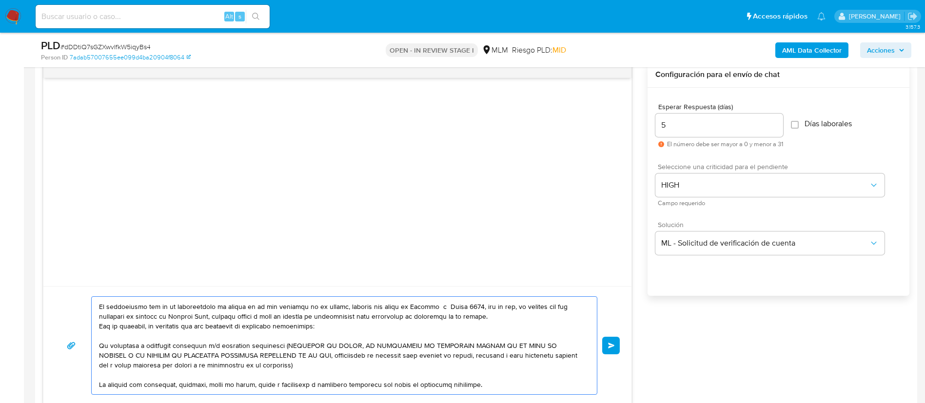
scroll to position [0, 0]
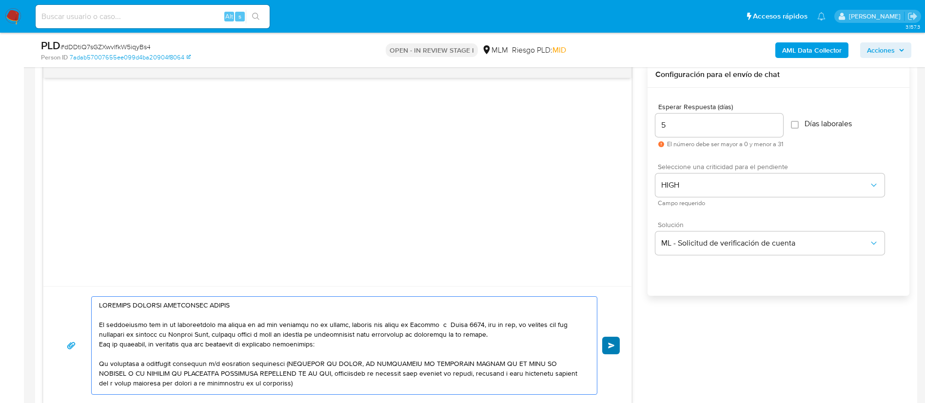
type textarea "LOREMIPS DOLORSI AMETCONSEC ADIPIS El seddoeiusmo tem in ut laboreetdolo ma ali…"
click at [612, 346] on span "Enviar" at bounding box center [611, 346] width 7 height 6
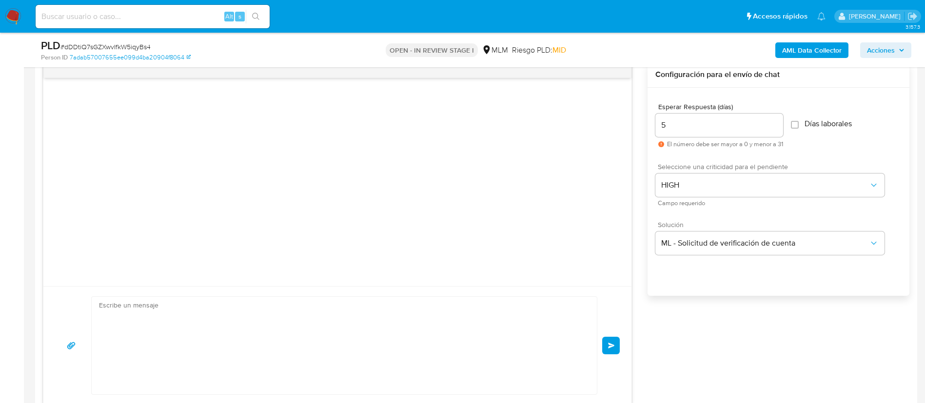
scroll to position [132, 0]
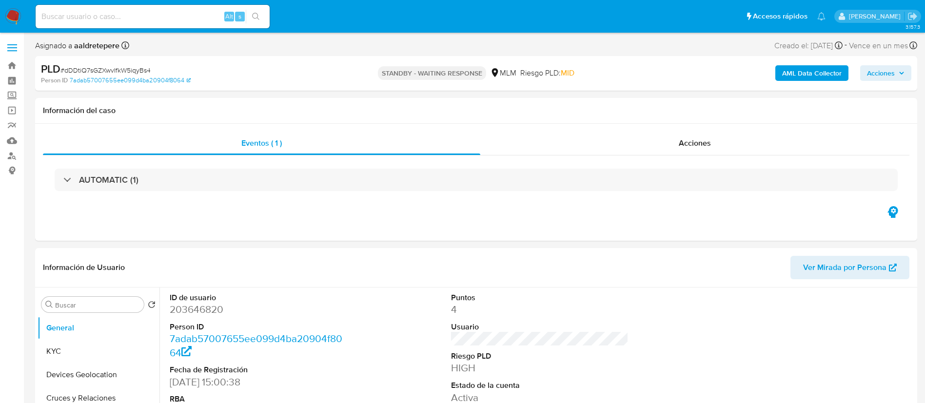
select select "10"
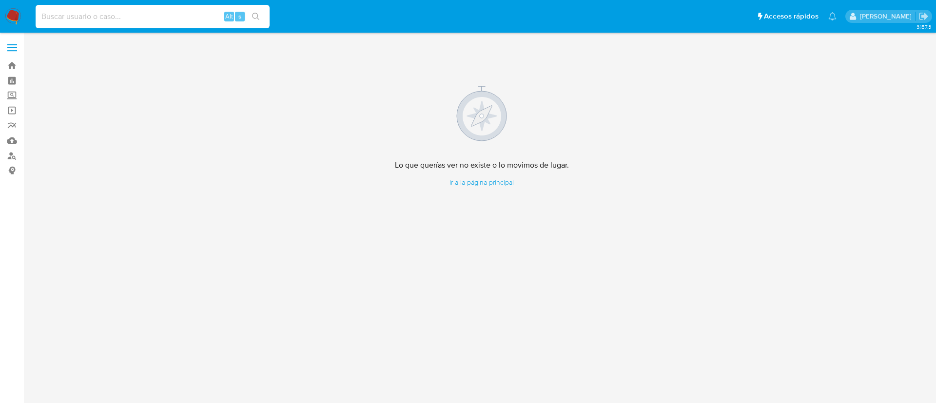
click at [191, 14] on input at bounding box center [153, 16] width 234 height 13
paste input "1528975782"
type input "1528975782"
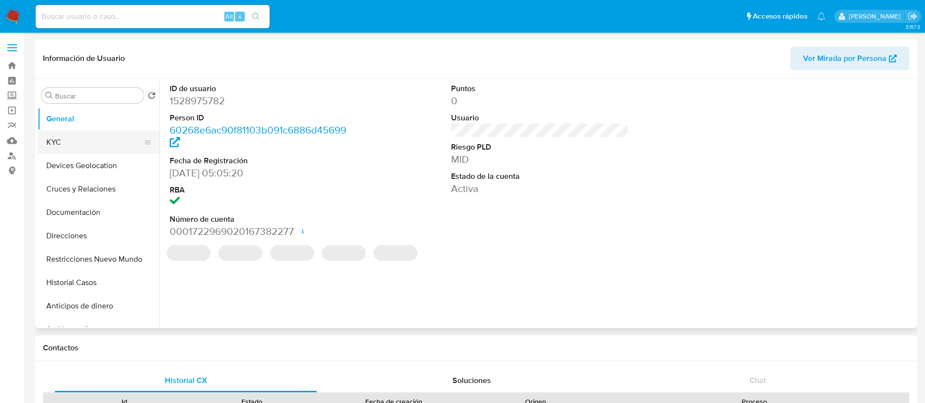
click at [100, 139] on button "KYC" at bounding box center [95, 142] width 114 height 23
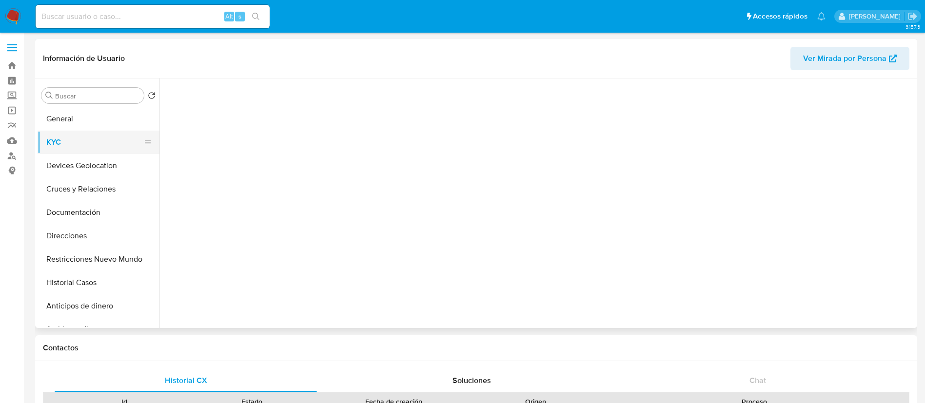
select select "10"
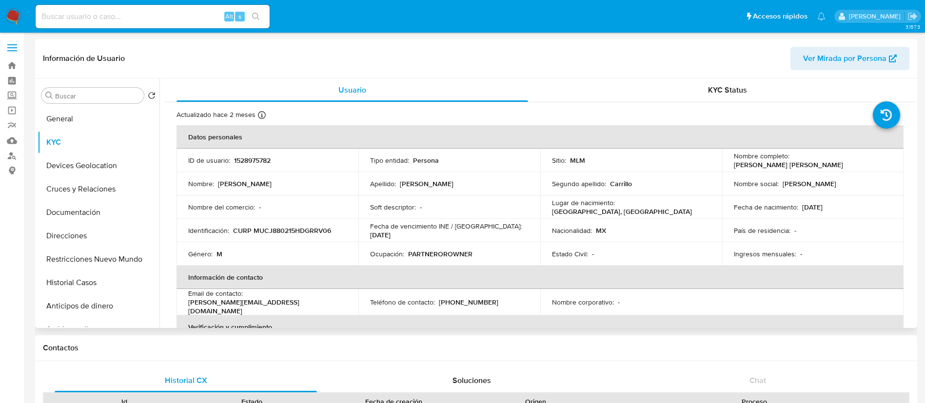
drag, startPoint x: 774, startPoint y: 286, endPoint x: 759, endPoint y: 305, distance: 24.0
click at [774, 286] on th "Información de contacto" at bounding box center [539, 277] width 727 height 23
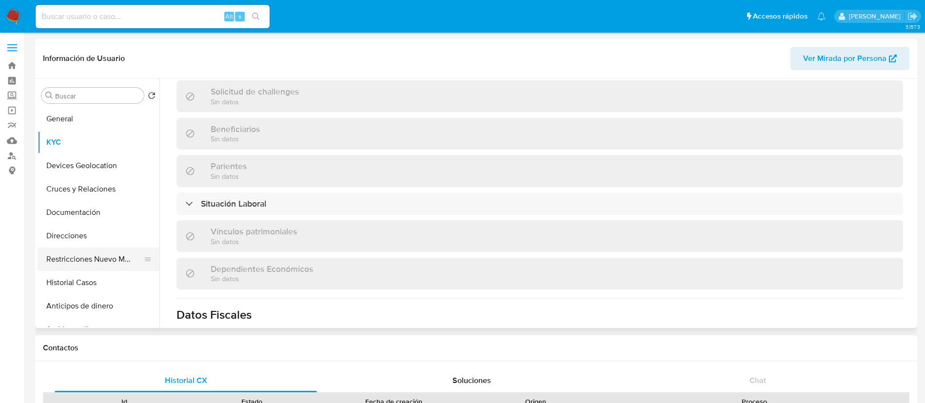
scroll to position [311, 0]
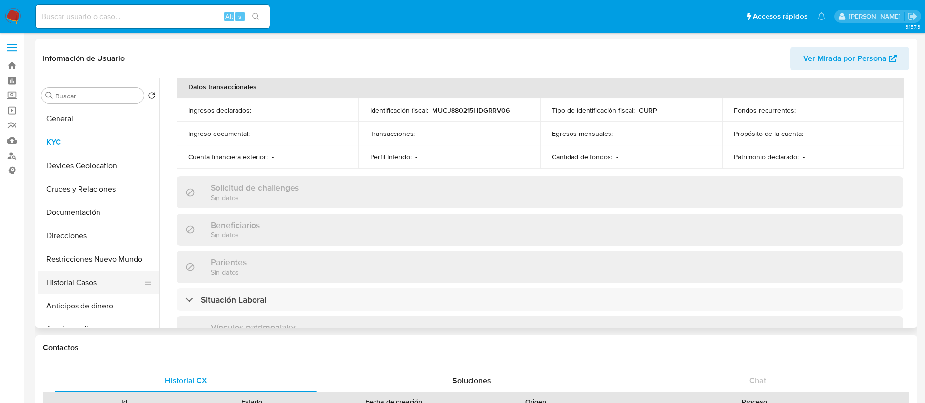
click at [88, 288] on button "Historial Casos" at bounding box center [95, 282] width 114 height 23
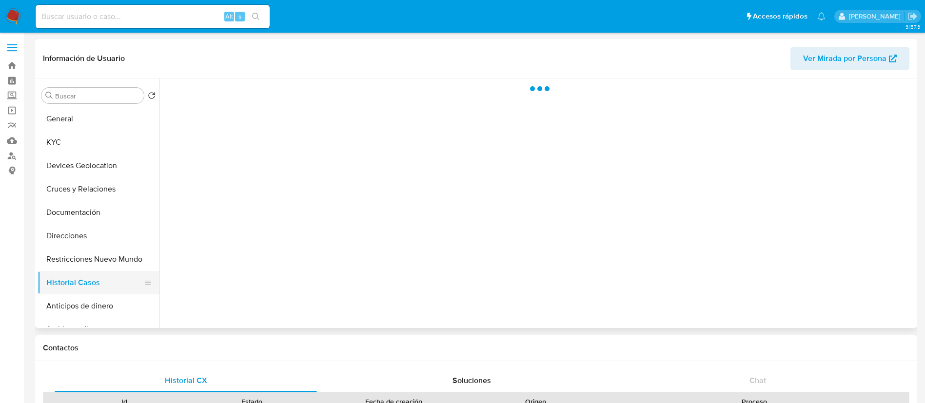
scroll to position [0, 0]
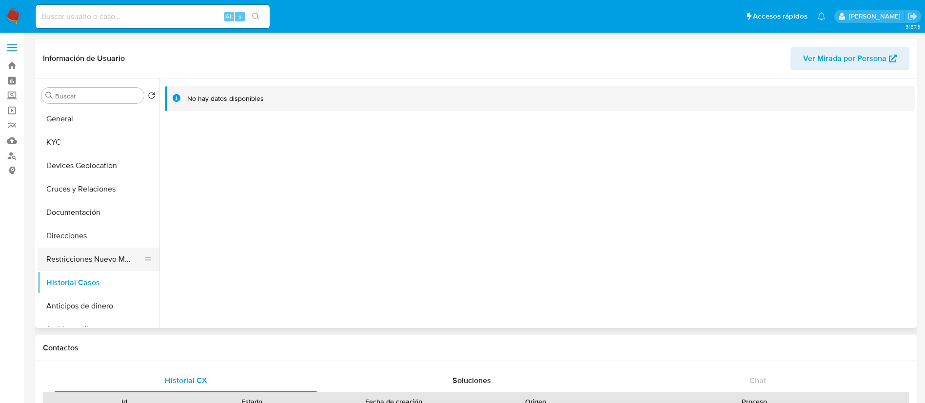
click at [84, 261] on button "Restricciones Nuevo Mundo" at bounding box center [95, 259] width 114 height 23
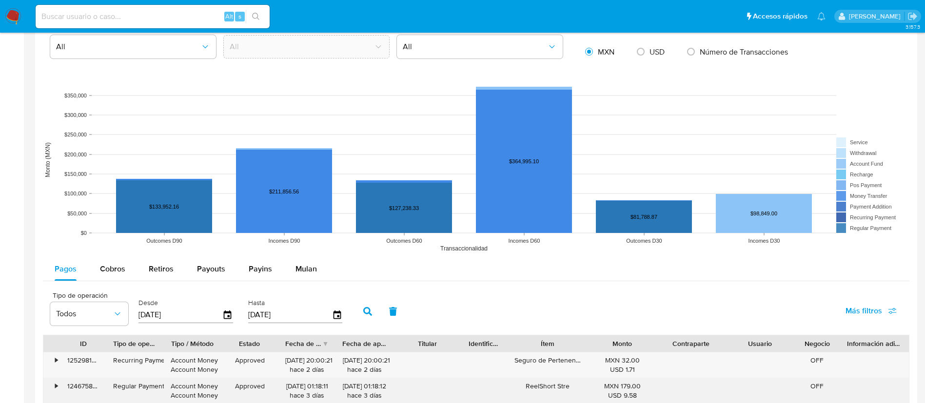
scroll to position [804, 0]
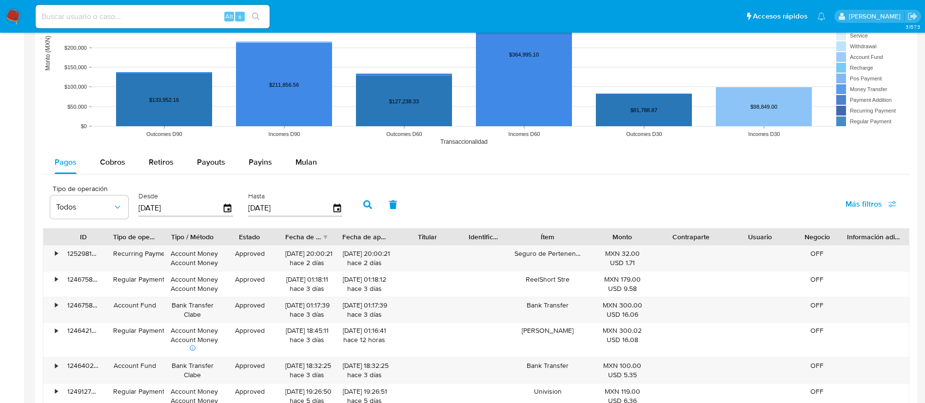
drag, startPoint x: 214, startPoint y: 165, endPoint x: 223, endPoint y: 178, distance: 15.8
click at [214, 165] on span "Payouts" at bounding box center [211, 161] width 28 height 11
select select "10"
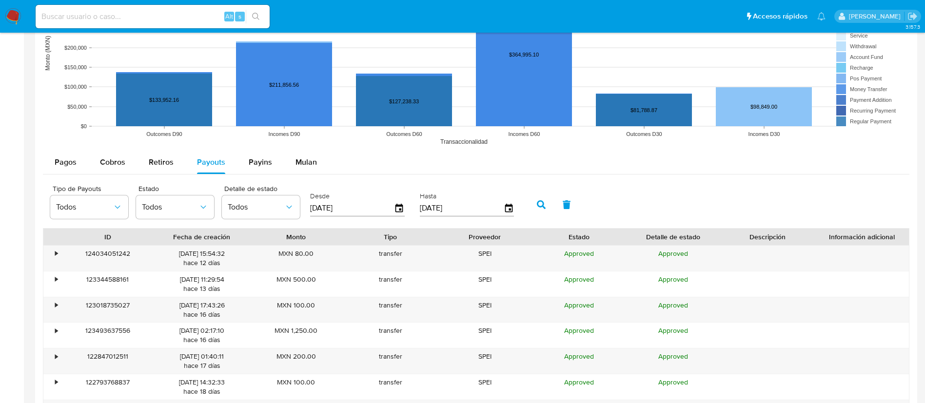
click at [312, 208] on input "[DATE]" at bounding box center [352, 208] width 84 height 16
type input "01/20/6202"
type input "1_/__/____"
type input "[DATE]"
click at [460, 206] on input "[DATE]" at bounding box center [462, 208] width 84 height 16
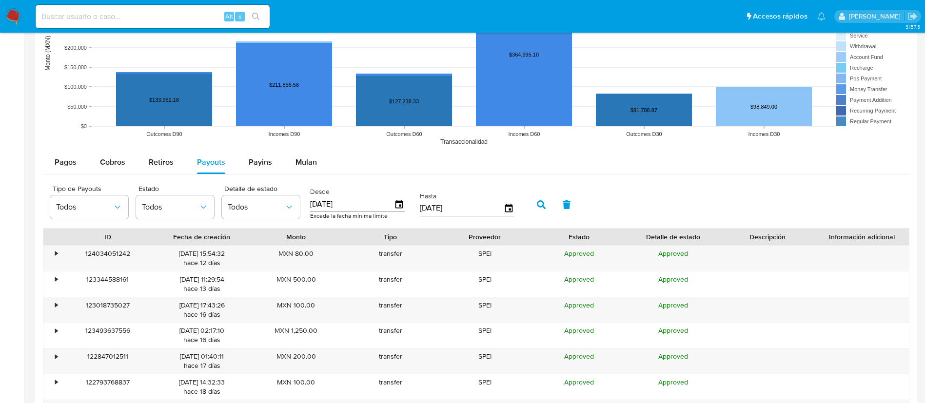
click at [421, 208] on input "[DATE]" at bounding box center [462, 208] width 84 height 16
type input "30/90/9202"
type input "1_/__/____"
type input "[DATE]"
click at [534, 201] on button "button" at bounding box center [540, 204] width 25 height 23
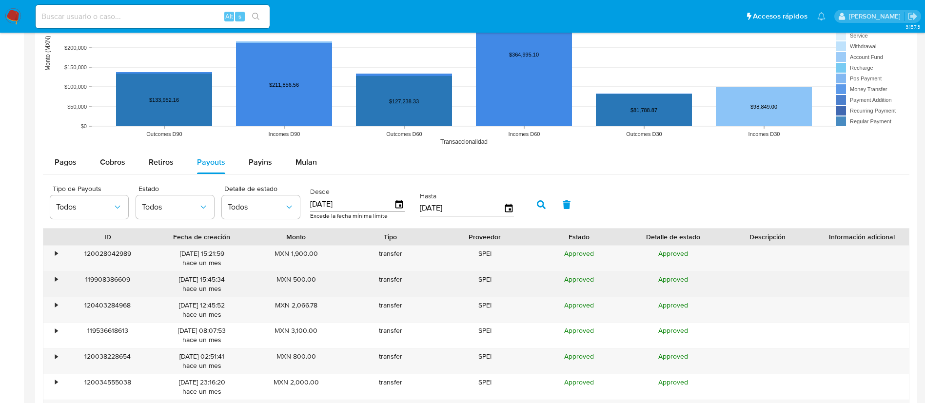
click at [312, 276] on div "MXN 500.00" at bounding box center [296, 284] width 94 height 25
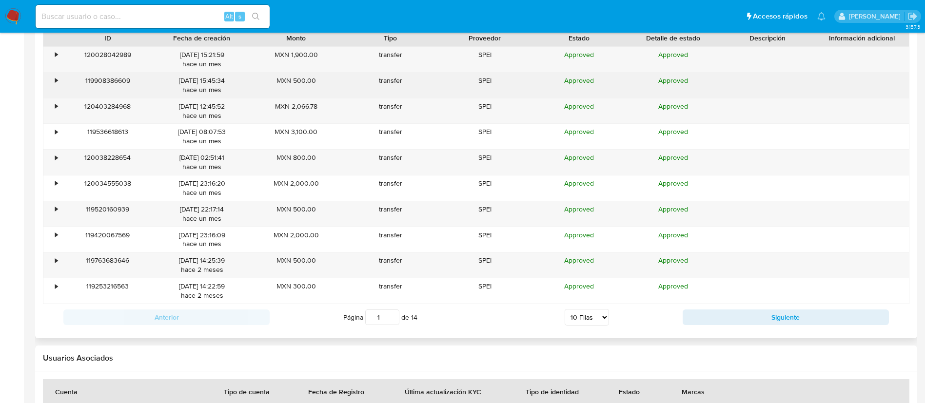
scroll to position [1024, 0]
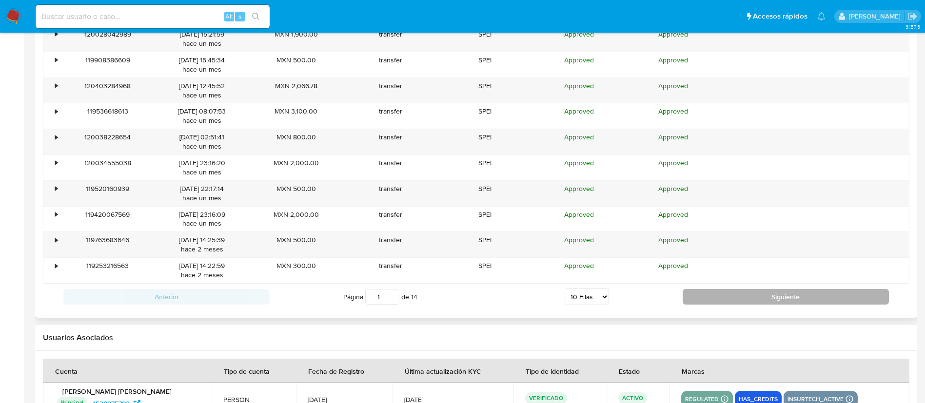
click at [765, 293] on button "Siguiente" at bounding box center [785, 297] width 206 height 16
type input "2"
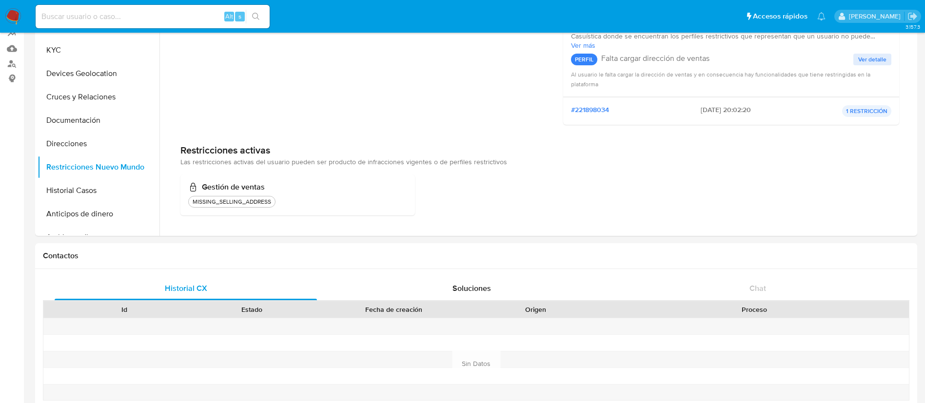
scroll to position [0, 0]
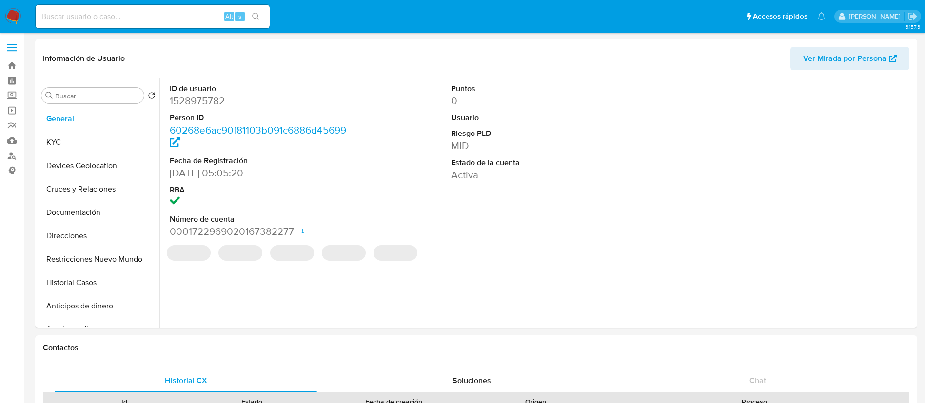
select select "10"
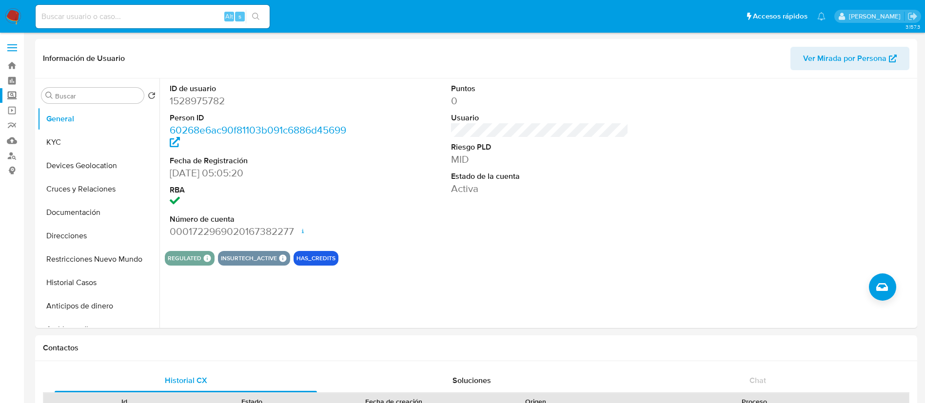
click at [15, 92] on label "Screening" at bounding box center [58, 95] width 116 height 15
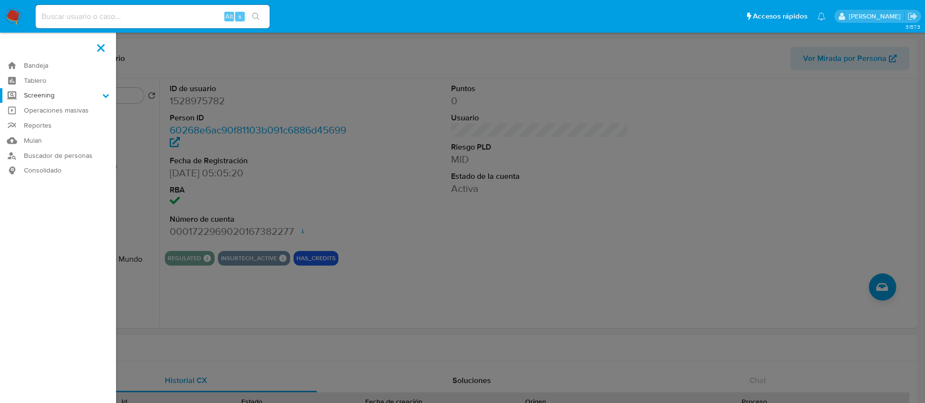
click at [0, 0] on input "Screening" at bounding box center [0, 0] width 0 height 0
click at [49, 136] on link "Herramientas" at bounding box center [58, 134] width 116 height 12
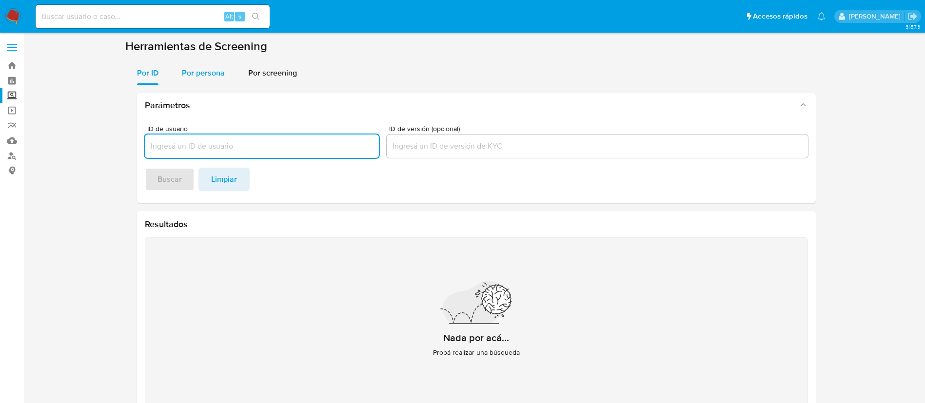
click at [200, 67] on span "Por persona" at bounding box center [203, 72] width 43 height 11
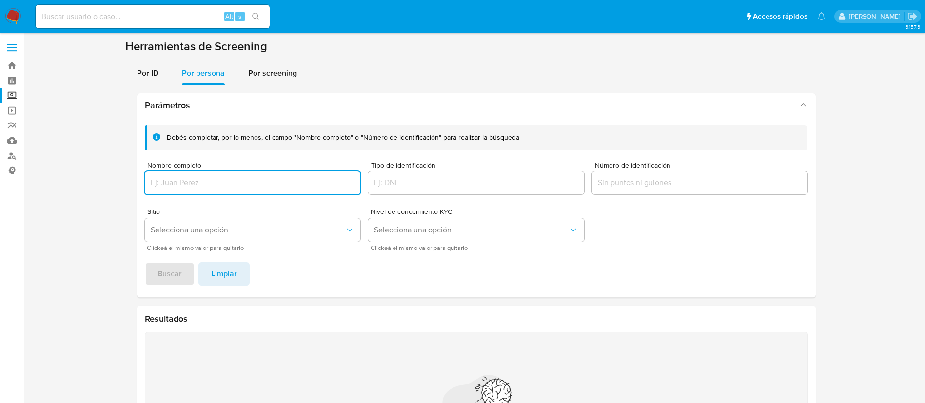
click at [213, 178] on input "Nombre completo" at bounding box center [253, 182] width 216 height 13
click at [150, 184] on input "[PERSON_NAME]" at bounding box center [253, 182] width 216 height 13
click at [166, 269] on span "Buscar" at bounding box center [169, 273] width 24 height 21
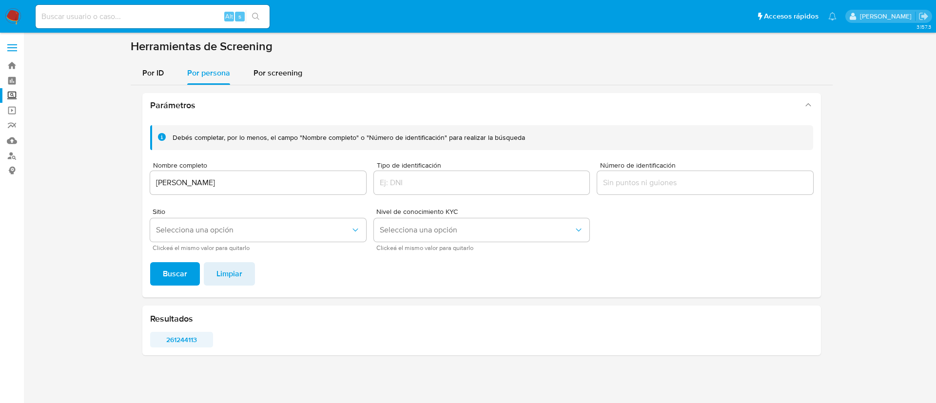
click at [182, 347] on span "261244113" at bounding box center [181, 340] width 49 height 14
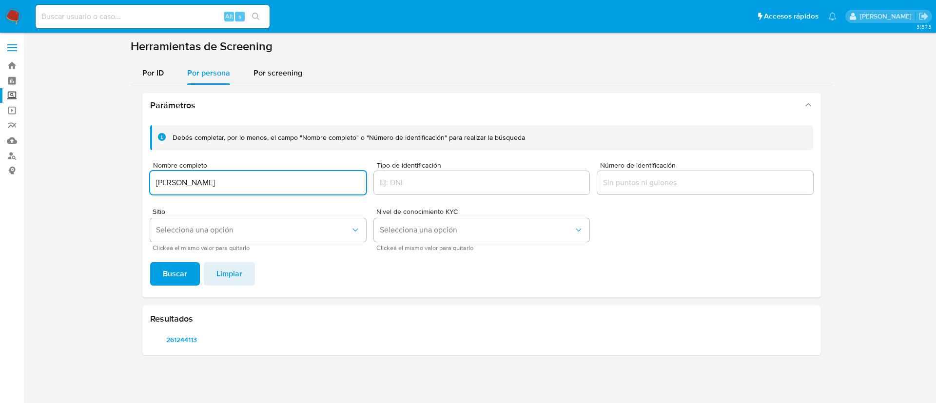
drag, startPoint x: 292, startPoint y: 185, endPoint x: 158, endPoint y: 164, distance: 135.2
click at [164, 165] on div "Nombre completo [PERSON_NAME]" at bounding box center [258, 179] width 216 height 35
type input "C"
click at [180, 272] on span "Buscar" at bounding box center [175, 273] width 24 height 21
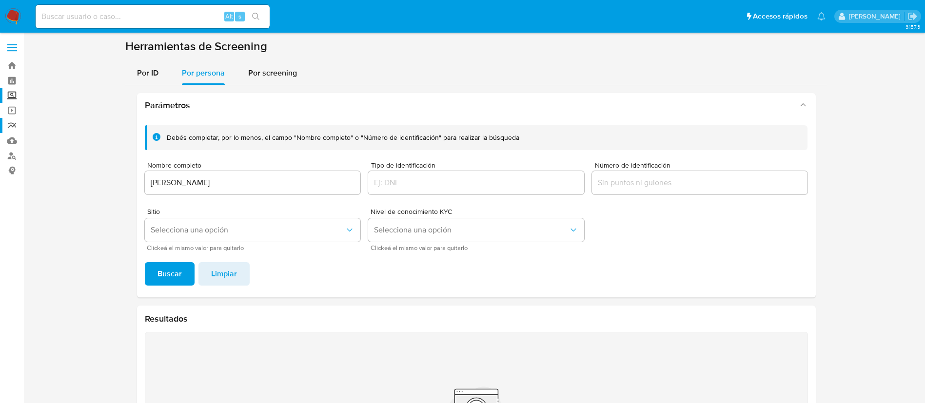
drag, startPoint x: 263, startPoint y: 181, endPoint x: 0, endPoint y: 123, distance: 269.0
click at [0, 127] on section "Bandeja Tablero Screening Búsqueda en Listas Watchlist Herramientas Operaciones…" at bounding box center [462, 262] width 925 height 525
type input "[PERSON_NAME]"
click at [148, 272] on button "Buscar" at bounding box center [170, 273] width 50 height 23
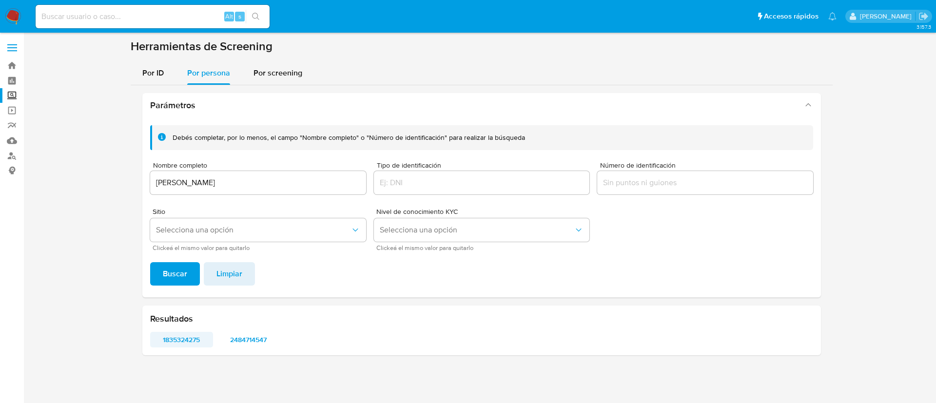
click at [173, 345] on span "1835324275" at bounding box center [181, 340] width 49 height 14
click at [246, 346] on span "2484714547" at bounding box center [248, 340] width 49 height 14
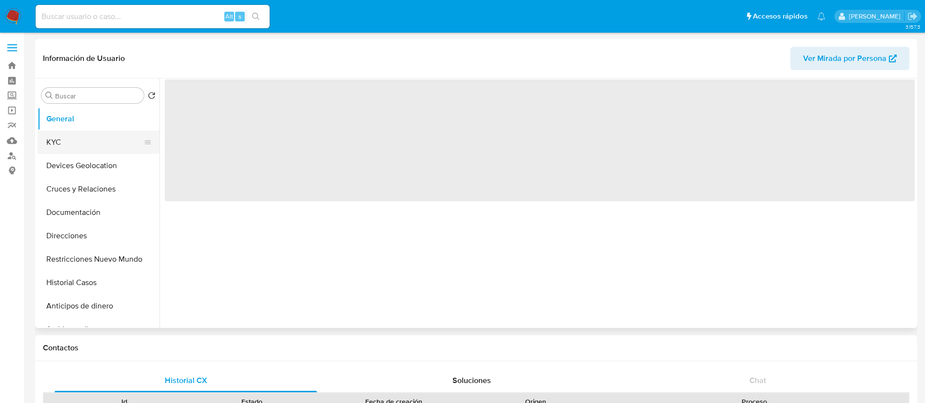
click at [64, 138] on button "KYC" at bounding box center [95, 142] width 114 height 23
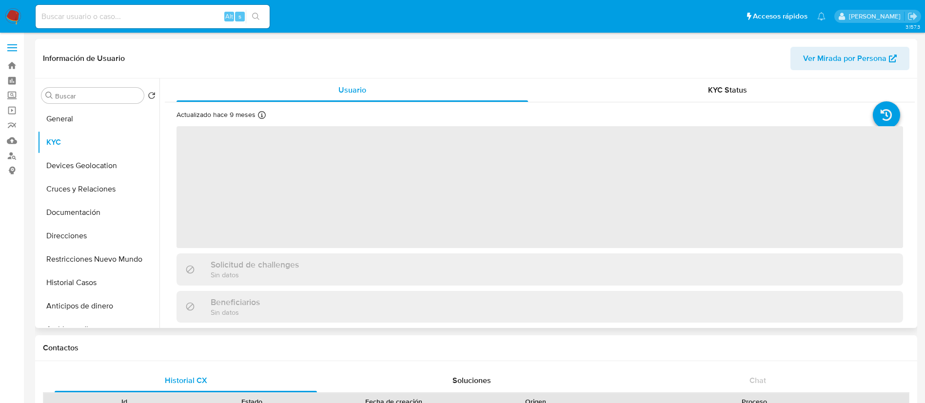
select select "10"
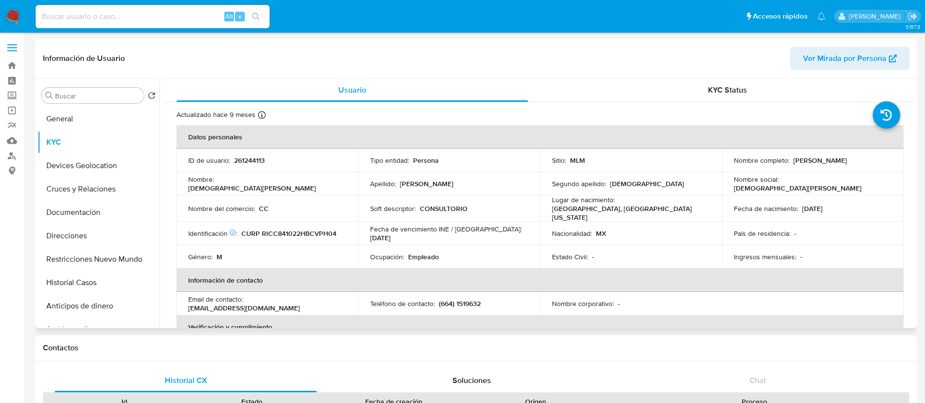
click p "261244113"
copy p "261244113"
click th "Información de contacto"
drag, startPoint x: 408, startPoint y: 248, endPoint x: 382, endPoint y: 250, distance: 25.9
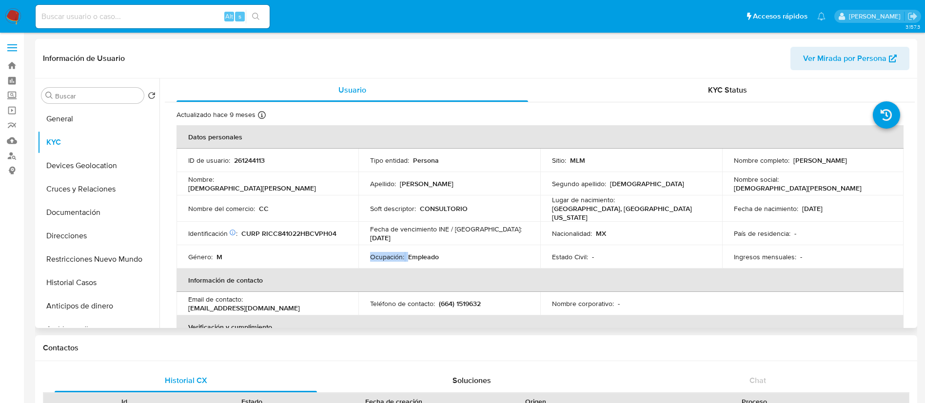
click td "Ocupación : Empleado"
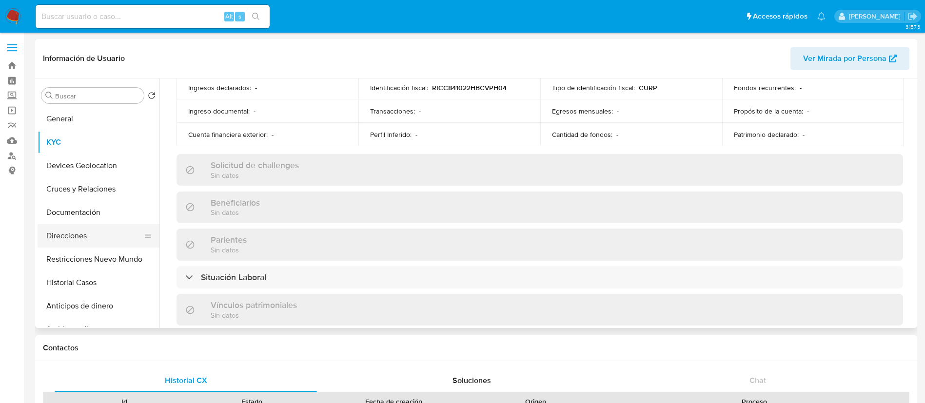
scroll to position [219, 0]
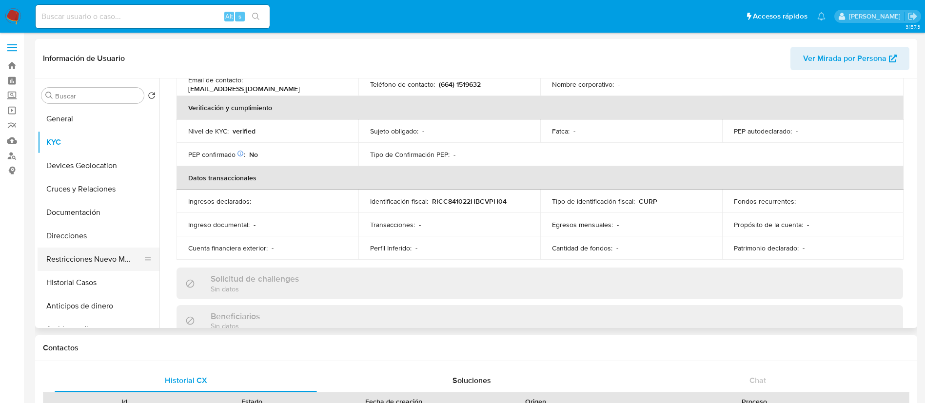
drag, startPoint x: 101, startPoint y: 213, endPoint x: 97, endPoint y: 251, distance: 37.8
click ul "General KYC Devices Geolocation Cruces y Relaciones Documentación Direcciones R…"
click button "Restricciones Nuevo Mundo"
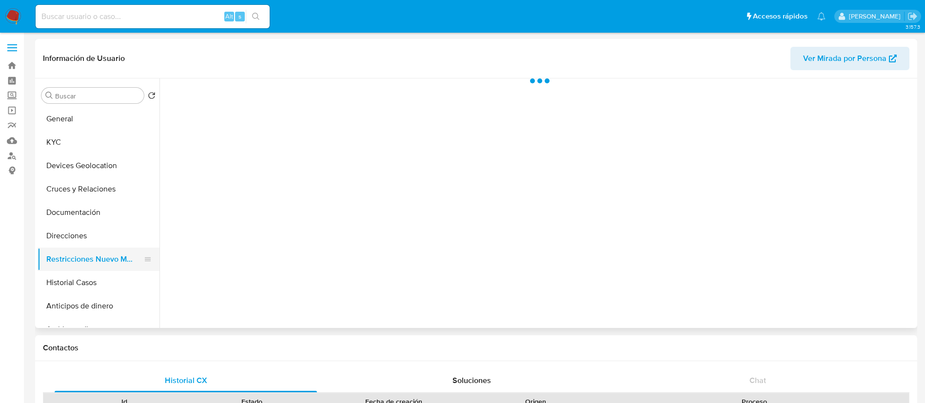
scroll to position [0, 0]
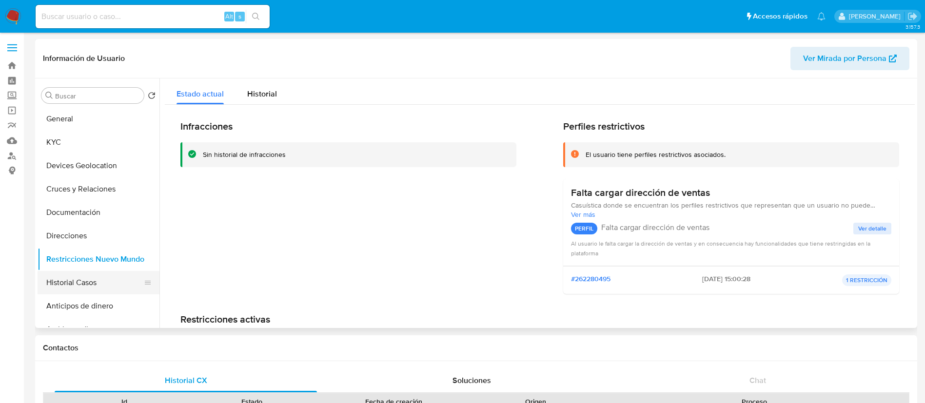
click button "Historial Casos"
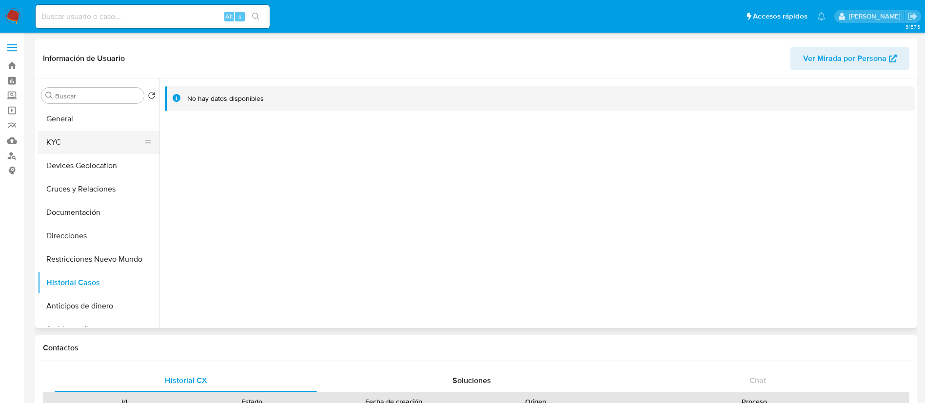
click button "KYC"
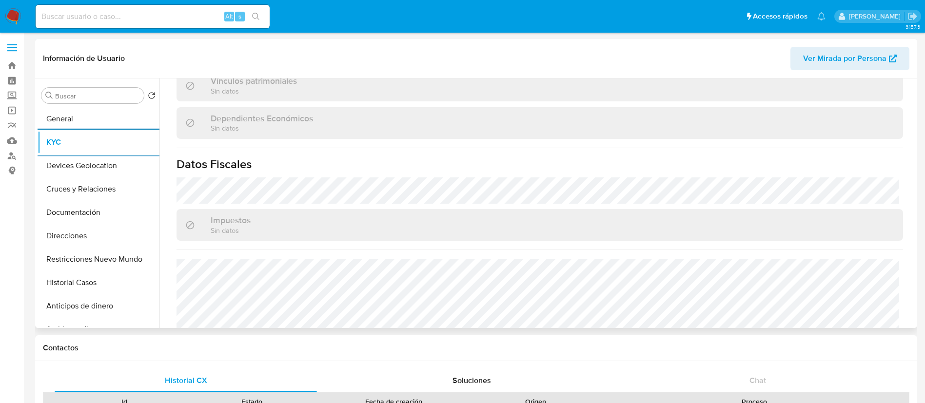
scroll to position [603, 0]
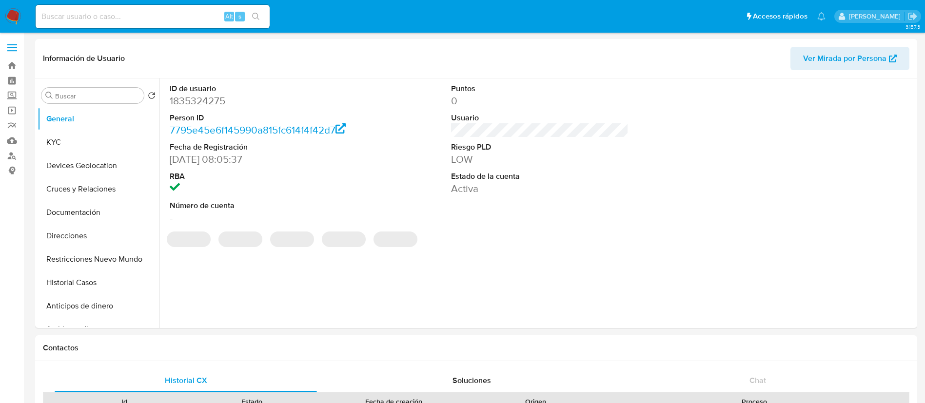
select select "10"
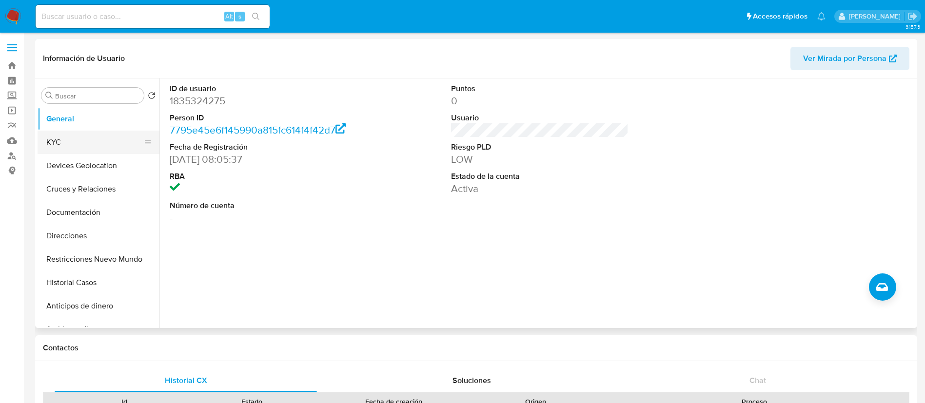
click at [122, 145] on button "KYC" at bounding box center [95, 142] width 114 height 23
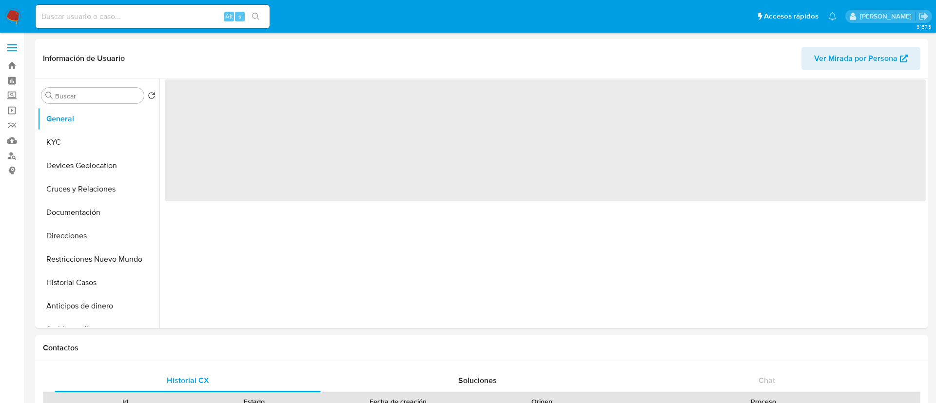
select select "10"
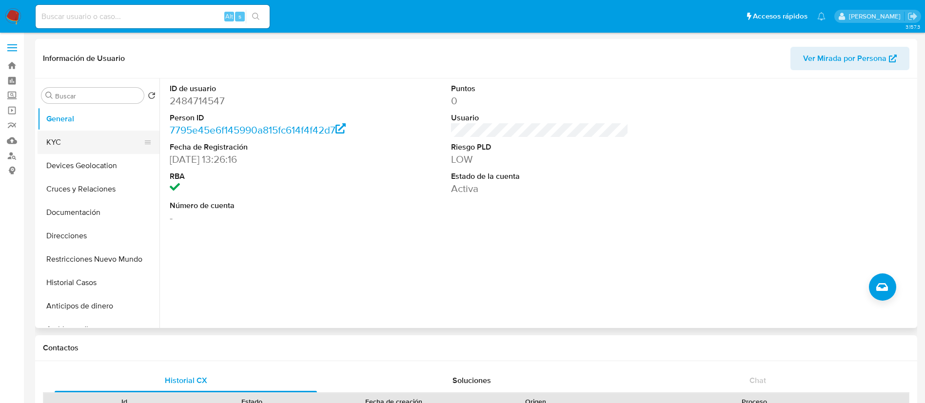
click at [56, 138] on button "KYC" at bounding box center [95, 142] width 114 height 23
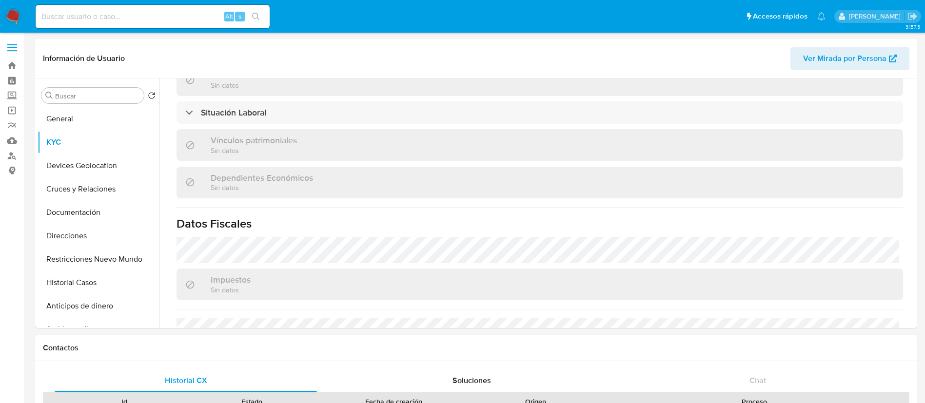
scroll to position [384, 0]
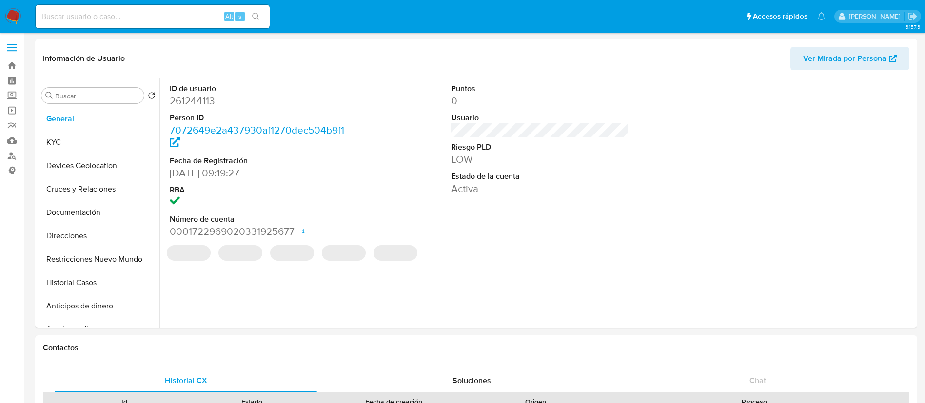
select select "10"
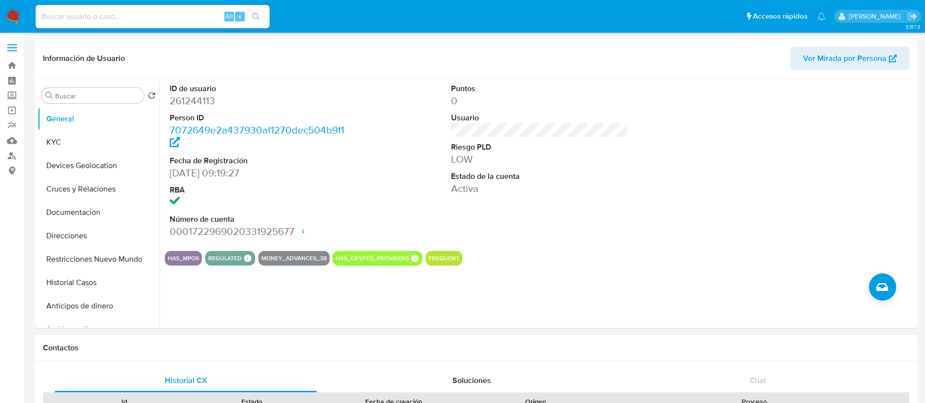
click at [14, 15] on img at bounding box center [13, 16] width 17 height 17
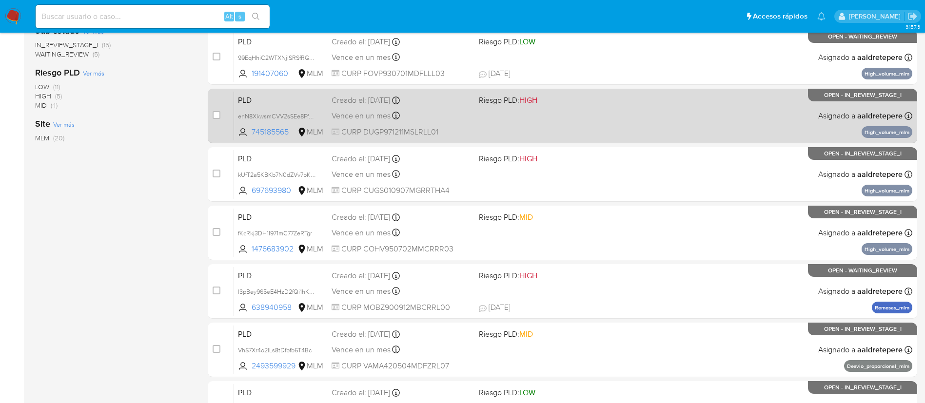
scroll to position [366, 0]
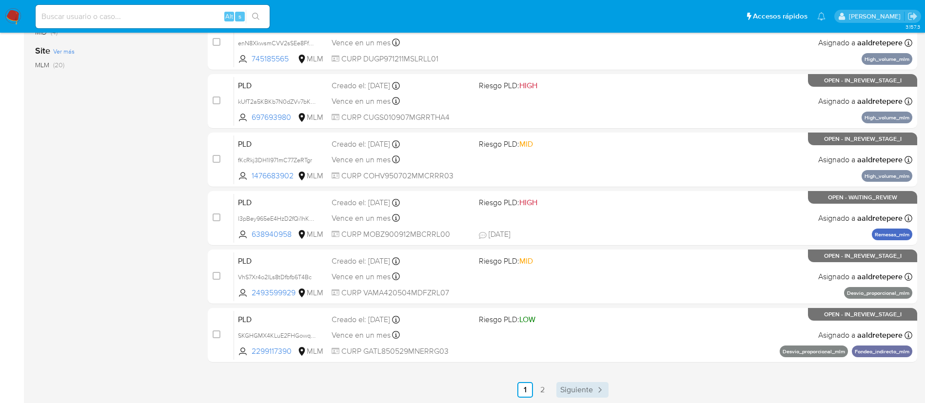
click at [582, 383] on link "Siguiente" at bounding box center [582, 390] width 52 height 16
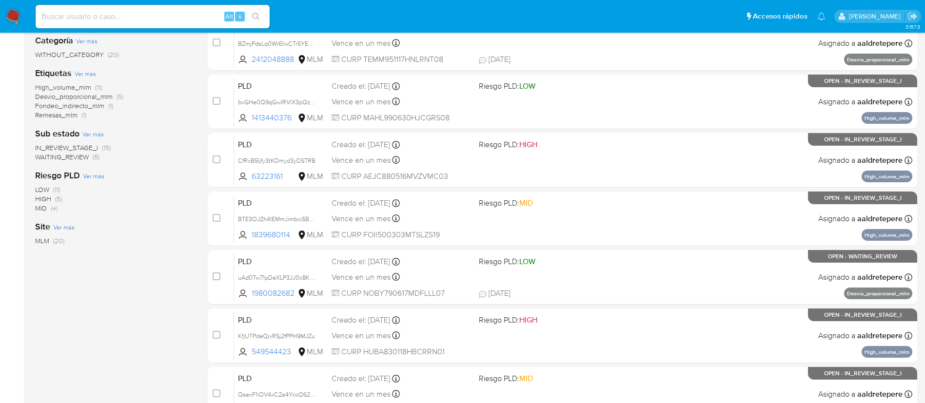
scroll to position [219, 0]
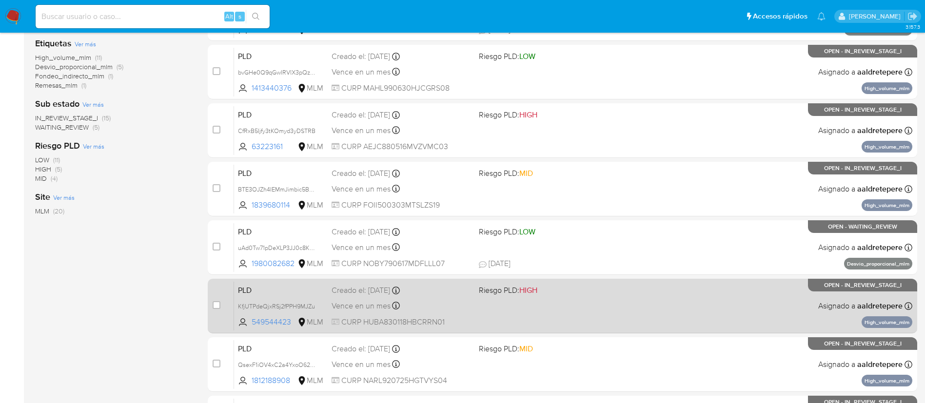
click at [505, 300] on div "PLD KfjUTPdeQjxRSj2fPPH9MJZu 549544423 MLM Riesgo PLD: HIGH Creado el: 12/08/20…" at bounding box center [573, 305] width 678 height 49
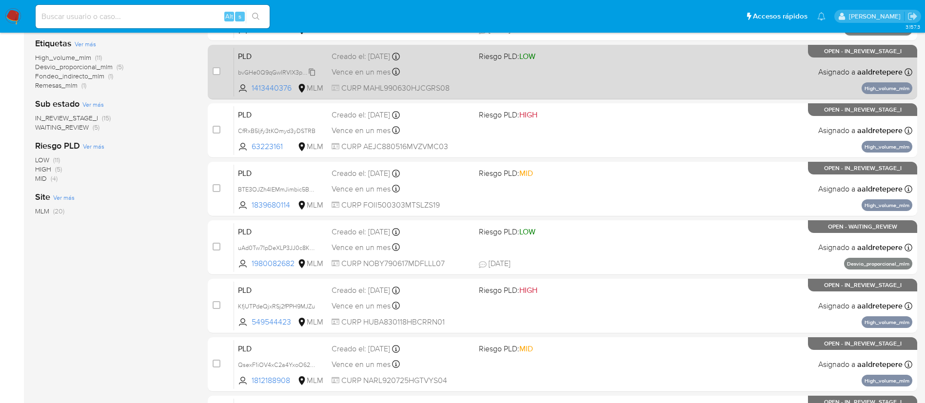
click at [311, 71] on span "bvGHe0Q9qGwIRVlX3pQz5vIp" at bounding box center [279, 71] width 83 height 11
click at [602, 61] on div "PLD bvGHe0Q9qGwIRVlX3pQz5vIp Copiado Copiado 1413440376 MLM Riesgo PLD: LOW Cre…" at bounding box center [573, 71] width 678 height 49
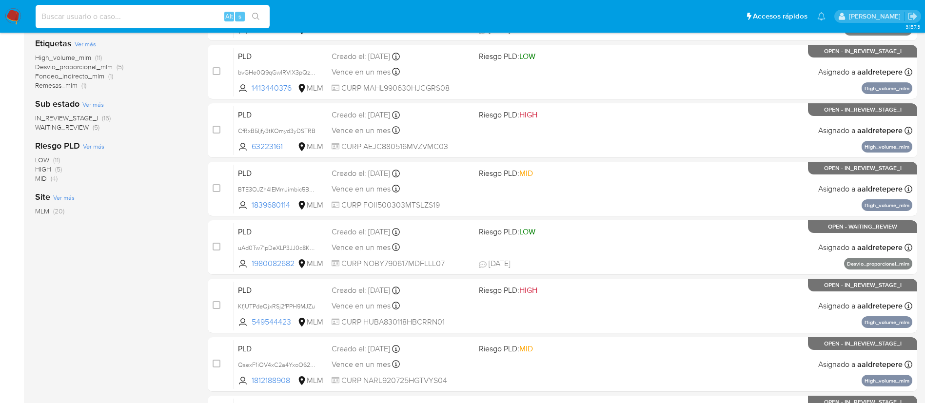
click at [156, 20] on input at bounding box center [153, 16] width 234 height 13
paste input "2217973834"
type input "2217973834"
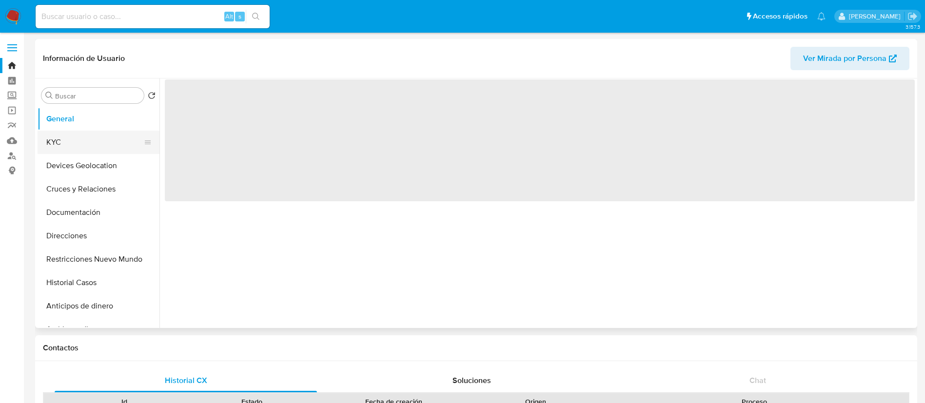
click at [67, 144] on button "KYC" at bounding box center [95, 142] width 114 height 23
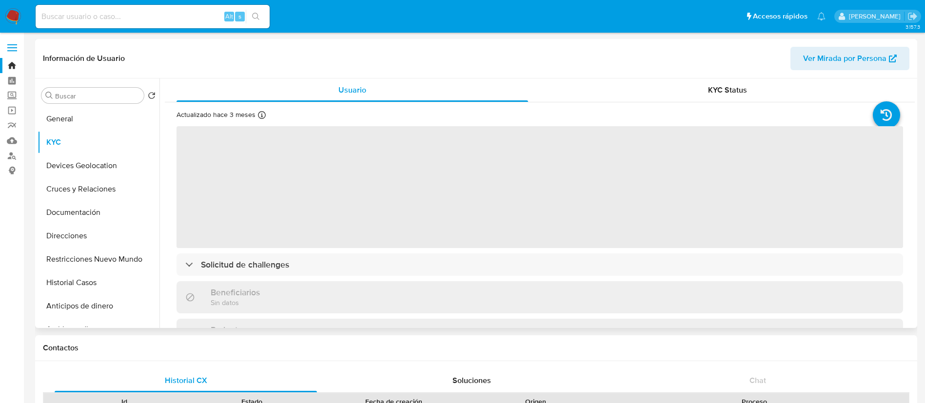
select select "10"
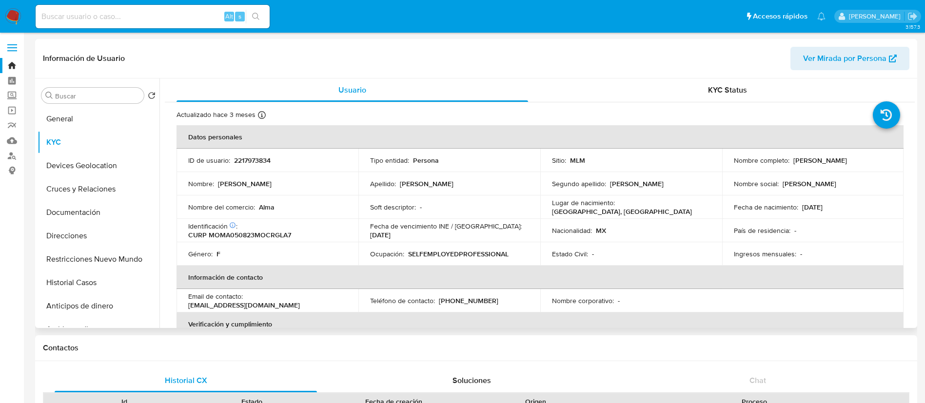
click at [661, 199] on td "Lugar de nacimiento : [DEMOGRAPHIC_DATA], [GEOGRAPHIC_DATA]" at bounding box center [631, 206] width 182 height 23
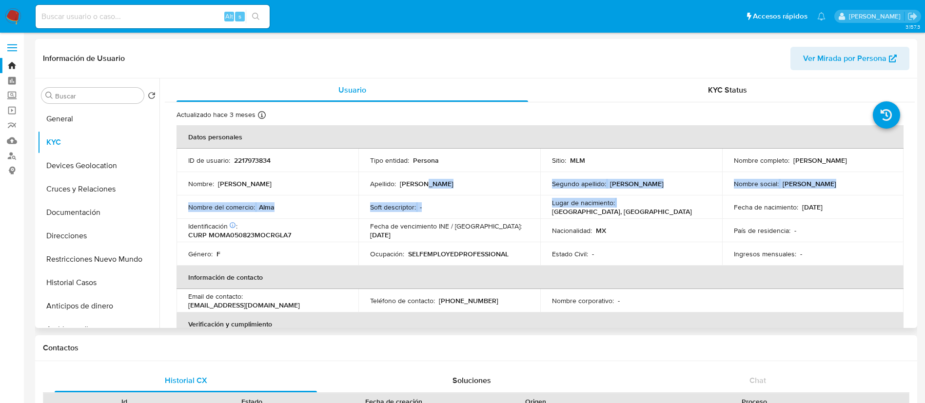
drag, startPoint x: 615, startPoint y: 203, endPoint x: 453, endPoint y: 184, distance: 162.9
click at [453, 184] on tbody "ID de usuario : 2217973834 Tipo entidad : Persona Sitio : MLM Nombre completo :…" at bounding box center [539, 207] width 727 height 117
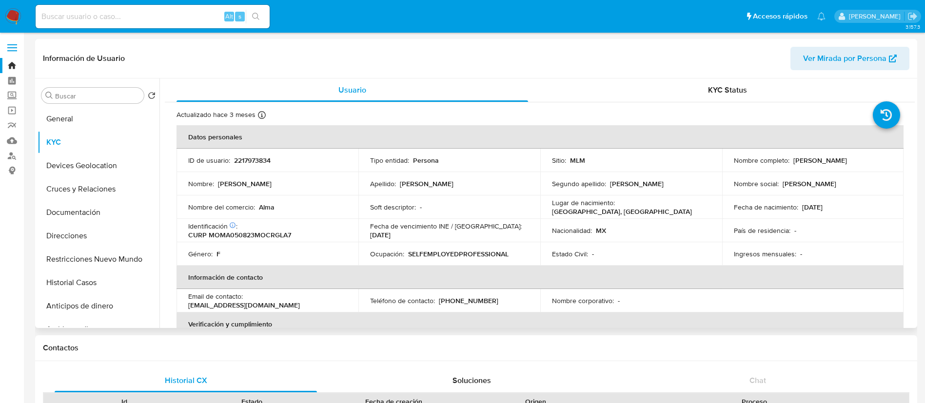
click at [631, 224] on td "Nacionalidad : MX" at bounding box center [631, 230] width 182 height 23
click at [472, 261] on td "Ocupación : SELFEMPLOYEDPROFESSIONAL" at bounding box center [449, 253] width 182 height 23
click at [119, 292] on button "Historial Casos" at bounding box center [95, 282] width 114 height 23
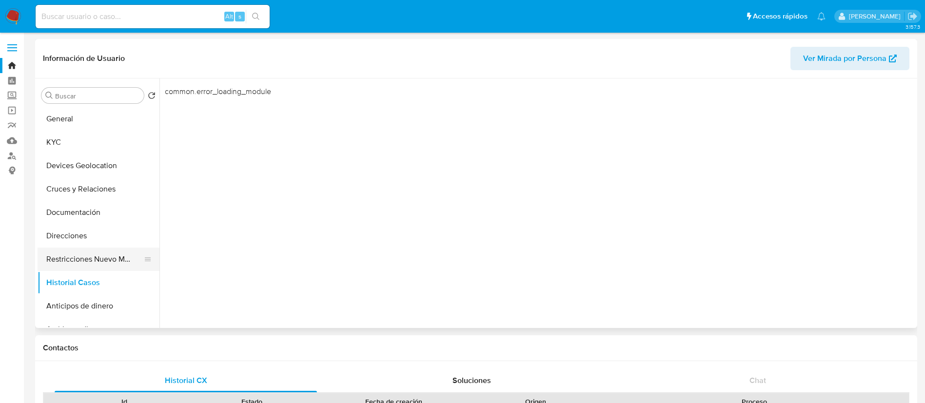
click at [107, 252] on button "Restricciones Nuevo Mundo" at bounding box center [95, 259] width 114 height 23
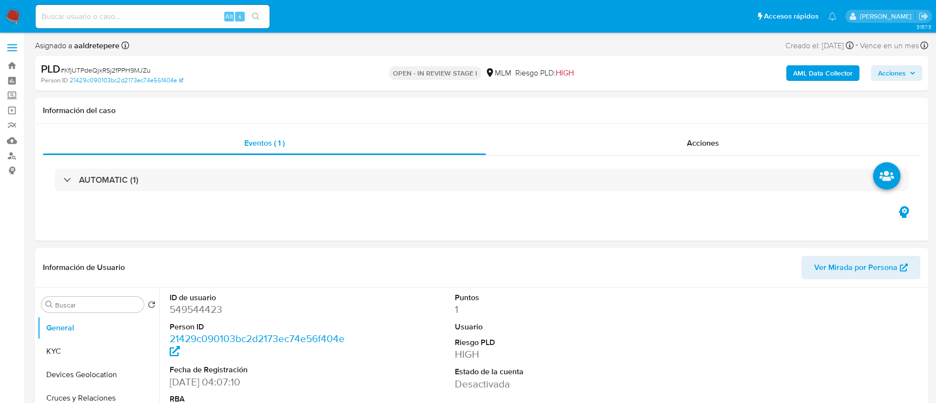
select select "10"
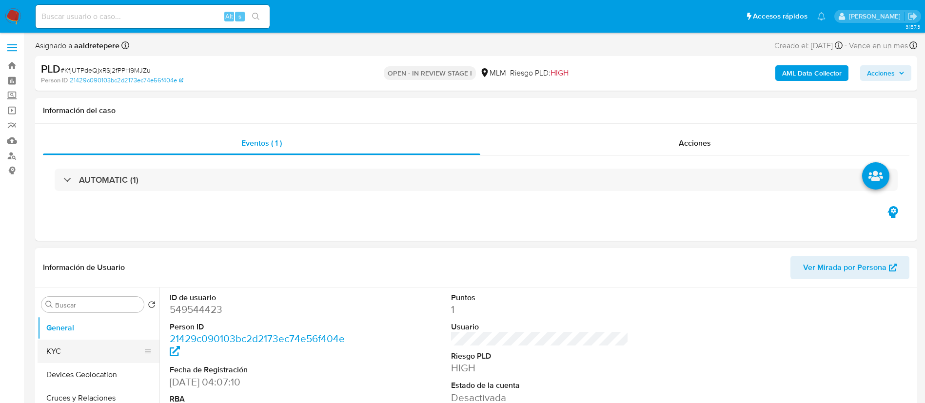
click at [59, 342] on button "KYC" at bounding box center [95, 351] width 114 height 23
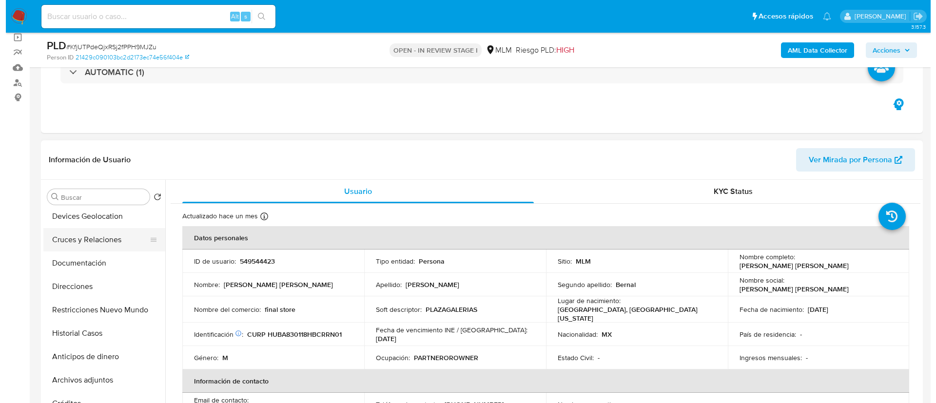
scroll to position [73, 0]
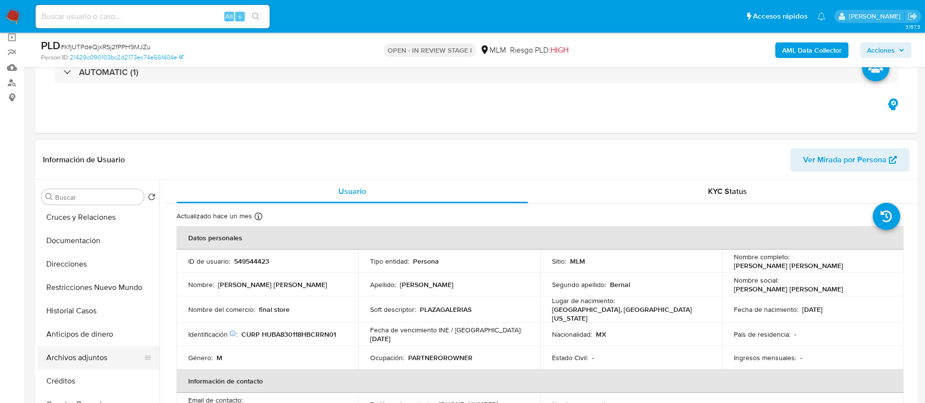
click at [73, 360] on button "Archivos adjuntos" at bounding box center [95, 357] width 114 height 23
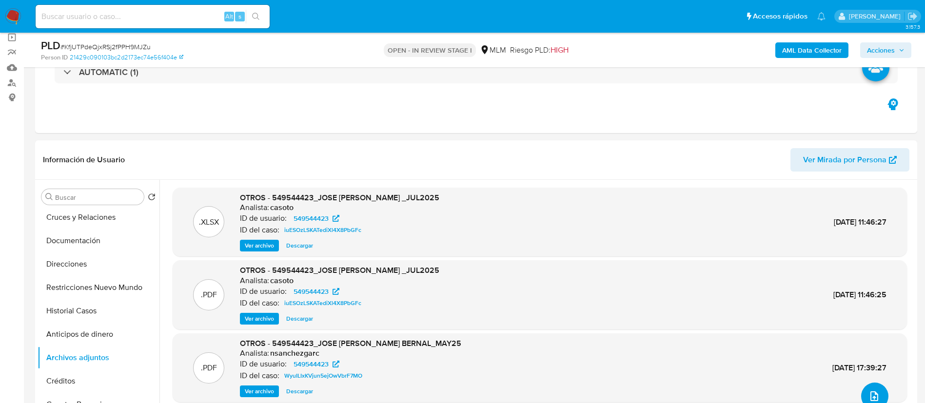
click at [879, 395] on button "upload-file" at bounding box center [874, 396] width 27 height 27
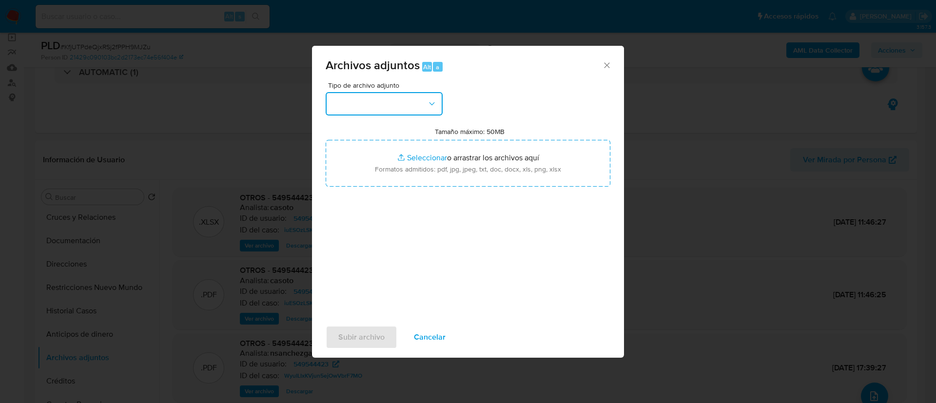
click at [387, 99] on button "button" at bounding box center [384, 103] width 117 height 23
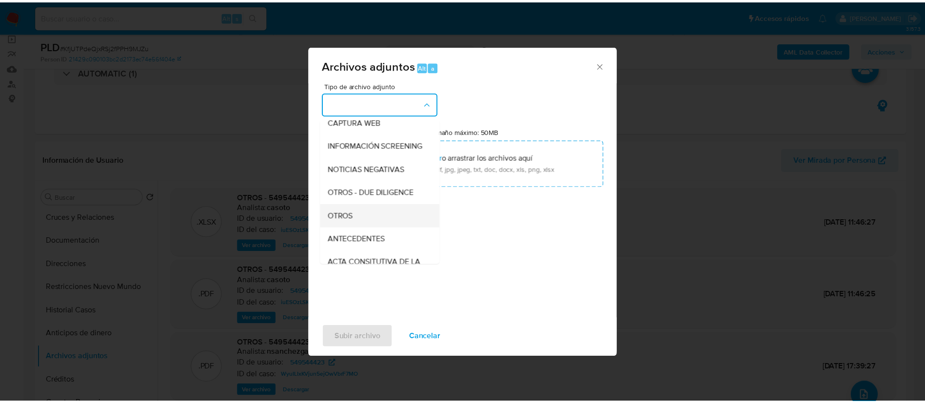
scroll to position [100, 0]
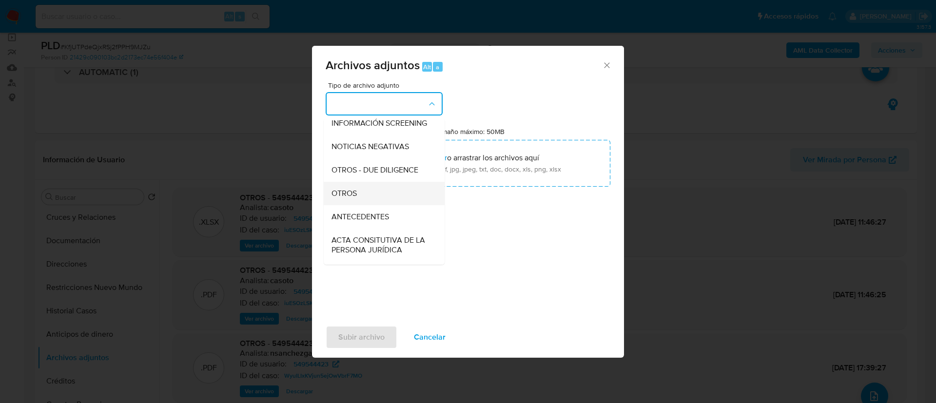
click at [384, 203] on div "OTROS" at bounding box center [380, 193] width 99 height 23
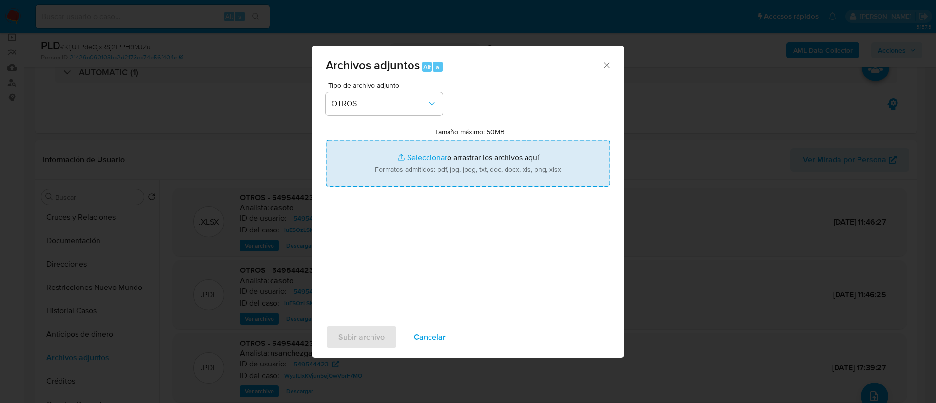
click at [412, 180] on input "Tamaño máximo: 50MB Seleccionar archivos" at bounding box center [468, 163] width 285 height 47
type input "C:\fakepath\549544423_ [PERSON_NAME] 2025.pdf"
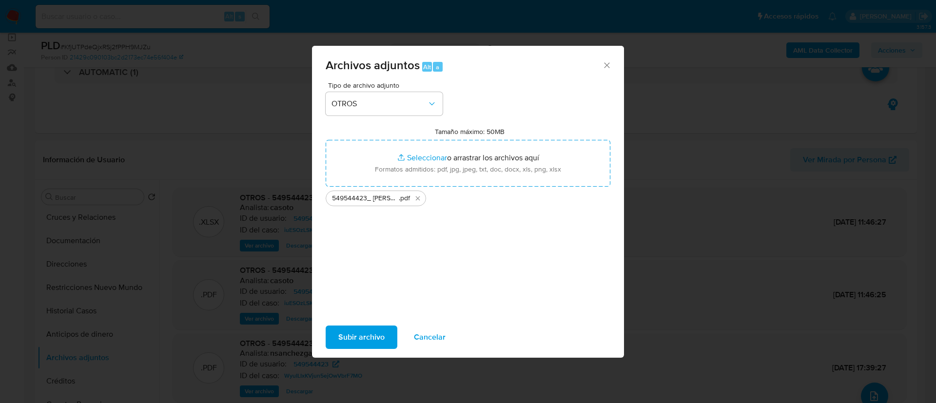
click at [339, 331] on span "Subir archivo" at bounding box center [361, 337] width 46 height 21
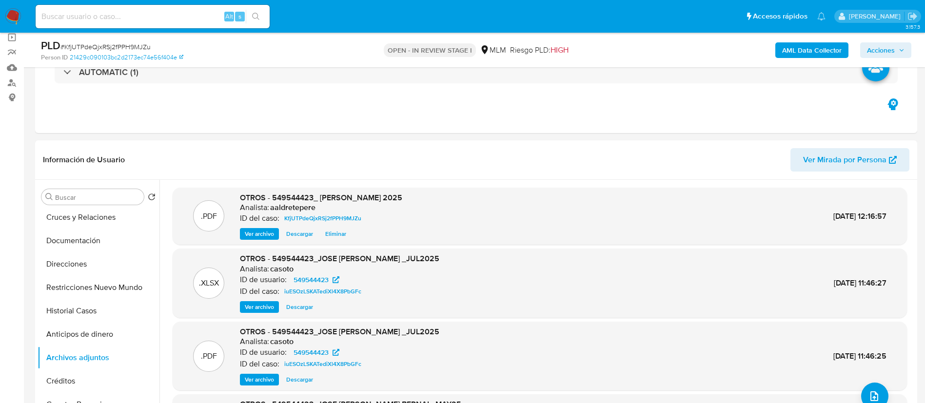
click at [885, 56] on span "Acciones" at bounding box center [881, 50] width 28 height 16
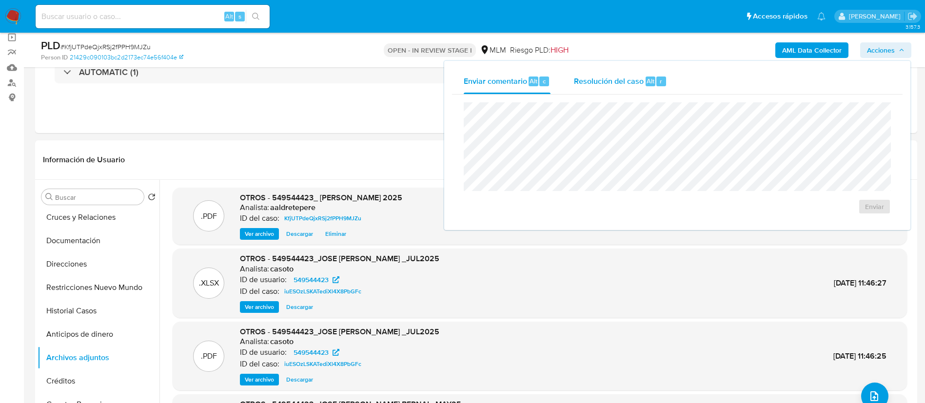
click at [608, 85] on span "Resolución del caso" at bounding box center [609, 80] width 70 height 11
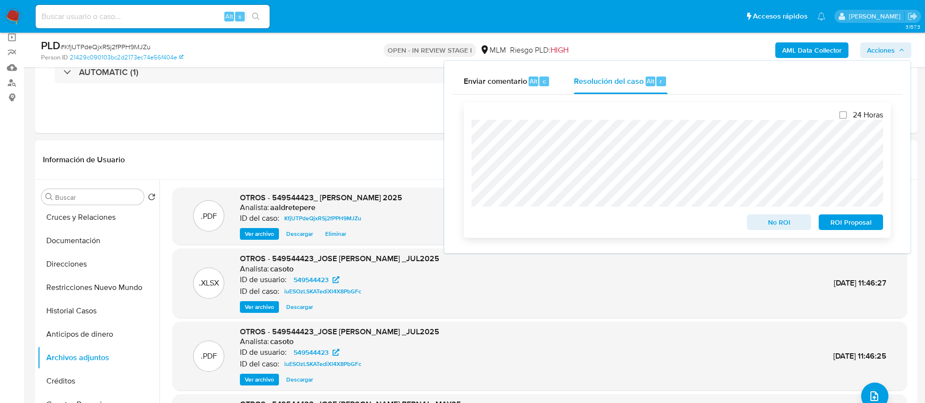
click at [839, 227] on span "ROI Proposal" at bounding box center [850, 222] width 51 height 14
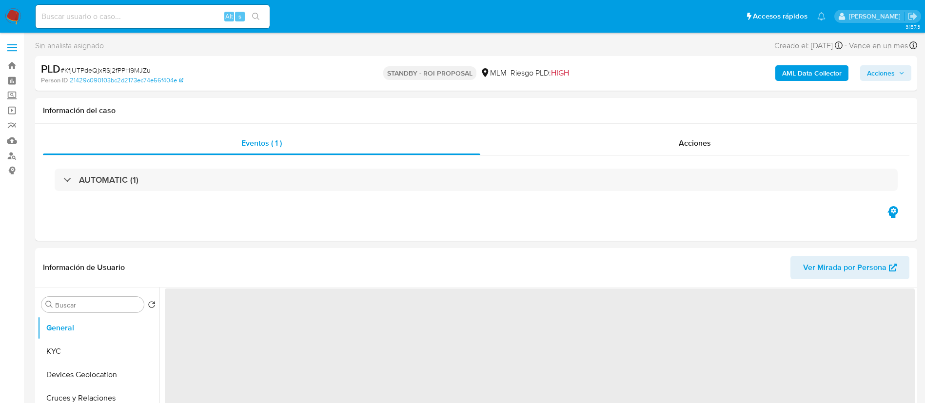
click at [869, 78] on span "Acciones" at bounding box center [881, 73] width 28 height 16
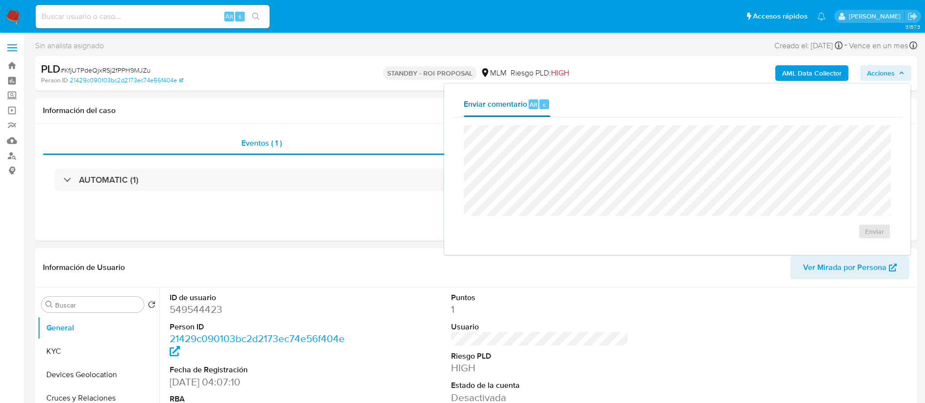
select select "10"
click at [494, 107] on span "Enviar comentario" at bounding box center [495, 103] width 63 height 11
click at [872, 228] on span "Enviar" at bounding box center [874, 232] width 19 height 14
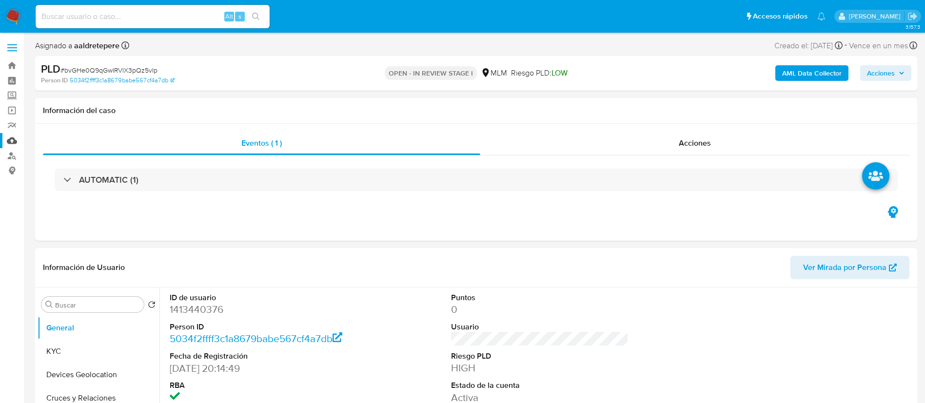
click at [13, 141] on link "Mulan" at bounding box center [58, 140] width 116 height 15
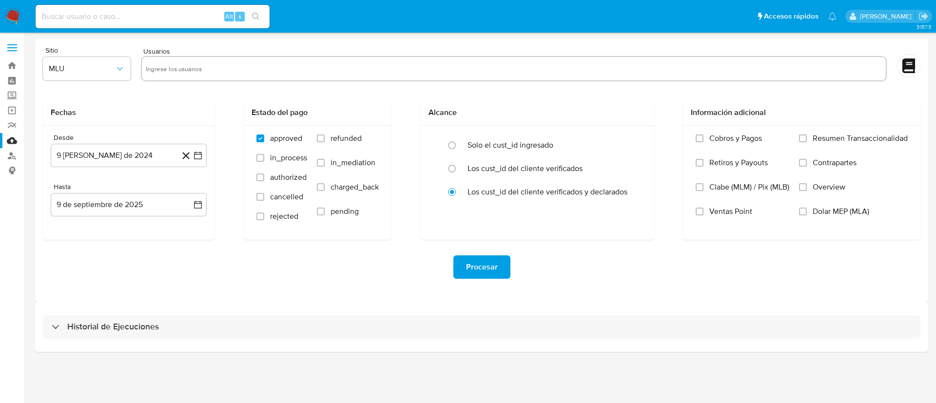
drag, startPoint x: 291, startPoint y: 60, endPoint x: 289, endPoint y: 67, distance: 7.5
click at [289, 61] on div at bounding box center [514, 68] width 746 height 25
click at [289, 67] on input "text" at bounding box center [514, 69] width 736 height 16
paste input "697693980"
type input "697693980"
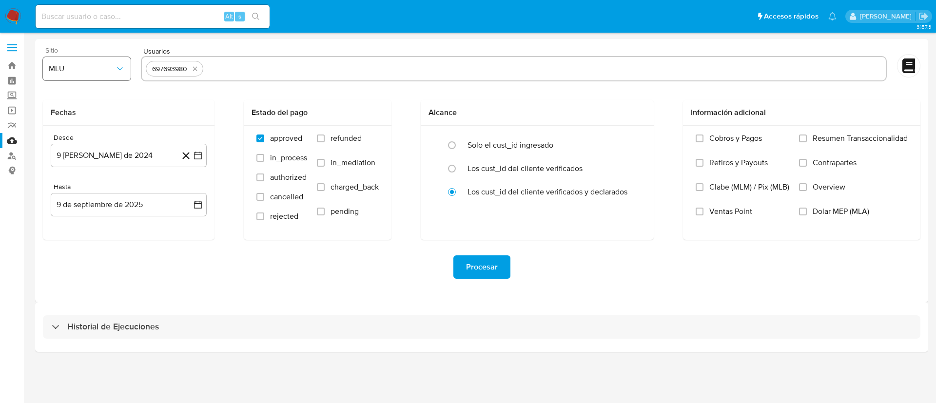
click at [102, 73] on span "MLU" at bounding box center [82, 69] width 66 height 10
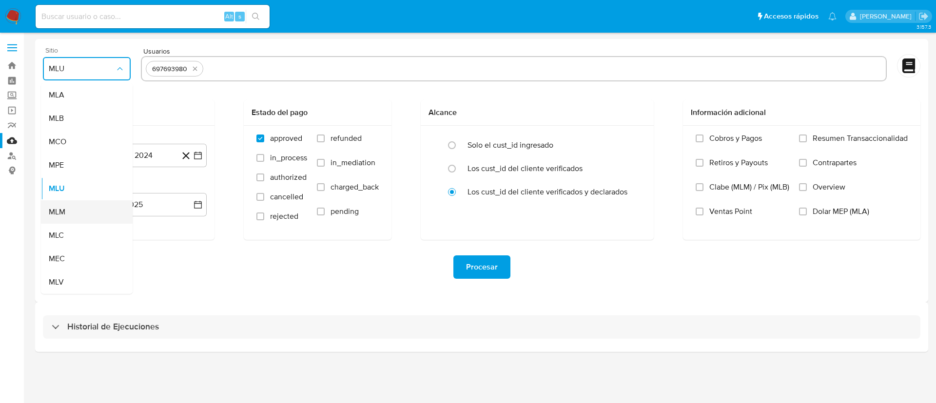
click at [62, 210] on span "MLM" at bounding box center [57, 212] width 17 height 10
click at [124, 154] on button "9 [PERSON_NAME] de 2024" at bounding box center [129, 155] width 156 height 23
click at [134, 195] on span "agosto 2024" at bounding box center [124, 191] width 44 height 10
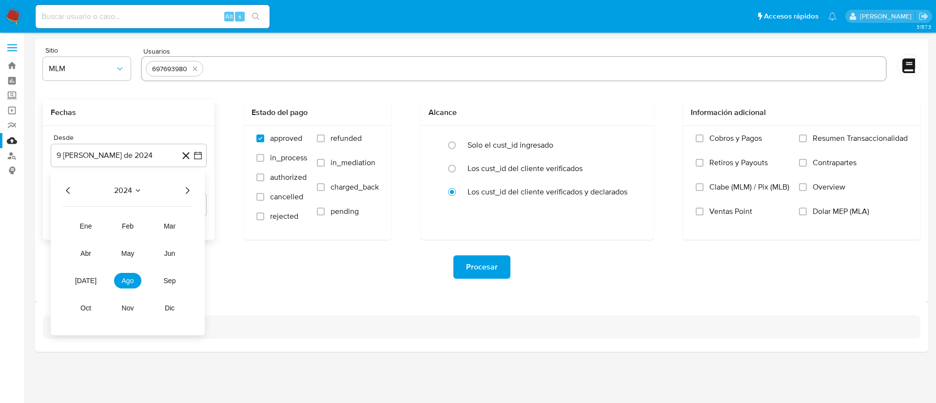
click at [188, 191] on icon "Año siguiente" at bounding box center [187, 191] width 12 height 12
click at [133, 233] on button "feb" at bounding box center [127, 226] width 27 height 16
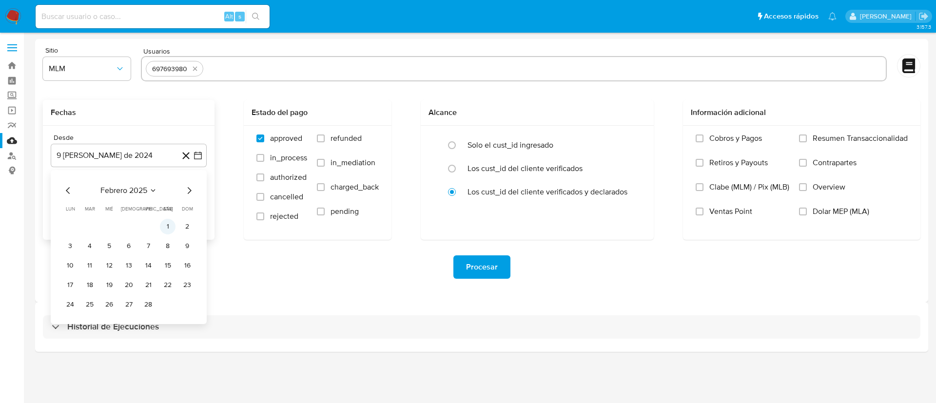
click at [166, 231] on button "1" at bounding box center [168, 227] width 16 height 16
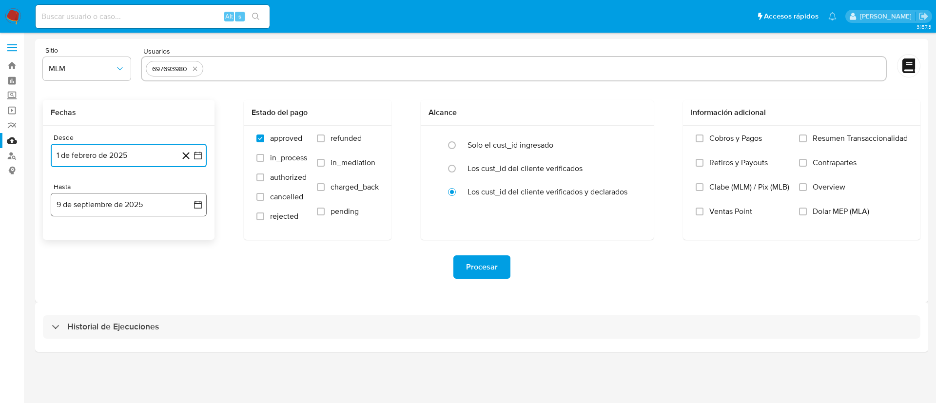
click at [140, 208] on button "9 de septiembre de 2025" at bounding box center [129, 204] width 156 height 23
click at [65, 237] on icon "Mes anterior" at bounding box center [68, 240] width 12 height 12
click at [126, 352] on button "31" at bounding box center [129, 354] width 16 height 16
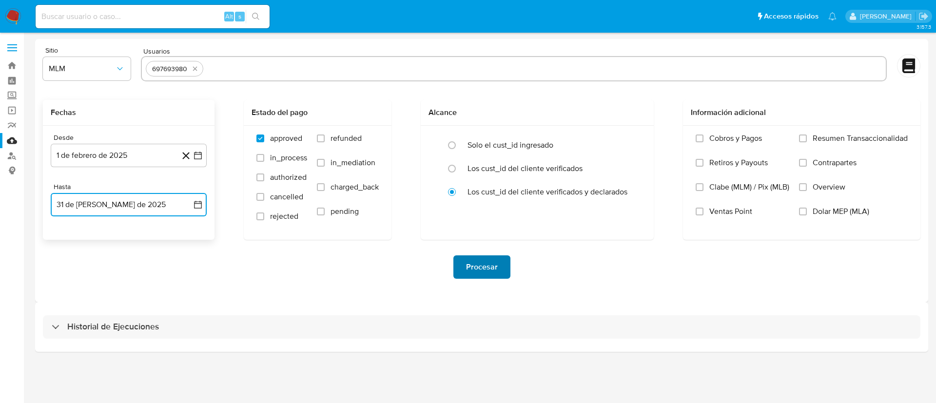
click at [481, 273] on span "Procesar" at bounding box center [482, 266] width 32 height 21
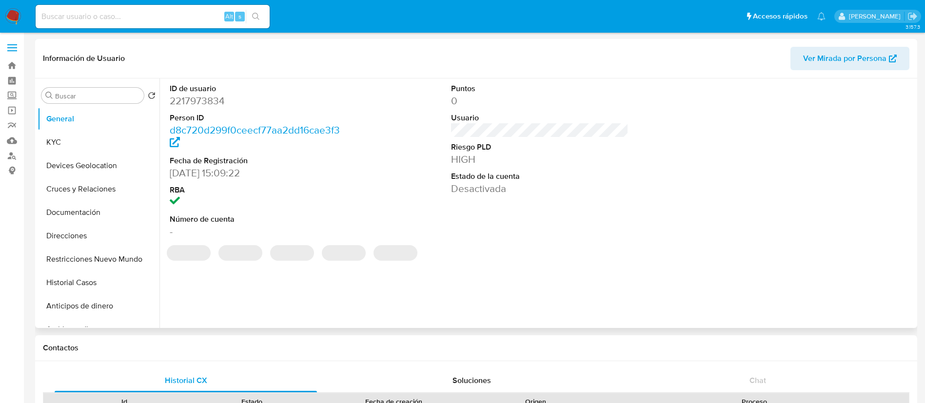
select select "10"
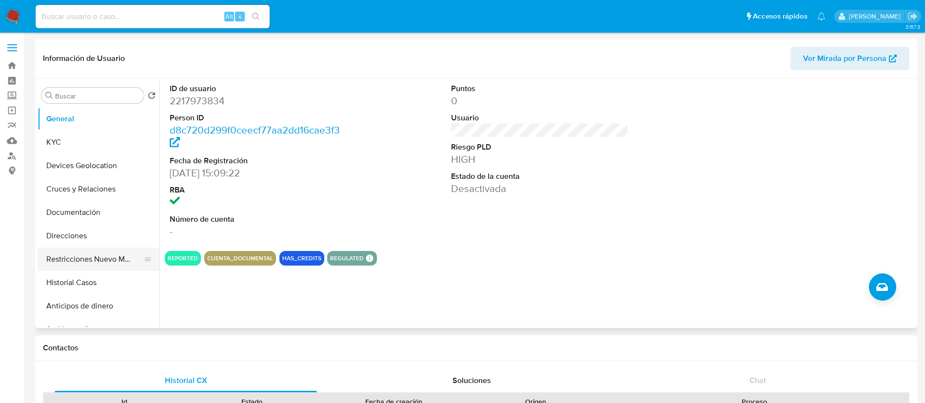
click at [71, 265] on button "Restricciones Nuevo Mundo" at bounding box center [95, 259] width 114 height 23
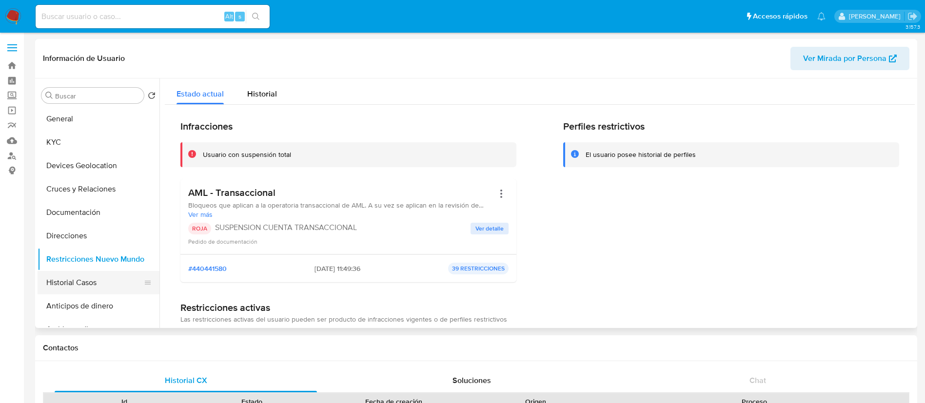
click at [73, 275] on button "Historial Casos" at bounding box center [95, 282] width 114 height 23
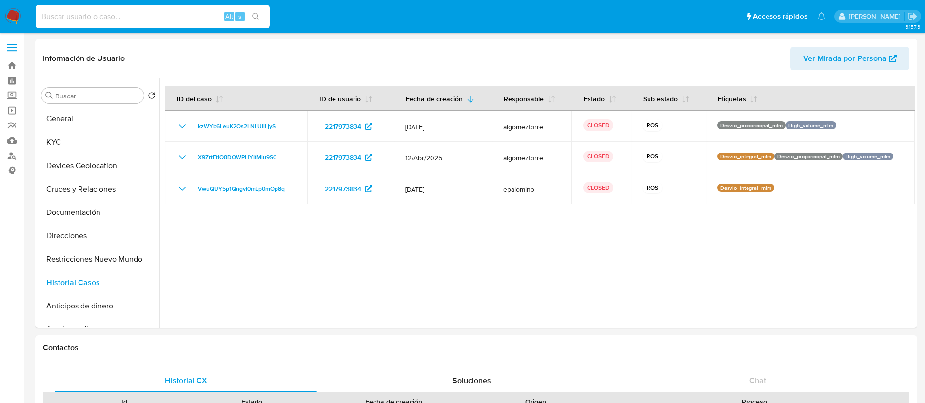
click at [112, 11] on input at bounding box center [153, 16] width 234 height 13
paste input "2172811892"
type input "2172811892"
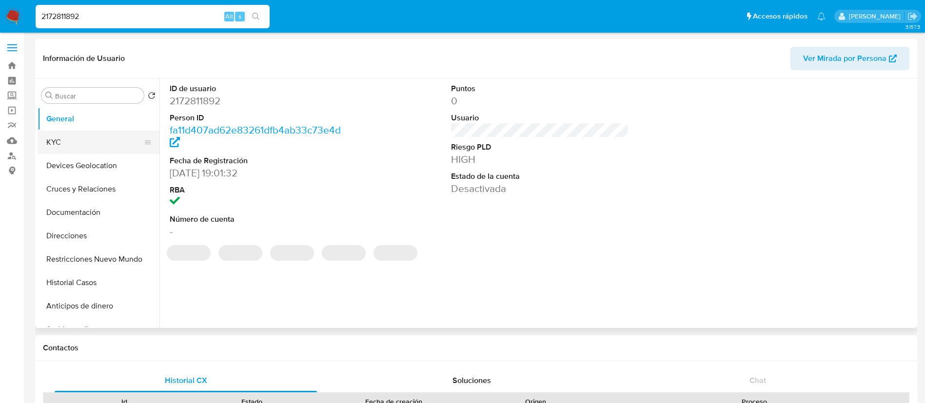
select select "10"
click at [78, 149] on button "KYC" at bounding box center [95, 142] width 114 height 23
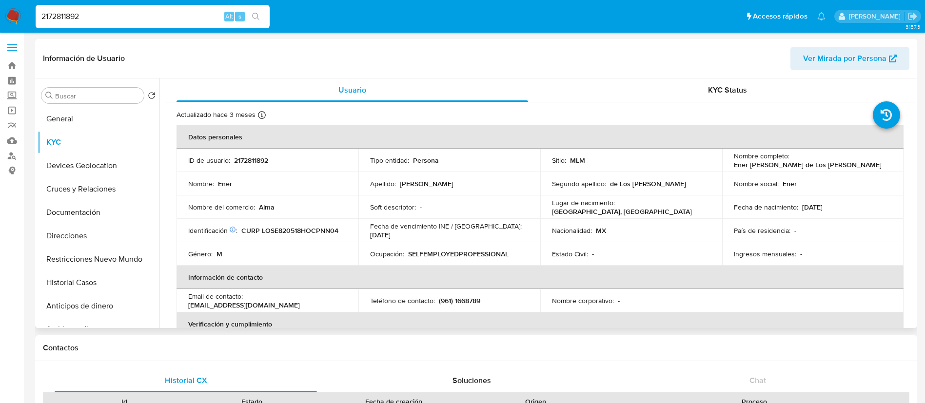
click at [262, 211] on p "Alma" at bounding box center [267, 207] width 16 height 9
click at [697, 216] on td "Lugar de nacimiento : MEXICO, OAXACA" at bounding box center [631, 206] width 182 height 23
click at [45, 292] on button "Historial Casos" at bounding box center [95, 282] width 114 height 23
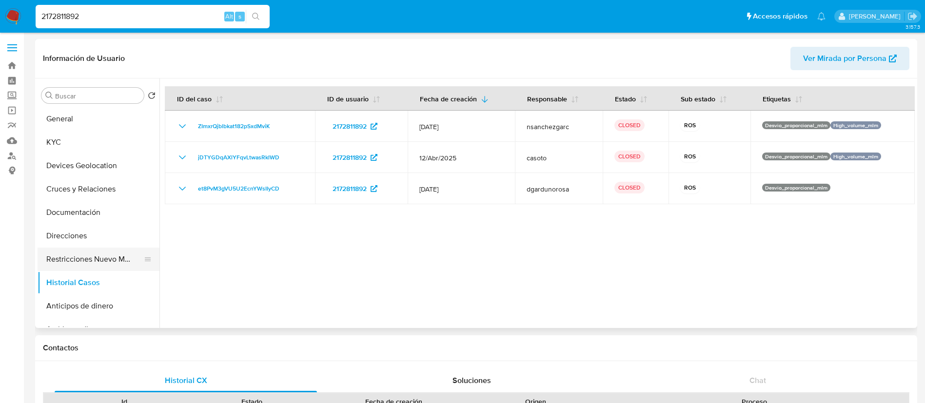
click at [72, 256] on button "Restricciones Nuevo Mundo" at bounding box center [95, 259] width 114 height 23
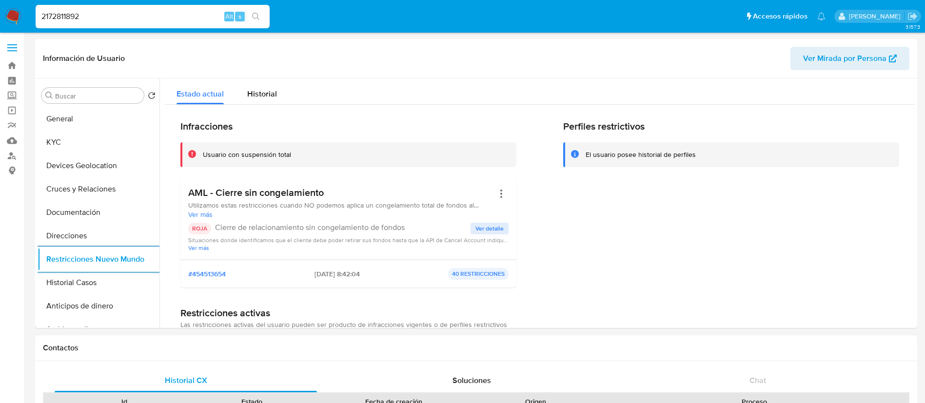
drag, startPoint x: 132, startPoint y: 15, endPoint x: 0, endPoint y: -44, distance: 144.7
paste input "745185565"
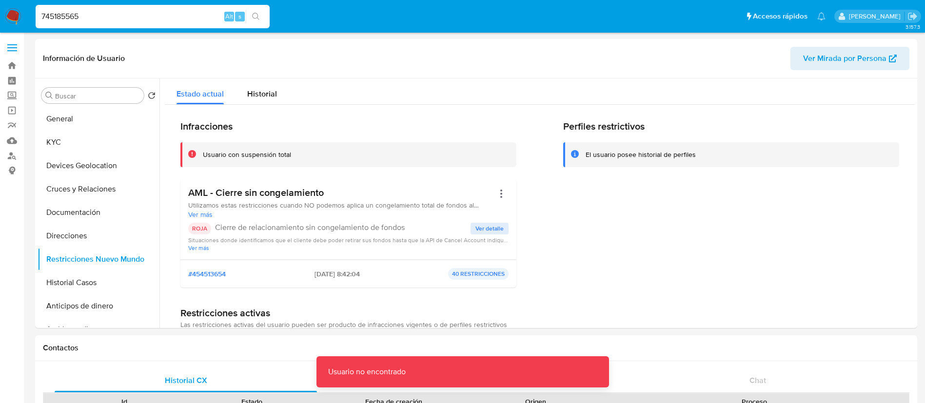
click at [134, 12] on input "745185565" at bounding box center [153, 16] width 234 height 13
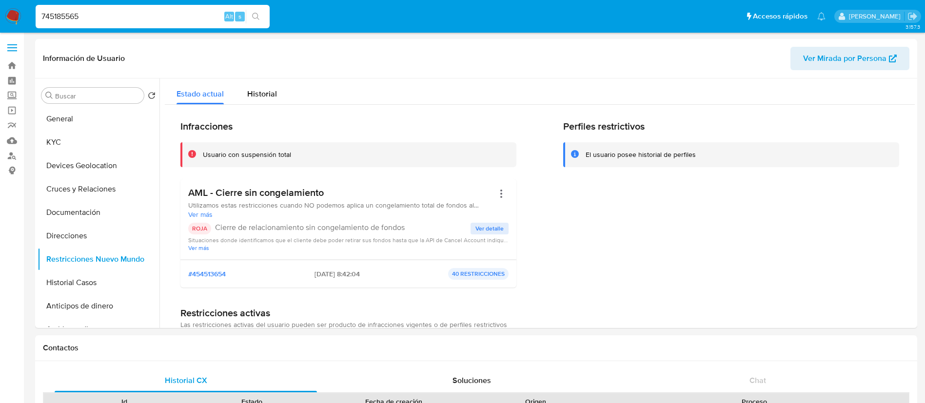
type input "745185565"
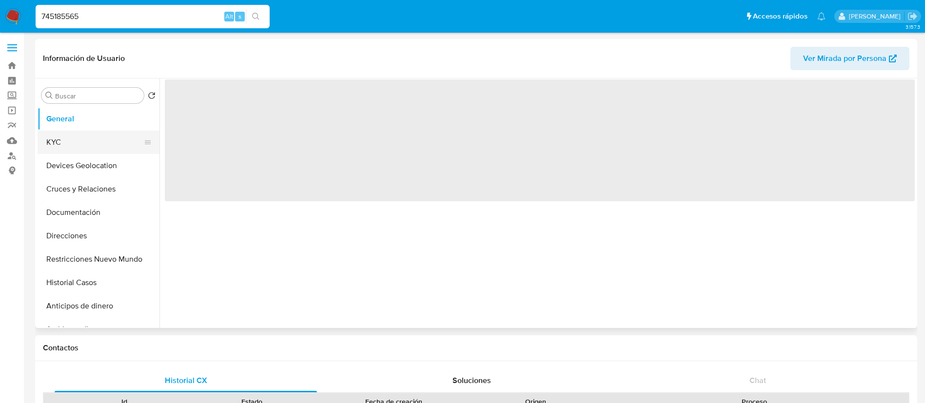
click at [107, 144] on button "KYC" at bounding box center [95, 142] width 114 height 23
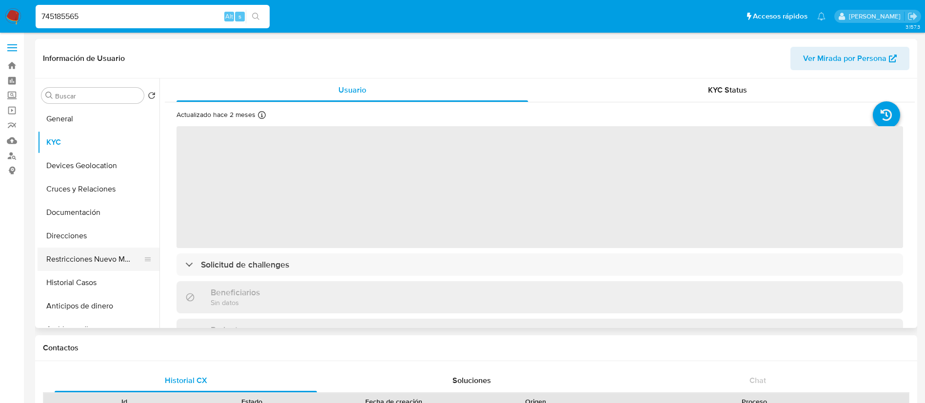
select select "10"
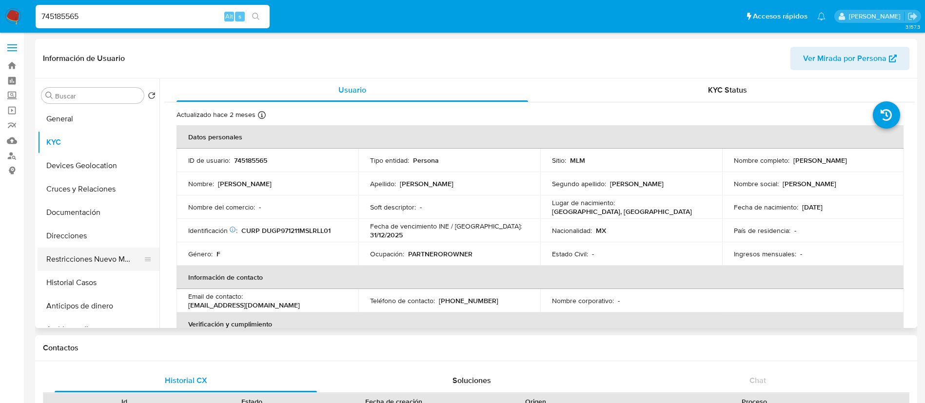
click at [58, 255] on button "Restricciones Nuevo Mundo" at bounding box center [95, 259] width 114 height 23
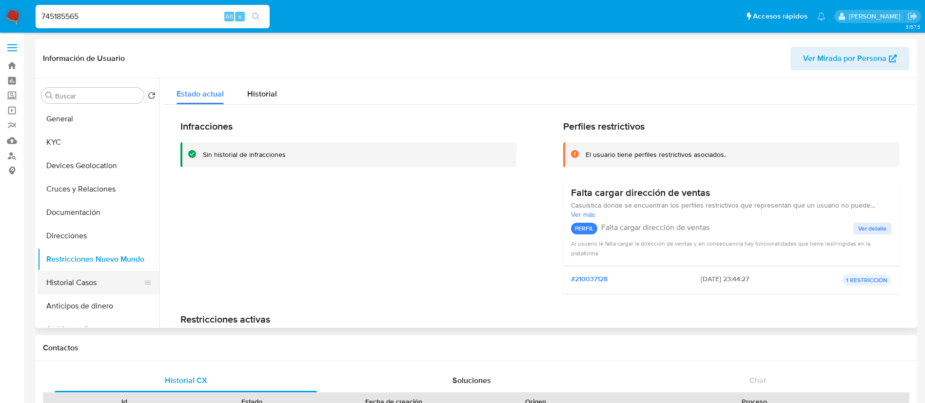
click at [88, 290] on button "Historial Casos" at bounding box center [95, 282] width 114 height 23
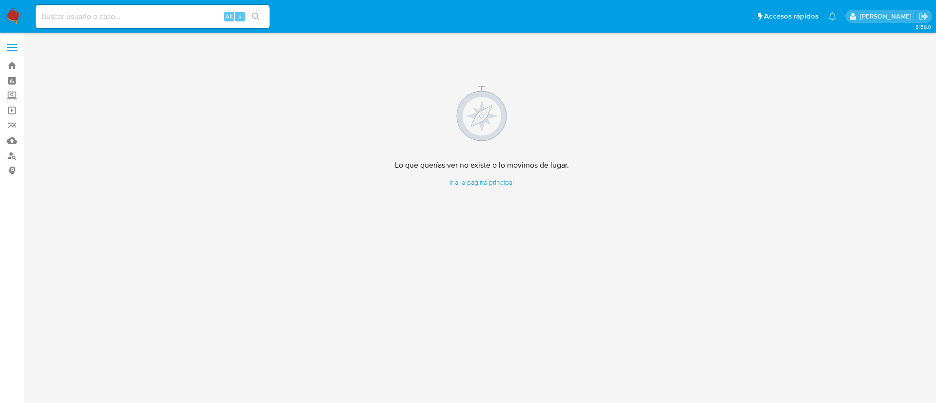
click at [10, 8] on img at bounding box center [13, 16] width 17 height 17
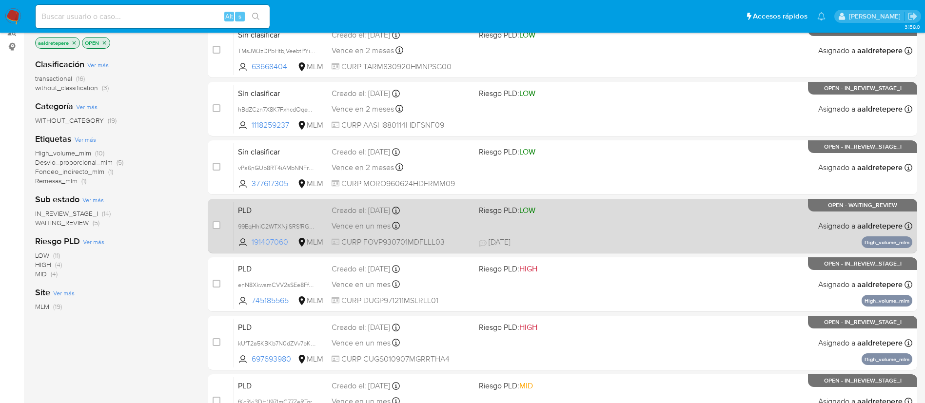
scroll to position [146, 0]
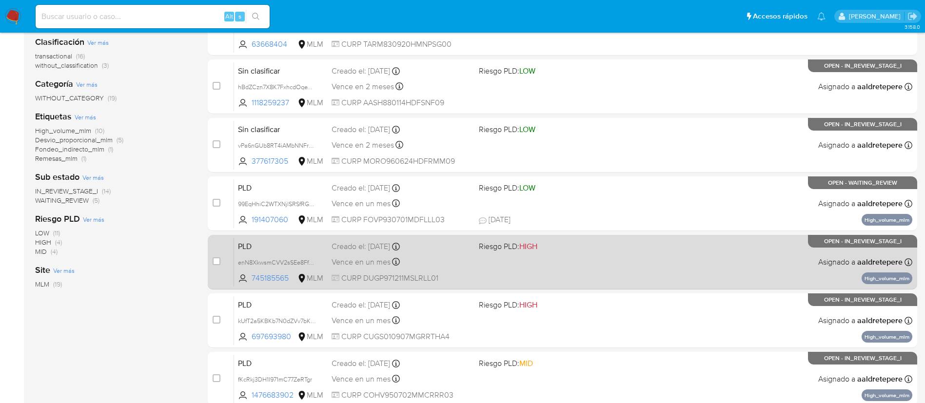
click at [369, 257] on span "Vence en un mes" at bounding box center [360, 262] width 59 height 11
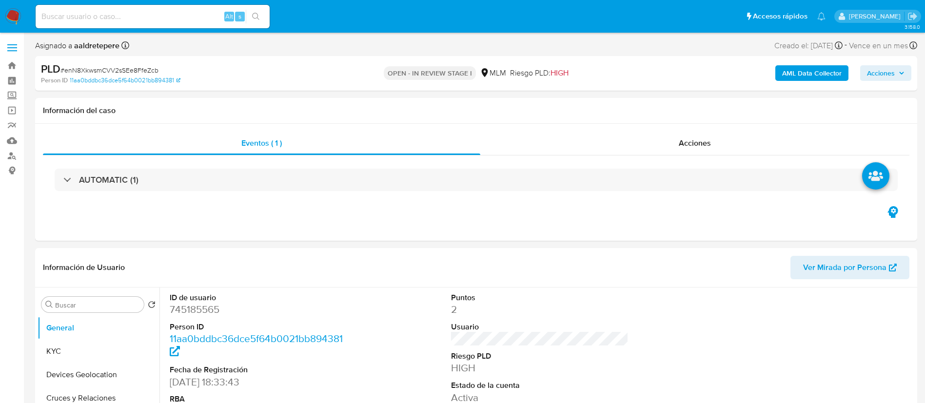
select select "10"
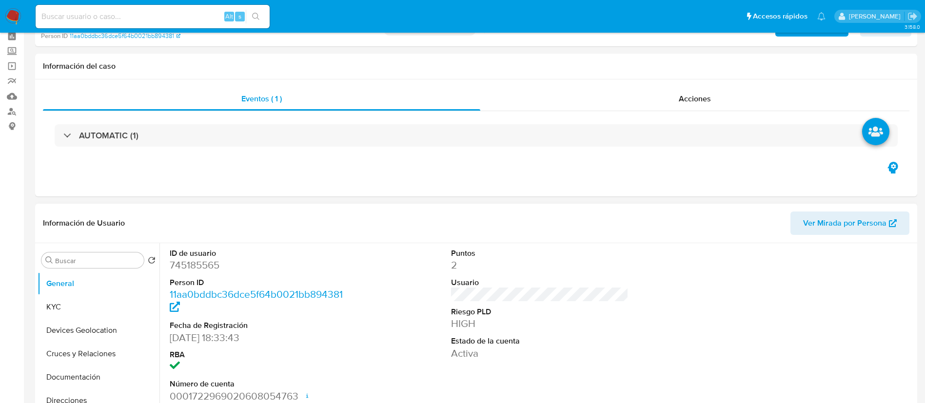
scroll to position [146, 0]
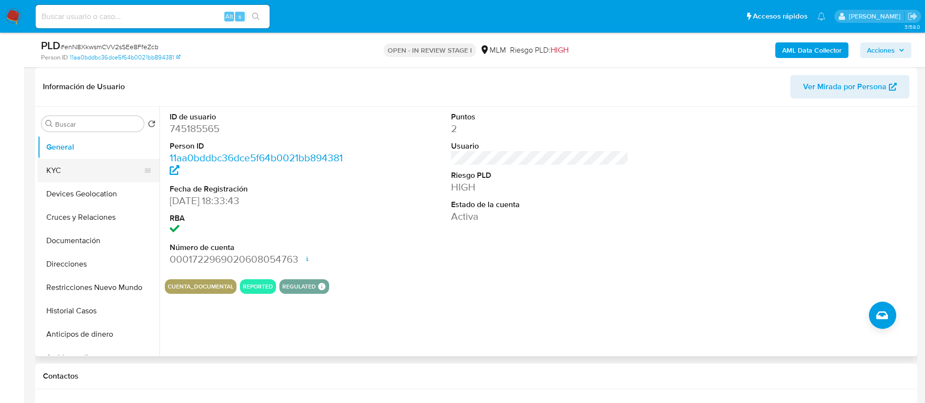
click at [80, 174] on button "KYC" at bounding box center [95, 170] width 114 height 23
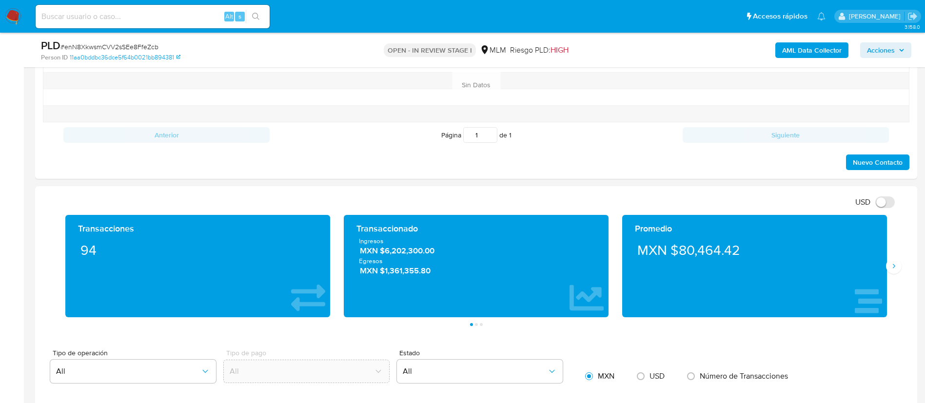
scroll to position [658, 0]
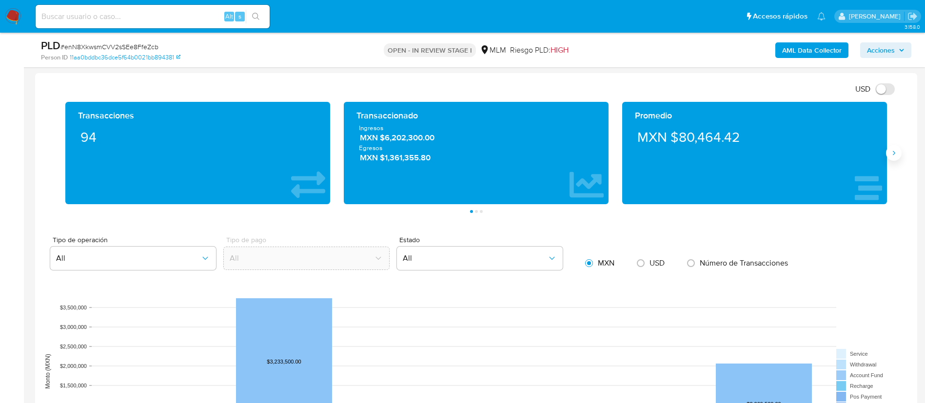
click at [897, 153] on button "Siguiente" at bounding box center [894, 153] width 16 height 16
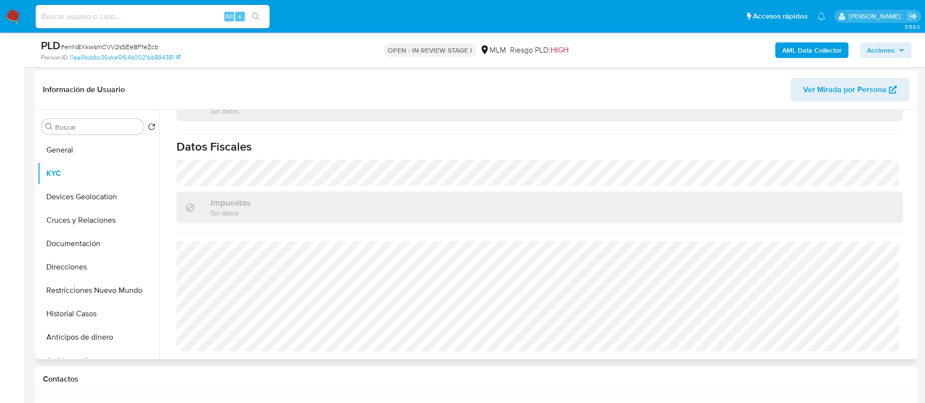
scroll to position [73, 0]
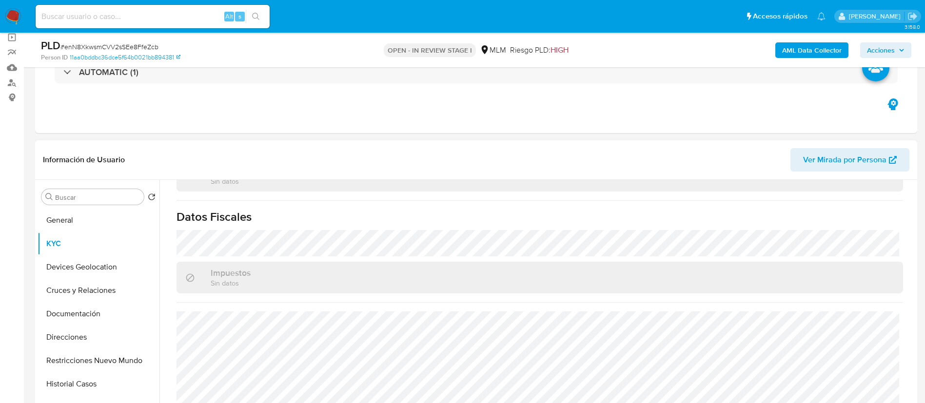
click at [144, 267] on icon at bounding box center [148, 267] width 8 height 8
click at [65, 270] on button "Devices Geolocation" at bounding box center [95, 266] width 114 height 23
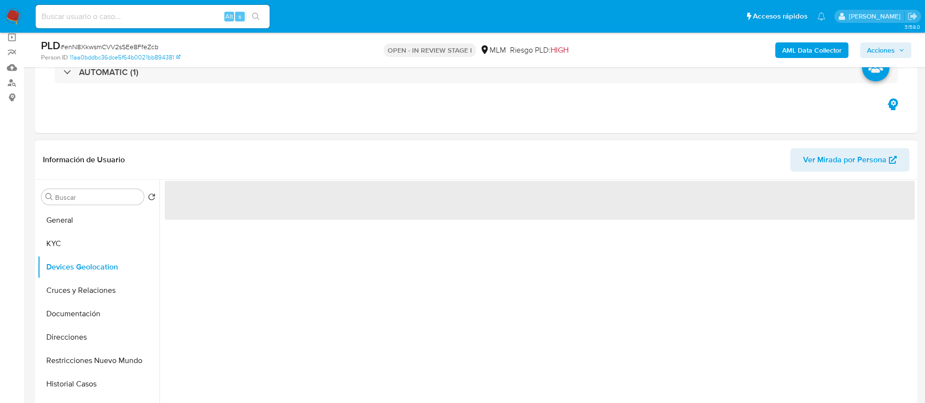
scroll to position [146, 0]
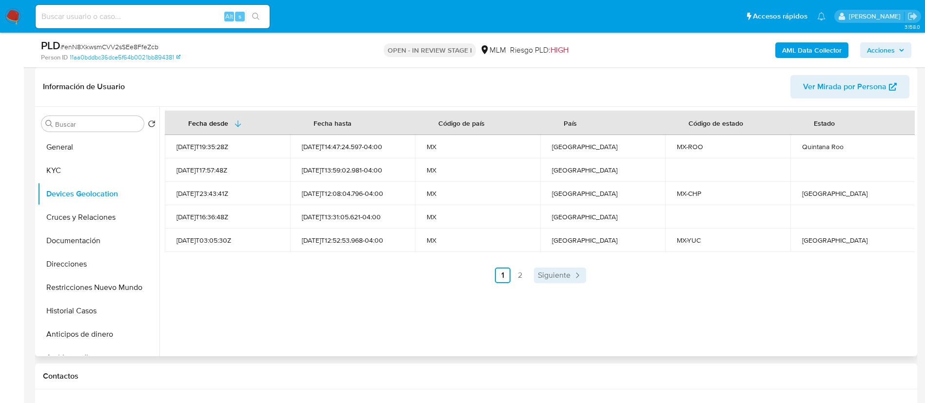
click at [579, 274] on icon "Paginación" at bounding box center [577, 276] width 10 height 10
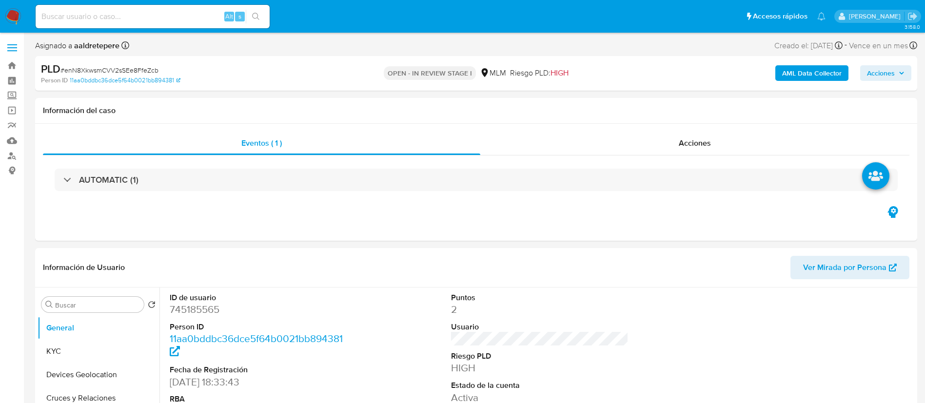
select select "10"
click at [8, 16] on img at bounding box center [13, 16] width 17 height 17
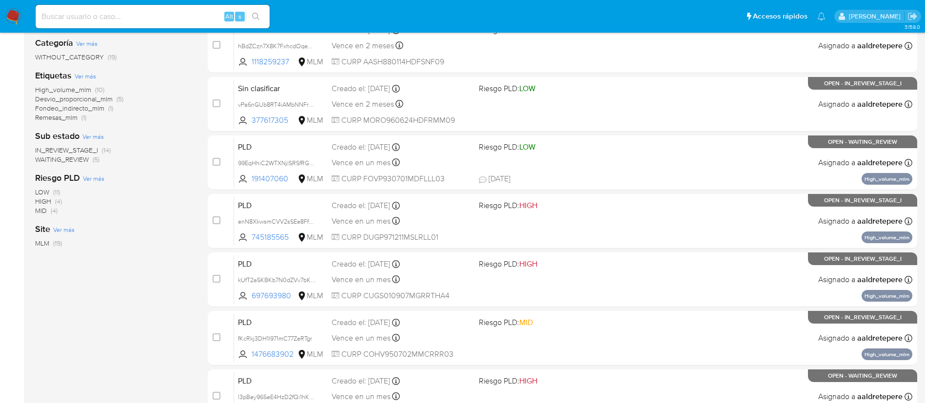
scroll to position [219, 0]
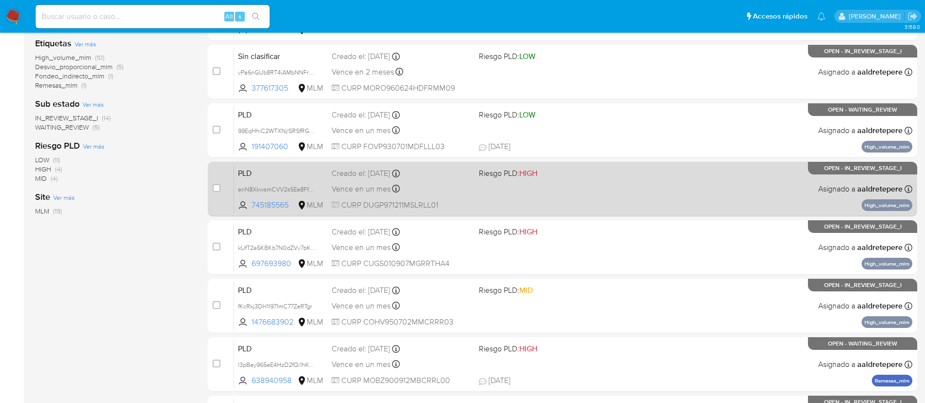
click at [514, 193] on div "PLD enN8XkwsmCVV2sSEe8FfeZcb 745185565 MLM Riesgo PLD: HIGH Creado el: [DATE] C…" at bounding box center [573, 188] width 678 height 49
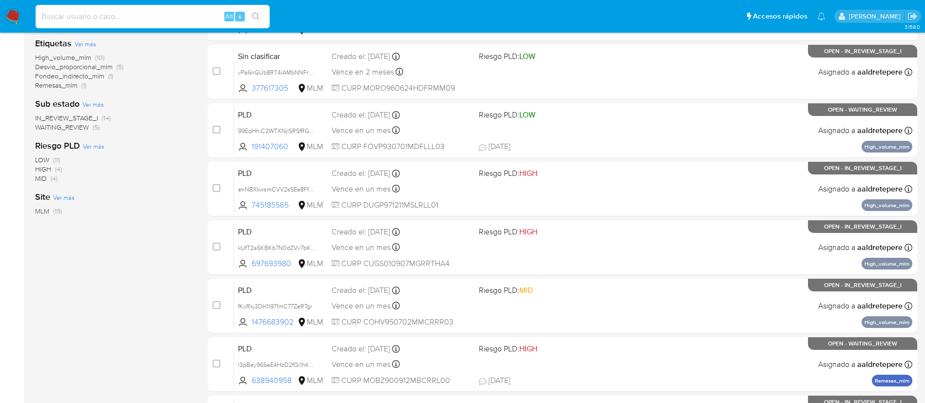
drag, startPoint x: 171, startPoint y: 14, endPoint x: 170, endPoint y: 61, distance: 47.3
click at [171, 16] on input at bounding box center [153, 16] width 234 height 13
paste input "697693980"
type input "697693980"
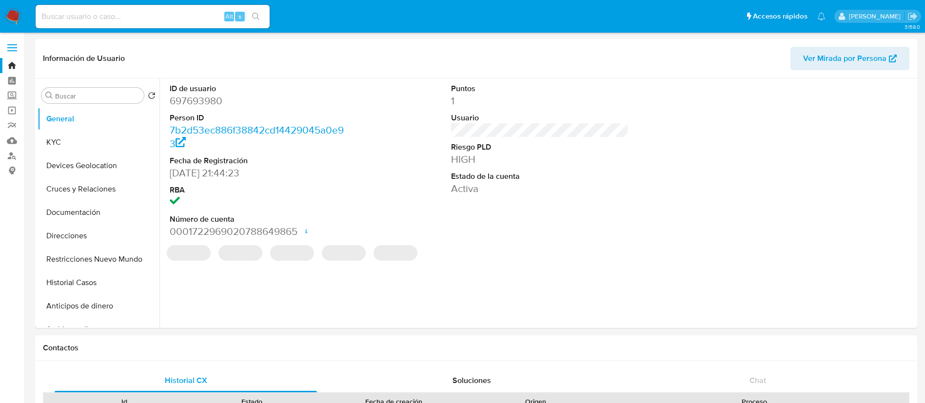
select select "10"
click at [100, 285] on button "Historial Casos" at bounding box center [95, 282] width 114 height 23
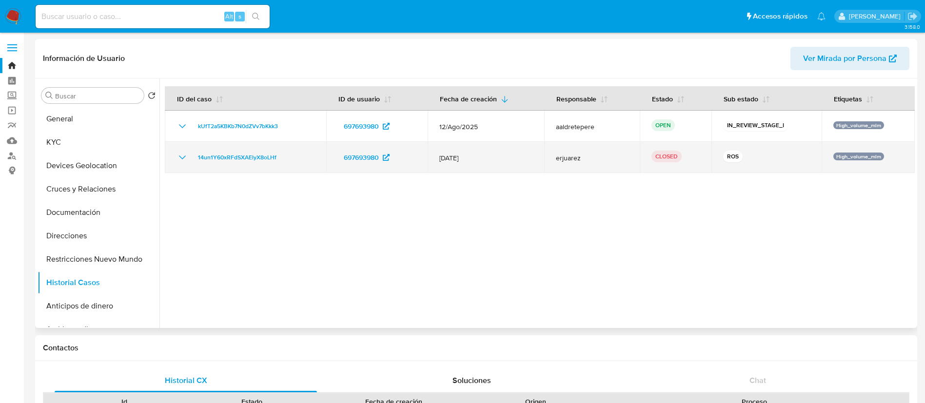
drag, startPoint x: 752, startPoint y: 165, endPoint x: 456, endPoint y: 164, distance: 295.4
click at [456, 164] on tr "14un1Y60xRFdSXAElyX8oLHf 697693980 [DATE] erjuarez CLOSED ROS High_volume_mlm" at bounding box center [540, 157] width 750 height 31
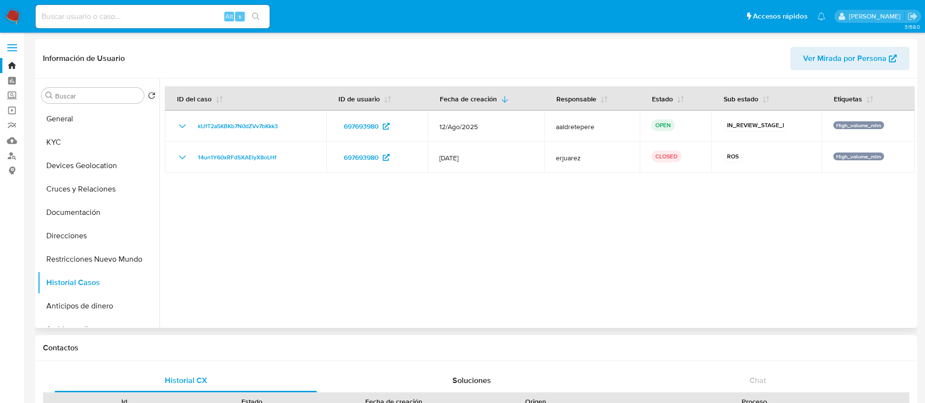
click at [797, 321] on div at bounding box center [536, 203] width 755 height 250
click at [196, 16] on input at bounding box center [153, 16] width 234 height 13
paste input "254713849"
type input "254713849"
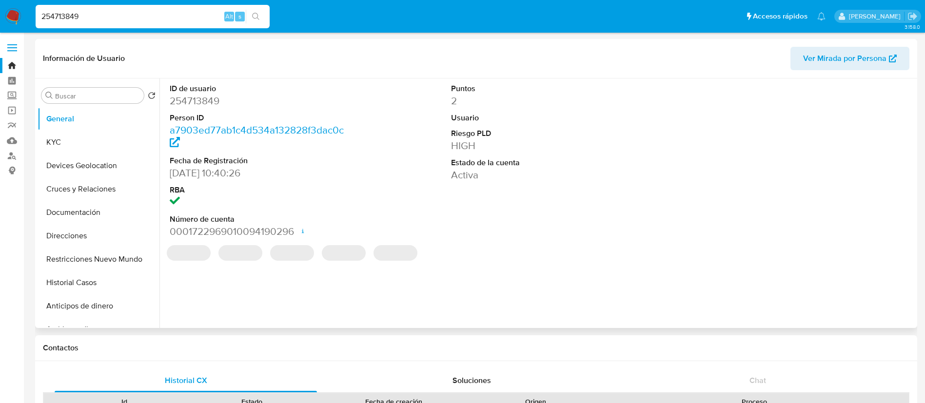
select select "10"
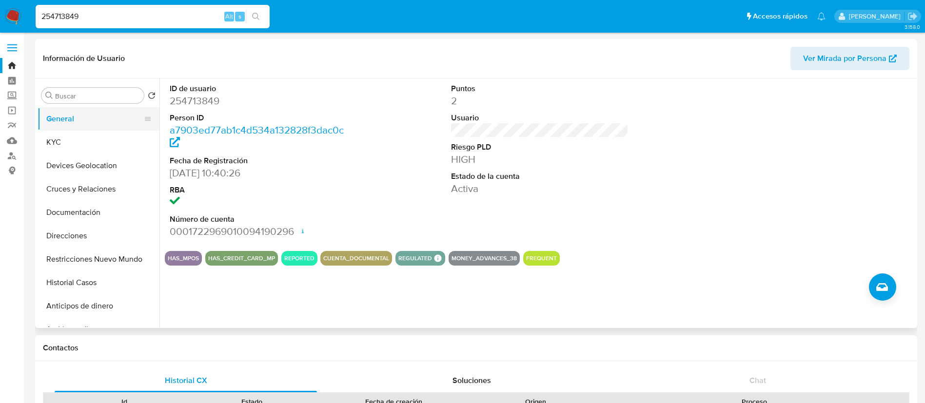
click at [83, 124] on button "General" at bounding box center [95, 118] width 114 height 23
click at [74, 134] on button "KYC" at bounding box center [95, 142] width 114 height 23
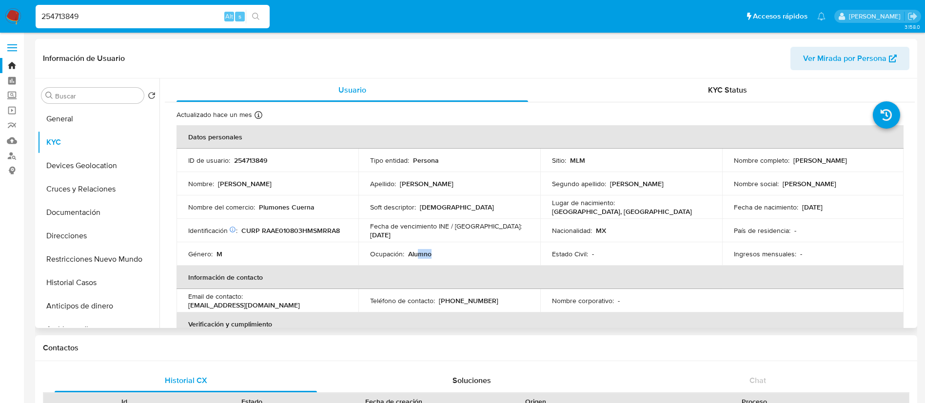
drag, startPoint x: 417, startPoint y: 253, endPoint x: 457, endPoint y: 252, distance: 40.0
click at [457, 252] on div "Ocupación : Alumno" at bounding box center [449, 254] width 158 height 9
drag, startPoint x: 842, startPoint y: 209, endPoint x: 734, endPoint y: 282, distance: 131.0
click at [814, 214] on td "Fecha de nacimiento : [DEMOGRAPHIC_DATA]" at bounding box center [813, 206] width 182 height 23
click at [727, 311] on table "Datos personales ID de usuario : 254713849 Tipo entidad : Persona Sitio : MLM N…" at bounding box center [539, 300] width 727 height 351
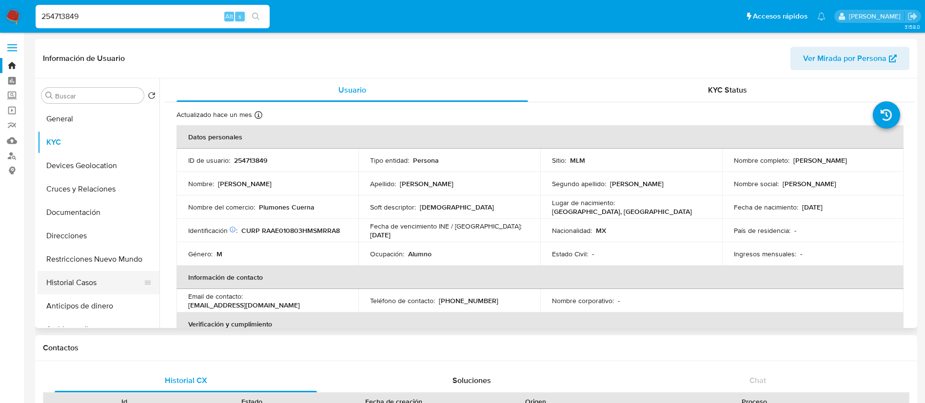
click at [67, 286] on button "Historial Casos" at bounding box center [95, 282] width 114 height 23
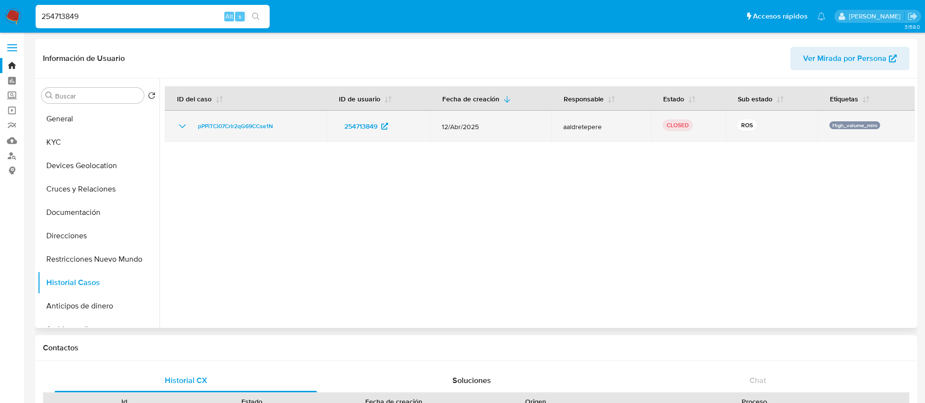
click at [181, 127] on icon "Mostrar/Ocultar" at bounding box center [182, 126] width 12 height 12
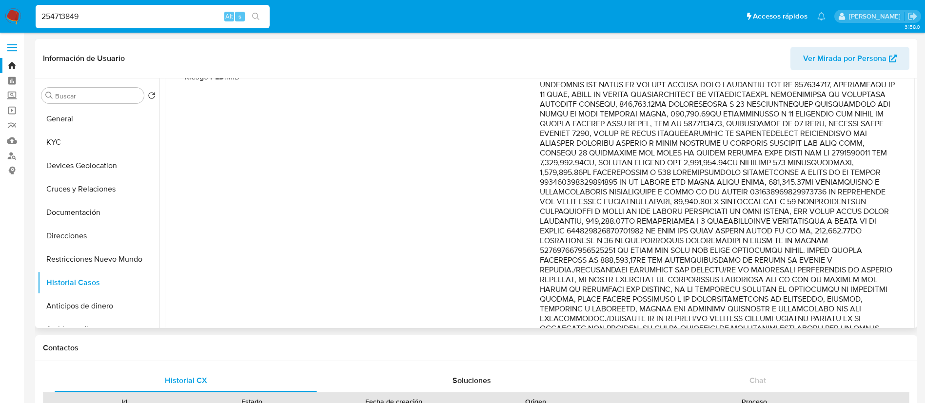
scroll to position [146, 0]
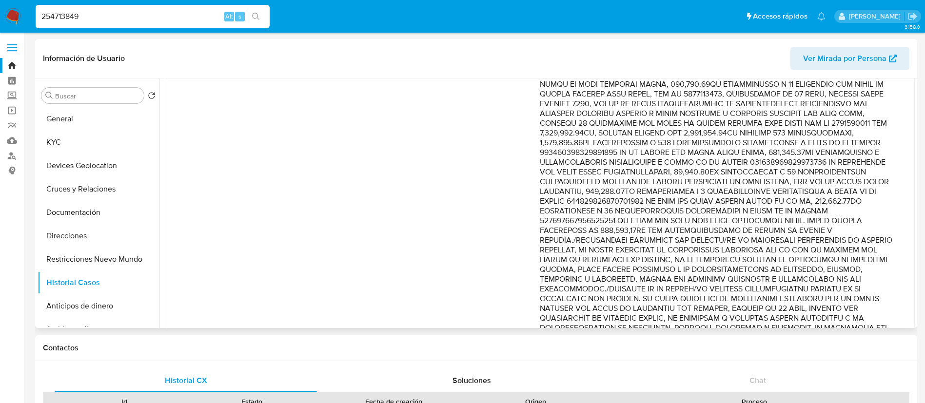
click at [712, 219] on p "Comentario :" at bounding box center [717, 230] width 355 height 439
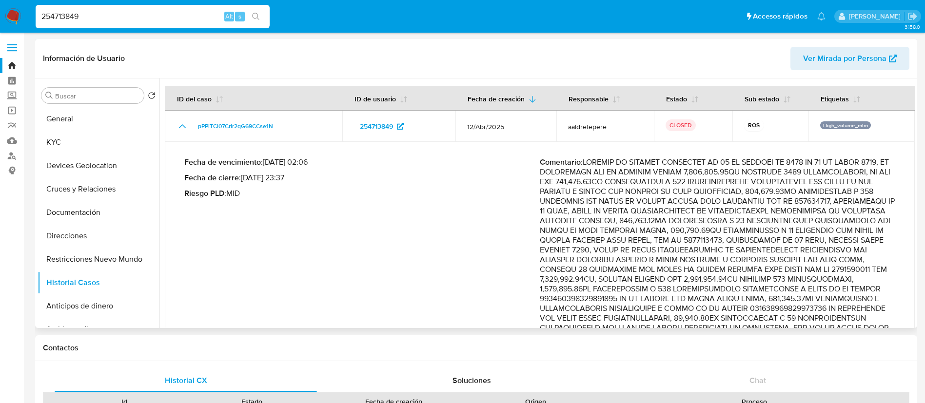
scroll to position [242, 0]
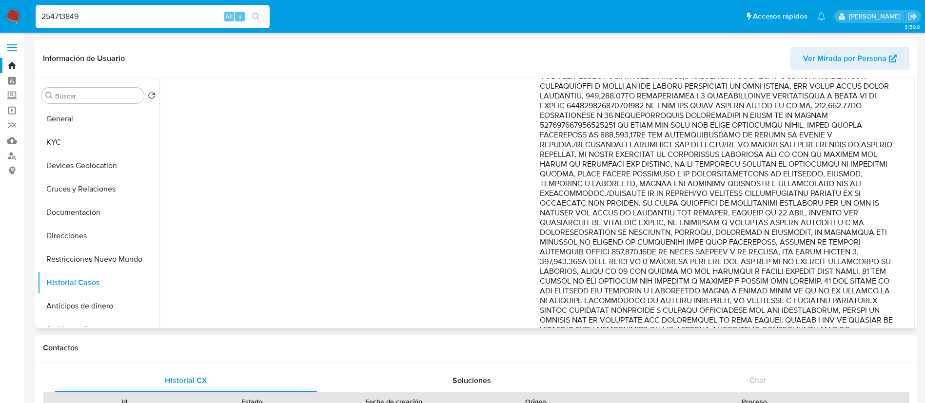
drag, startPoint x: 712, startPoint y: 216, endPoint x: 725, endPoint y: 264, distance: 50.0
click at [725, 264] on p "Comentario :" at bounding box center [717, 135] width 355 height 439
click at [679, 243] on p "Comentario :" at bounding box center [717, 135] width 355 height 439
drag, startPoint x: 679, startPoint y: 243, endPoint x: 761, endPoint y: 289, distance: 94.5
click at [761, 289] on p "Comentario :" at bounding box center [717, 135] width 355 height 439
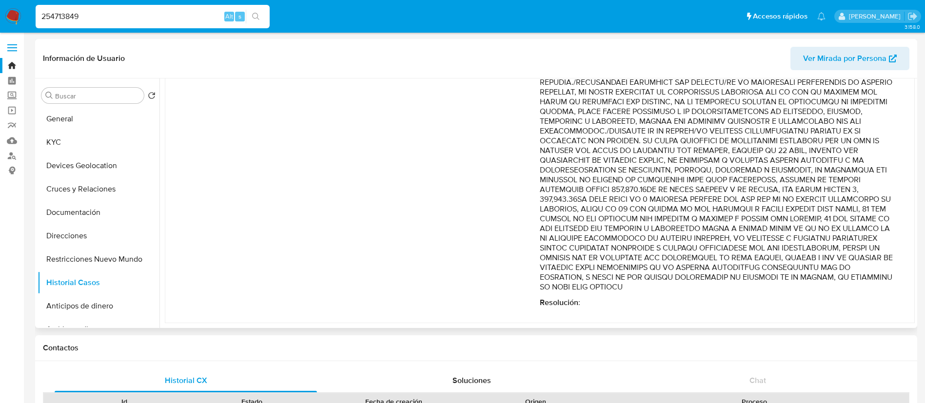
scroll to position [314, 0]
click at [795, 203] on p "Comentario :" at bounding box center [717, 72] width 355 height 439
drag, startPoint x: 795, startPoint y: 203, endPoint x: 794, endPoint y: 317, distance: 114.6
click at [794, 317] on td "Fecha de vencimiento : [DATE] 02:06 Fecha de cierre : [DATE] 23:37 Riesgo PLD :…" at bounding box center [540, 81] width 750 height 486
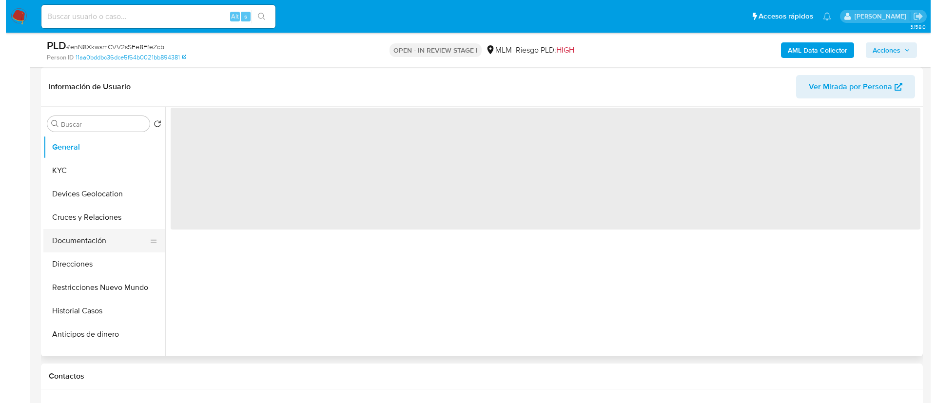
scroll to position [73, 0]
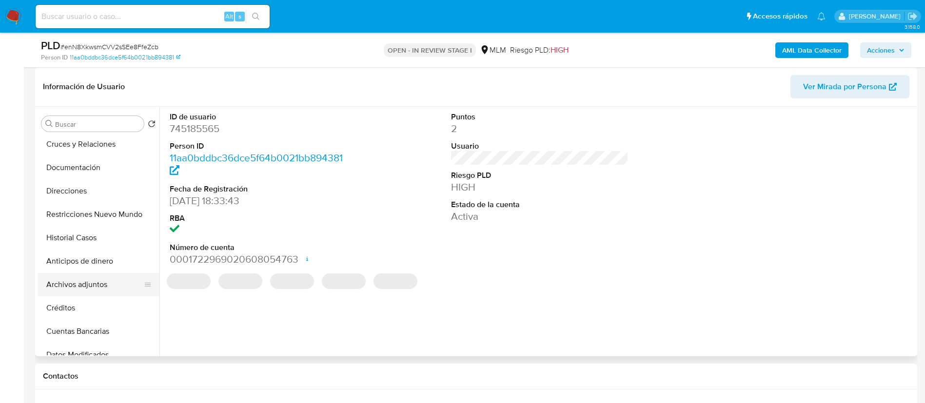
select select "10"
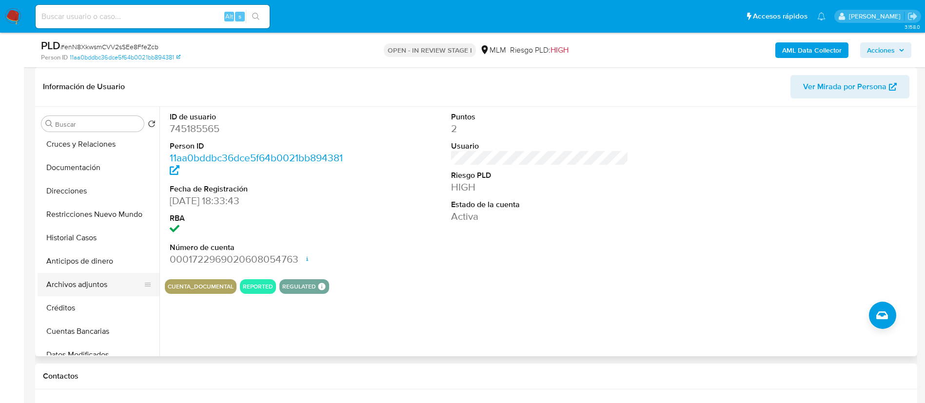
click at [88, 285] on button "Archivos adjuntos" at bounding box center [95, 284] width 114 height 23
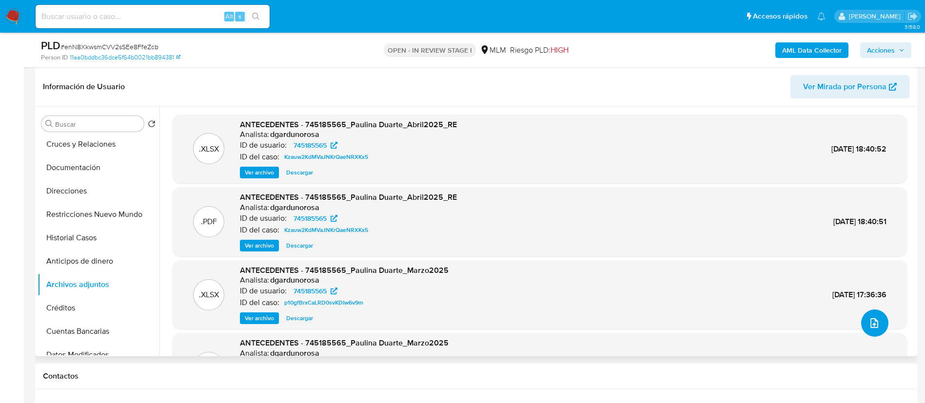
click at [879, 325] on button "upload-file" at bounding box center [874, 323] width 27 height 27
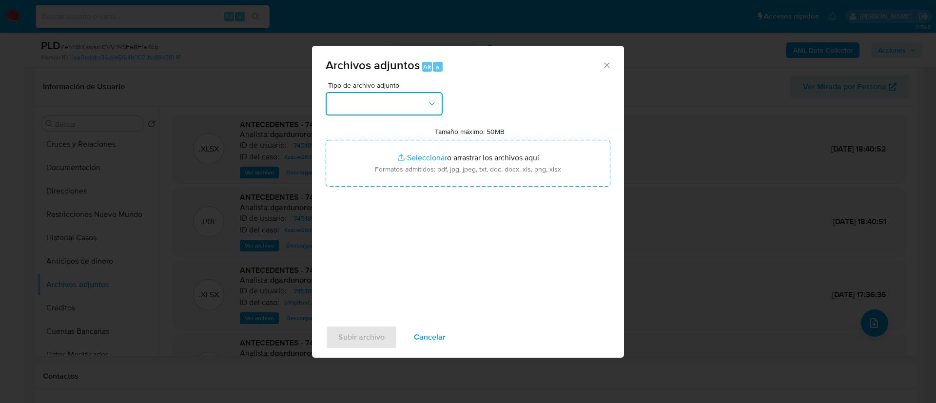
click at [396, 101] on button "button" at bounding box center [384, 103] width 117 height 23
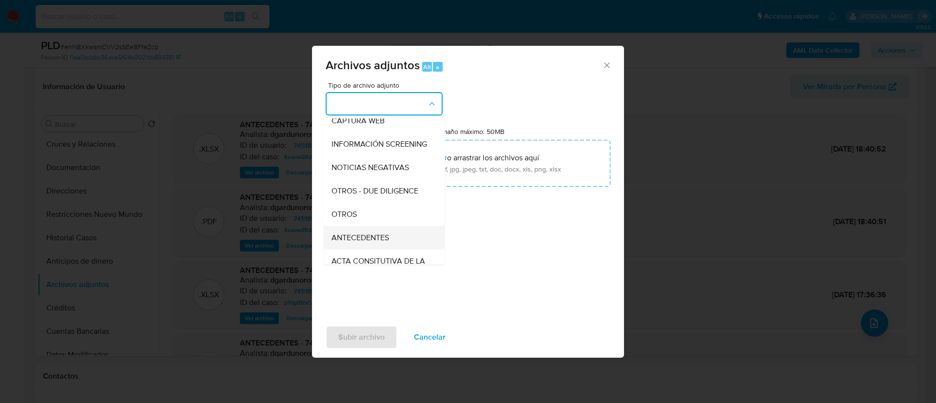
scroll to position [100, 0]
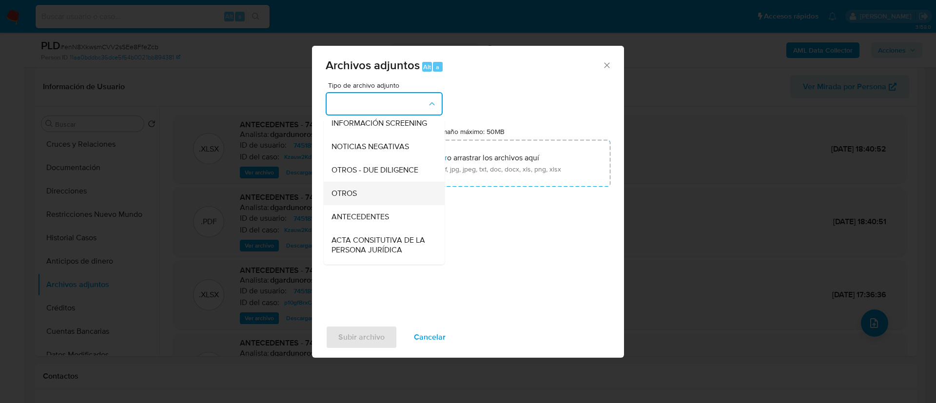
click at [387, 200] on div "OTROS" at bounding box center [380, 193] width 99 height 23
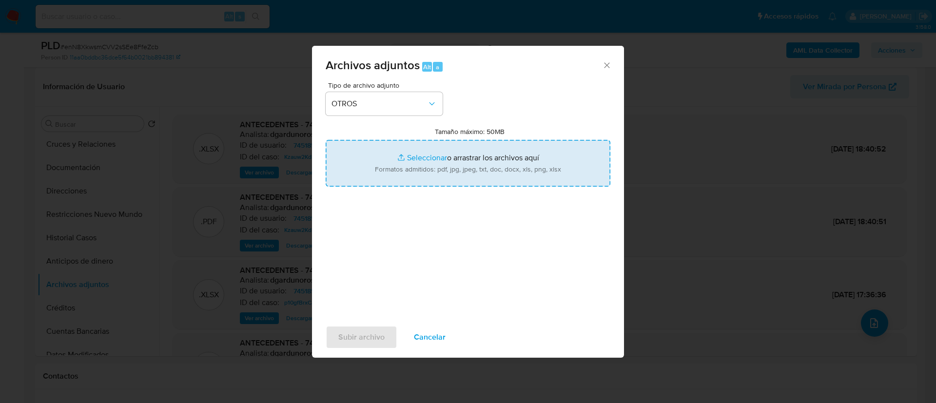
click at [449, 167] on input "Tamaño máximo: 50MB Seleccionar archivos" at bounding box center [468, 163] width 285 height 47
type input "C:\fakepath\745185565_Paulina [PERSON_NAME] 2025.pdf"
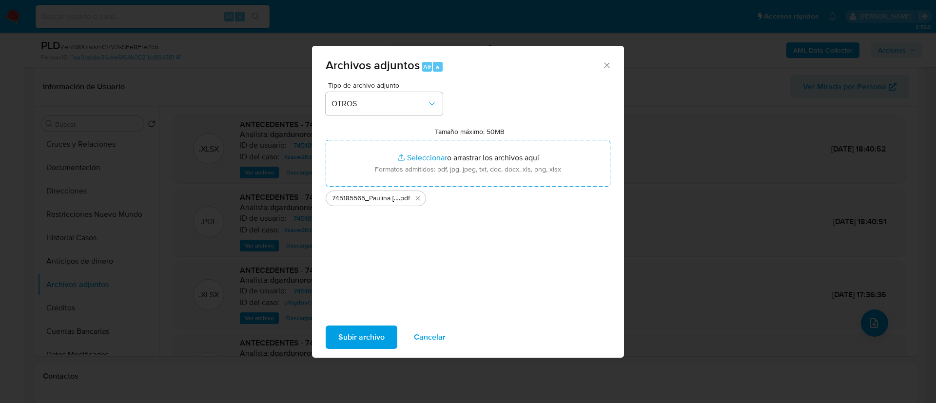
click at [382, 340] on span "Subir archivo" at bounding box center [361, 337] width 46 height 21
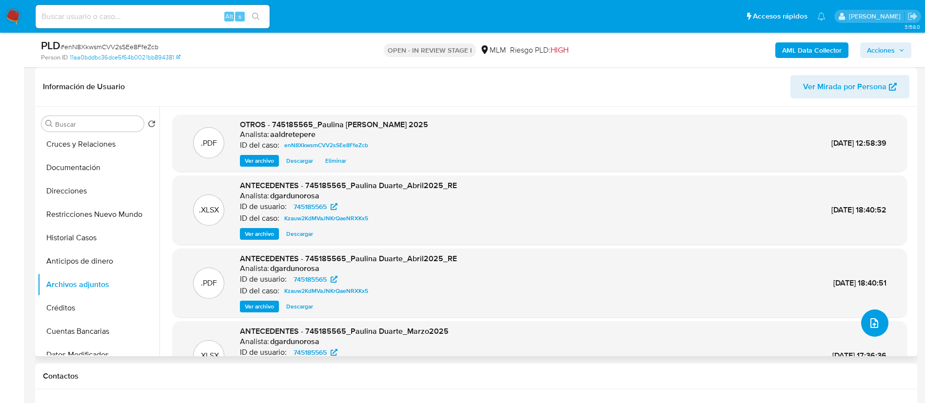
click at [882, 323] on button "upload-file" at bounding box center [874, 323] width 27 height 27
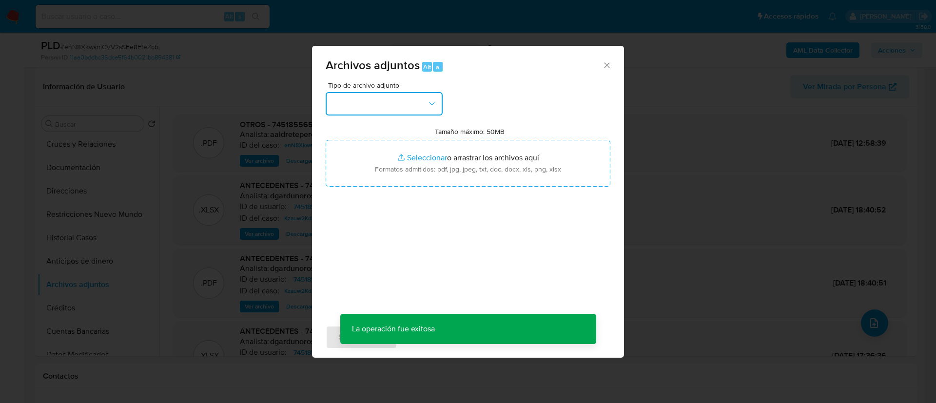
click at [372, 100] on button "button" at bounding box center [384, 103] width 117 height 23
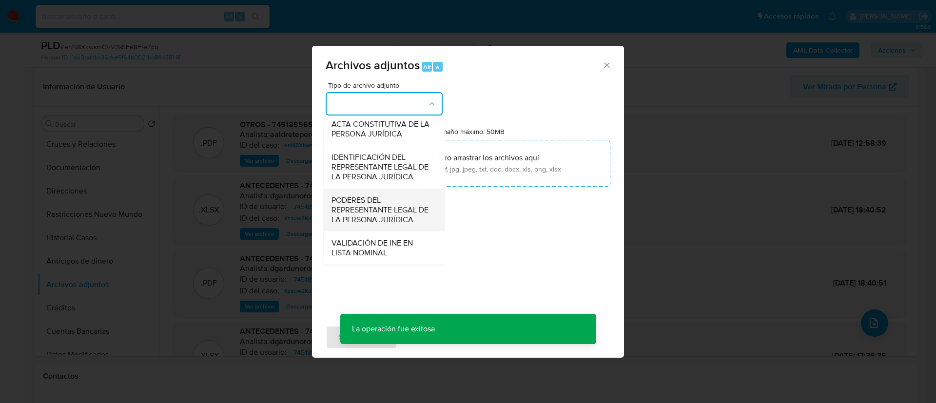
scroll to position [474, 0]
click at [386, 105] on button "button" at bounding box center [384, 103] width 117 height 23
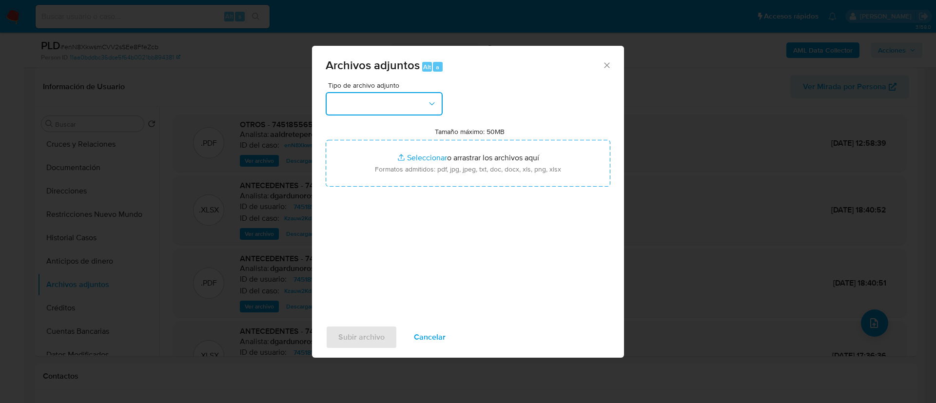
click at [386, 105] on button "button" at bounding box center [384, 103] width 117 height 23
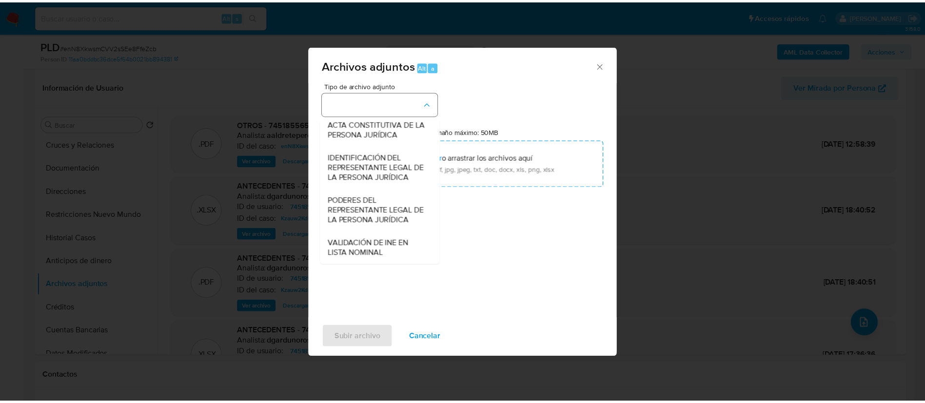
scroll to position [150, 0]
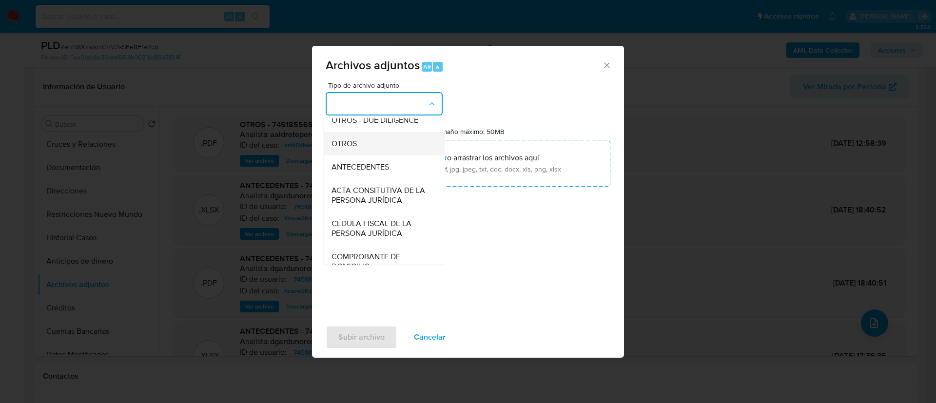
click at [389, 145] on div "OTROS" at bounding box center [380, 143] width 99 height 23
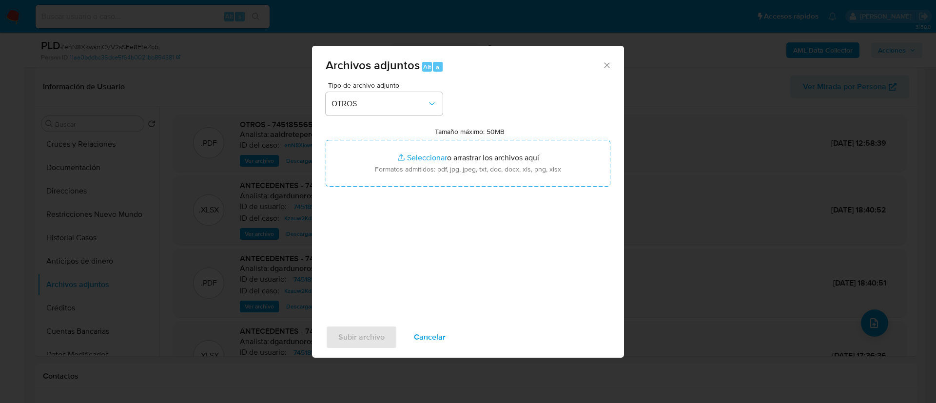
click at [481, 137] on div "Tamaño máximo: 50MB Seleccionar archivos Seleccionar o arrastrar los archivos a…" at bounding box center [468, 156] width 285 height 59
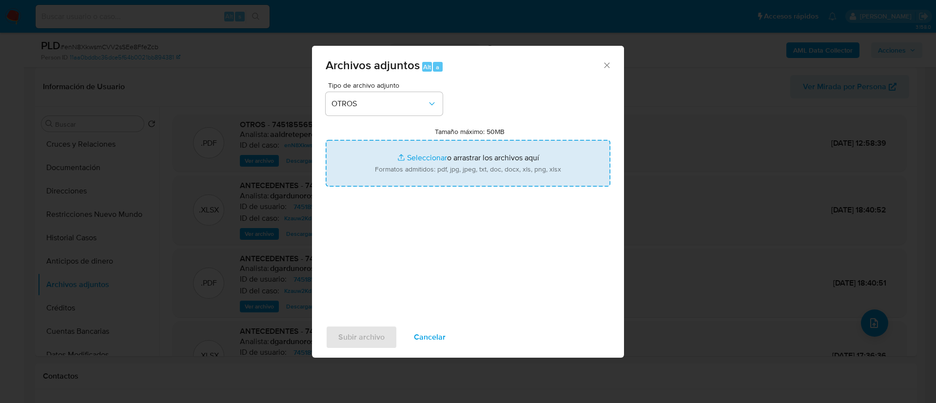
click at [469, 154] on input "Tamaño máximo: 50MB Seleccionar archivos" at bounding box center [468, 163] width 285 height 47
type input "C:\fakepath\745185565_PAULINA [PERSON_NAME] 2025.xlsx"
click at [352, 333] on span "Subir archivo" at bounding box center [361, 337] width 46 height 21
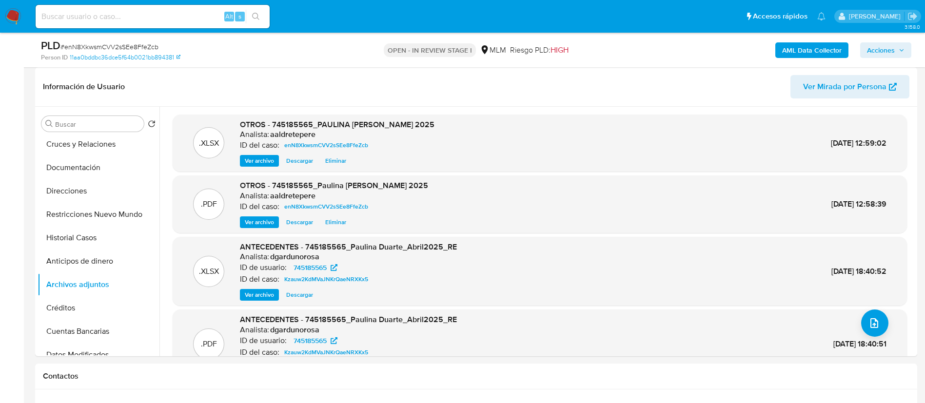
drag, startPoint x: 876, startPoint y: 47, endPoint x: 856, endPoint y: 57, distance: 22.7
click at [875, 49] on span "Acciones" at bounding box center [881, 50] width 28 height 16
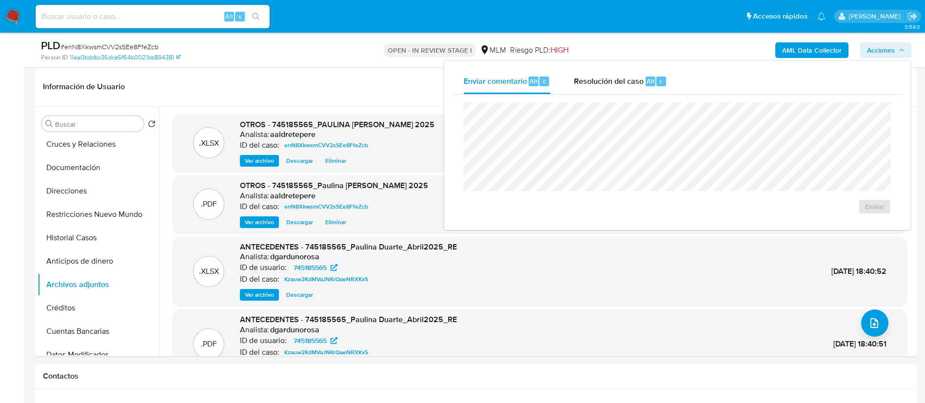
drag, startPoint x: 627, startPoint y: 77, endPoint x: 619, endPoint y: 96, distance: 21.0
click at [625, 79] on span "Resolución del caso" at bounding box center [609, 80] width 70 height 11
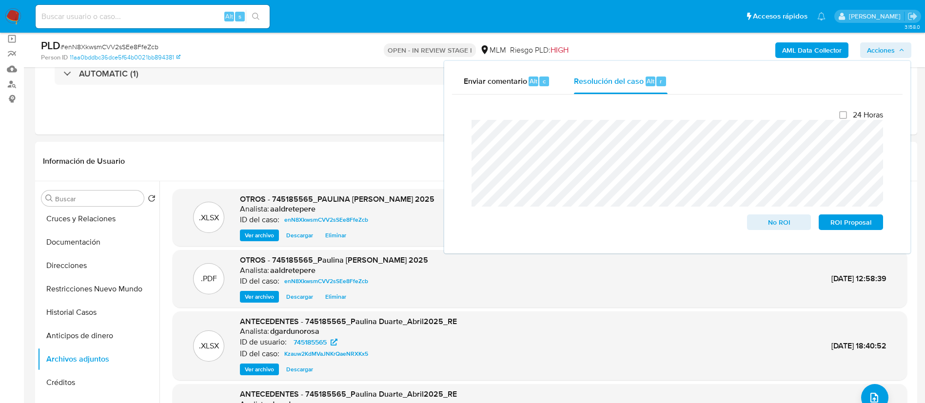
scroll to position [73, 0]
click at [861, 227] on span "ROI Proposal" at bounding box center [850, 222] width 51 height 14
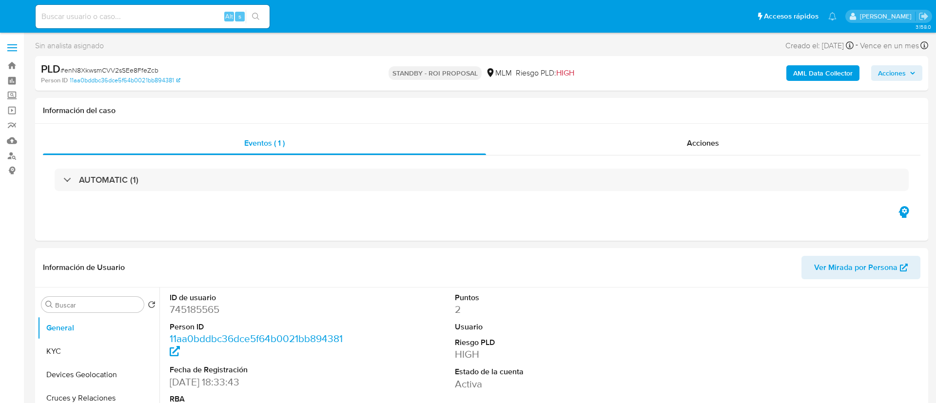
select select "10"
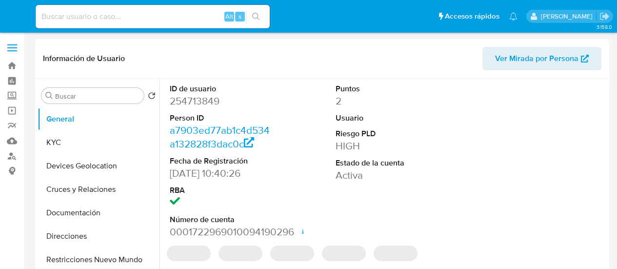
select select "10"
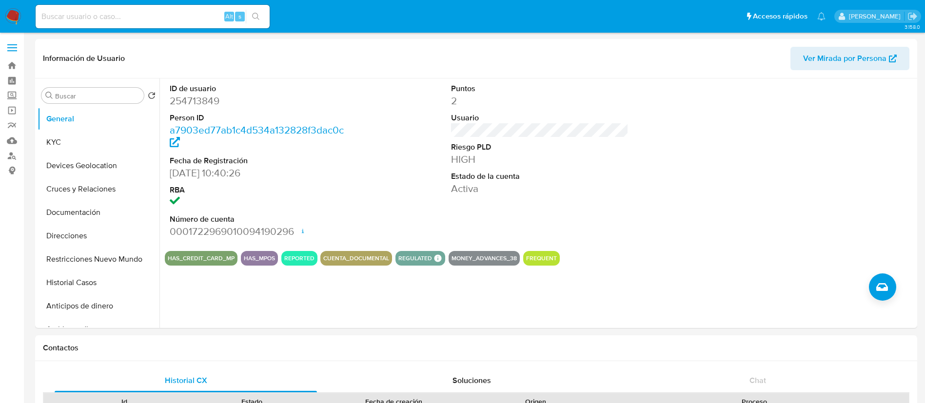
click at [115, 25] on div "Alt s" at bounding box center [153, 16] width 234 height 23
click at [119, 22] on input at bounding box center [153, 16] width 234 height 13
paste input "1698181997"
type input "1698181997"
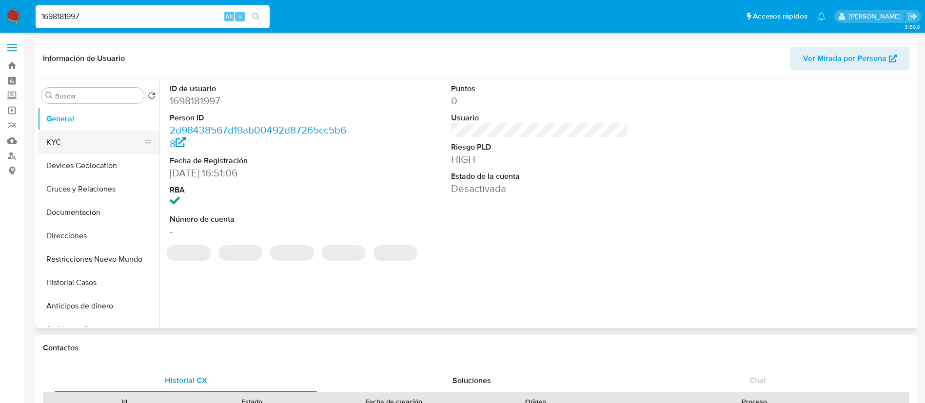
select select "10"
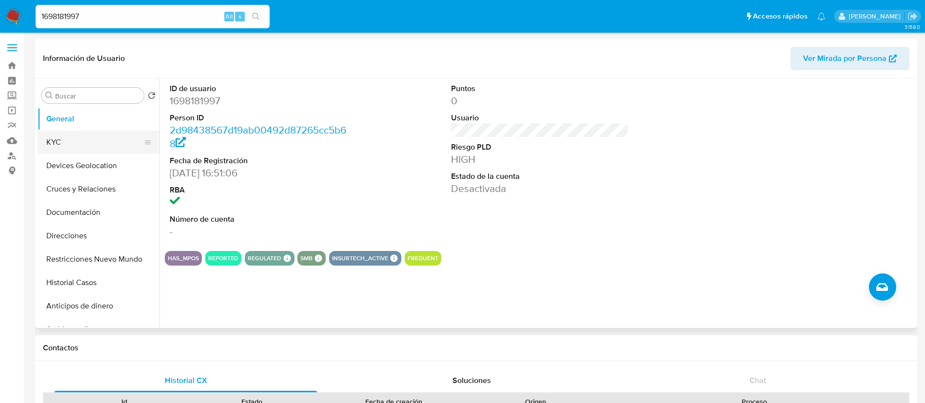
click at [90, 140] on button "KYC" at bounding box center [95, 142] width 114 height 23
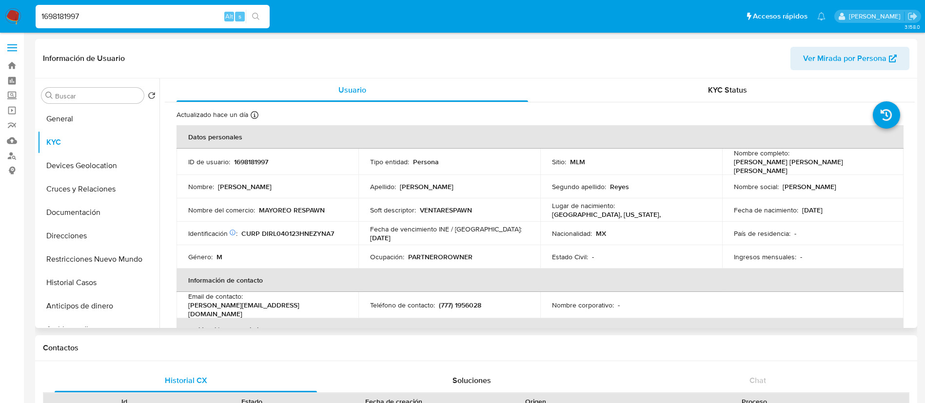
click at [433, 253] on p "PARTNEROROWNER" at bounding box center [440, 257] width 64 height 9
drag, startPoint x: 304, startPoint y: 211, endPoint x: 453, endPoint y: 250, distance: 154.2
click at [325, 211] on div "Nombre del comercio : MAYOREO RESPAWN" at bounding box center [267, 210] width 158 height 9
drag, startPoint x: 615, startPoint y: 291, endPoint x: 661, endPoint y: 327, distance: 57.3
click at [616, 268] on td "Nombre corporativo : -" at bounding box center [631, 305] width 182 height 26
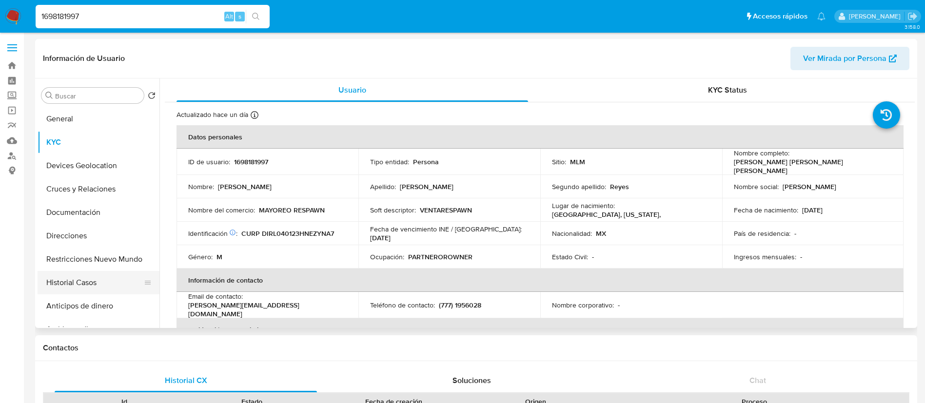
click at [94, 268] on button "Historial Casos" at bounding box center [95, 282] width 114 height 23
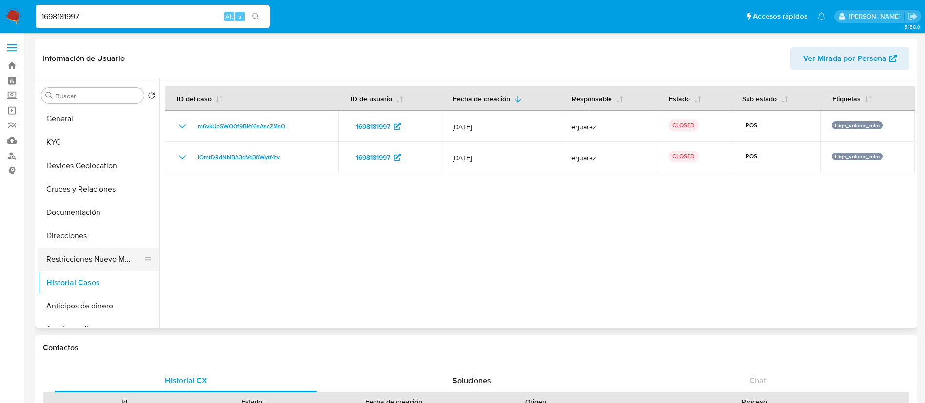
click at [113, 262] on button "Restricciones Nuevo Mundo" at bounding box center [95, 259] width 114 height 23
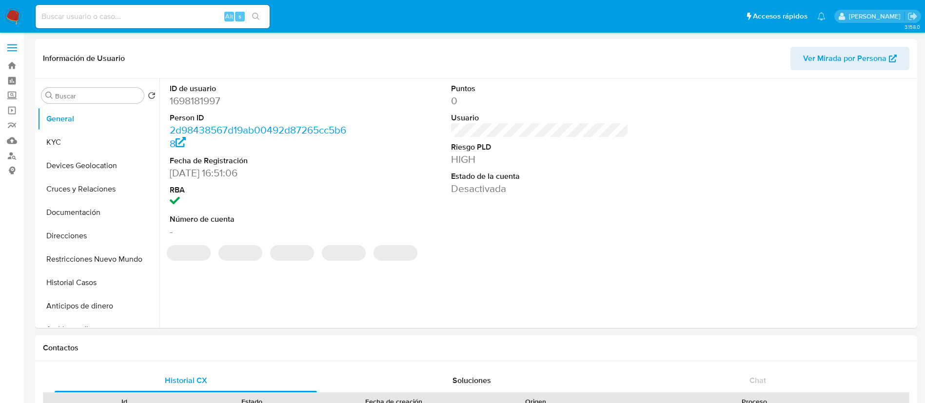
select select "10"
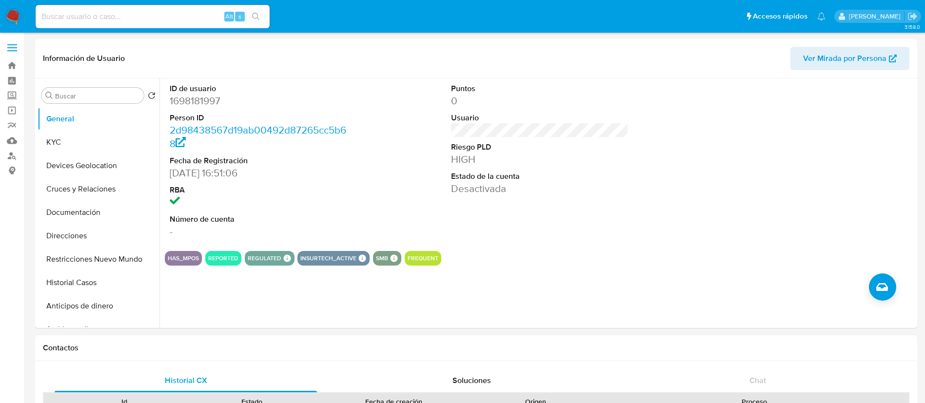
click at [11, 12] on img at bounding box center [13, 16] width 17 height 17
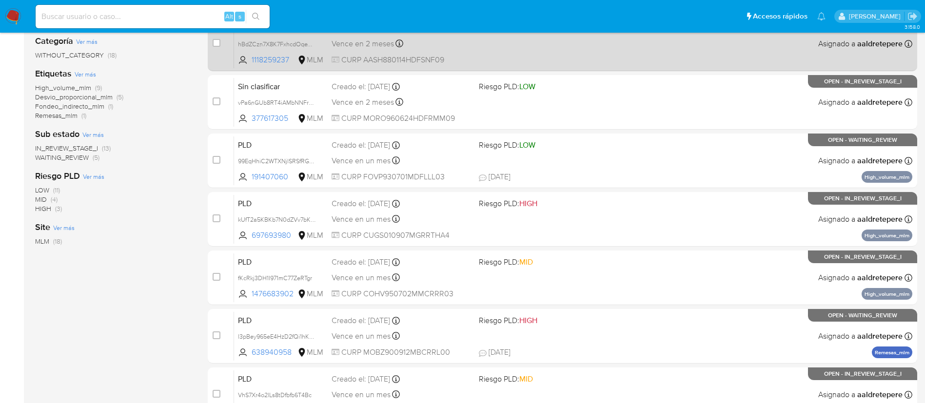
scroll to position [219, 0]
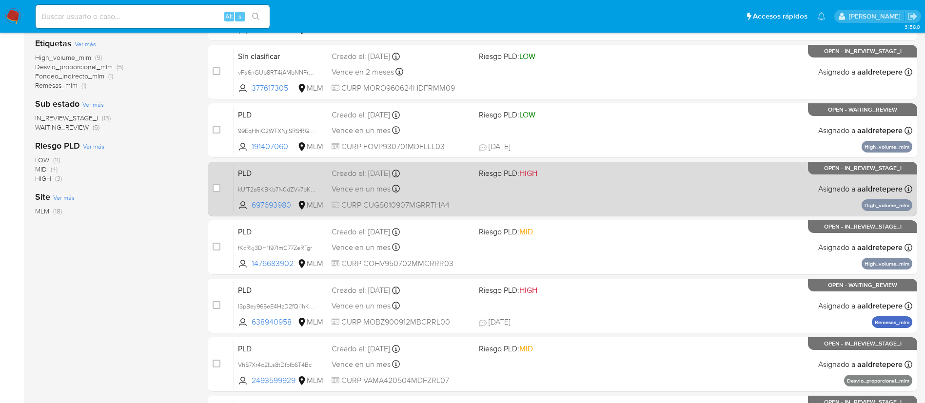
click at [715, 178] on div "PLD kUfT2a5KBKb7N0dZVv7bKkk3 697693980 MLM Riesgo PLD: HIGH Creado el: [DATE] C…" at bounding box center [573, 188] width 678 height 49
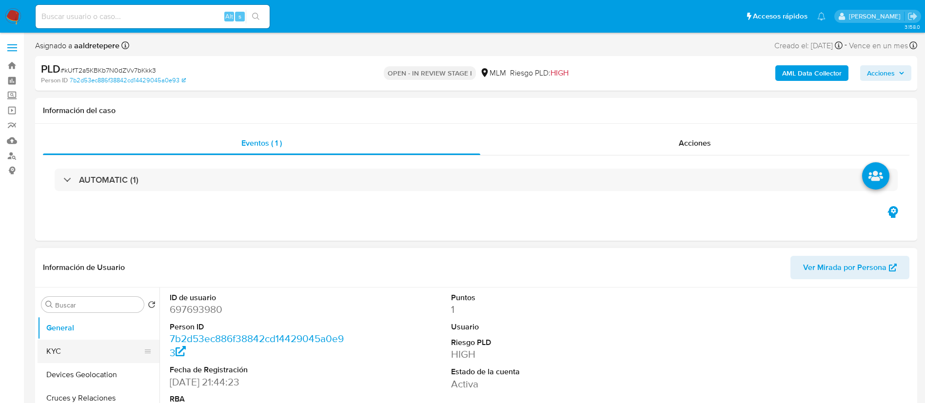
click at [73, 345] on button "KYC" at bounding box center [95, 351] width 114 height 23
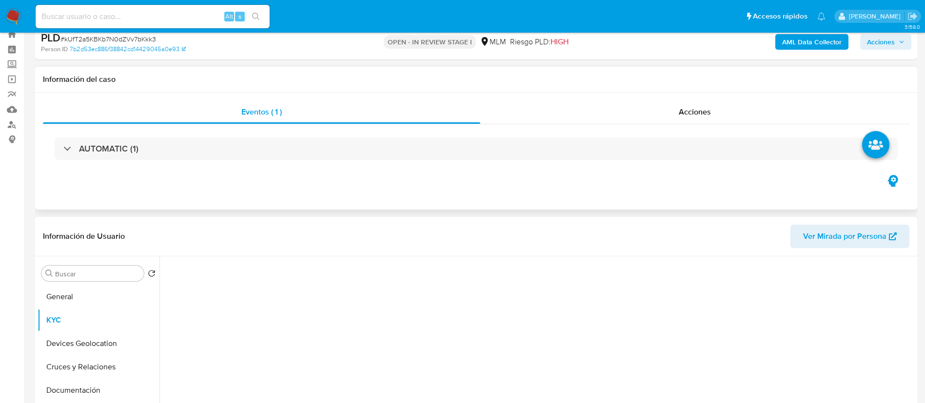
select select "10"
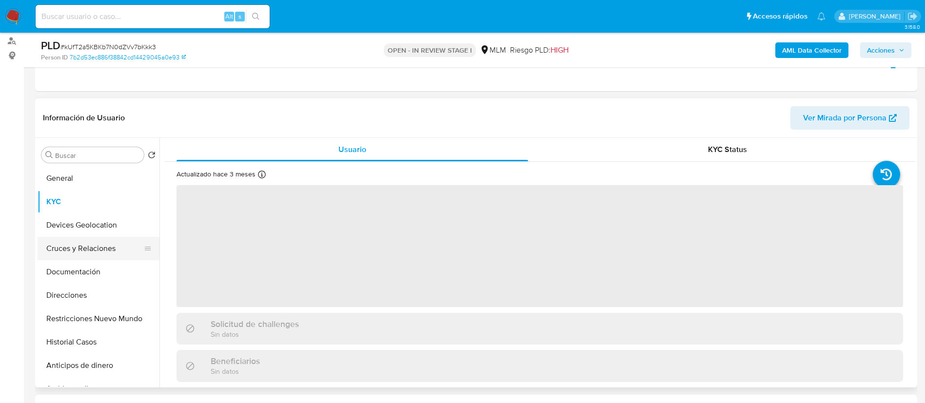
scroll to position [146, 0]
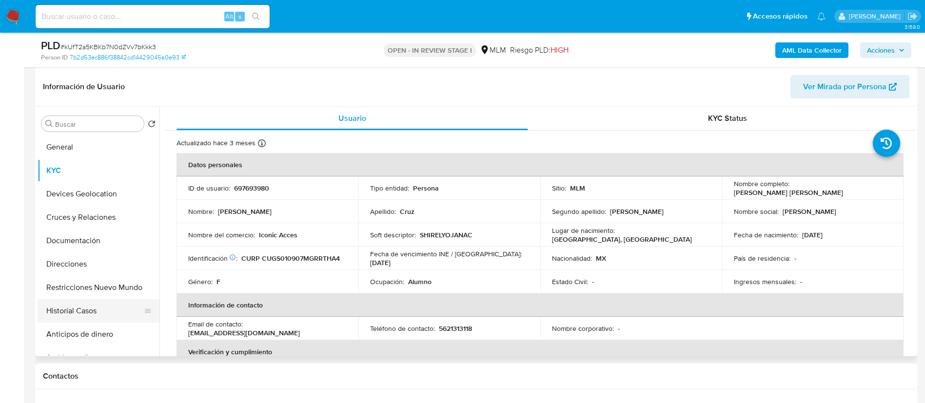
click at [90, 311] on button "Historial Casos" at bounding box center [95, 310] width 114 height 23
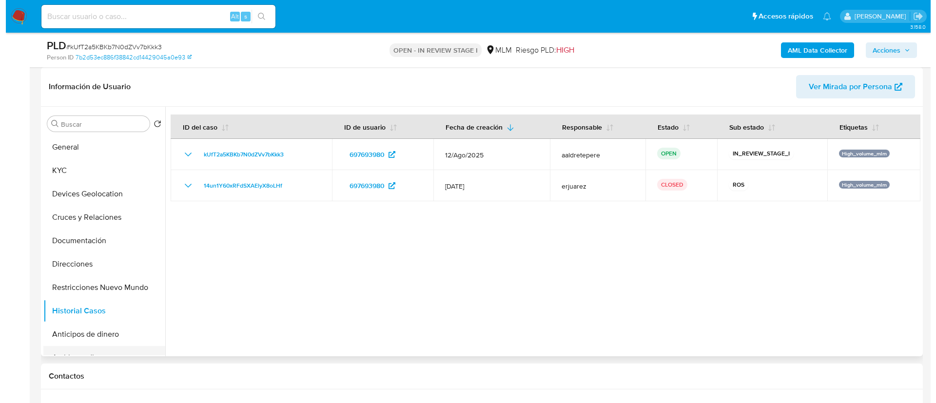
scroll to position [73, 0]
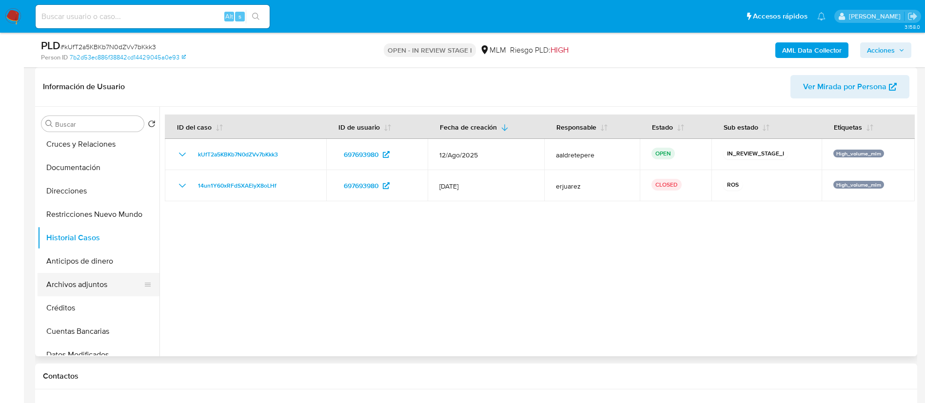
click at [82, 283] on button "Archivos adjuntos" at bounding box center [95, 284] width 114 height 23
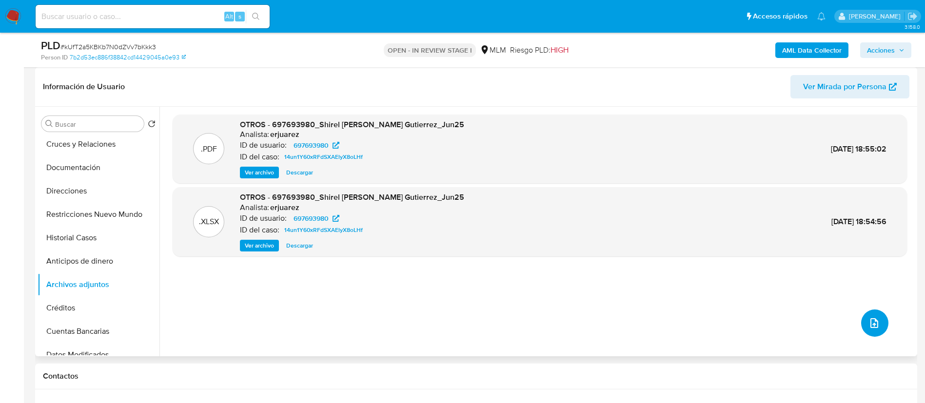
click at [874, 321] on icon "upload-file" at bounding box center [874, 323] width 12 height 12
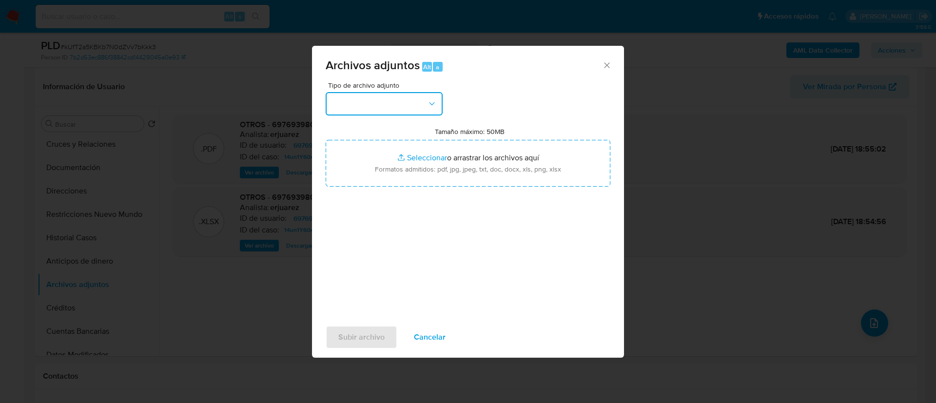
click at [376, 109] on button "button" at bounding box center [384, 103] width 117 height 23
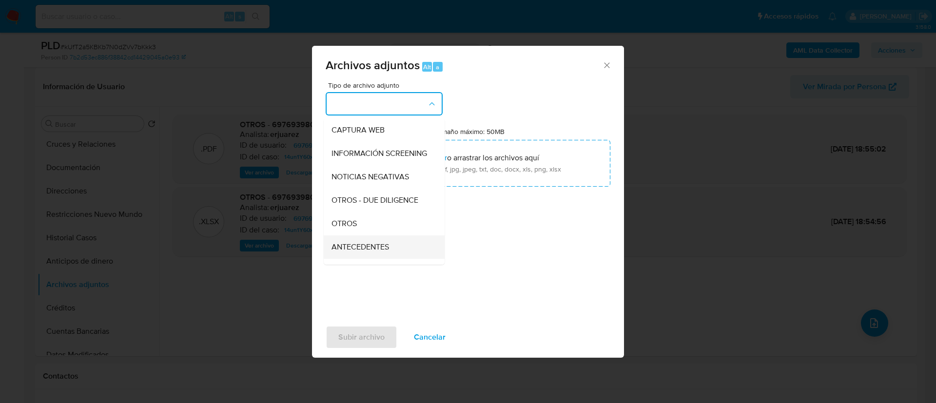
scroll to position [100, 0]
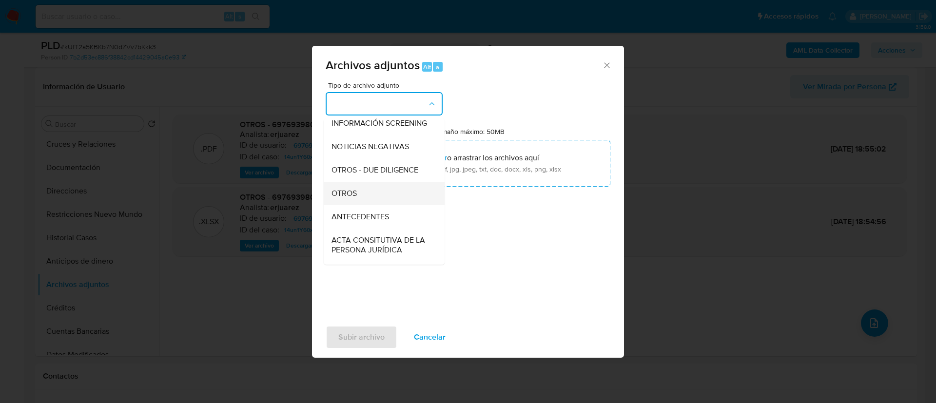
click at [371, 203] on div "OTROS" at bounding box center [380, 193] width 99 height 23
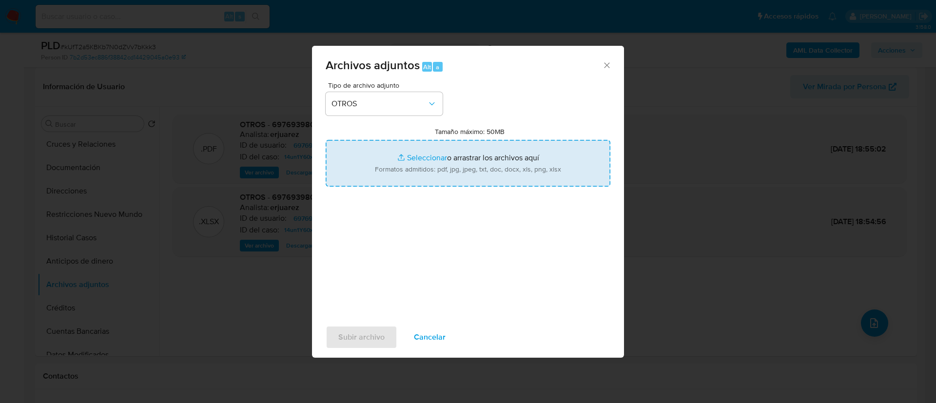
click at [435, 164] on input "Tamaño máximo: 50MB Seleccionar archivos" at bounding box center [468, 163] width 285 height 47
type input "C:\fakepath\697693980_SHIREL [PERSON_NAME] 2025 (1).xlsx"
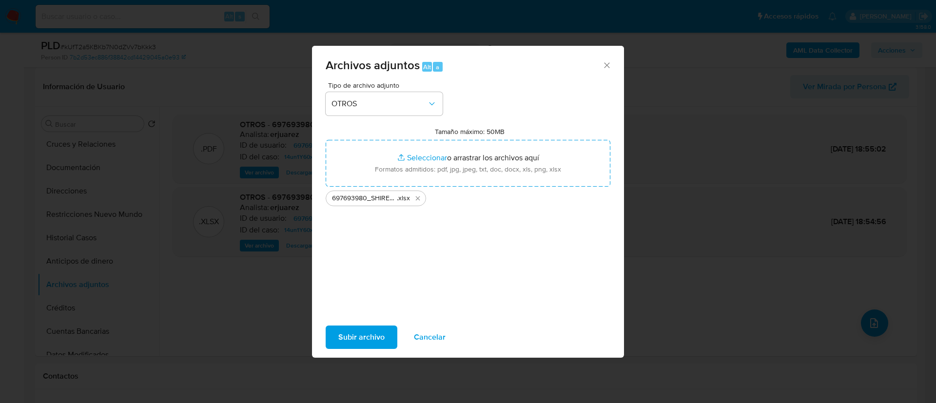
click at [369, 338] on span "Subir archivo" at bounding box center [361, 337] width 46 height 21
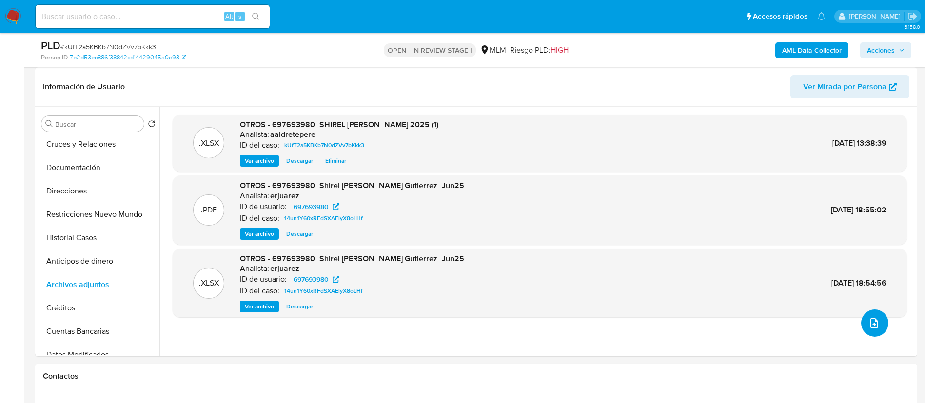
click at [879, 319] on button "upload-file" at bounding box center [874, 323] width 27 height 27
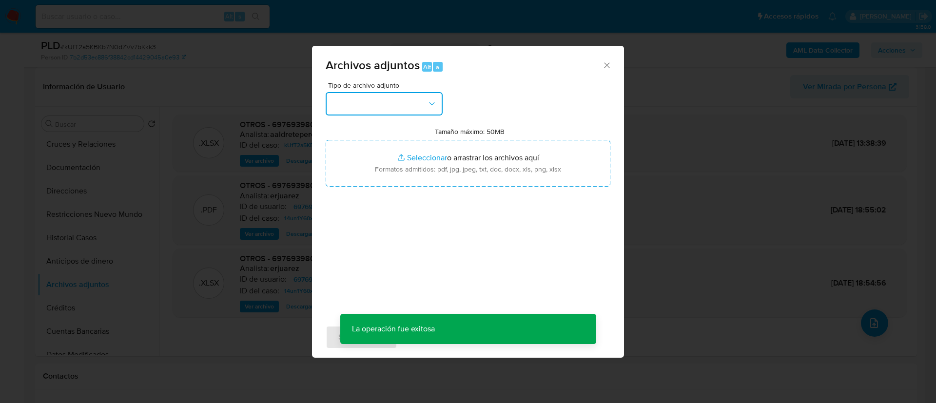
click at [369, 97] on button "button" at bounding box center [384, 103] width 117 height 23
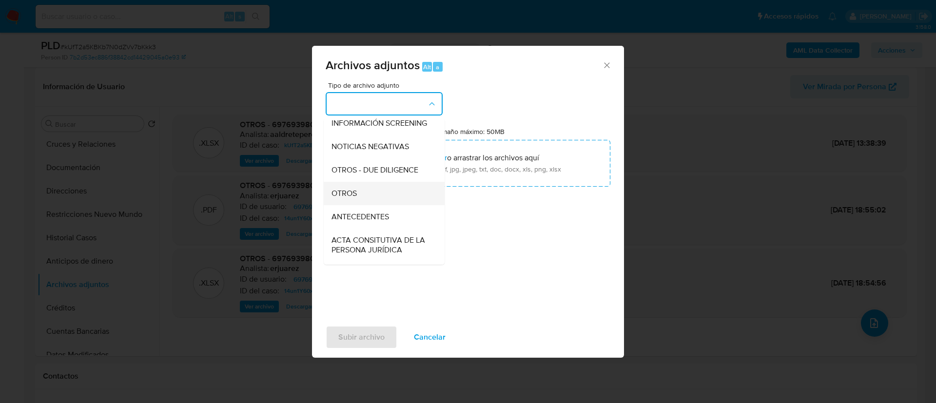
click at [386, 203] on div "OTROS" at bounding box center [380, 193] width 99 height 23
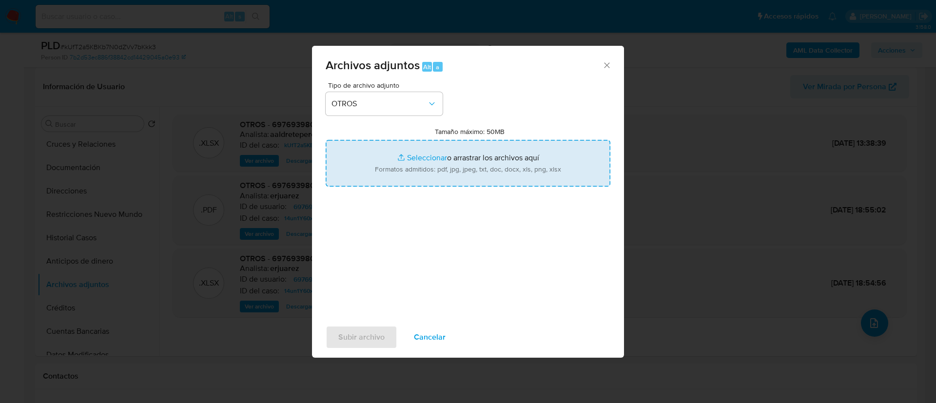
click at [440, 162] on input "Tamaño máximo: 50MB Seleccionar archivos" at bounding box center [468, 163] width 285 height 47
type input "C:\fakepath\697693980_Shirel Yojana Cruz Gutierrez_AGOSTO 2025.pdf"
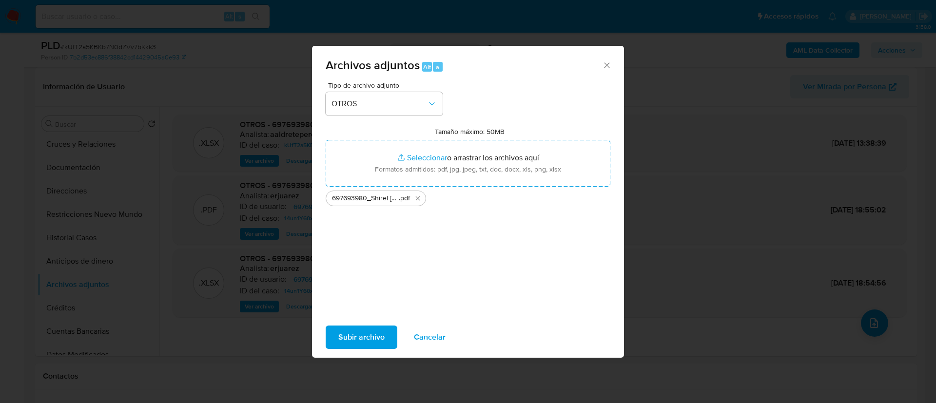
drag, startPoint x: 440, startPoint y: 162, endPoint x: 367, endPoint y: 337, distance: 189.0
click at [367, 337] on span "Subir archivo" at bounding box center [361, 337] width 46 height 21
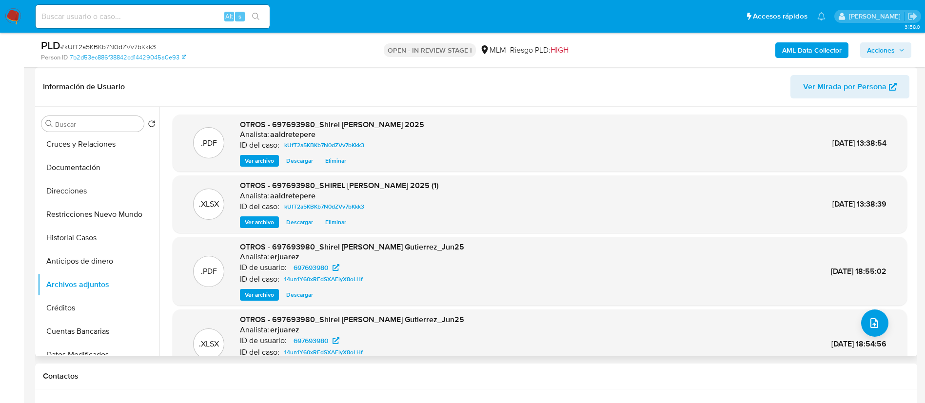
click at [334, 164] on span "Eliminar" at bounding box center [335, 161] width 21 height 10
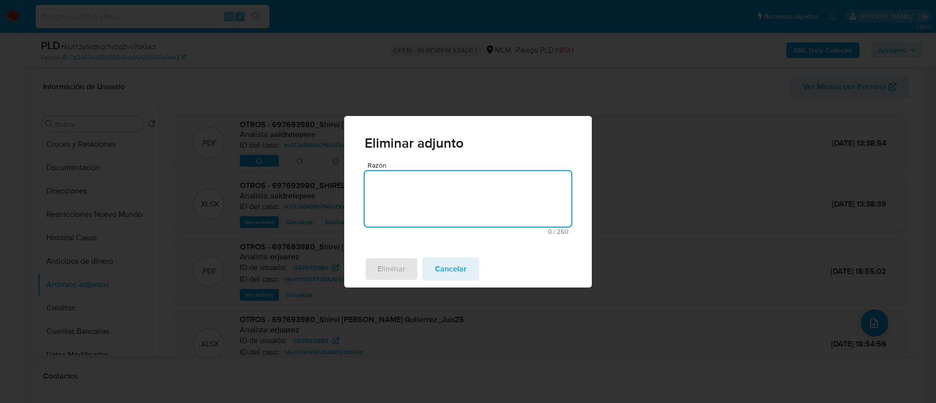
click at [493, 213] on textarea "Razón" at bounding box center [468, 199] width 207 height 56
click at [368, 263] on button "Eliminar" at bounding box center [392, 268] width 54 height 23
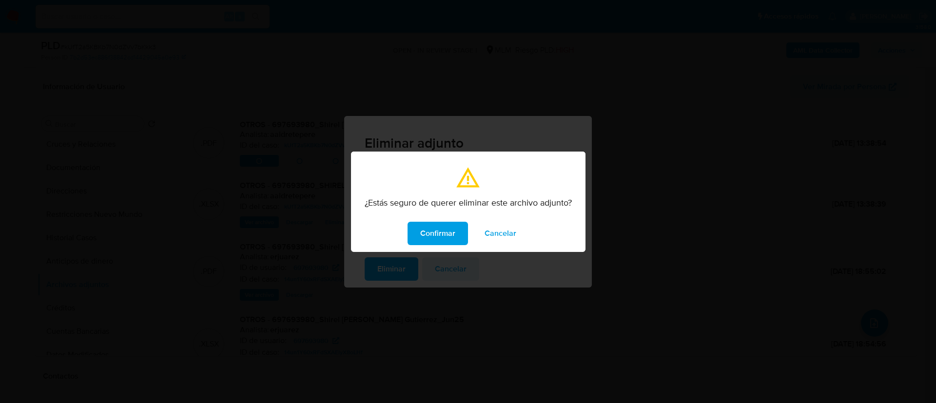
click at [434, 229] on span "Confirmar" at bounding box center [437, 233] width 35 height 21
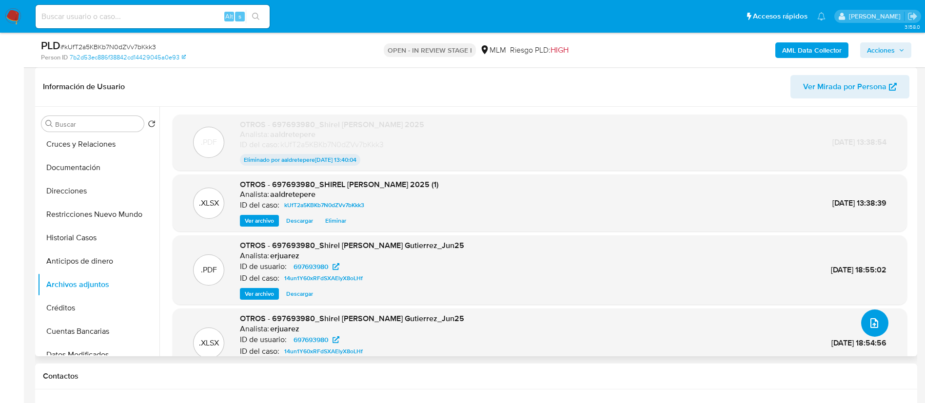
click at [861, 325] on button "upload-file" at bounding box center [874, 323] width 27 height 27
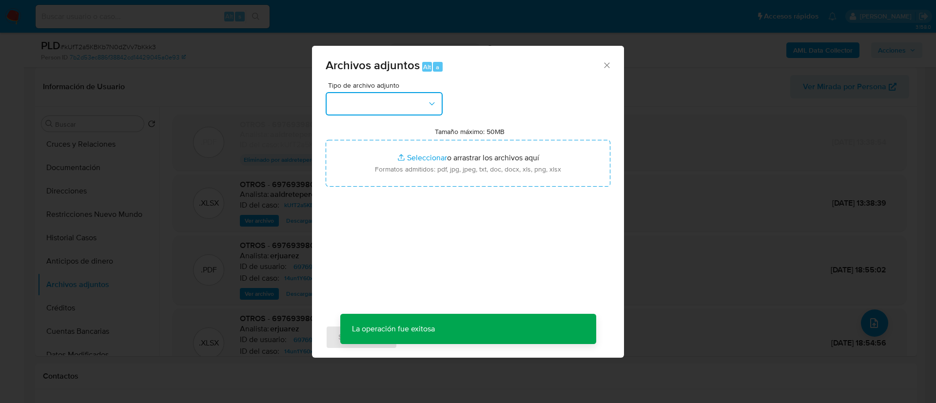
click at [384, 104] on button "button" at bounding box center [384, 103] width 117 height 23
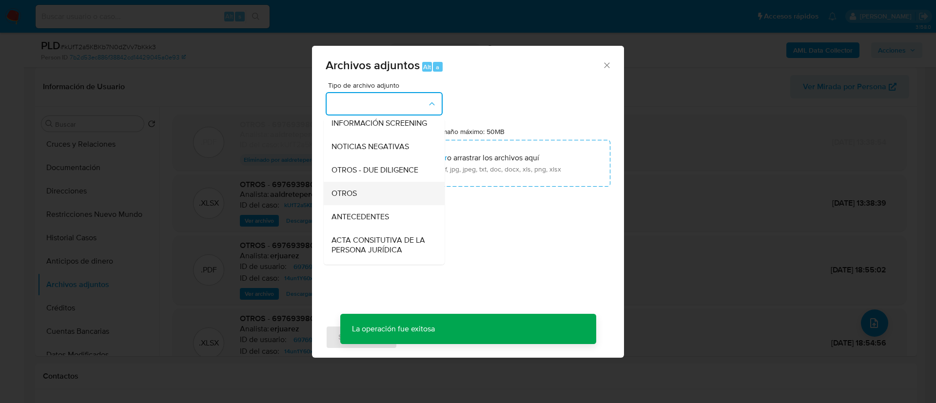
click at [404, 204] on div "OTROS" at bounding box center [380, 193] width 99 height 23
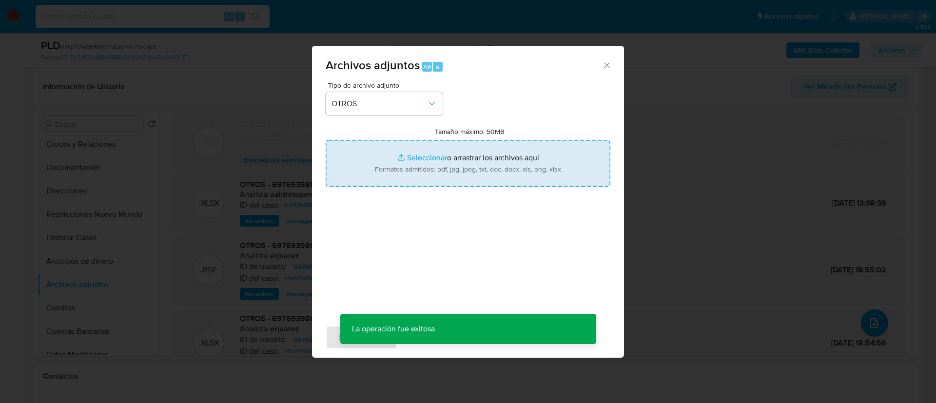
click at [447, 162] on input "Tamaño máximo: 50MB Seleccionar archivos" at bounding box center [468, 163] width 285 height 47
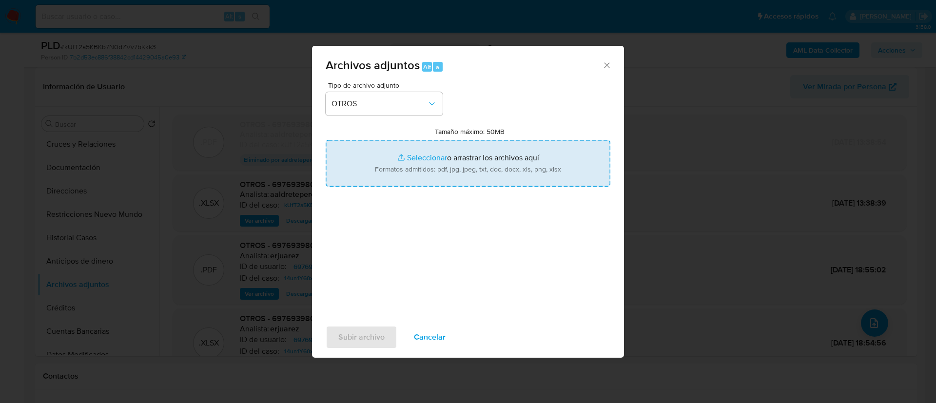
type input "C:\fakepath\697693980_Shirel Yojana Cruz Gutierrez_AGOSTO 2025 2.pdf"
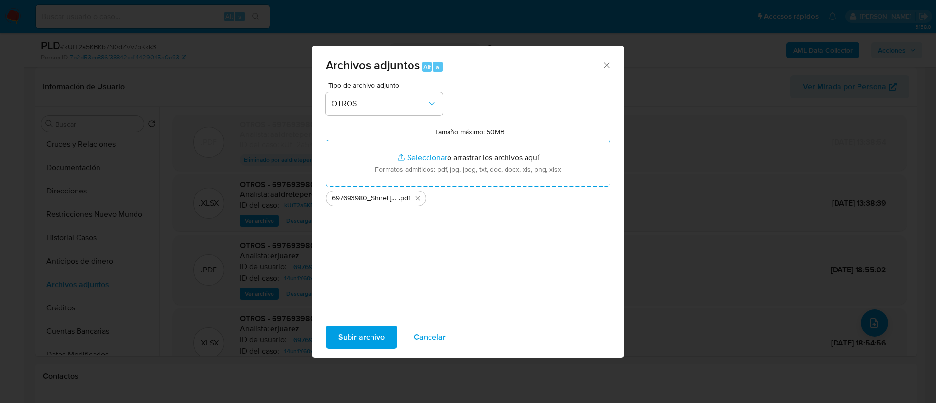
click at [366, 335] on span "Subir archivo" at bounding box center [361, 337] width 46 height 21
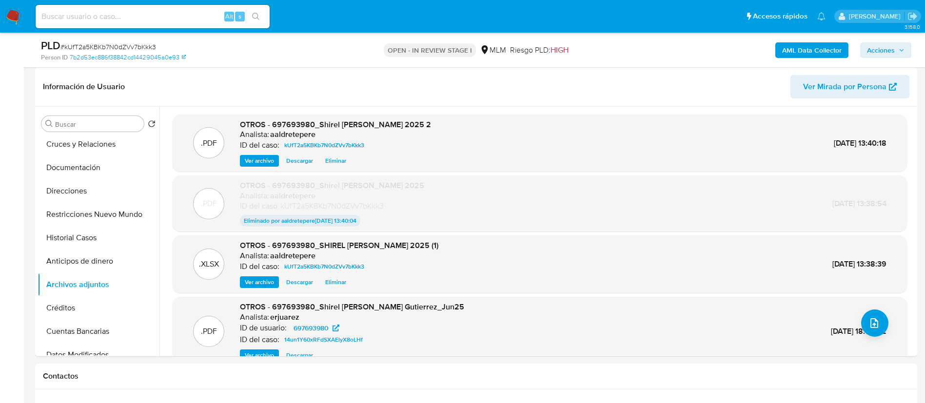
click at [897, 48] on span "Acciones" at bounding box center [886, 50] width 38 height 14
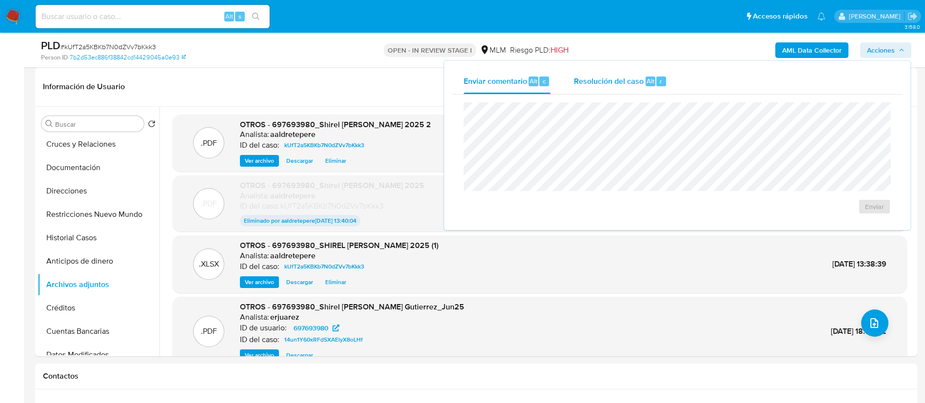
click at [645, 86] on div "Resolución del caso Alt r" at bounding box center [620, 81] width 93 height 25
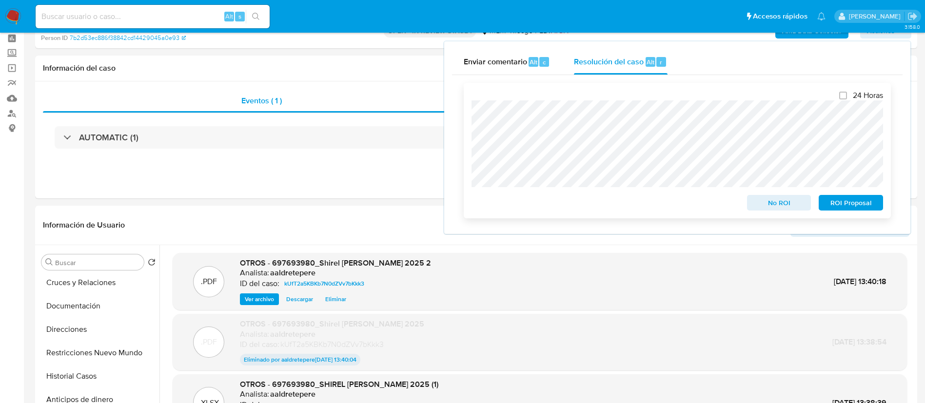
scroll to position [0, 0]
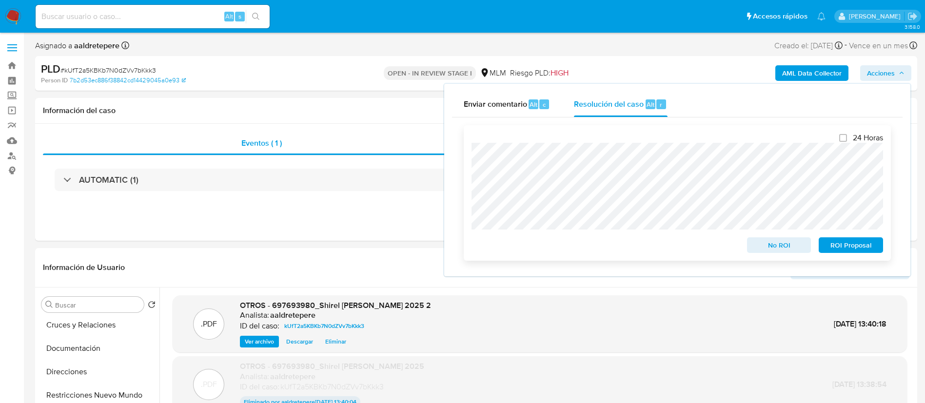
click at [471, 209] on div "24 Horas No ROI ROI Proposal" at bounding box center [677, 193] width 427 height 136
click at [849, 247] on span "ROI Proposal" at bounding box center [850, 245] width 51 height 14
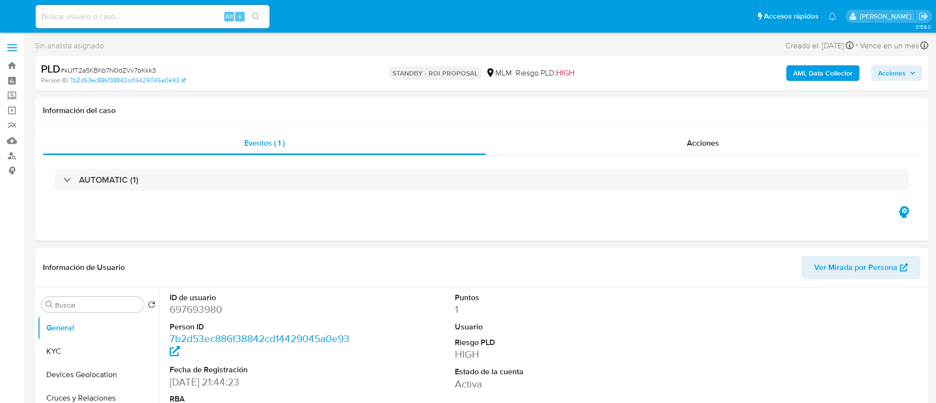
select select "10"
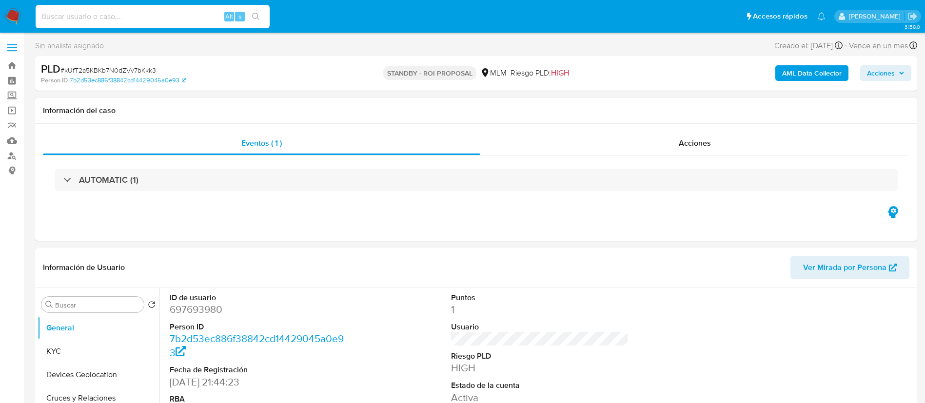
drag, startPoint x: 176, startPoint y: 19, endPoint x: 167, endPoint y: 7, distance: 15.7
click at [175, 20] on input at bounding box center [153, 16] width 234 height 13
paste input "208991818"
type input "208991818"
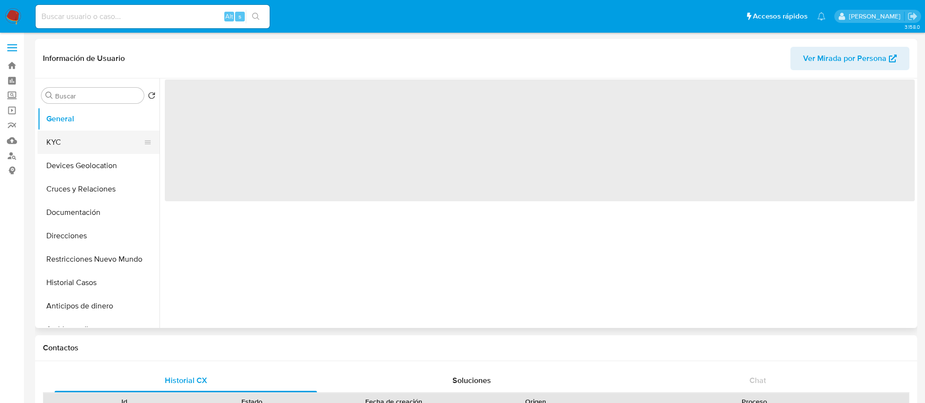
click at [74, 148] on button "KYC" at bounding box center [95, 142] width 114 height 23
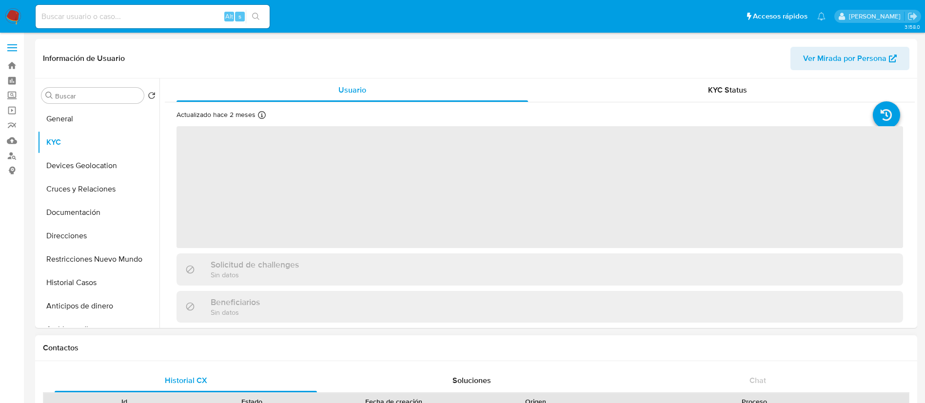
select select "10"
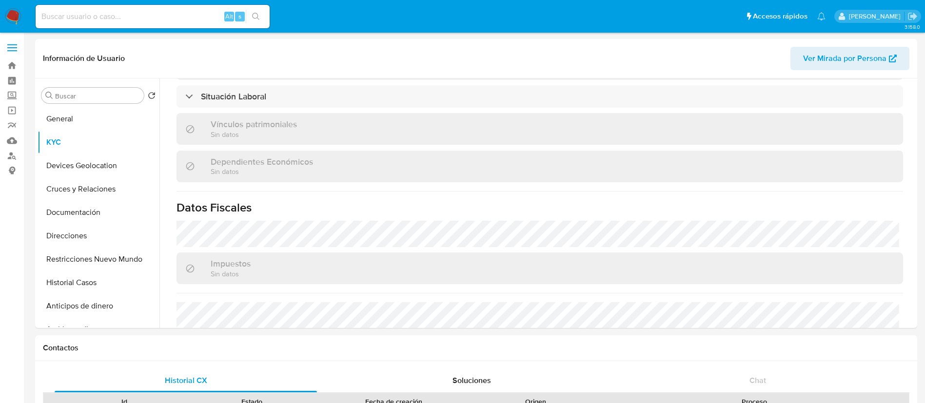
scroll to position [457, 0]
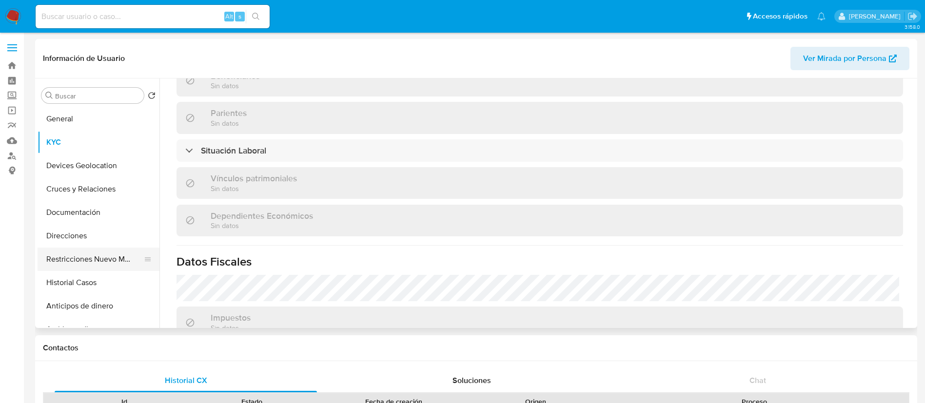
click at [109, 257] on button "Restricciones Nuevo Mundo" at bounding box center [95, 259] width 114 height 23
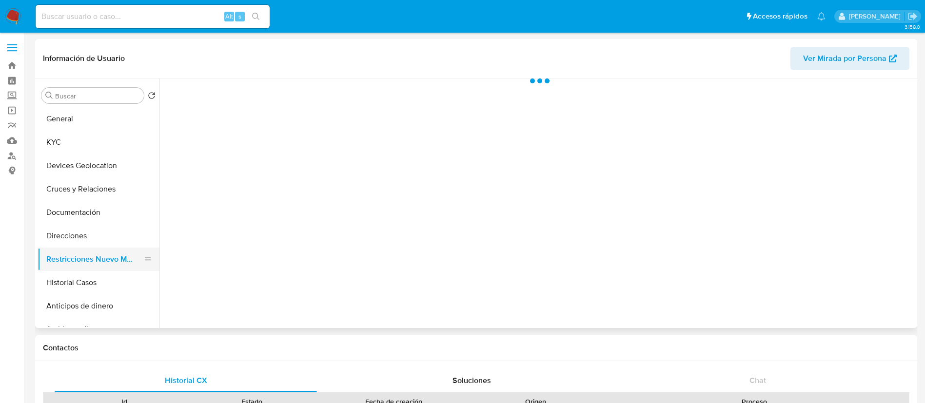
scroll to position [0, 0]
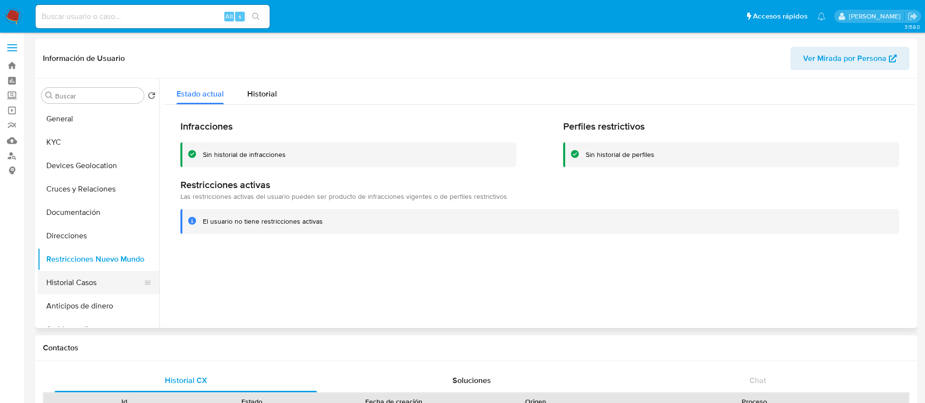
click at [109, 290] on button "Historial Casos" at bounding box center [95, 282] width 114 height 23
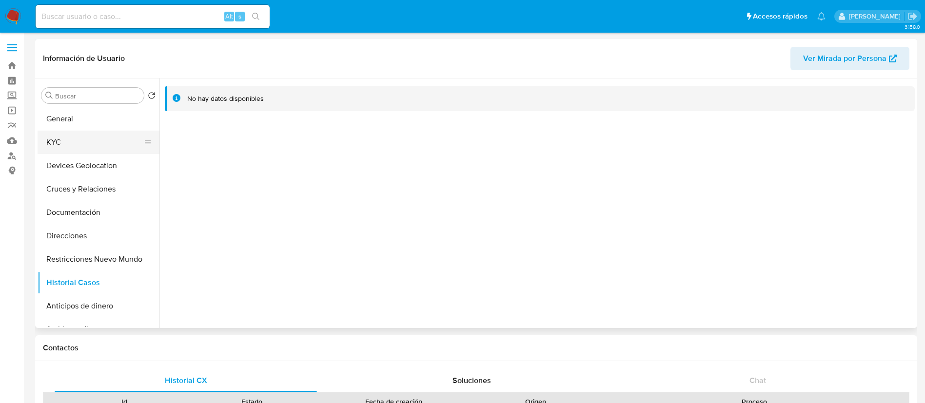
click at [88, 144] on button "KYC" at bounding box center [95, 142] width 114 height 23
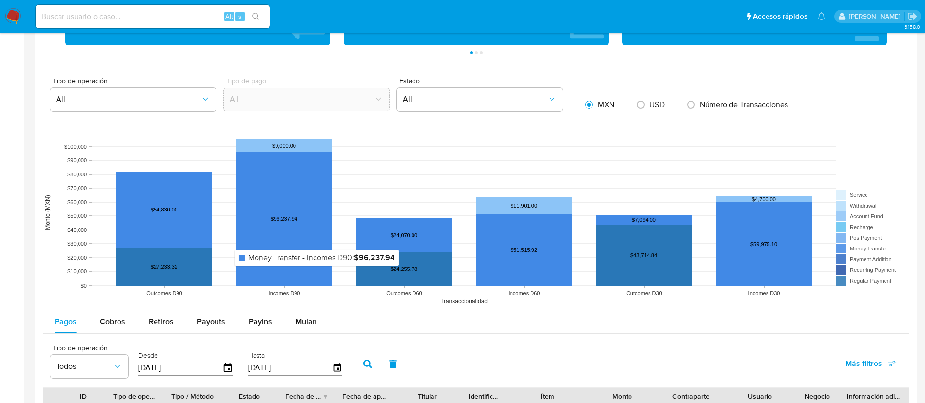
scroll to position [804, 0]
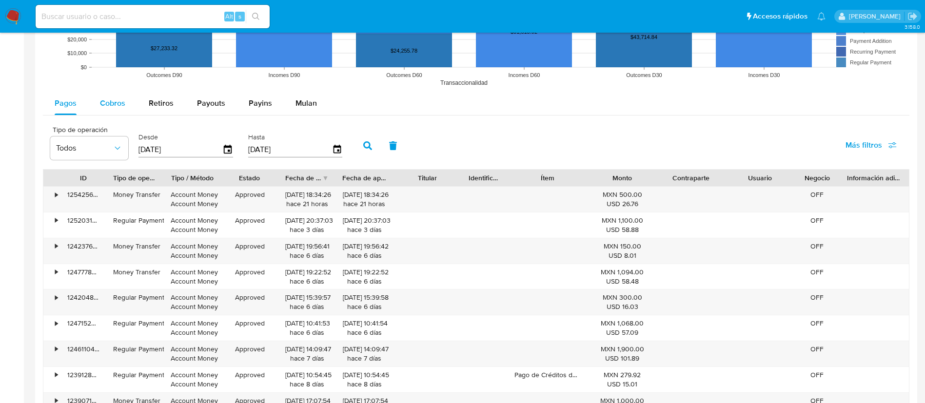
click at [101, 104] on span "Cobros" at bounding box center [112, 102] width 25 height 11
select select "10"
click at [140, 149] on input "[DATE]" at bounding box center [180, 150] width 84 height 16
click at [140, 150] on input "[DATE]" at bounding box center [180, 150] width 84 height 16
type input "01/20/6202"
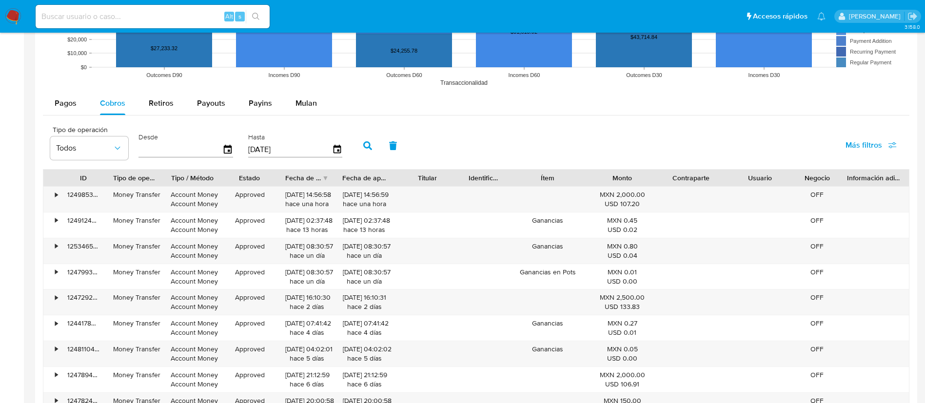
type input "1_/__/____"
type input "01/02/202_"
type input "[DATE]"
type input "3_/__/____"
type input "[DATE]"
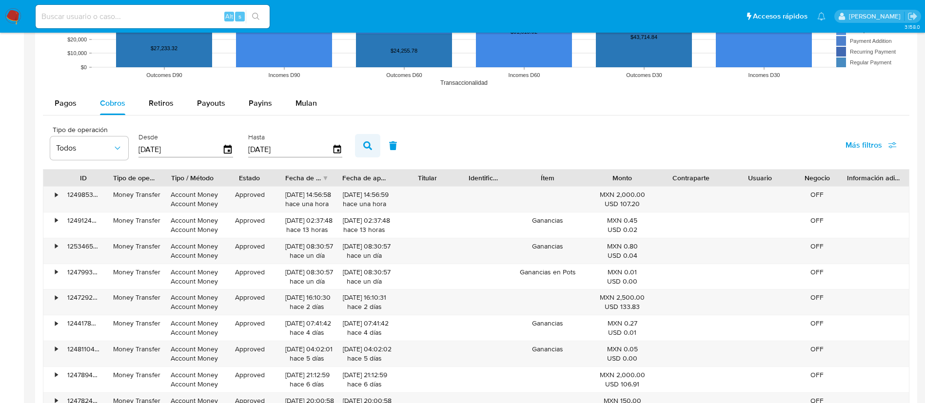
click at [361, 141] on button "button" at bounding box center [367, 145] width 25 height 23
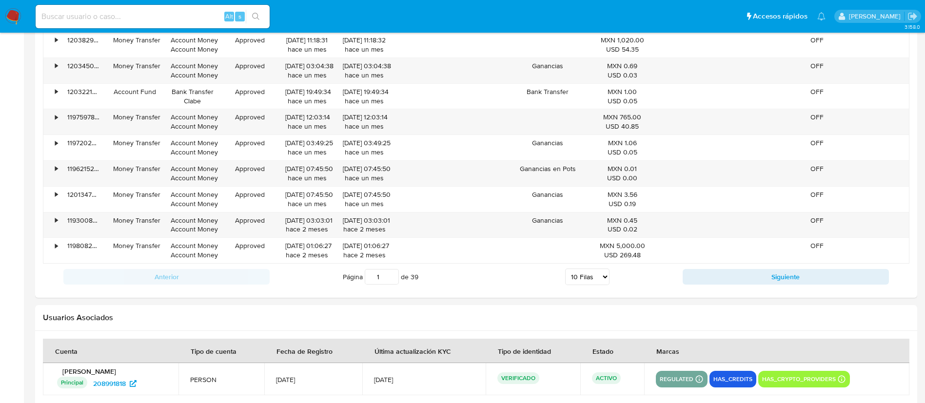
scroll to position [1024, 0]
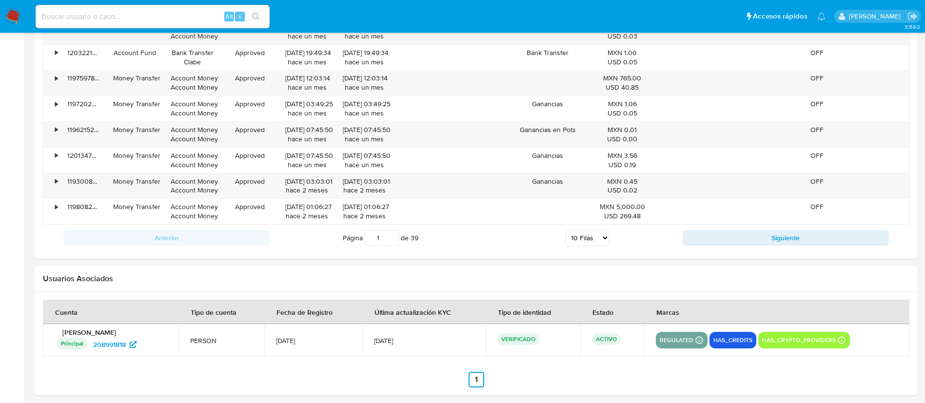
click at [602, 239] on select "5 Filas 10 Filas 20 Filas 25 Filas 50 Filas 100 Filas" at bounding box center [587, 238] width 44 height 17
select select "100"
click at [565, 230] on select "5 Filas 10 Filas 20 Filas 25 Filas 50 Filas 100 Filas" at bounding box center [587, 238] width 44 height 17
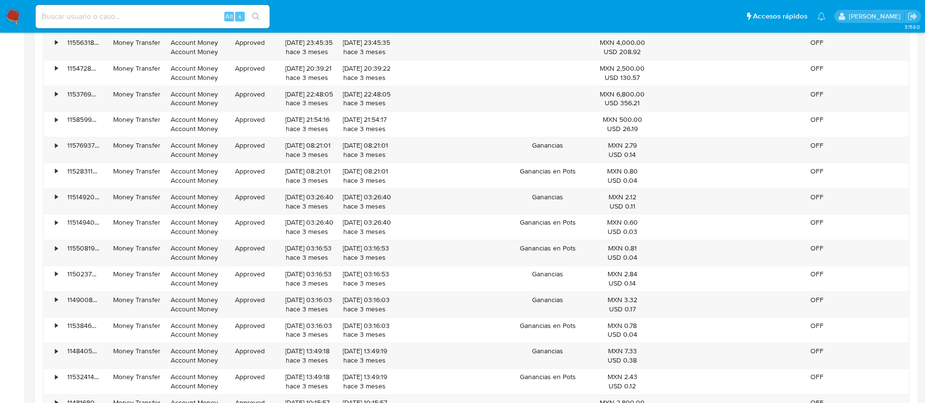
scroll to position [2925, 0]
